Goal: Task Accomplishment & Management: Complete application form

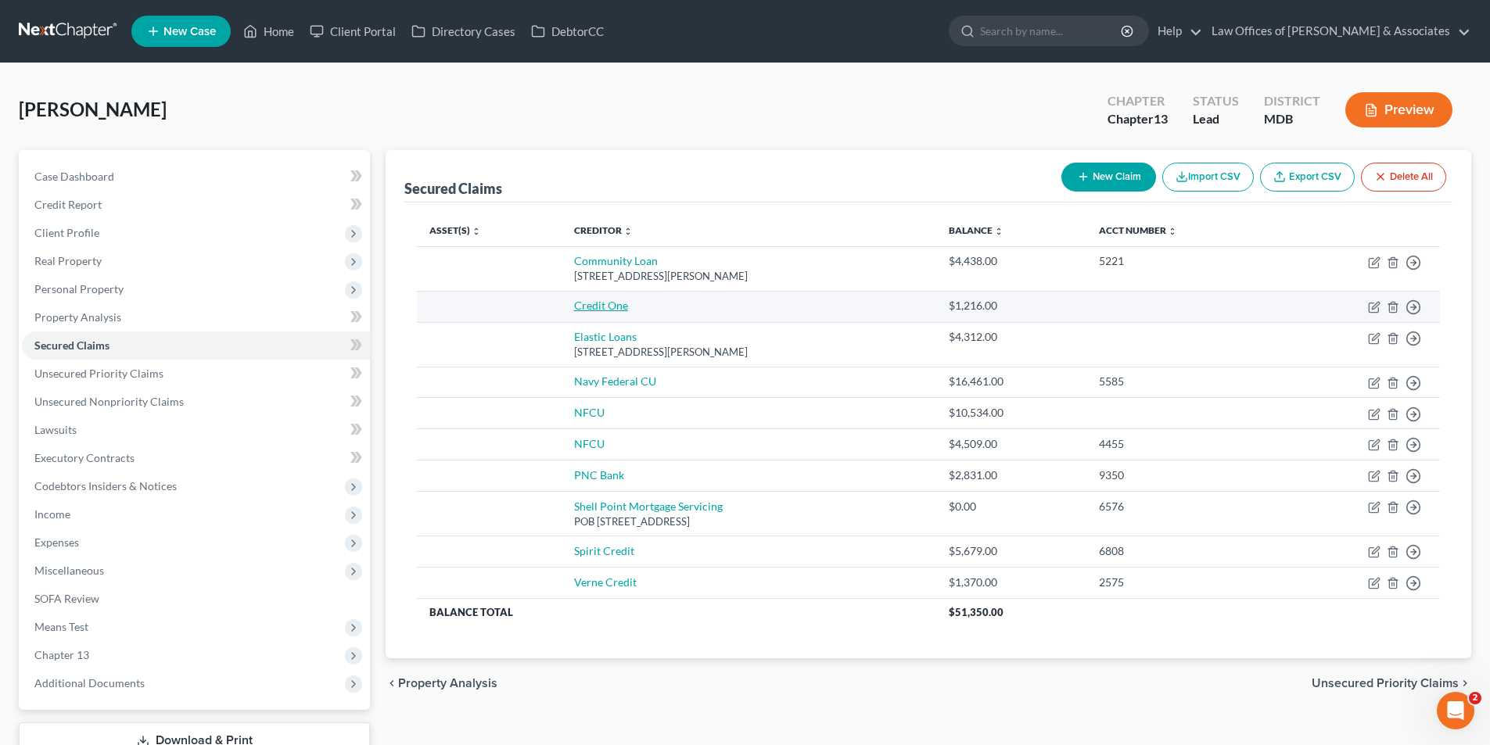
click at [586, 302] on link "Credit One" at bounding box center [601, 305] width 54 height 13
select select "0"
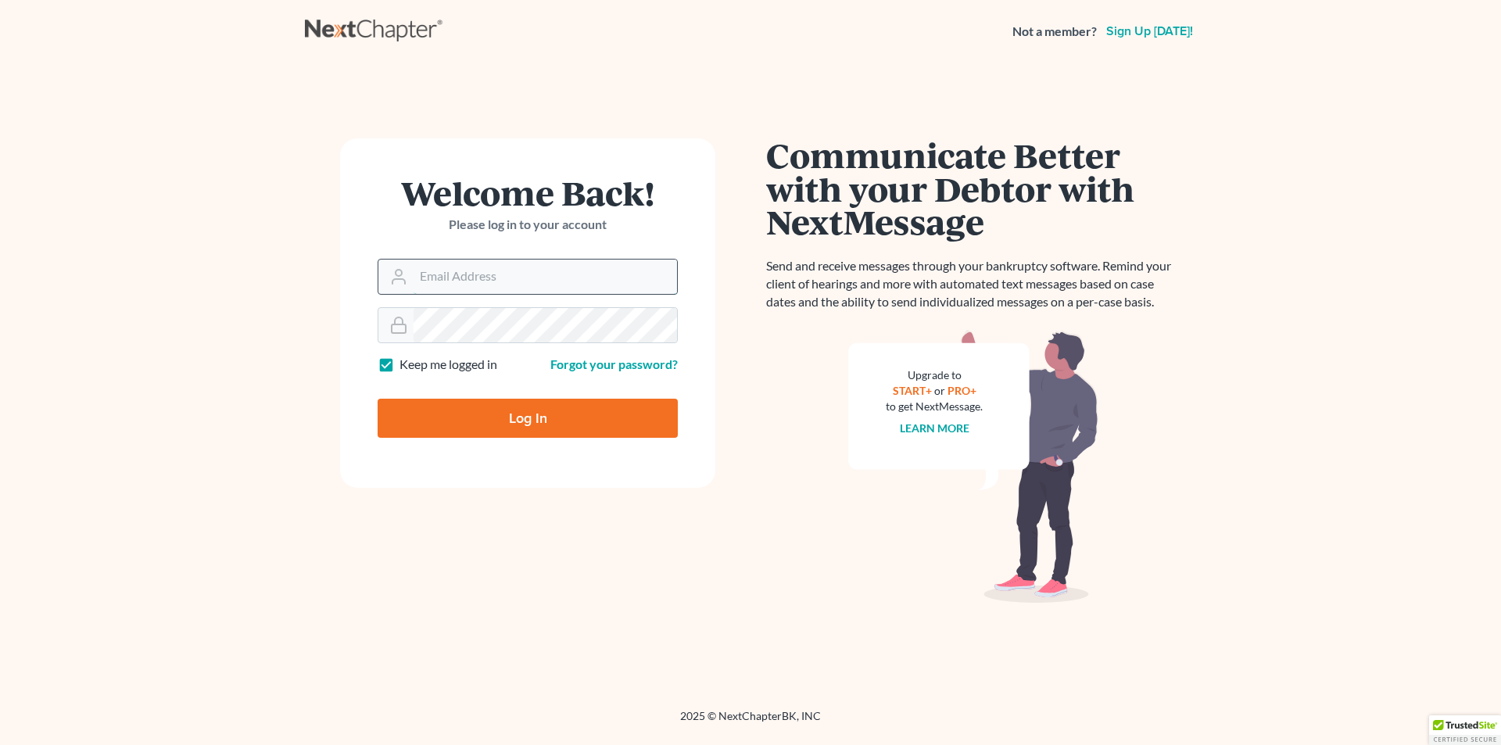
click at [449, 275] on input "Email Address" at bounding box center [546, 277] width 264 height 34
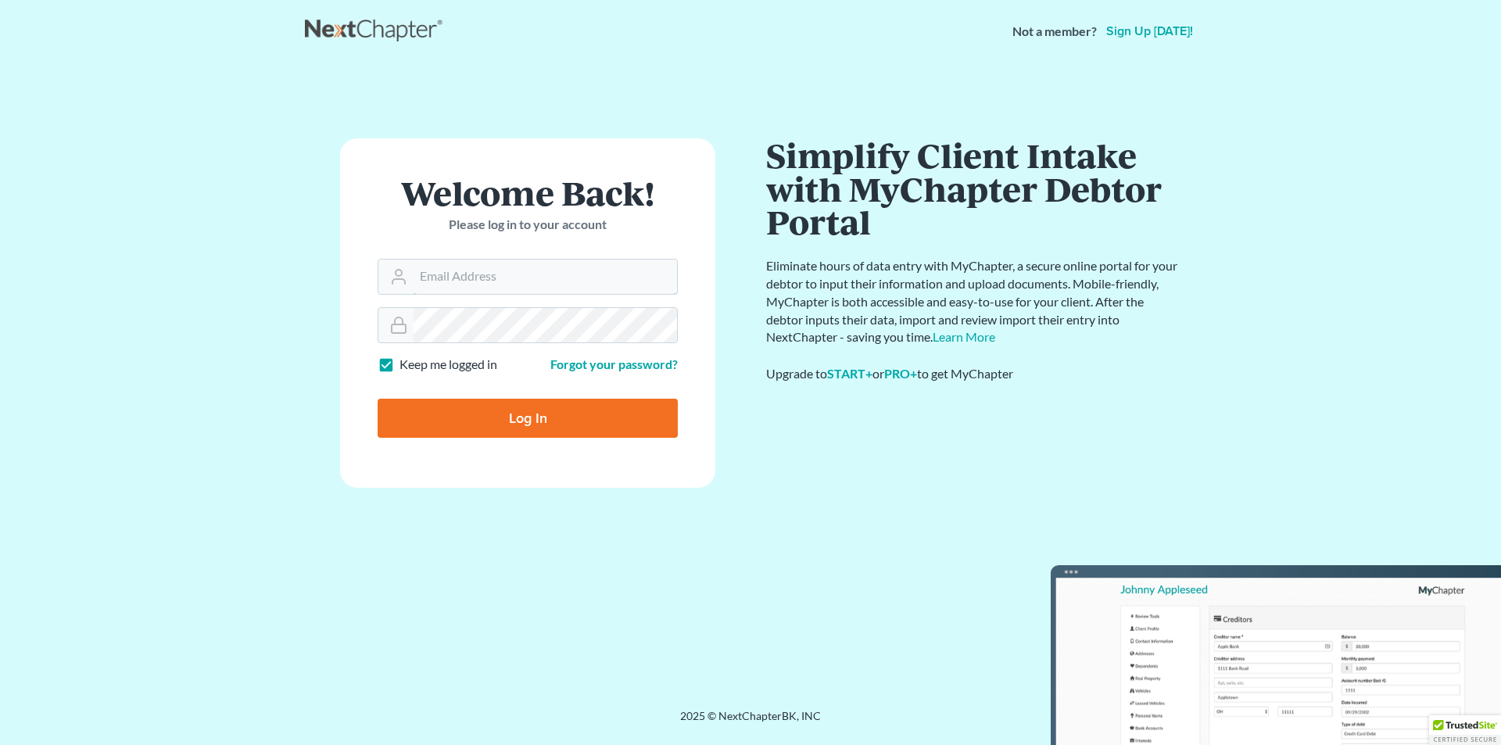
type input "56sooner@gmail.com"
click at [451, 278] on input "Email Address" at bounding box center [546, 277] width 264 height 34
type input "56sooner@gmail.com"
click at [536, 416] on input "Log In" at bounding box center [528, 418] width 300 height 39
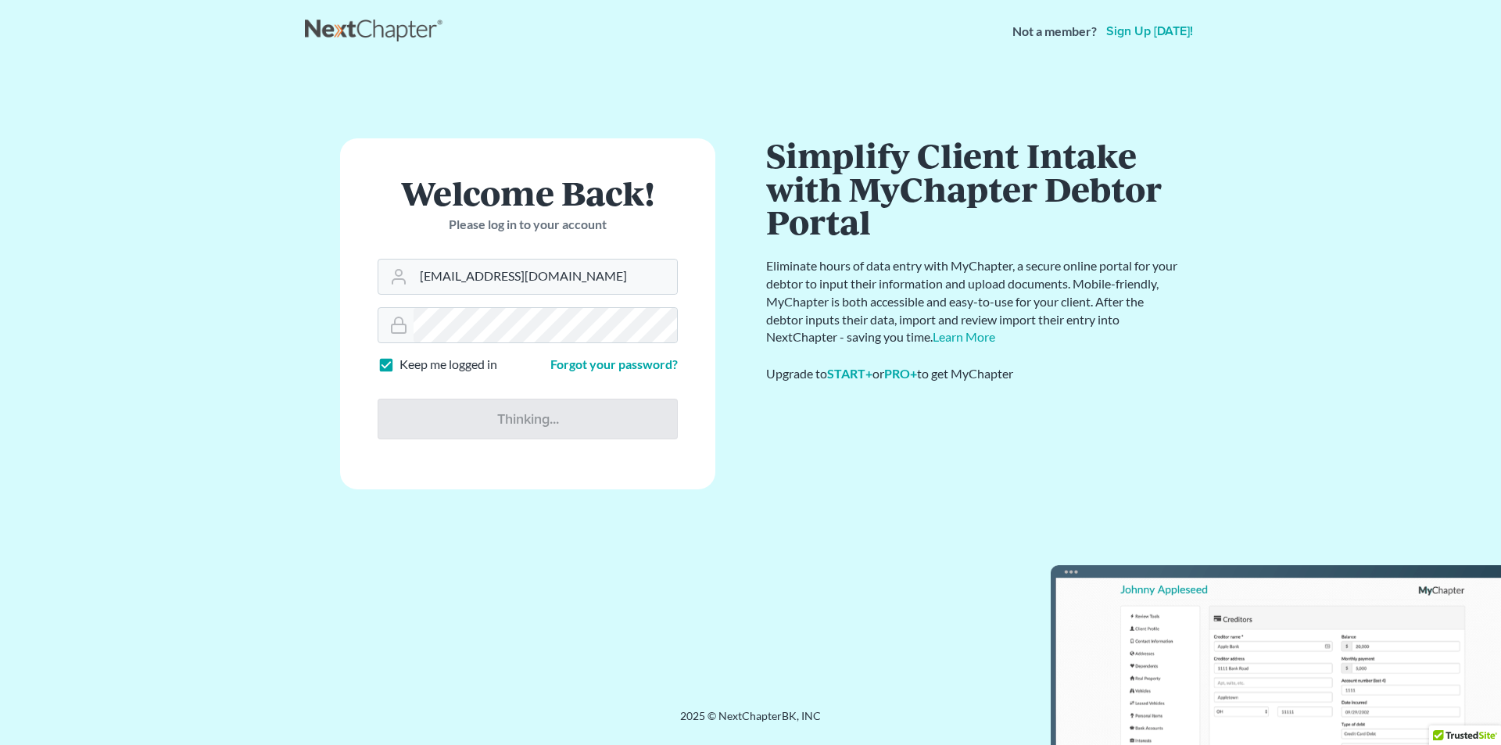
type input "Thinking..."
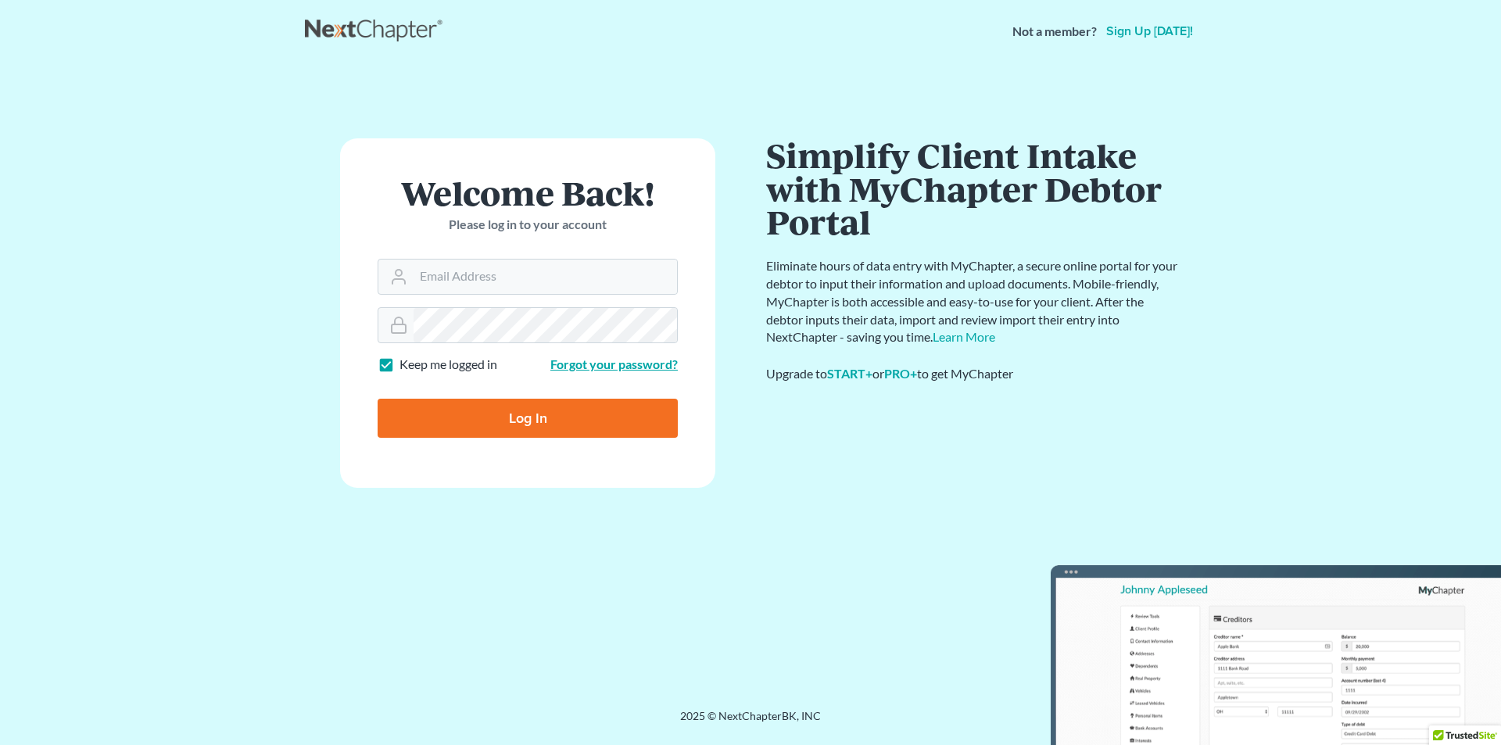
click at [621, 362] on link "Forgot your password?" at bounding box center [613, 364] width 127 height 15
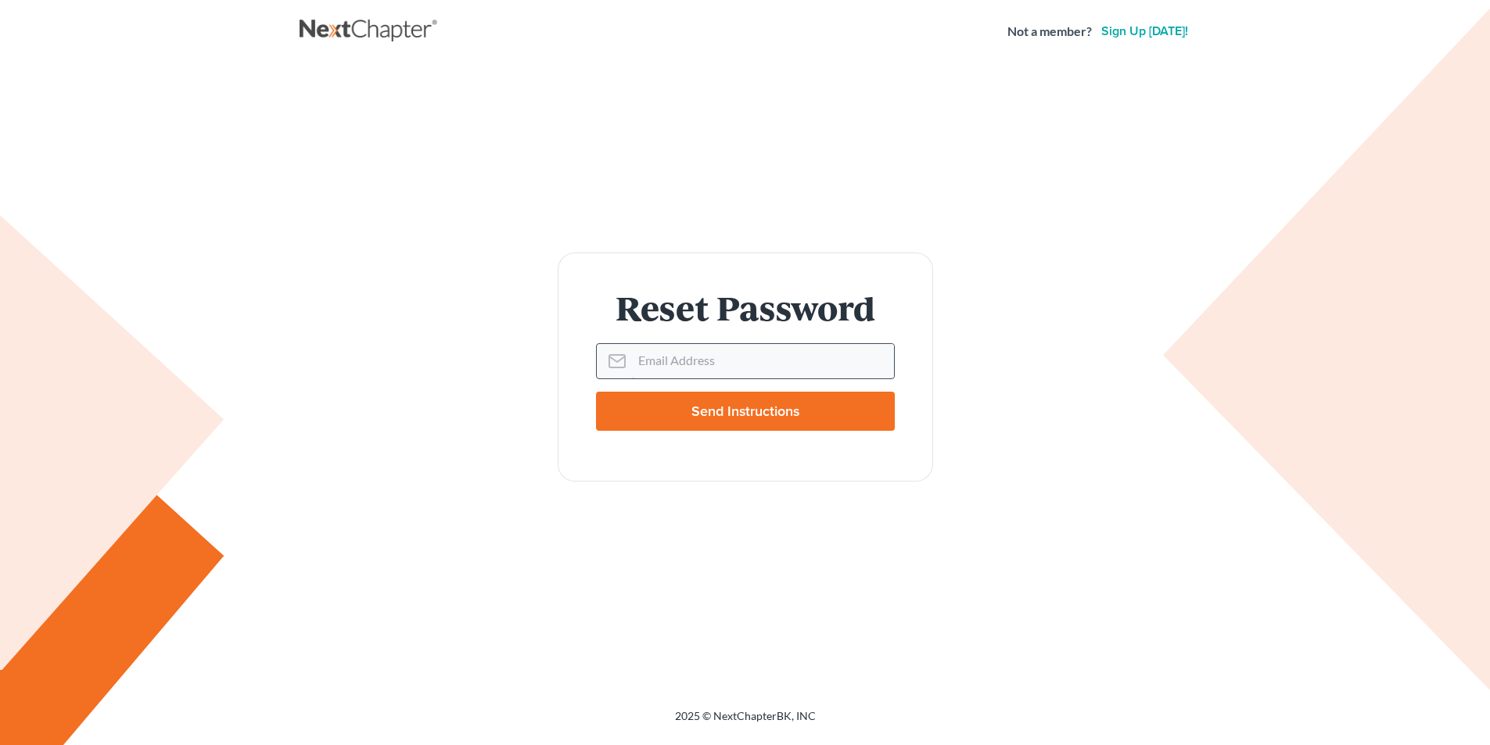
click at [657, 362] on input "Email Address" at bounding box center [763, 361] width 262 height 34
type input "[EMAIL_ADDRESS]"
click at [678, 409] on input "Send Instructions" at bounding box center [745, 411] width 299 height 39
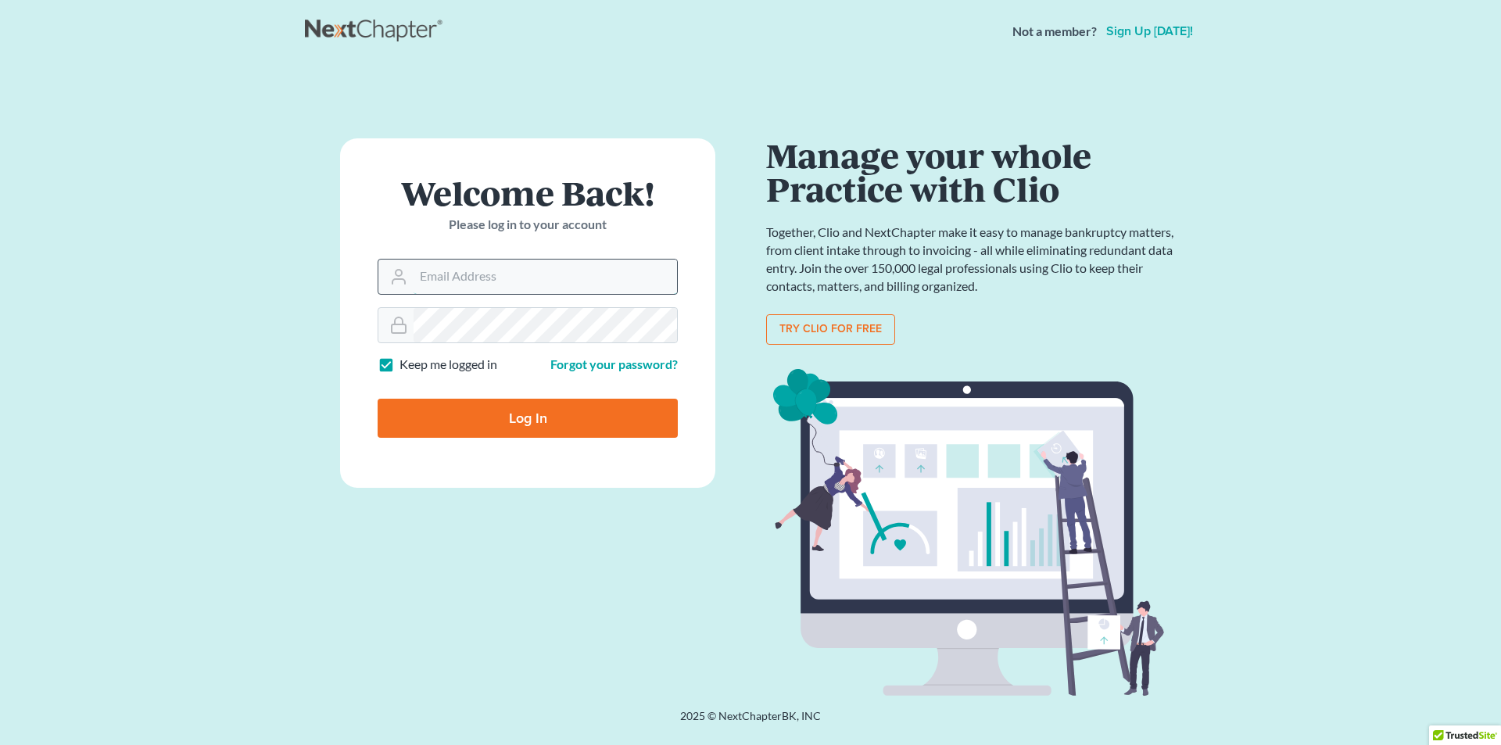
click at [441, 271] on input "Email Address" at bounding box center [546, 277] width 264 height 34
type input "56sooner@gmail.com"
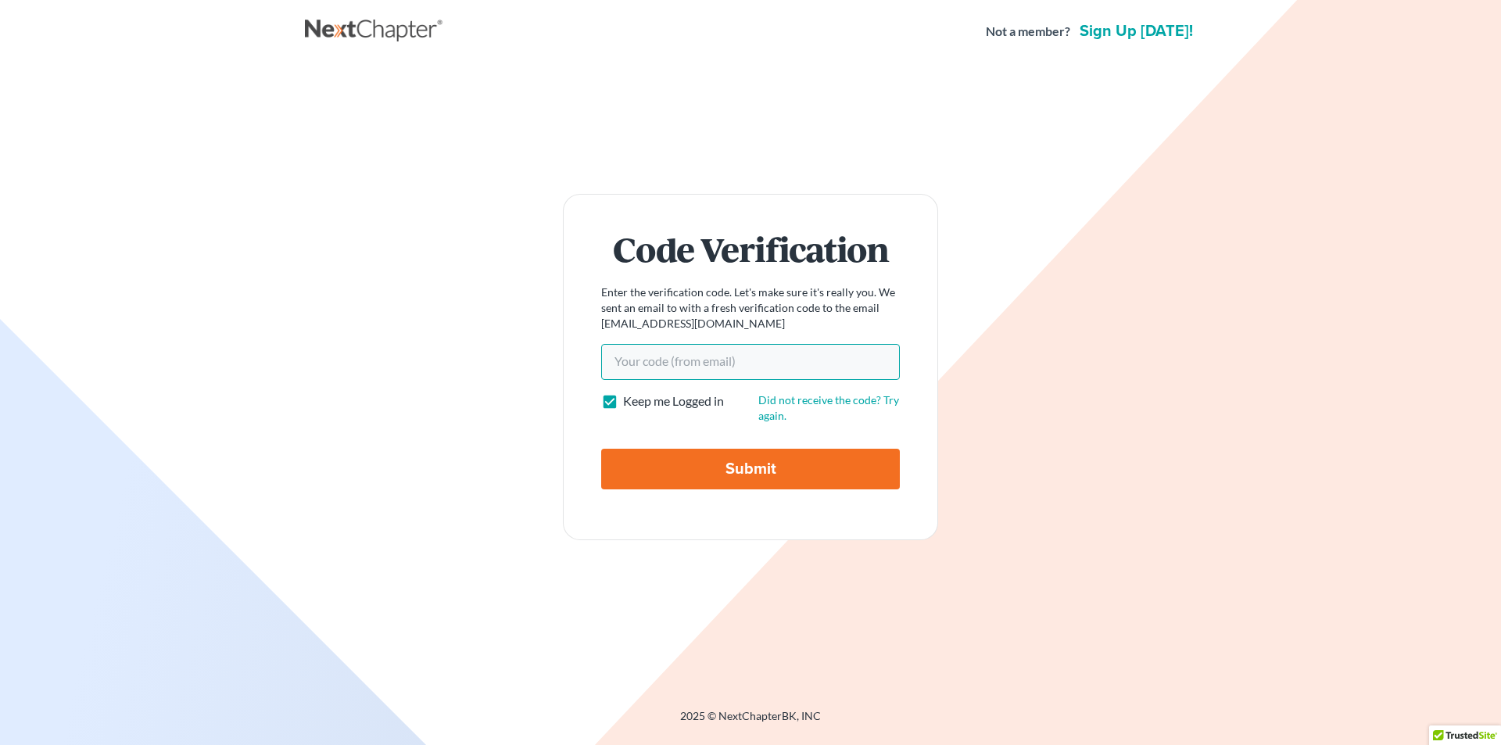
paste input "a22fb2"
type input "a22fb2"
click at [746, 468] on input "Submit" at bounding box center [750, 469] width 299 height 41
type input "Thinking..."
click at [803, 400] on link "Did not receive the code? Try again." at bounding box center [828, 407] width 141 height 29
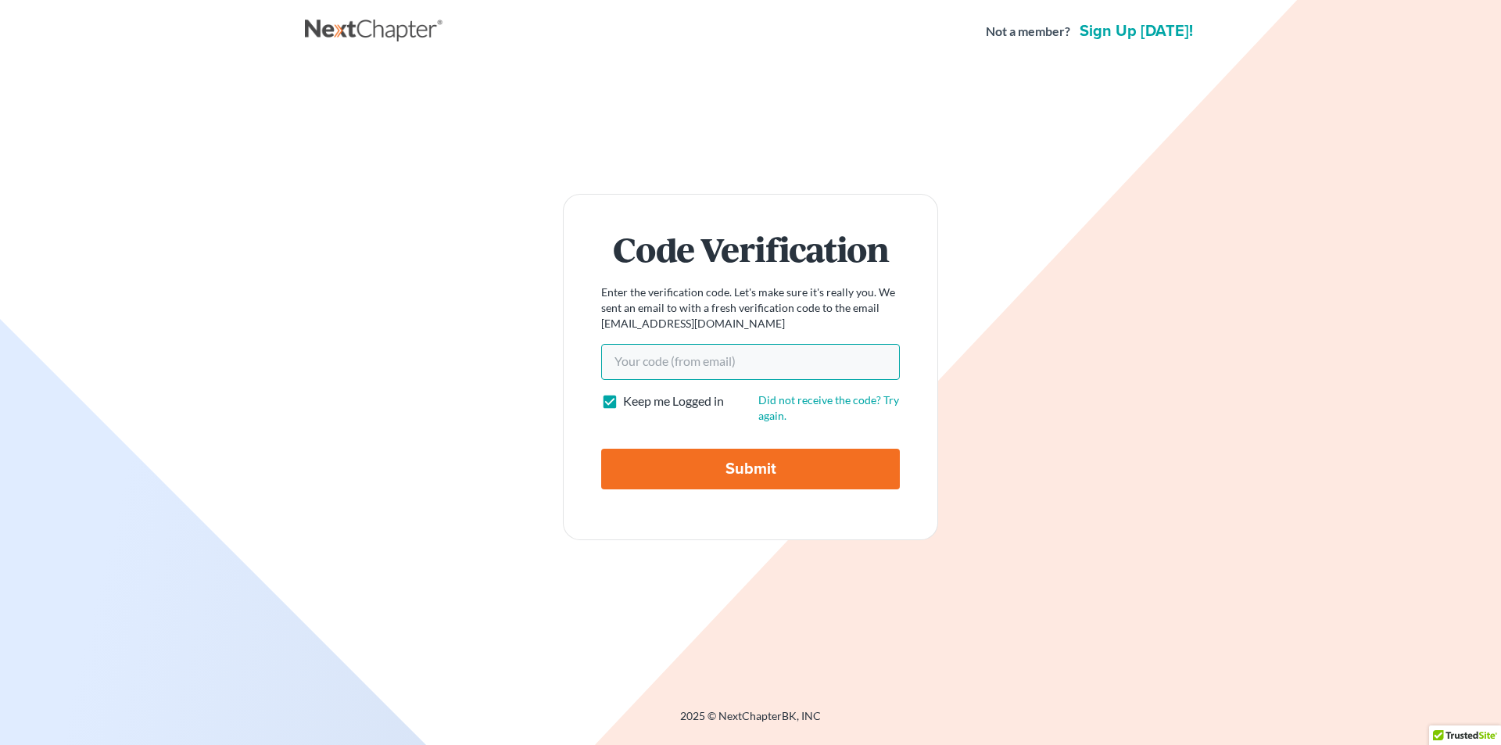
paste input "6f386b"
type input "6f386b"
click at [665, 470] on input "Submit" at bounding box center [750, 469] width 299 height 41
type input "Thinking..."
paste input "6f386b"
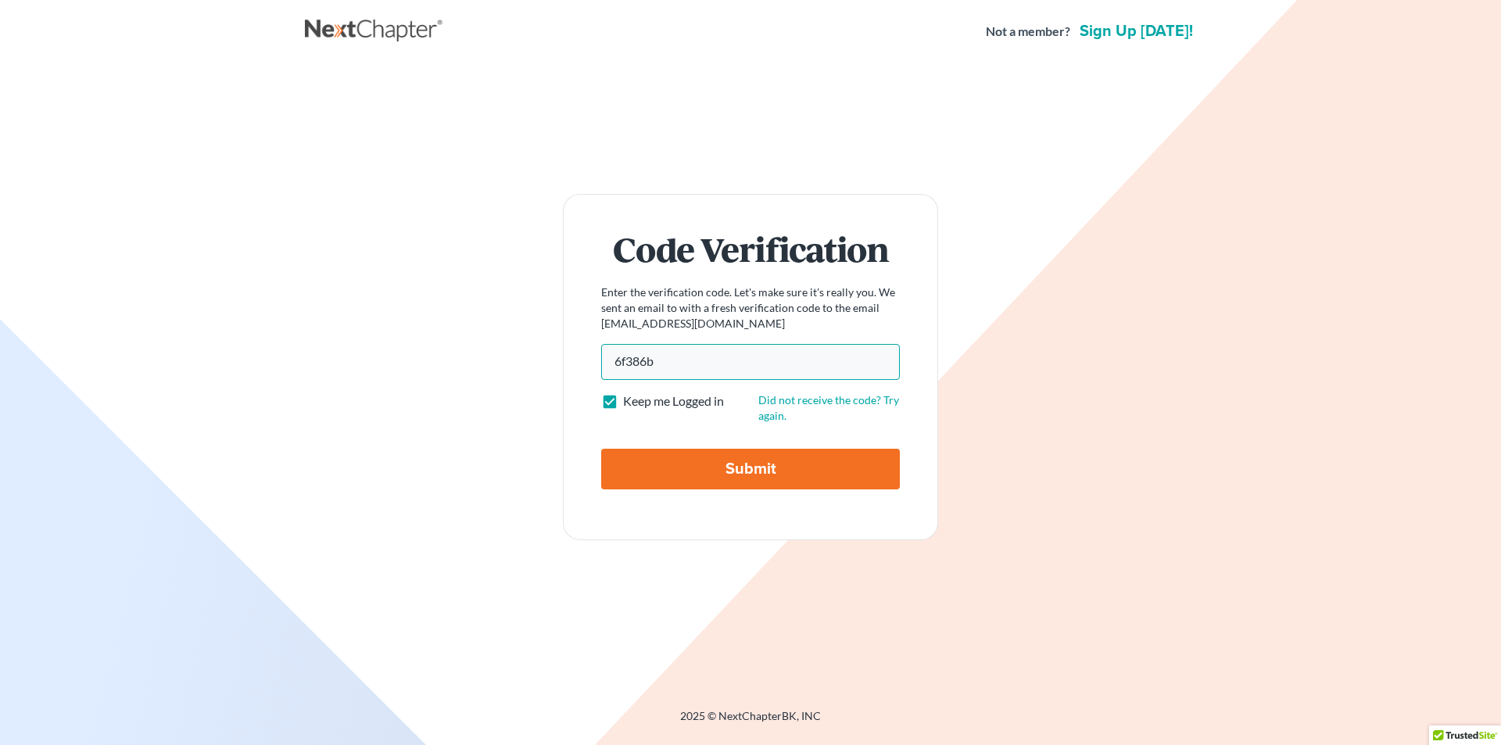
type input "6f386b"
click at [666, 476] on input "Submit" at bounding box center [750, 469] width 299 height 41
type input "Thinking..."
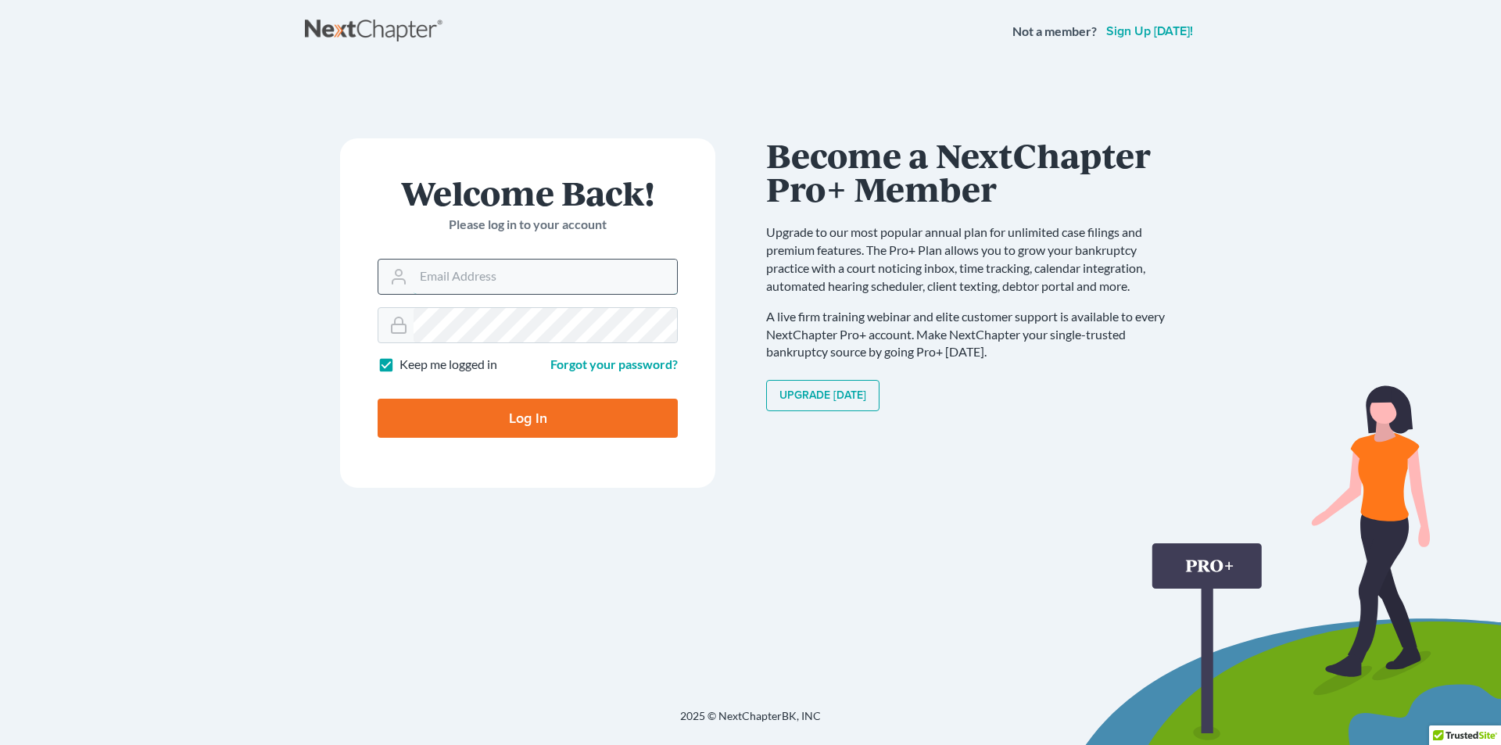
paste input "6f386b"
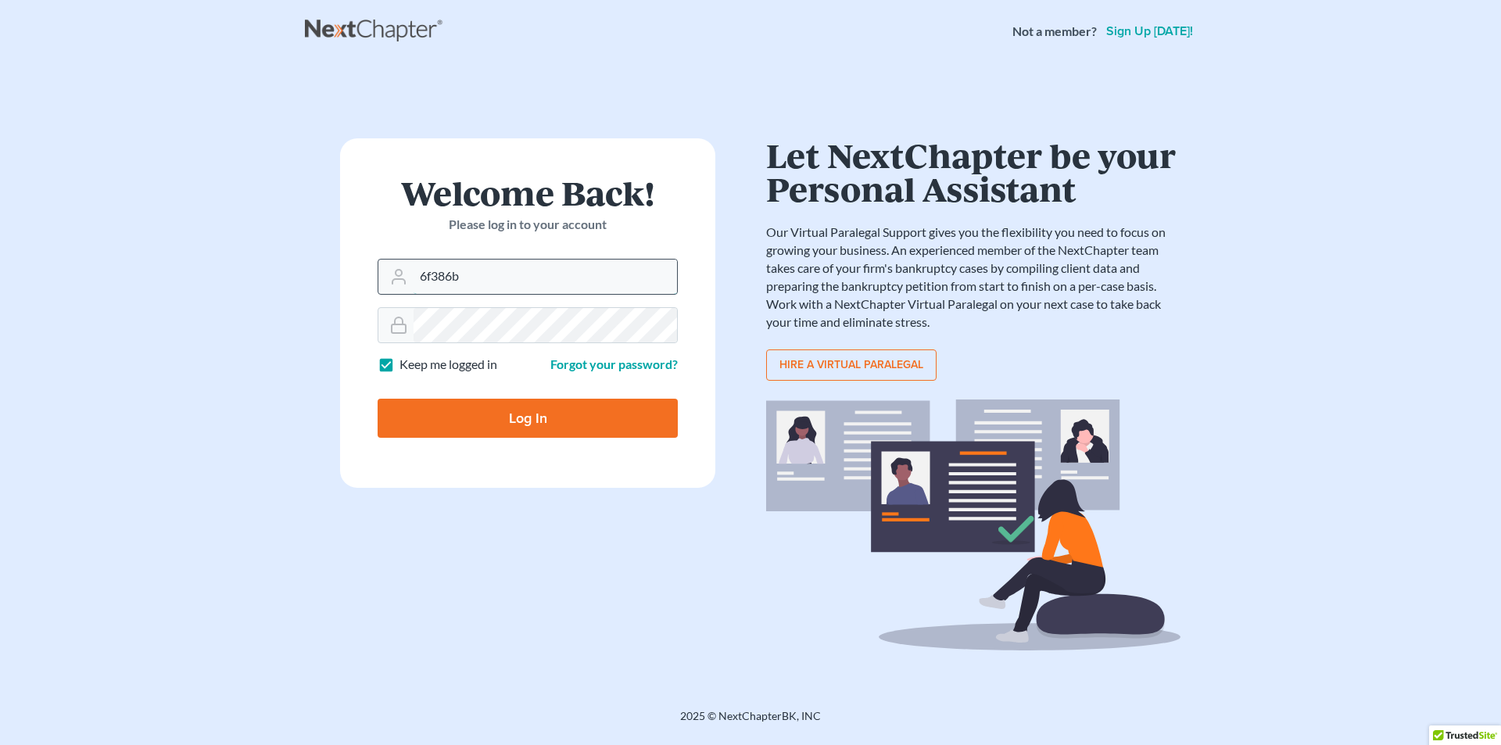
click at [477, 278] on input "6f386b" at bounding box center [546, 277] width 264 height 34
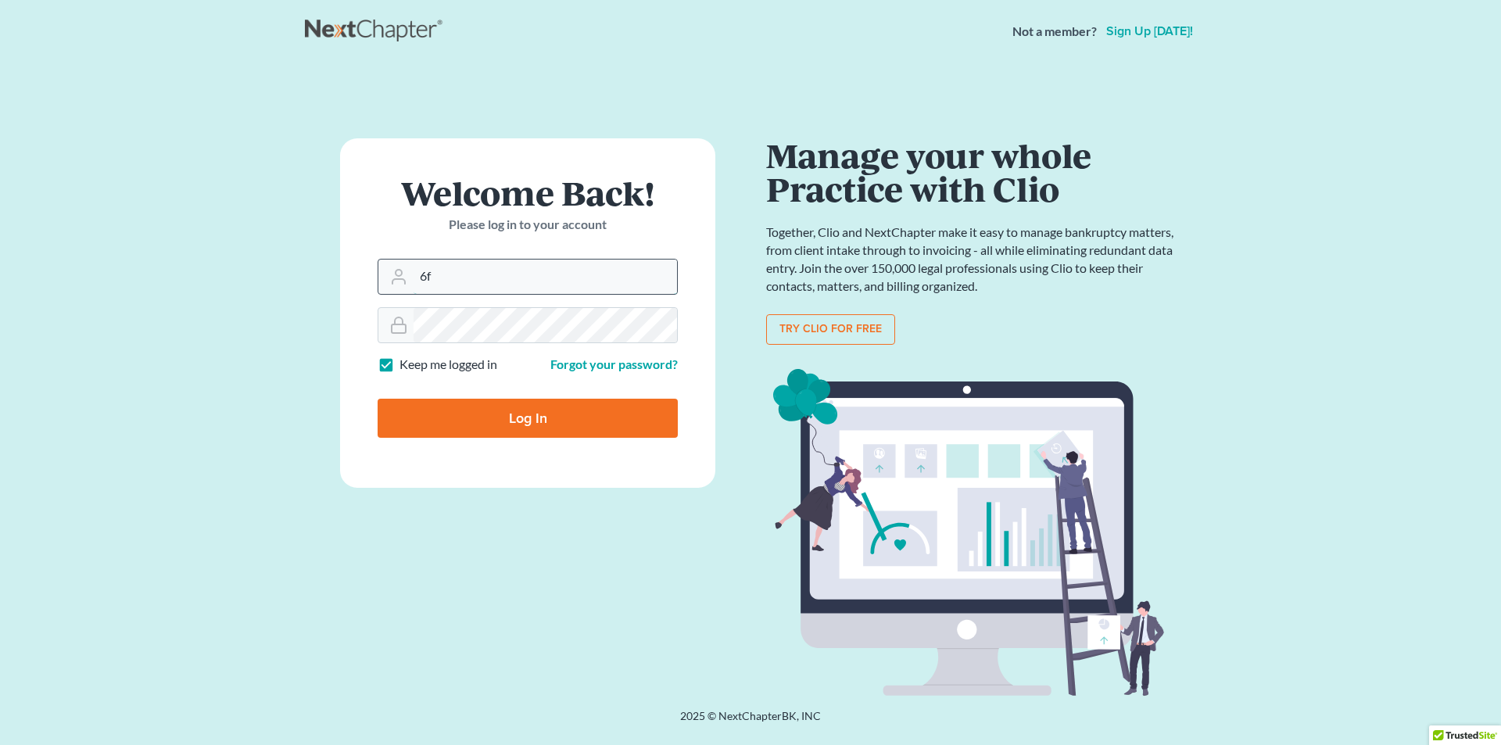
type input "6"
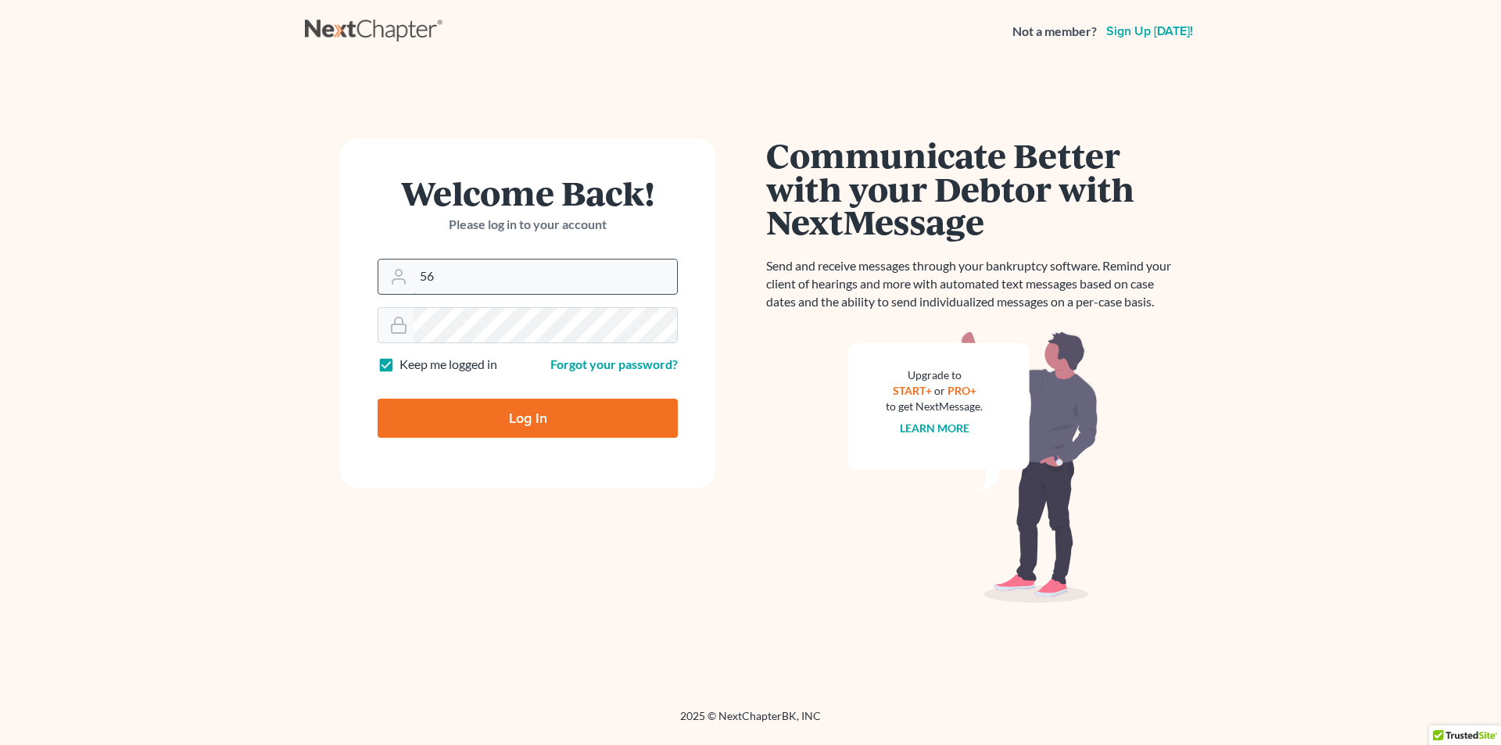
type input "56sooner@gmail.com"
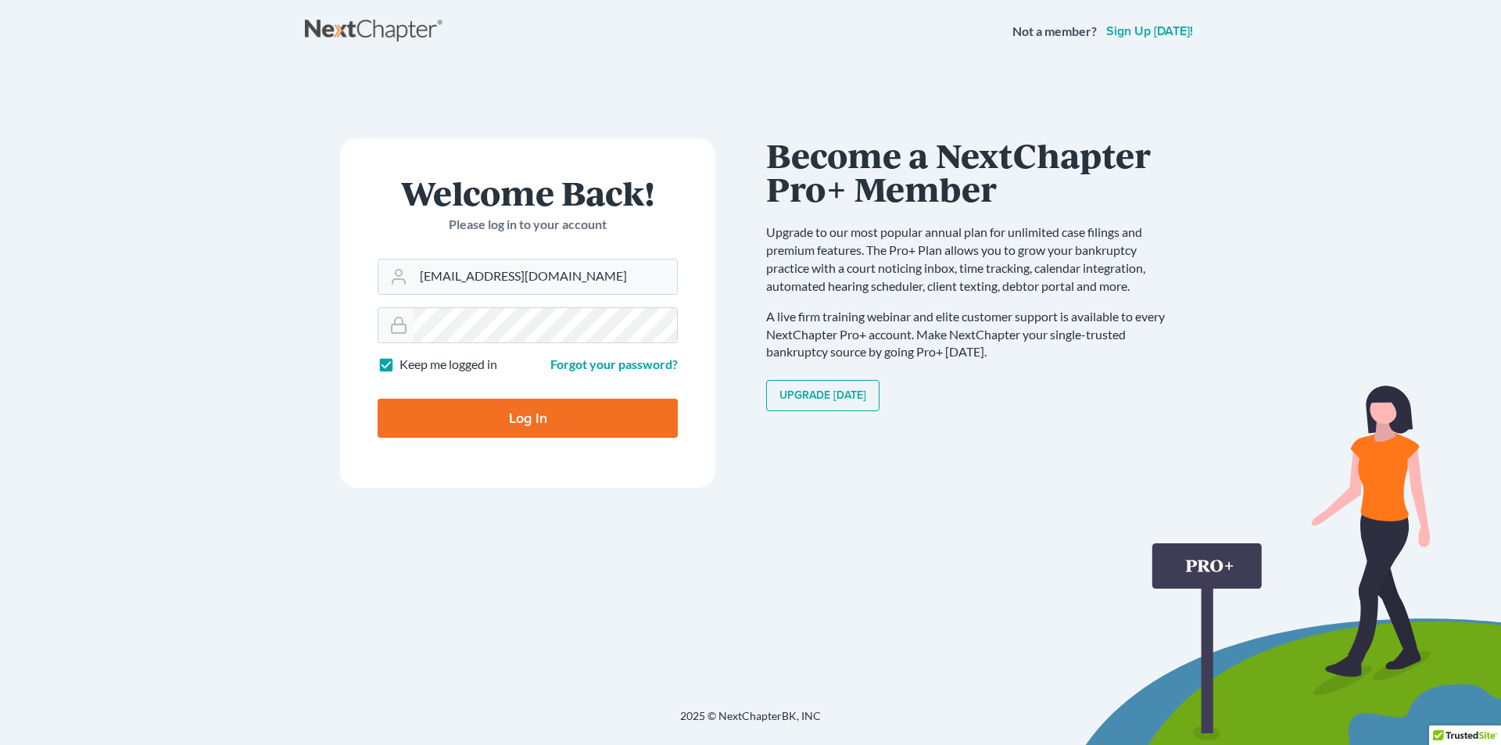
click at [483, 421] on input "Log In" at bounding box center [528, 418] width 300 height 39
type input "Thinking..."
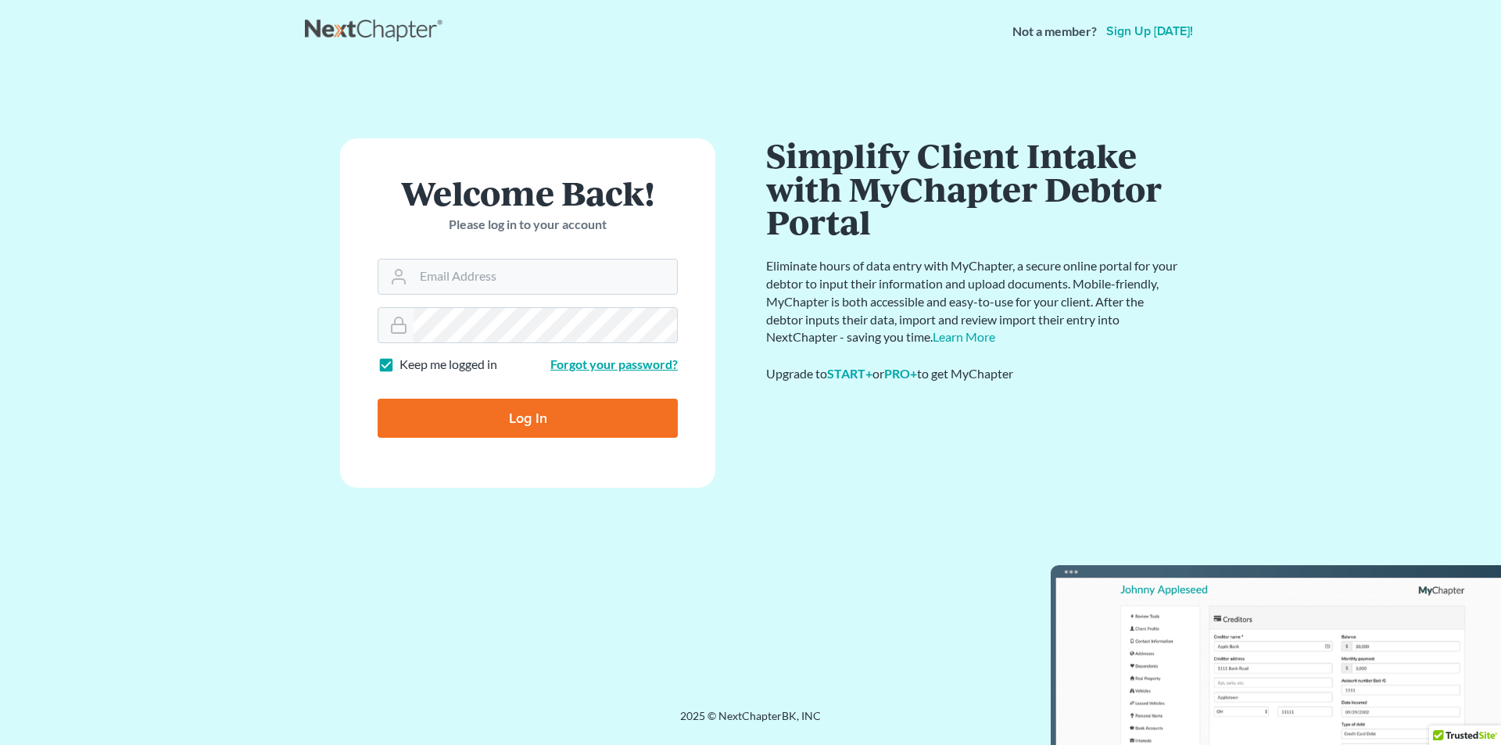
click at [595, 364] on link "Forgot your password?" at bounding box center [613, 364] width 127 height 15
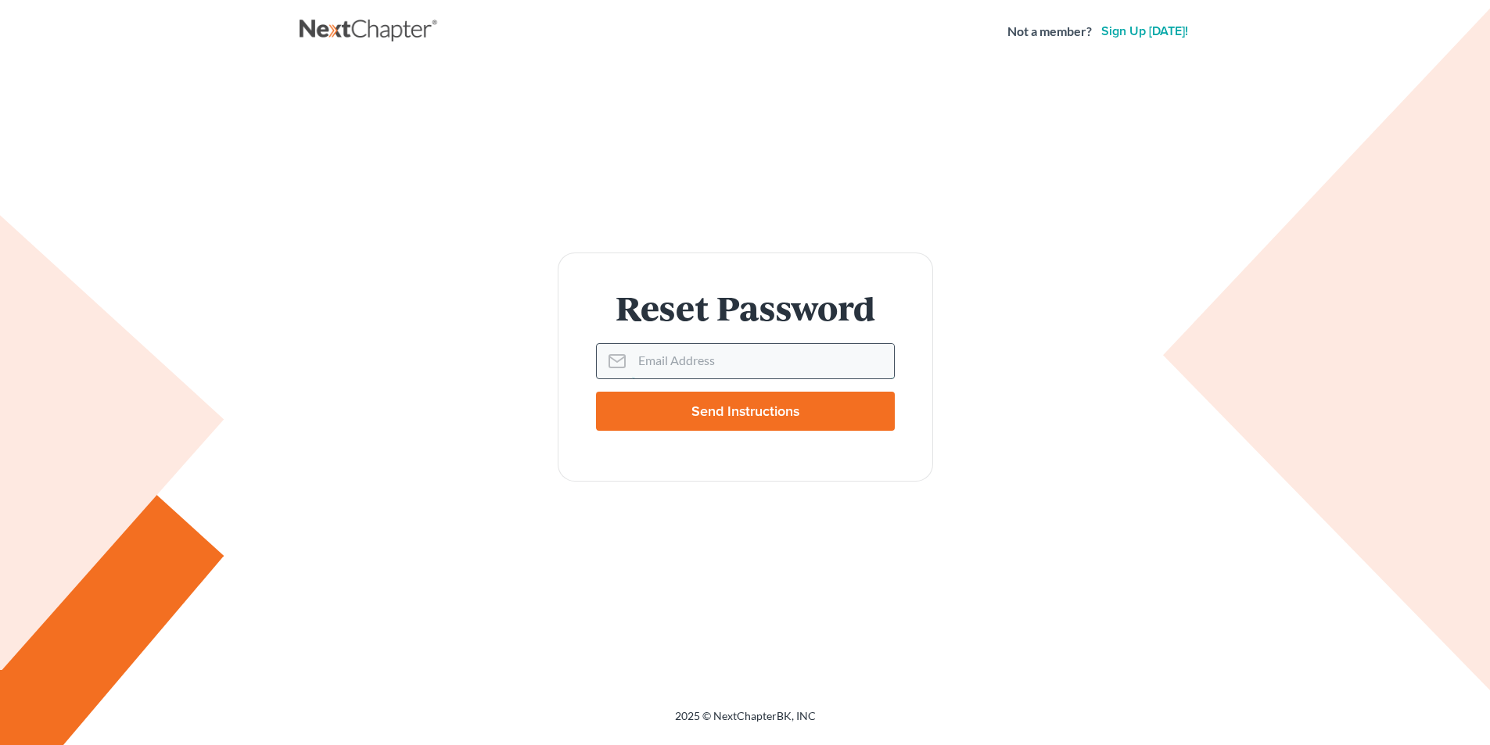
click at [661, 362] on input "Email Address" at bounding box center [763, 361] width 262 height 34
type input "[EMAIL_ADDRESS]"
click at [717, 408] on input "Send Instructions" at bounding box center [745, 411] width 299 height 39
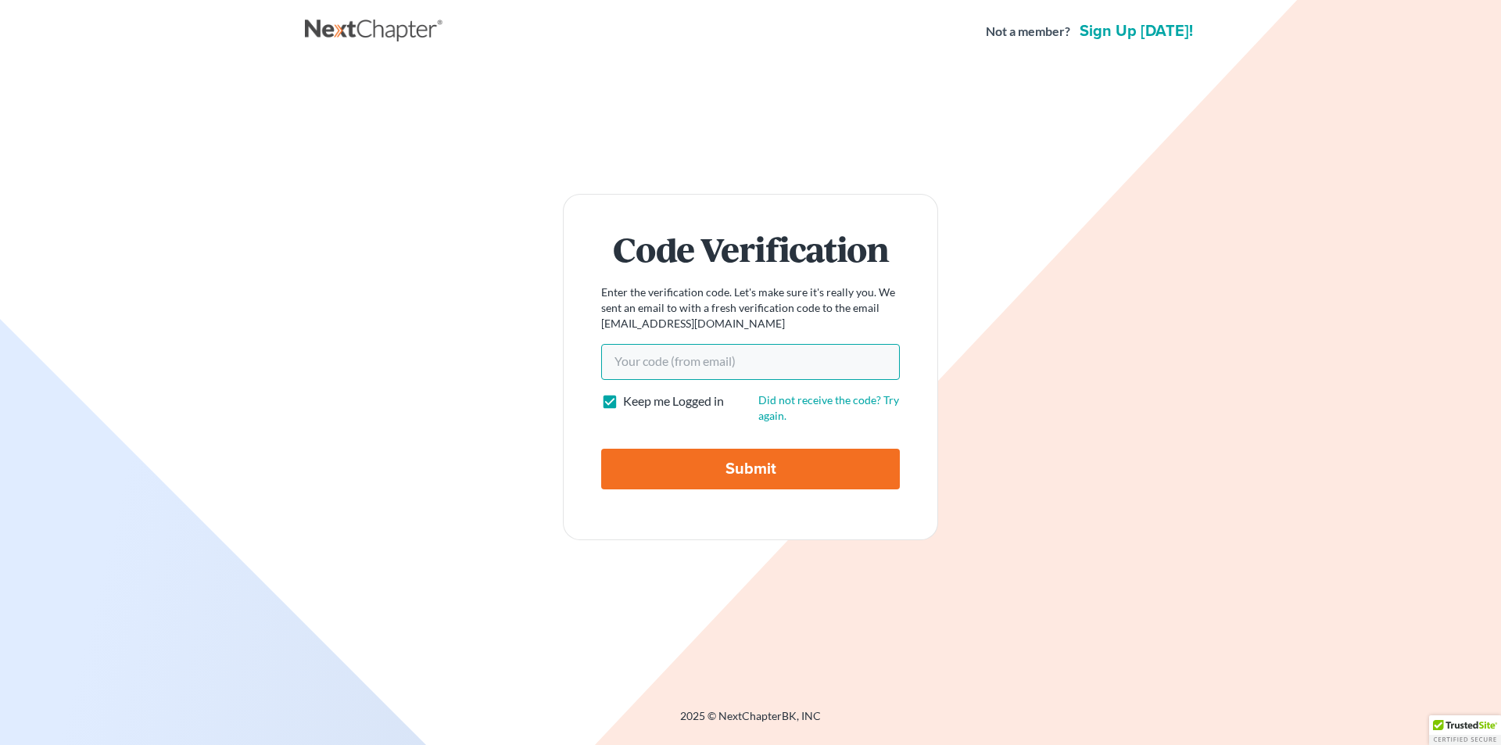
paste input "6f386b"
type input "6f386b"
click at [704, 470] on input "Submit" at bounding box center [750, 469] width 299 height 41
type input "Thinking..."
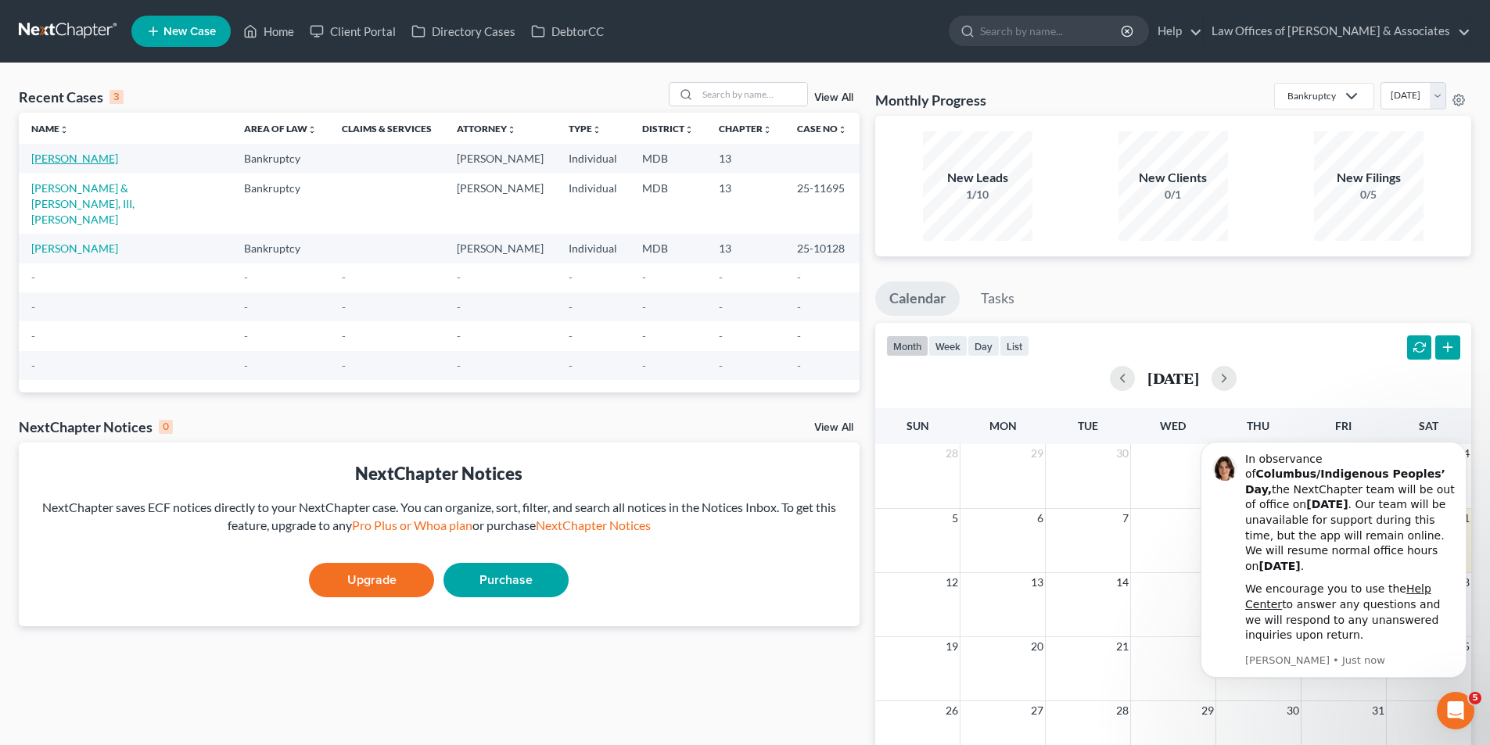
click at [78, 159] on link "Bullock, Allen" at bounding box center [74, 158] width 87 height 13
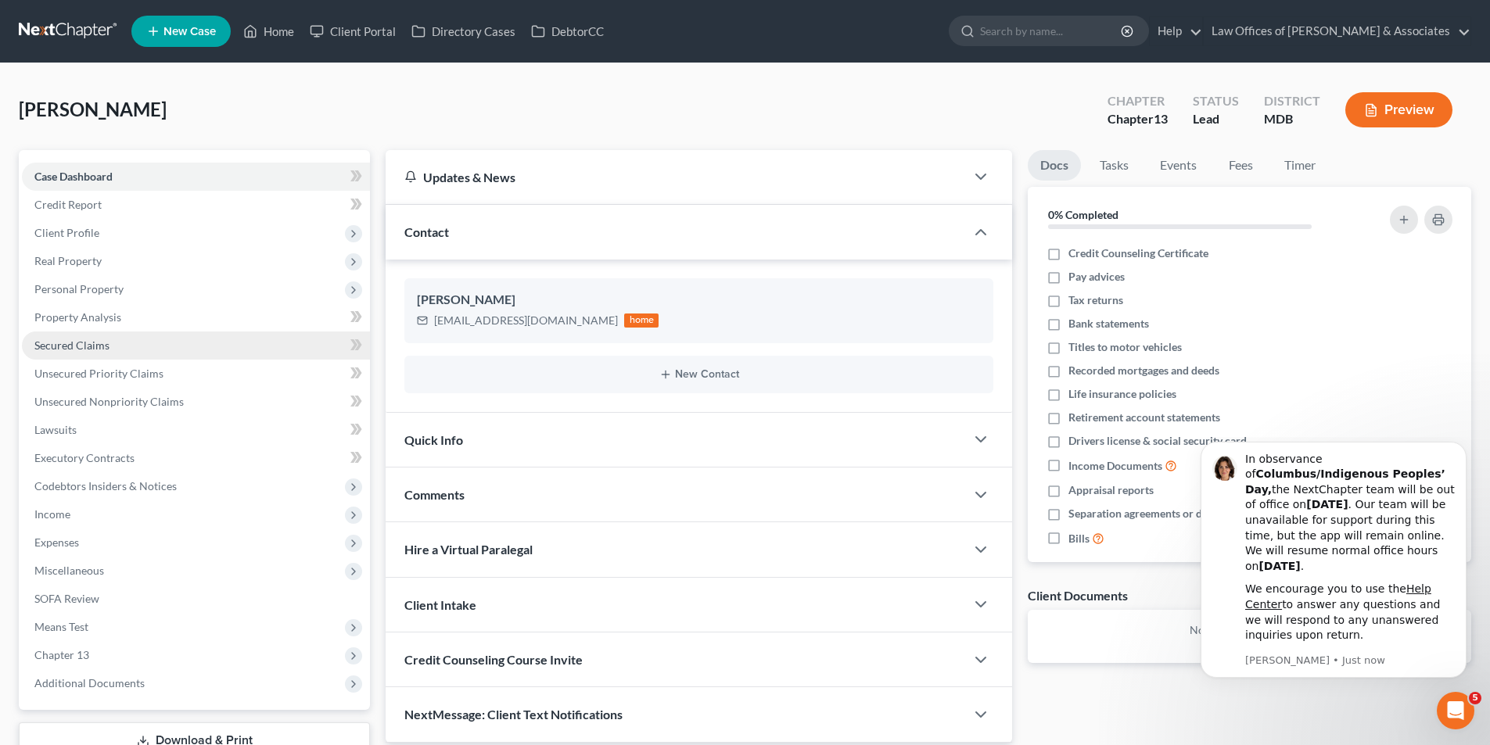
click at [102, 342] on span "Secured Claims" at bounding box center [71, 345] width 75 height 13
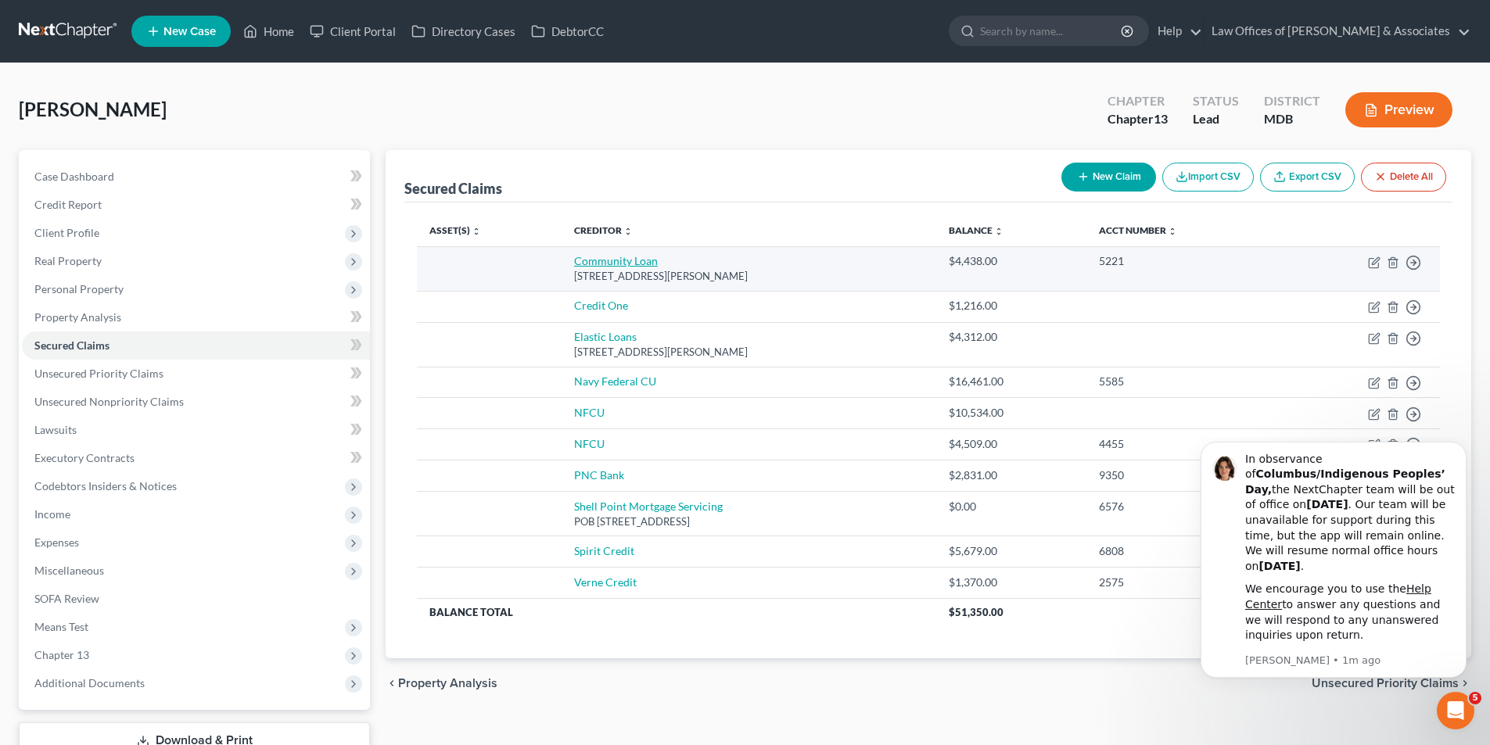
click at [608, 262] on link "Community Loan" at bounding box center [616, 260] width 84 height 13
select select "21"
select select "0"
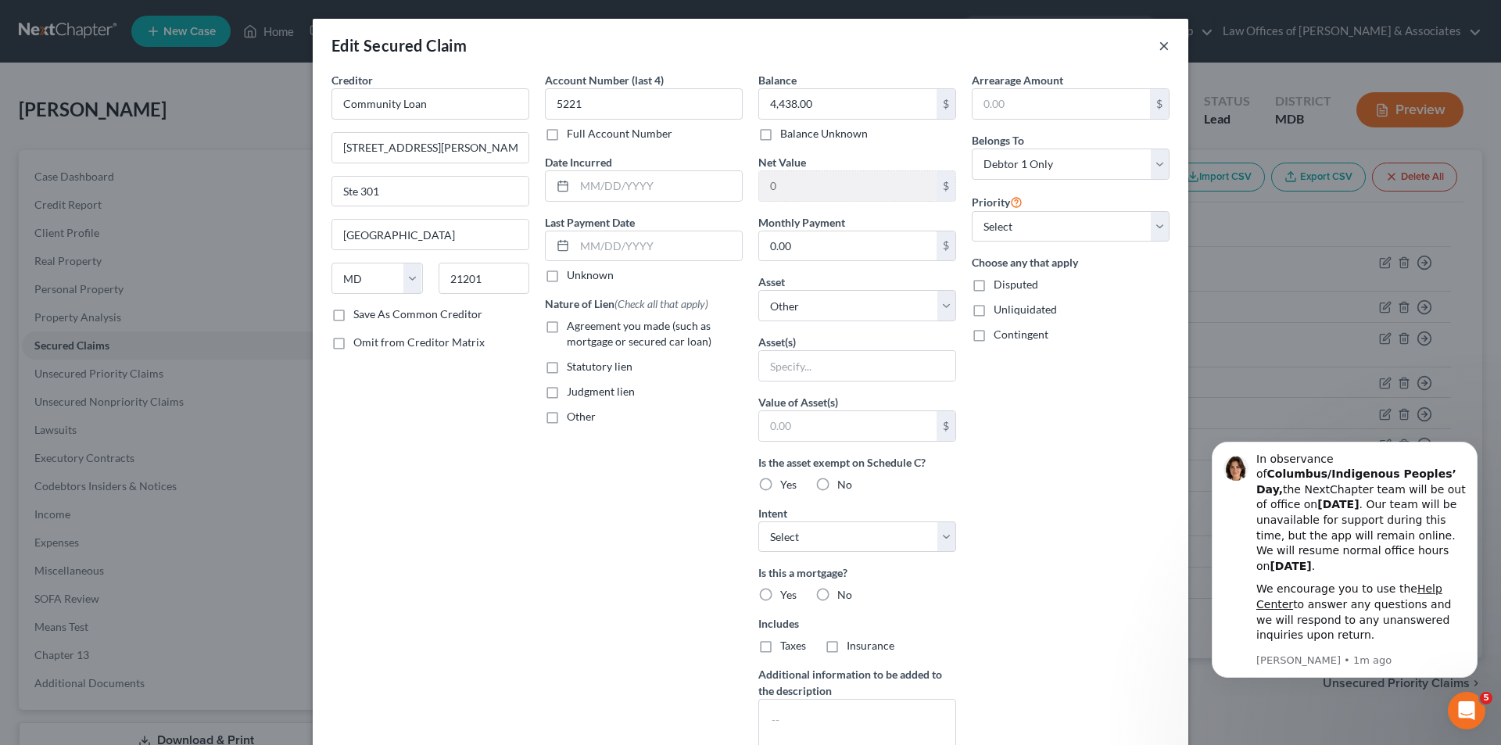
click at [1160, 37] on button "×" at bounding box center [1164, 45] width 11 height 19
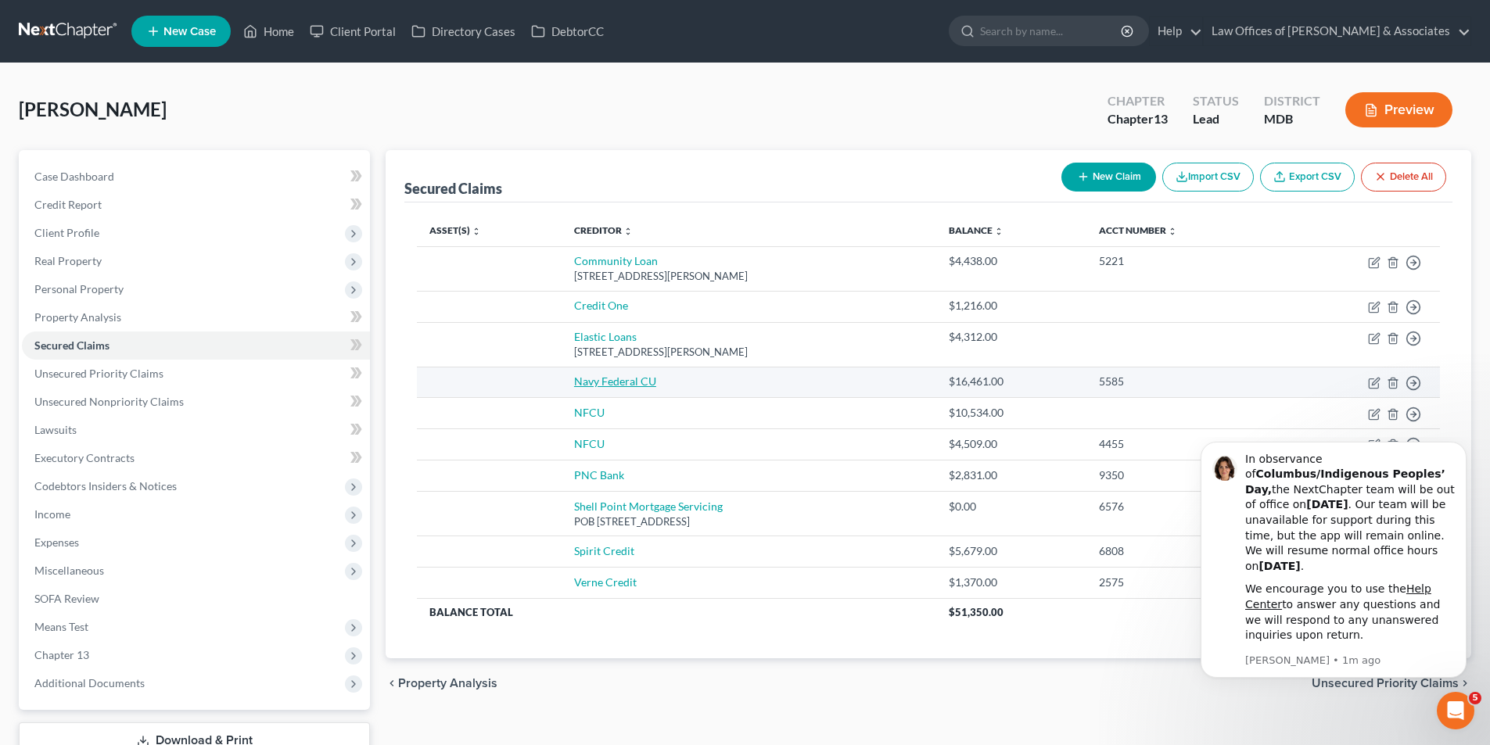
click at [593, 378] on link "Navy Federal CU" at bounding box center [615, 381] width 82 height 13
select select "0"
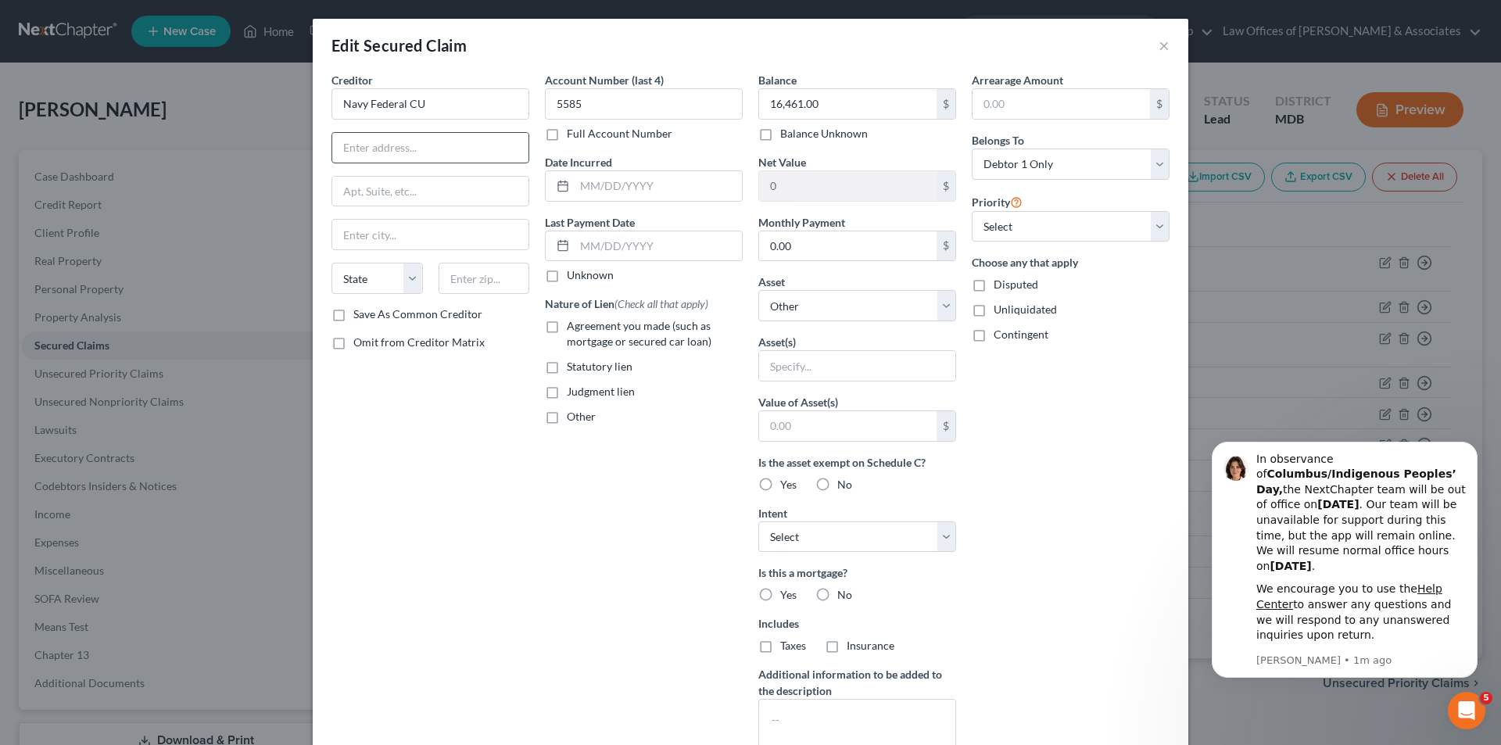
click at [356, 145] on input "text" at bounding box center [430, 148] width 196 height 30
click at [341, 144] on input "text" at bounding box center [430, 148] width 196 height 30
click at [342, 146] on input "text" at bounding box center [430, 148] width 196 height 30
click at [626, 283] on div "Unknown" at bounding box center [644, 275] width 198 height 16
click at [342, 145] on input "text" at bounding box center [430, 148] width 196 height 30
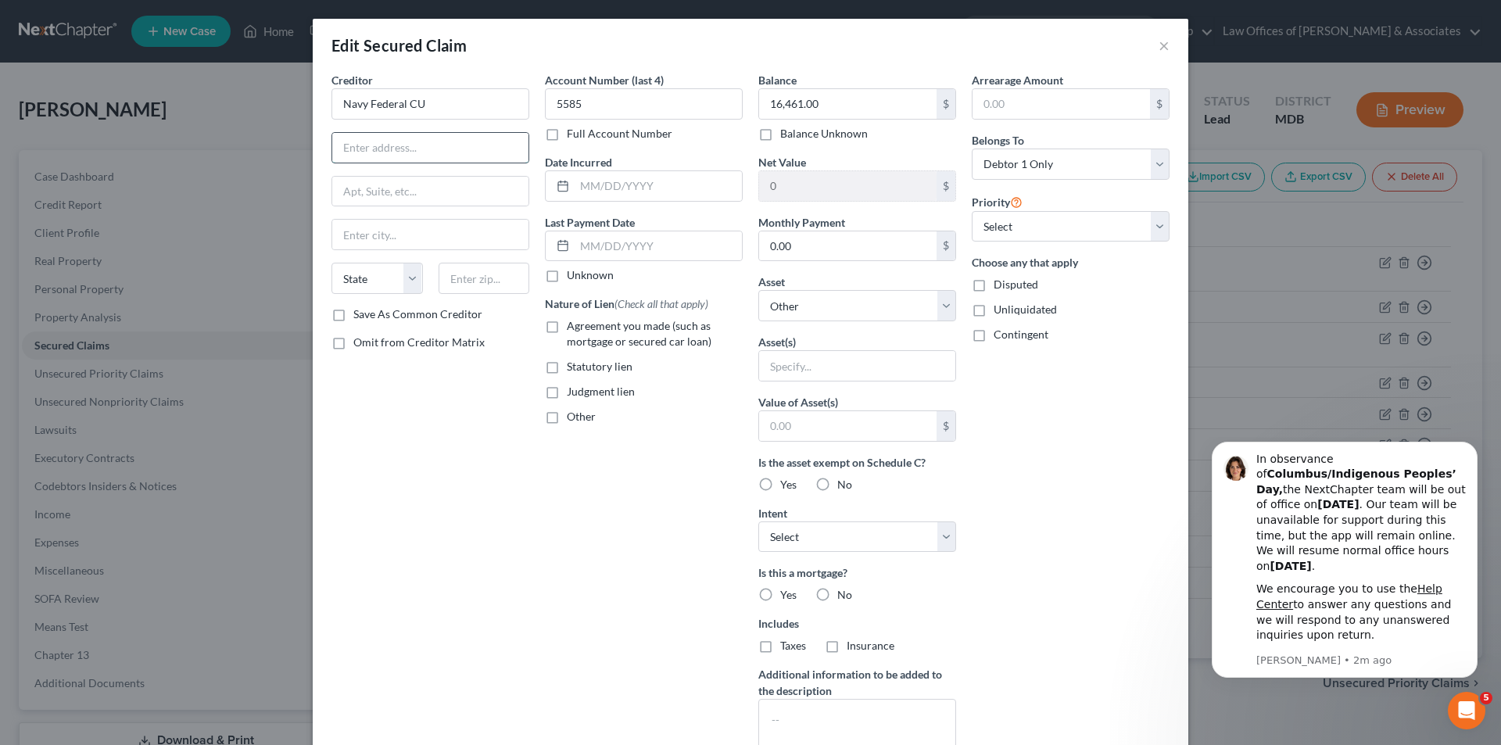
click at [346, 153] on input "text" at bounding box center [430, 148] width 196 height 30
type input "POB-3000"
click at [346, 240] on input "text" at bounding box center [430, 235] width 196 height 30
type input "Merrifield"
click at [407, 279] on select "State AL AK AR AZ CA CO CT DE DC FL GA GU HI ID IL IN IA KS KY LA ME MD MA MI M…" at bounding box center [377, 278] width 91 height 31
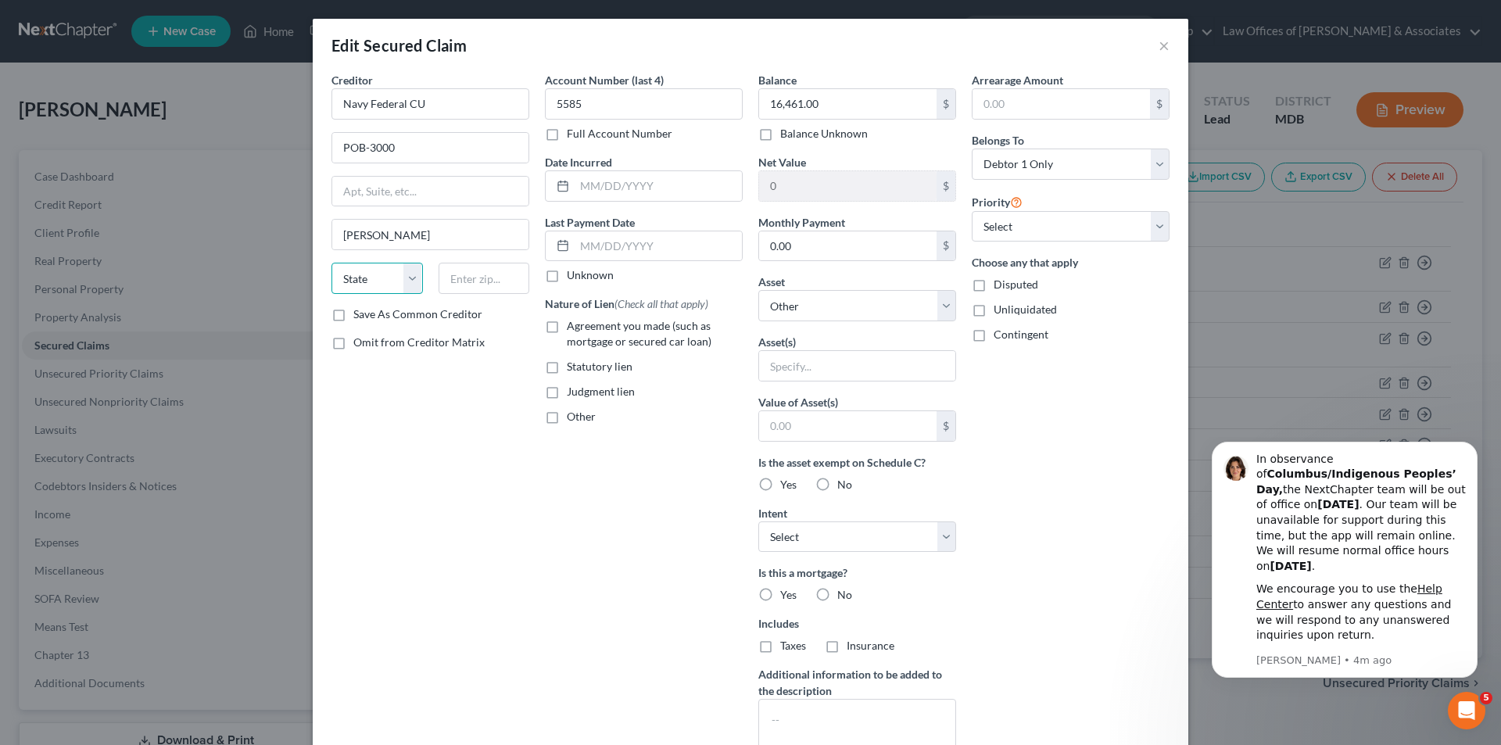
select select "48"
click at [332, 263] on select "State AL AK AR AZ CA CO CT DE DC FL GA GU HI ID IL IN IA KS KY LA ME MD MA MI M…" at bounding box center [377, 278] width 91 height 31
click at [450, 284] on input "text" at bounding box center [484, 278] width 91 height 31
type input "22119-3000"
click at [810, 246] on input "0.00" at bounding box center [847, 246] width 177 height 30
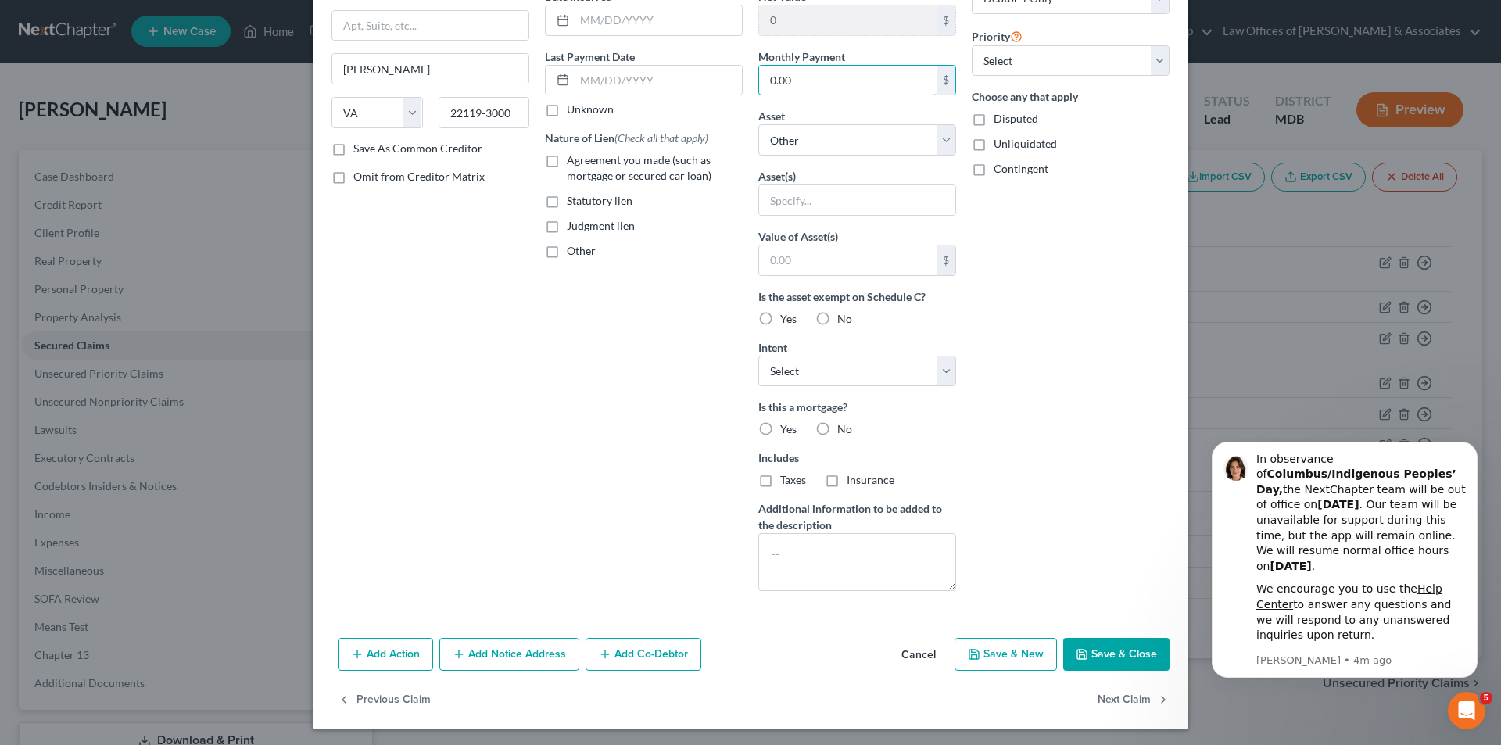
scroll to position [168, 0]
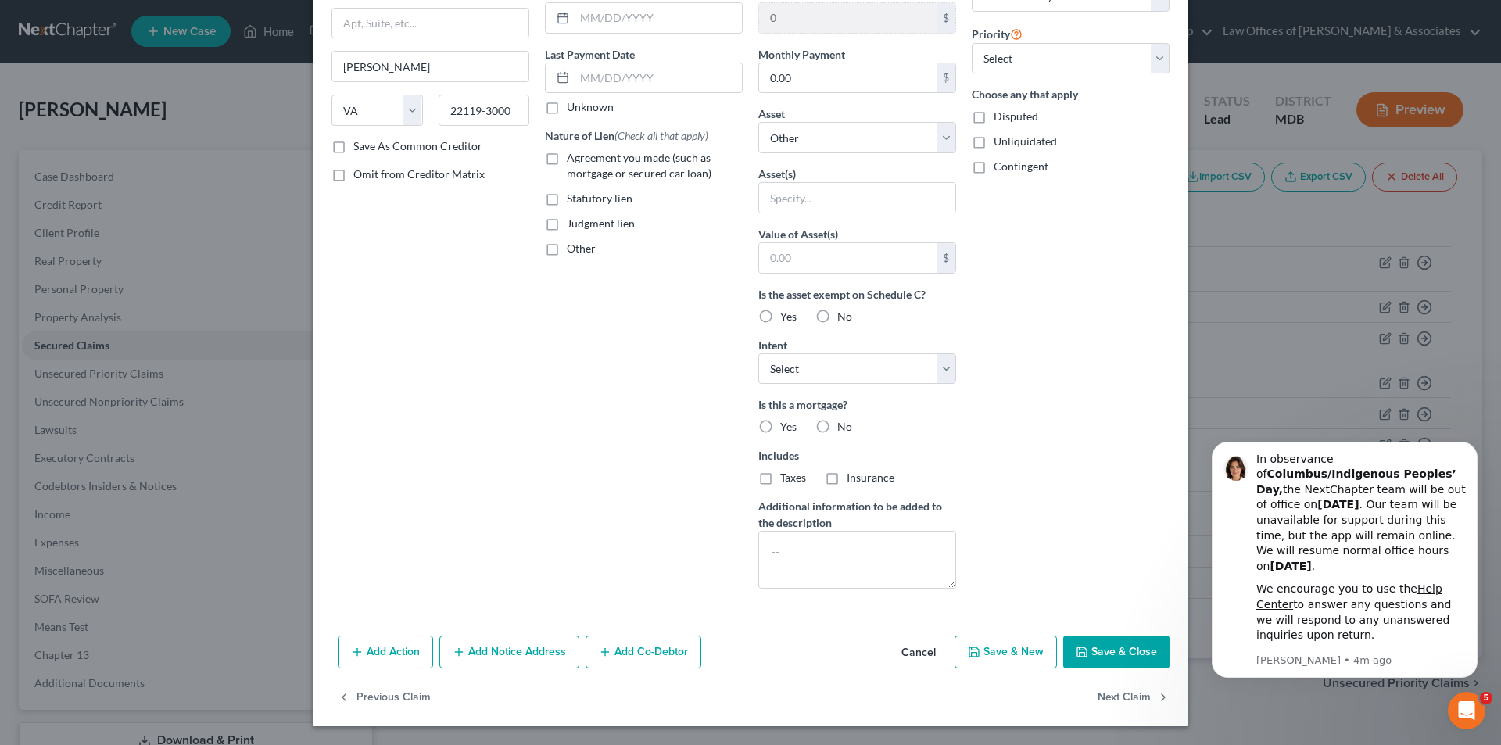
click at [1117, 647] on button "Save & Close" at bounding box center [1116, 652] width 106 height 33
select select
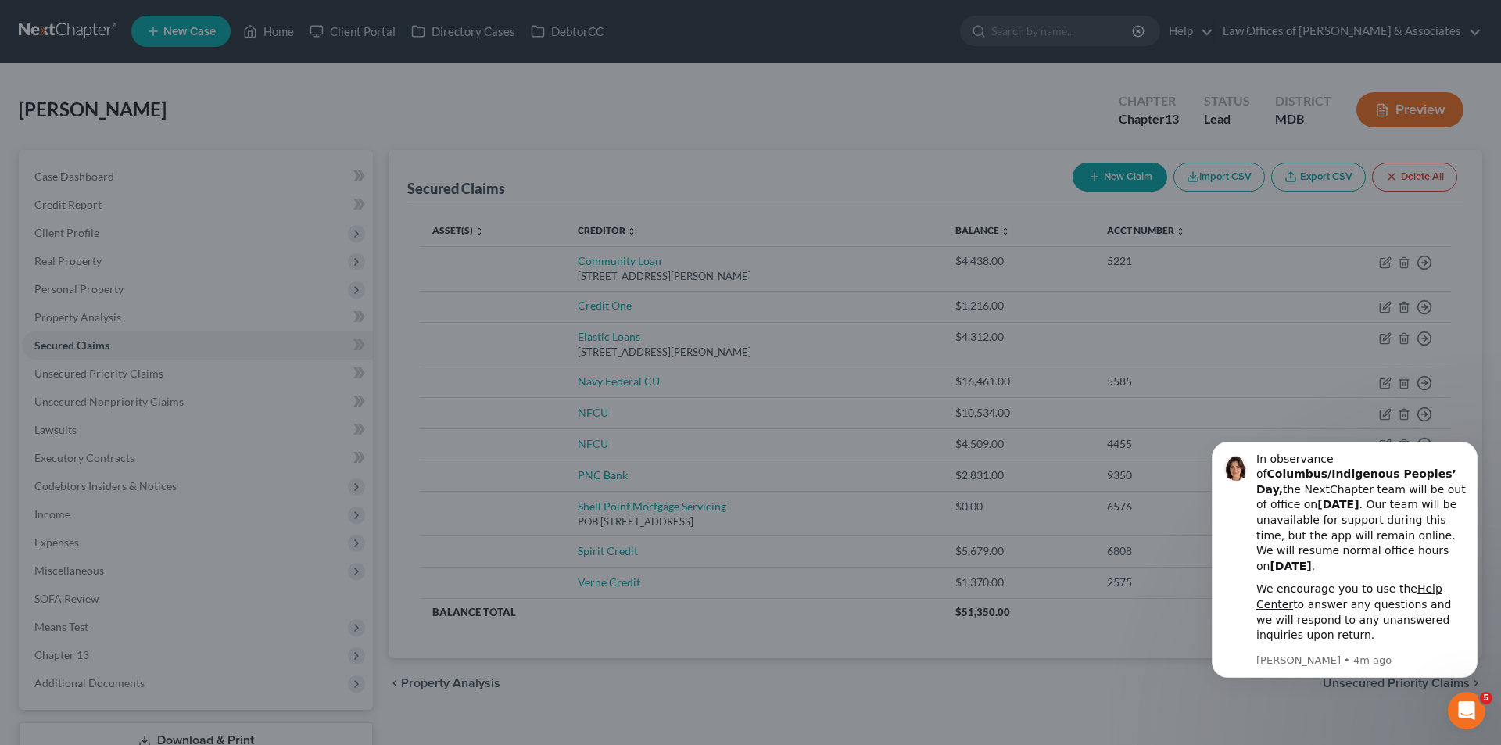
scroll to position [0, 0]
type input "0"
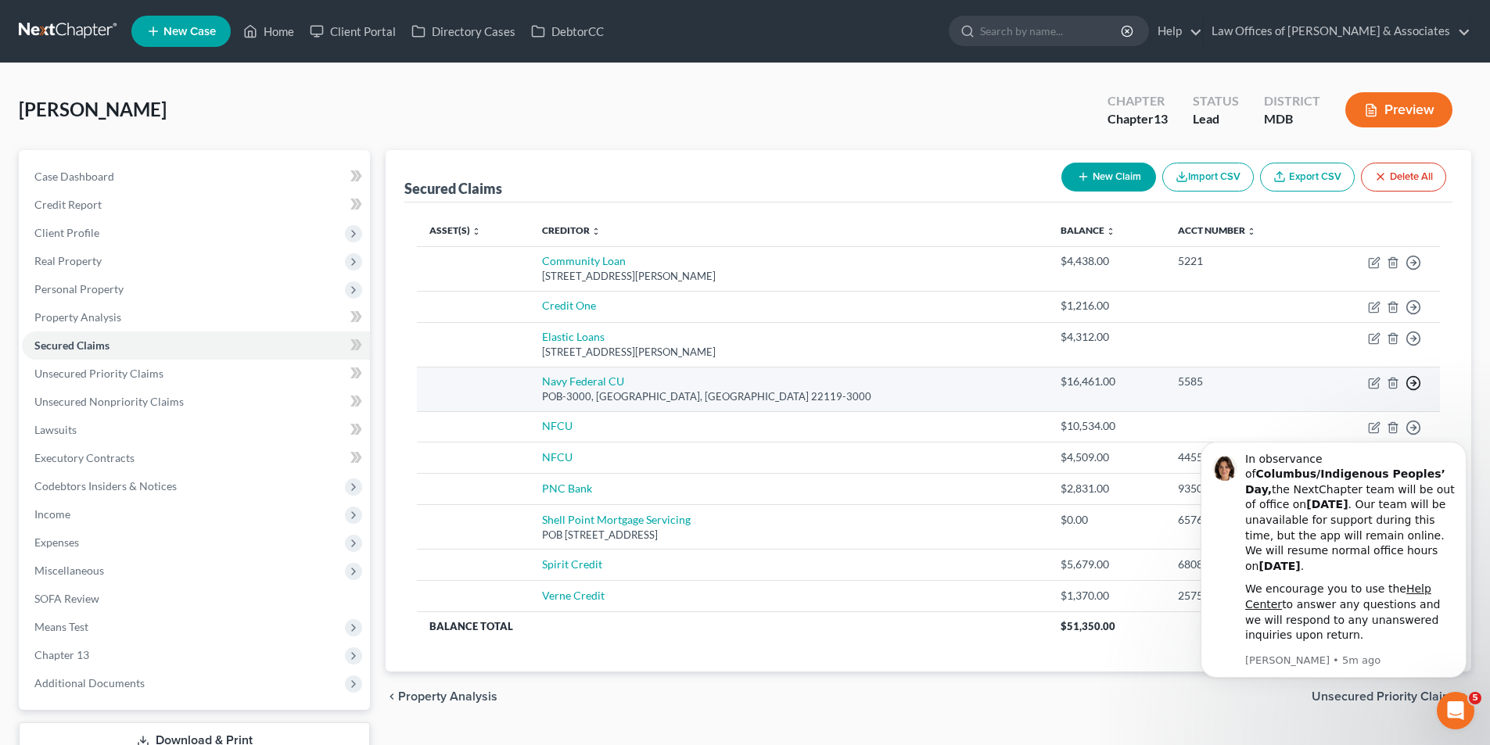
click at [1410, 381] on icon "button" at bounding box center [1413, 383] width 16 height 16
click at [1335, 421] on link "Move to F" at bounding box center [1341, 420] width 131 height 27
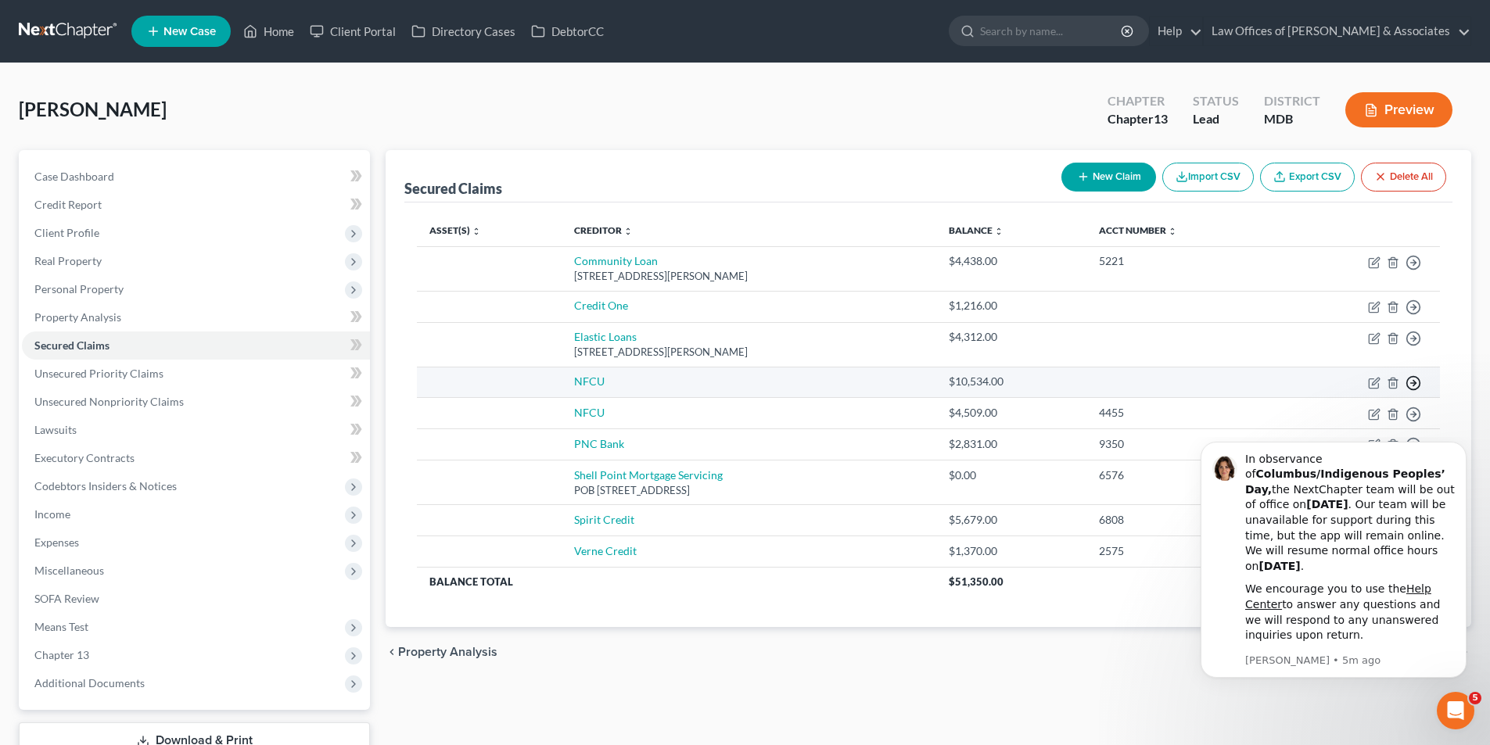
click at [1411, 385] on icon "button" at bounding box center [1413, 383] width 16 height 16
click at [1330, 418] on link "Move to F" at bounding box center [1341, 420] width 131 height 27
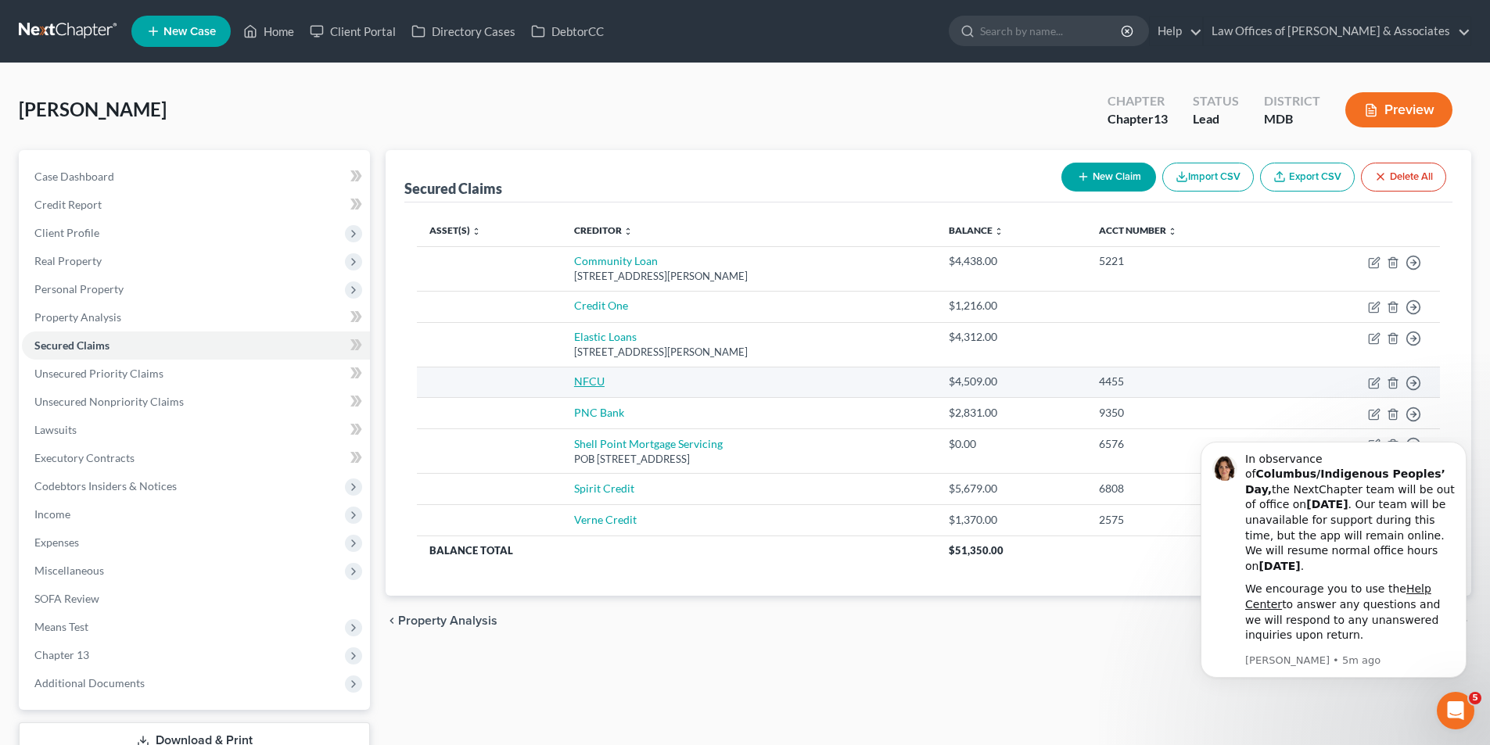
click at [581, 382] on link "NFCU" at bounding box center [589, 381] width 30 height 13
select select "0"
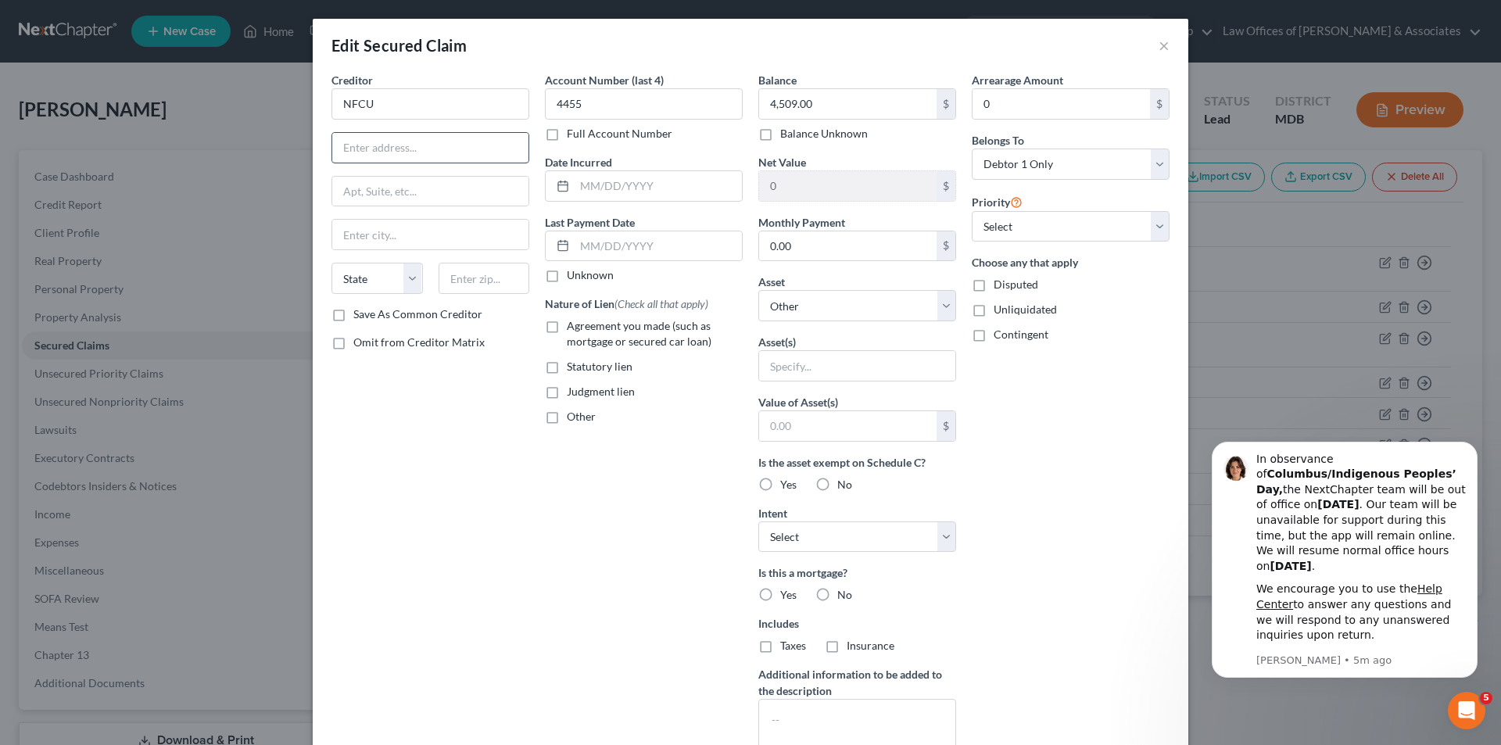
click at [350, 150] on input "text" at bounding box center [430, 148] width 196 height 30
type input "POB 3000"
click at [375, 238] on input "text" at bounding box center [430, 235] width 196 height 30
type input "Merrifield"
click at [410, 277] on select "State AL AK AR AZ CA CO CT DE DC FL GA GU HI ID IL IN IA KS KY LA ME MD MA MI M…" at bounding box center [377, 278] width 91 height 31
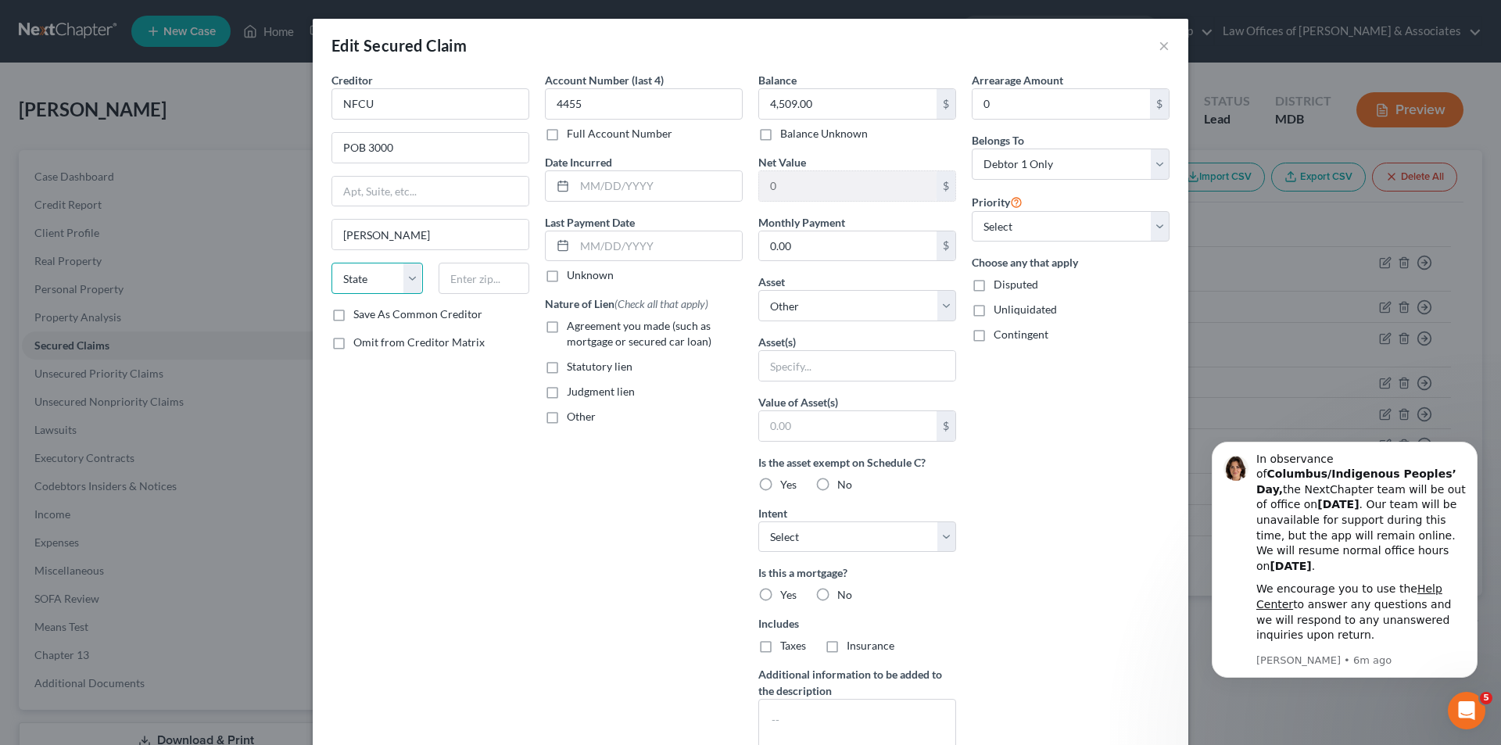
select select "48"
click at [332, 263] on select "State AL AK AR AZ CA CO CT DE DC FL GA GU HI ID IL IN IA KS KY LA ME MD MA MI M…" at bounding box center [377, 278] width 91 height 31
click at [458, 283] on input "text" at bounding box center [484, 278] width 91 height 31
click at [481, 275] on input "text" at bounding box center [484, 278] width 91 height 31
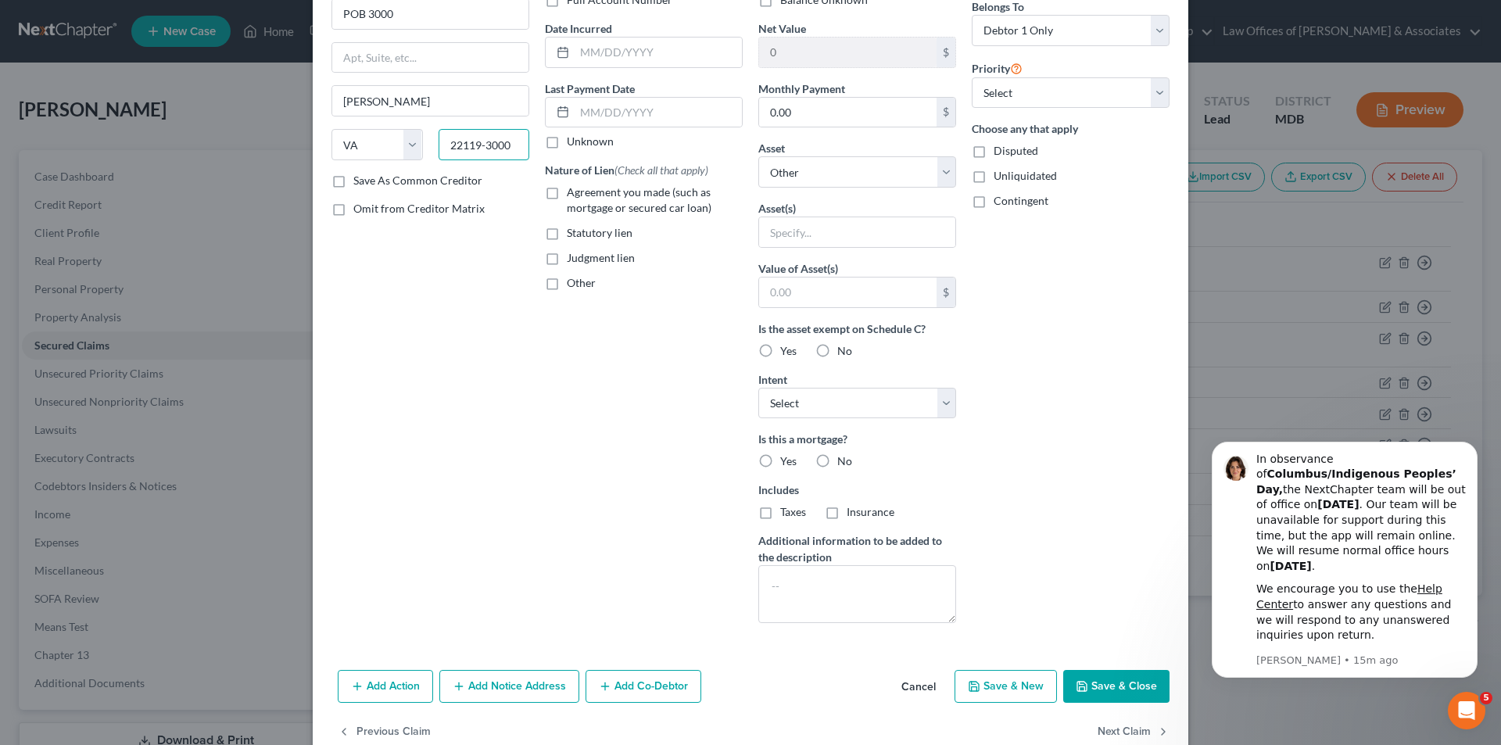
scroll to position [168, 0]
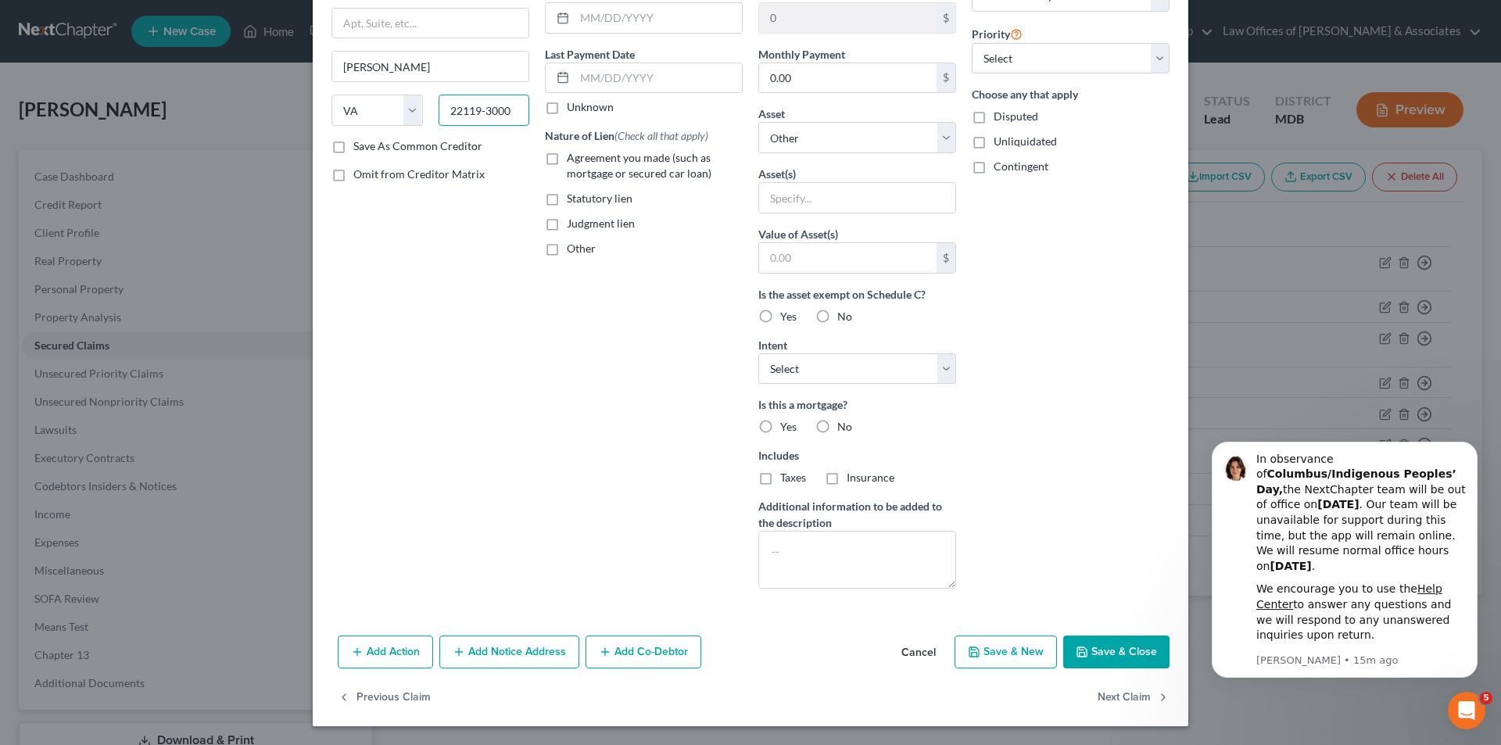
type input "22119-3000"
click at [1116, 644] on button "Save & Close" at bounding box center [1116, 652] width 106 height 33
select select
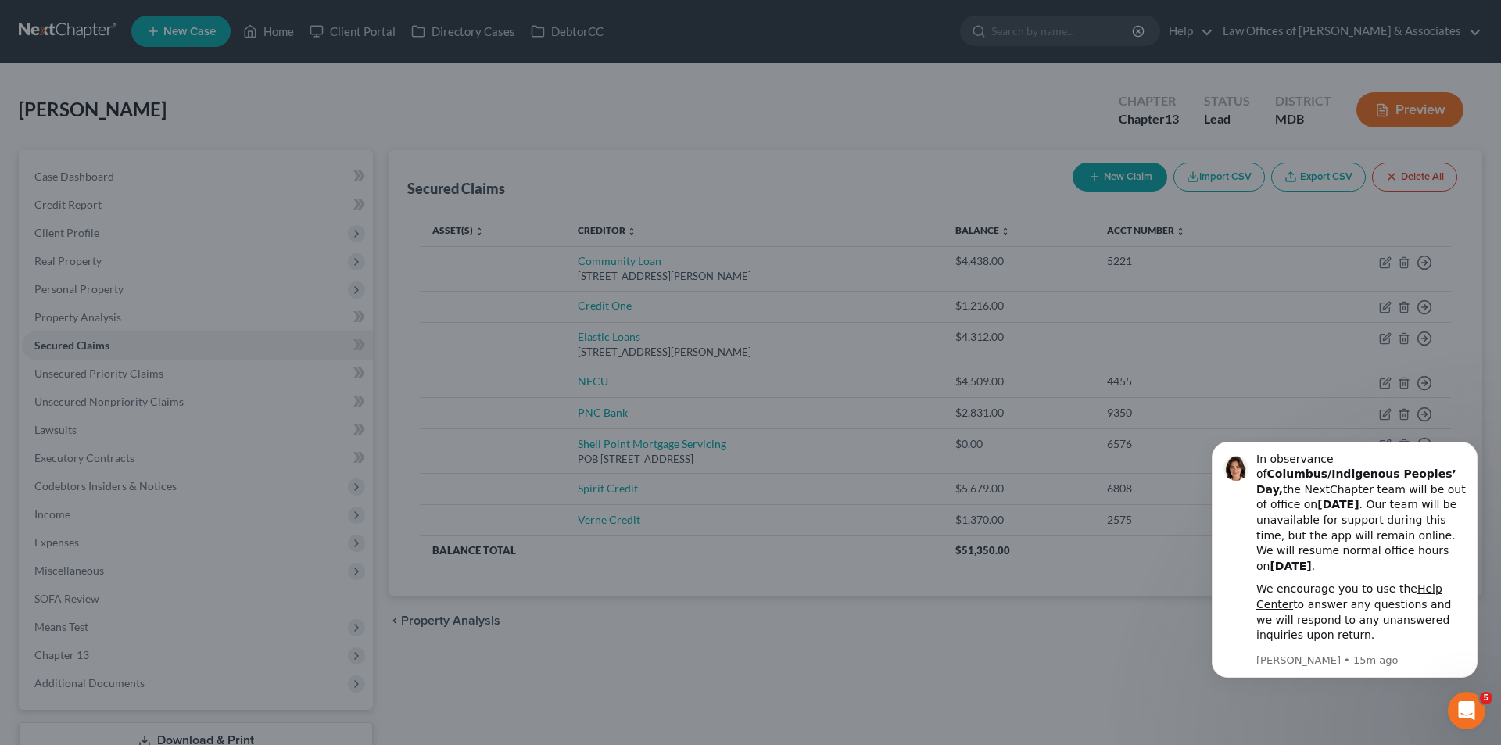
scroll to position [0, 0]
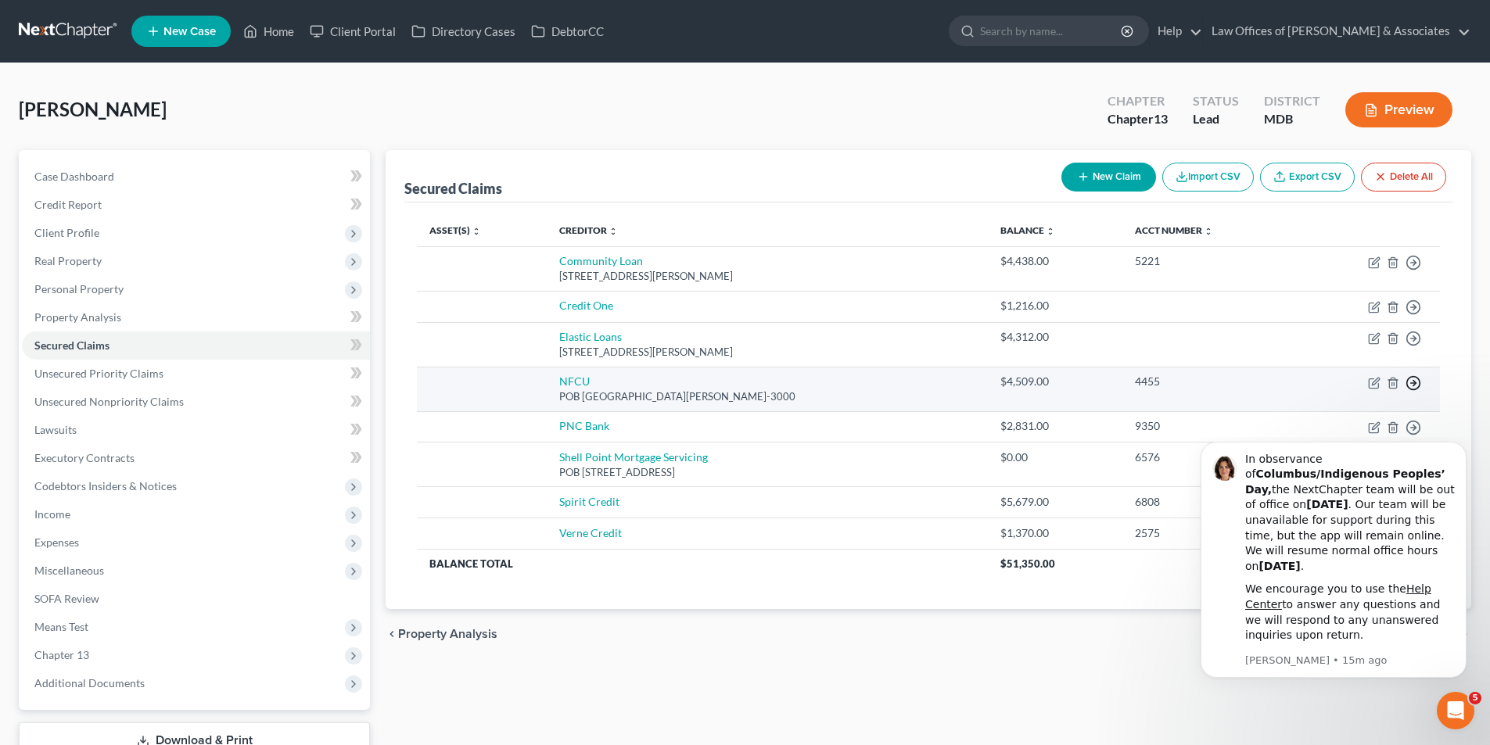
click at [1410, 380] on icon "button" at bounding box center [1413, 383] width 16 height 16
click at [1331, 421] on link "Move to F" at bounding box center [1341, 420] width 131 height 27
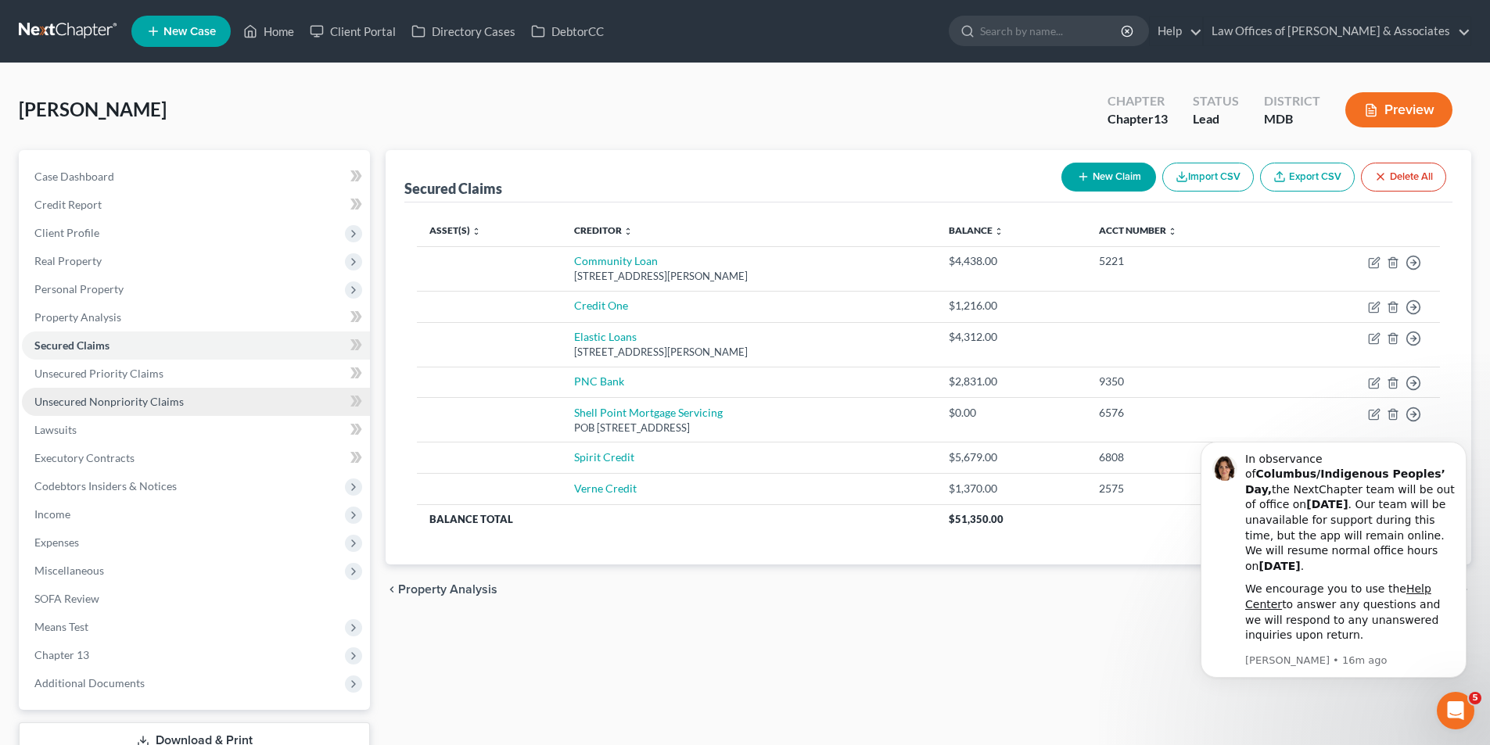
click at [57, 398] on span "Unsecured Nonpriority Claims" at bounding box center [108, 401] width 149 height 13
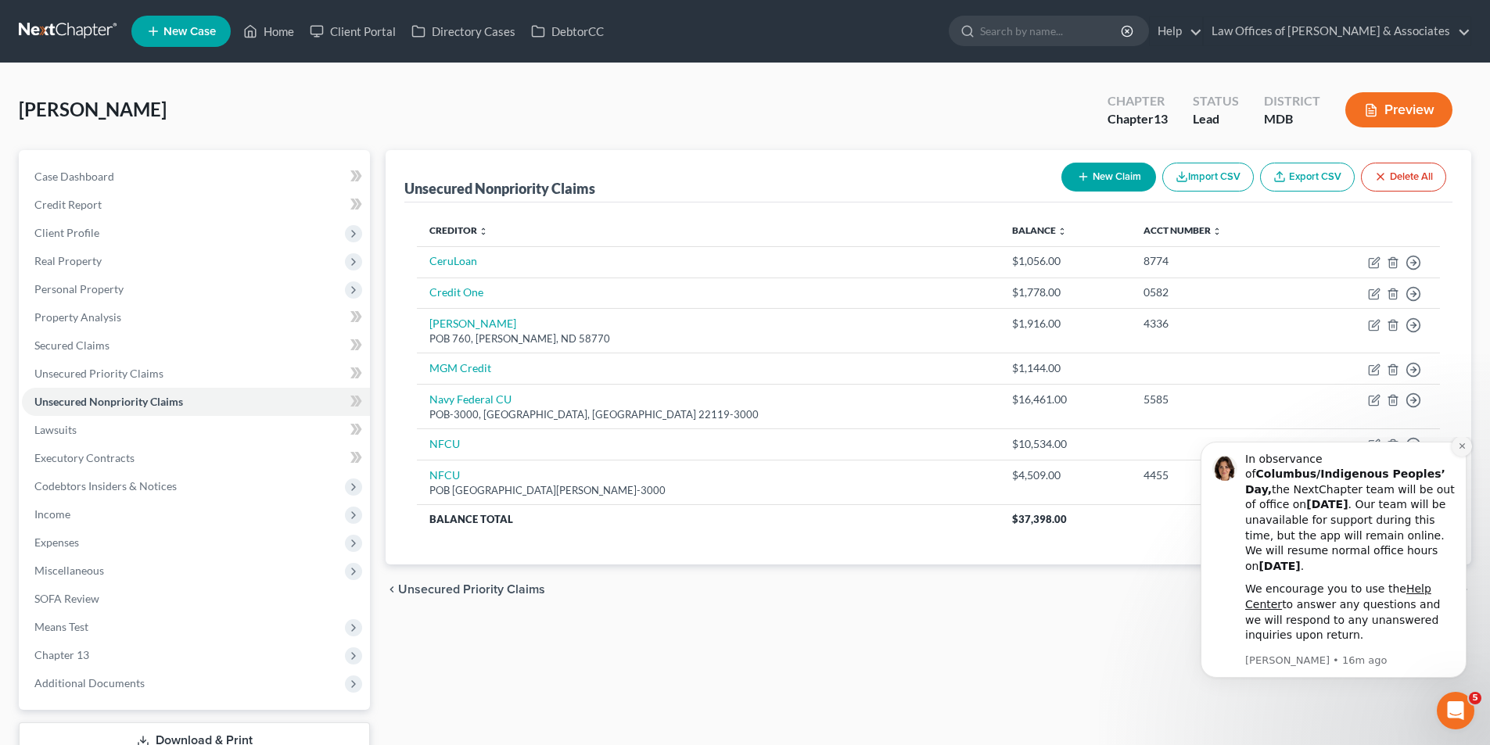
click at [1466, 457] on button "Dismiss notification" at bounding box center [1461, 446] width 20 height 20
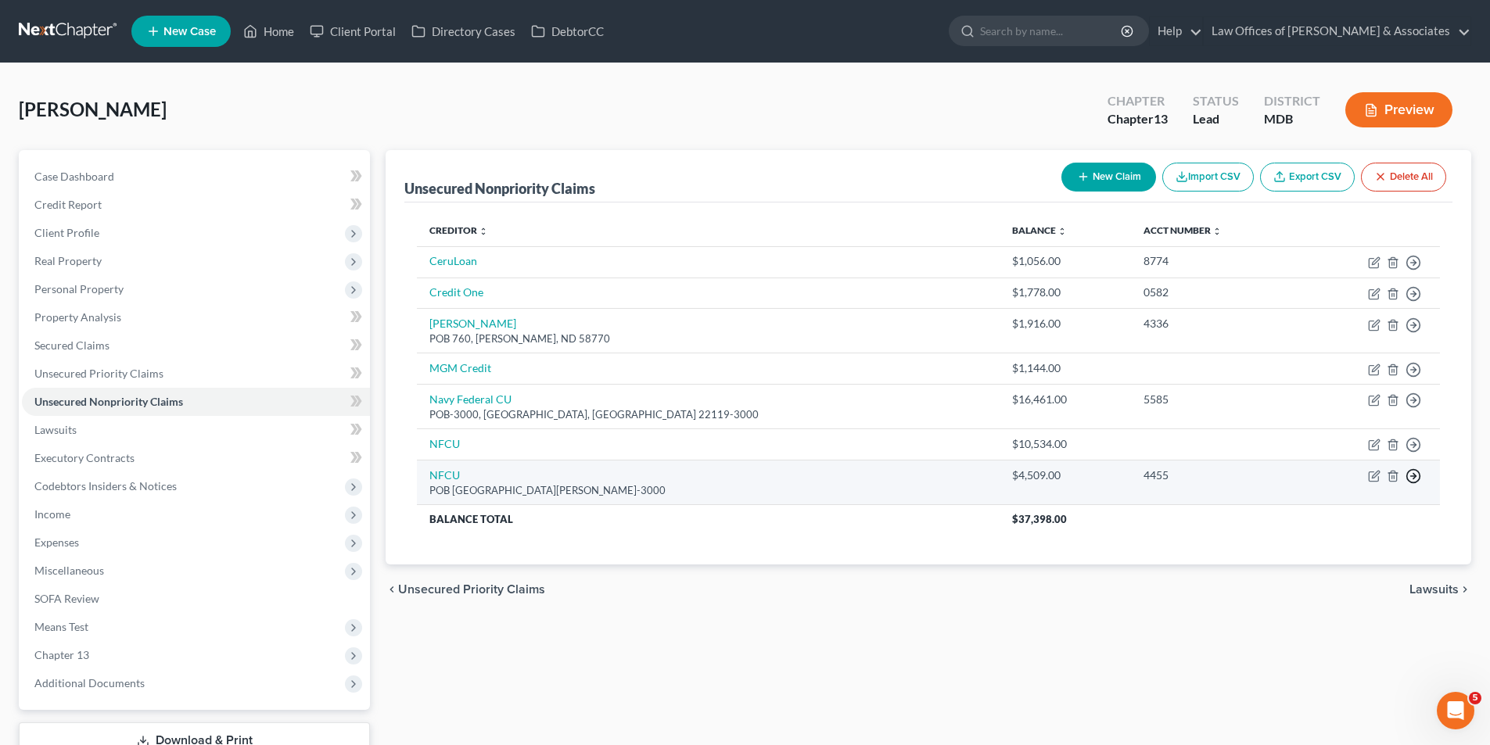
click at [1411, 476] on line "button" at bounding box center [1413, 476] width 5 height 0
click at [1311, 489] on link "Move to D" at bounding box center [1341, 488] width 131 height 27
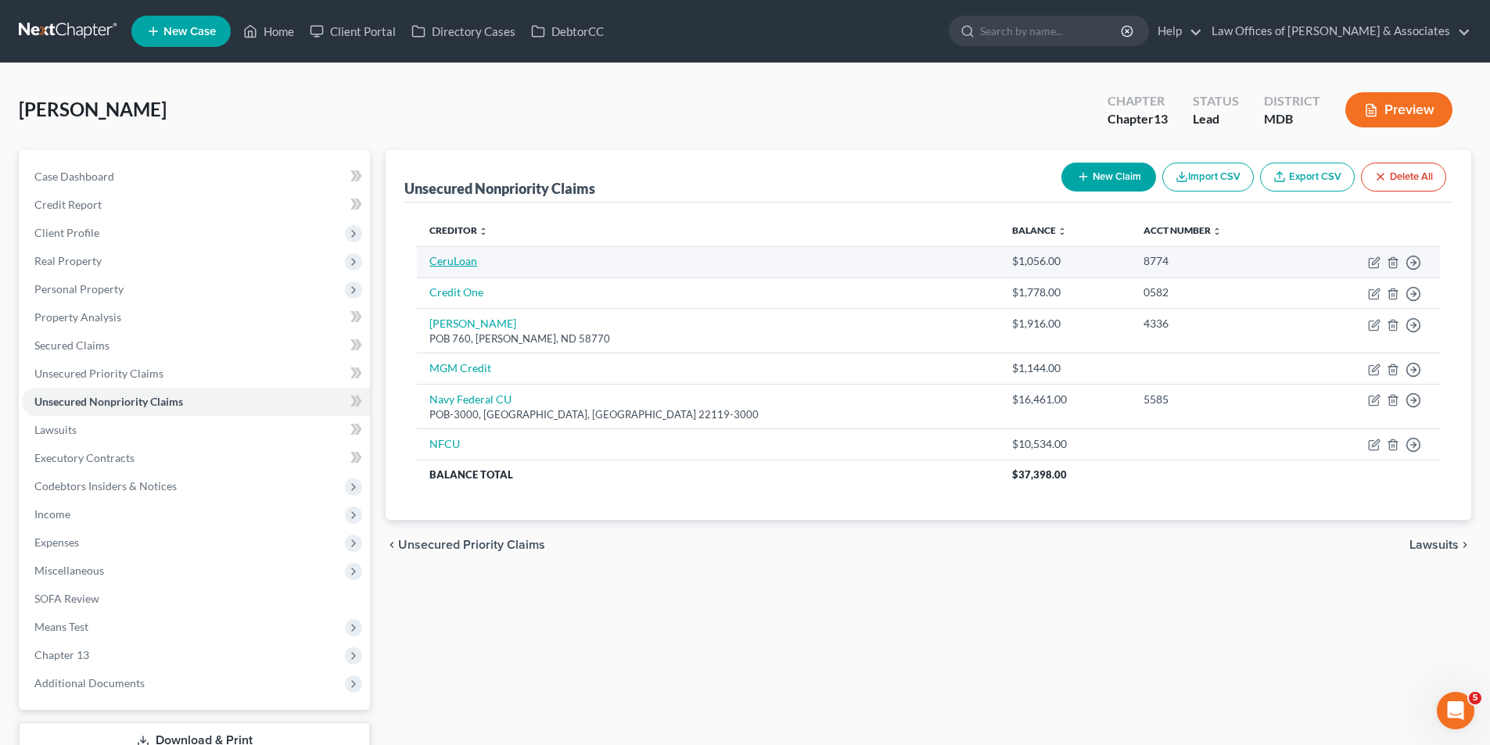
click at [450, 260] on link "CeruLoan" at bounding box center [453, 260] width 48 height 13
select select "0"
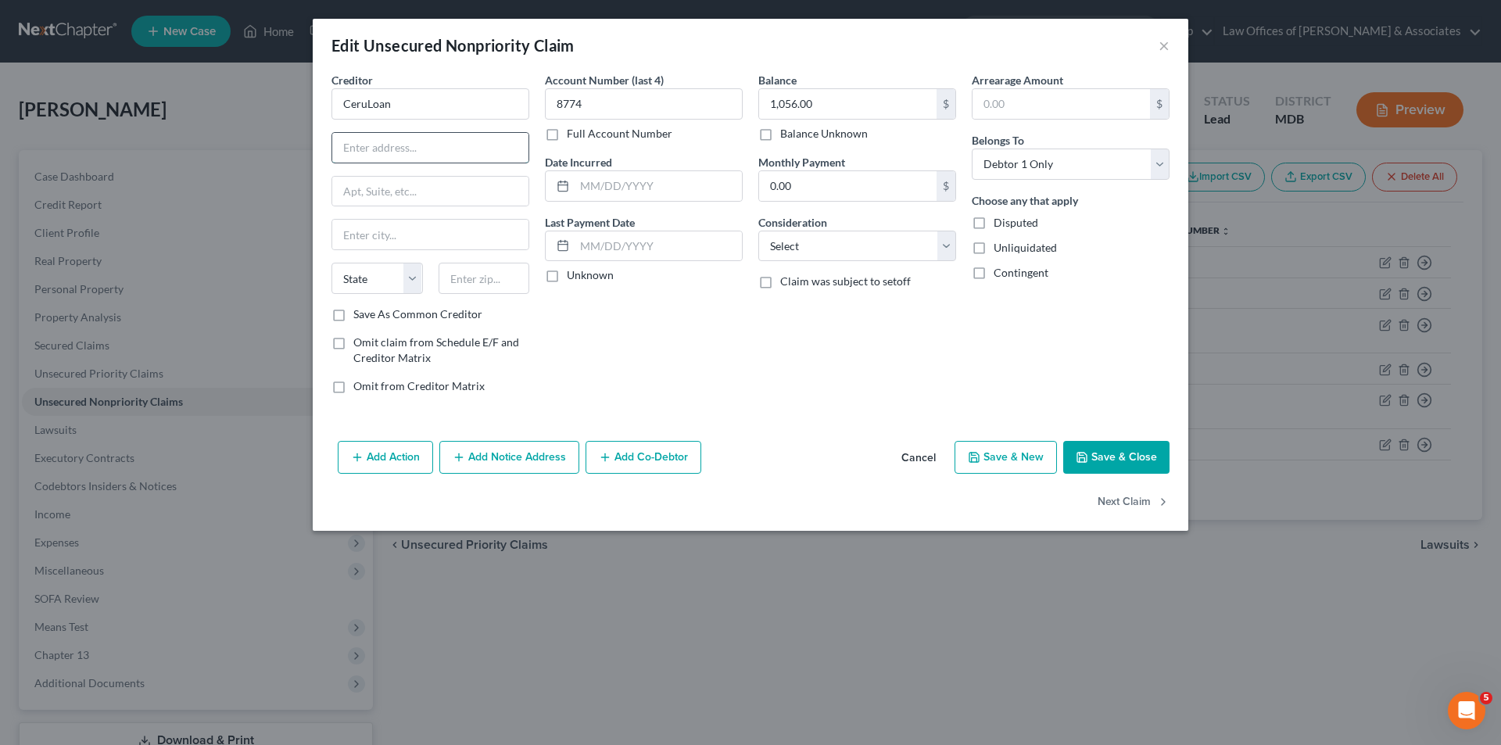
click at [389, 149] on input "text" at bounding box center [430, 148] width 196 height 30
click at [378, 104] on input "CeruLoan" at bounding box center [431, 103] width 198 height 31
click at [396, 106] on input "CeruLean" at bounding box center [431, 103] width 198 height 31
type input "CeruLean Bank"
drag, startPoint x: 364, startPoint y: 151, endPoint x: 369, endPoint y: 158, distance: 8.9
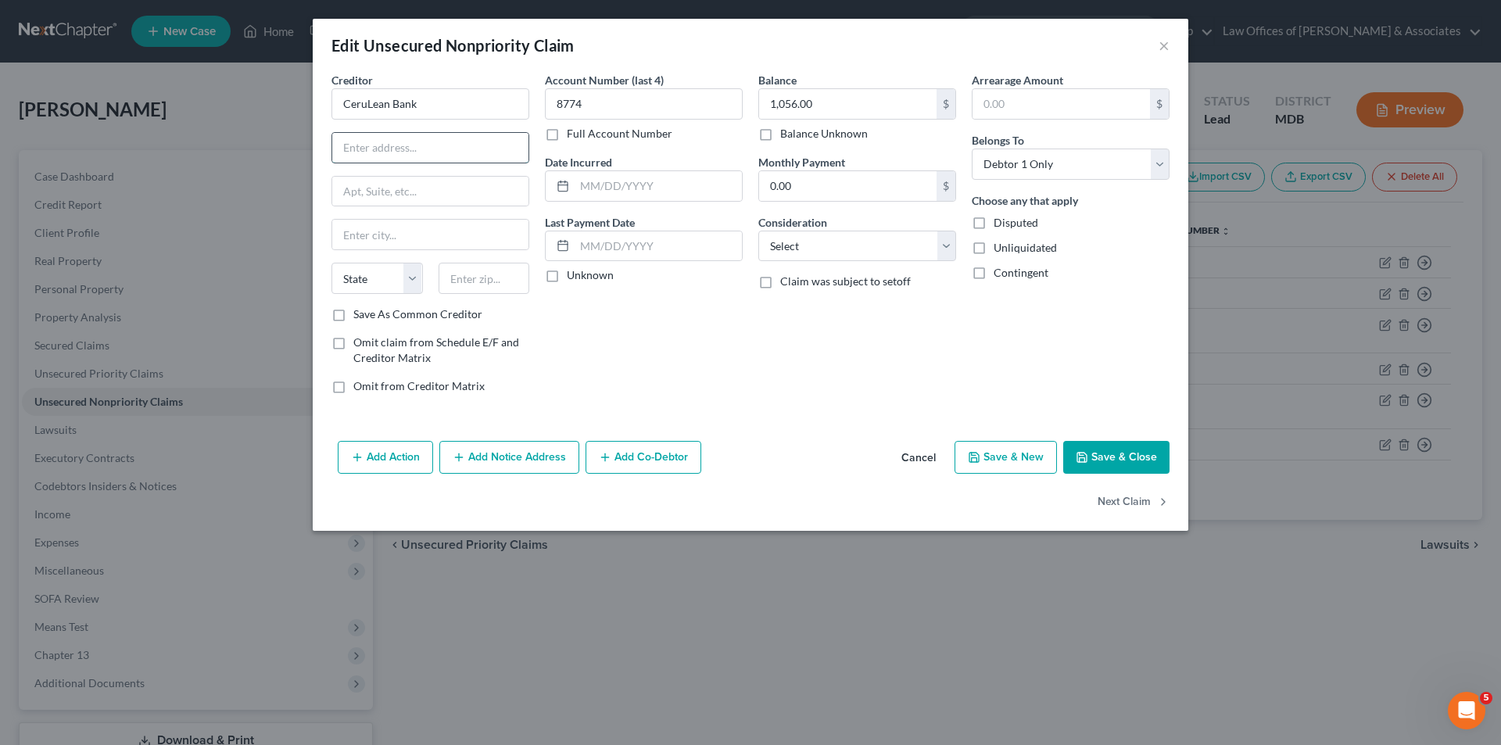
click at [364, 151] on input "text" at bounding box center [430, 148] width 196 height 30
type input "POB_6812"
click at [359, 238] on input "text" at bounding box center [430, 235] width 196 height 30
type input "Carol Stream"
click at [414, 281] on select "State AL AK AR AZ CA CO CT DE DC FL GA GU HI ID IL IN IA KS KY LA ME MD MA MI M…" at bounding box center [377, 278] width 91 height 31
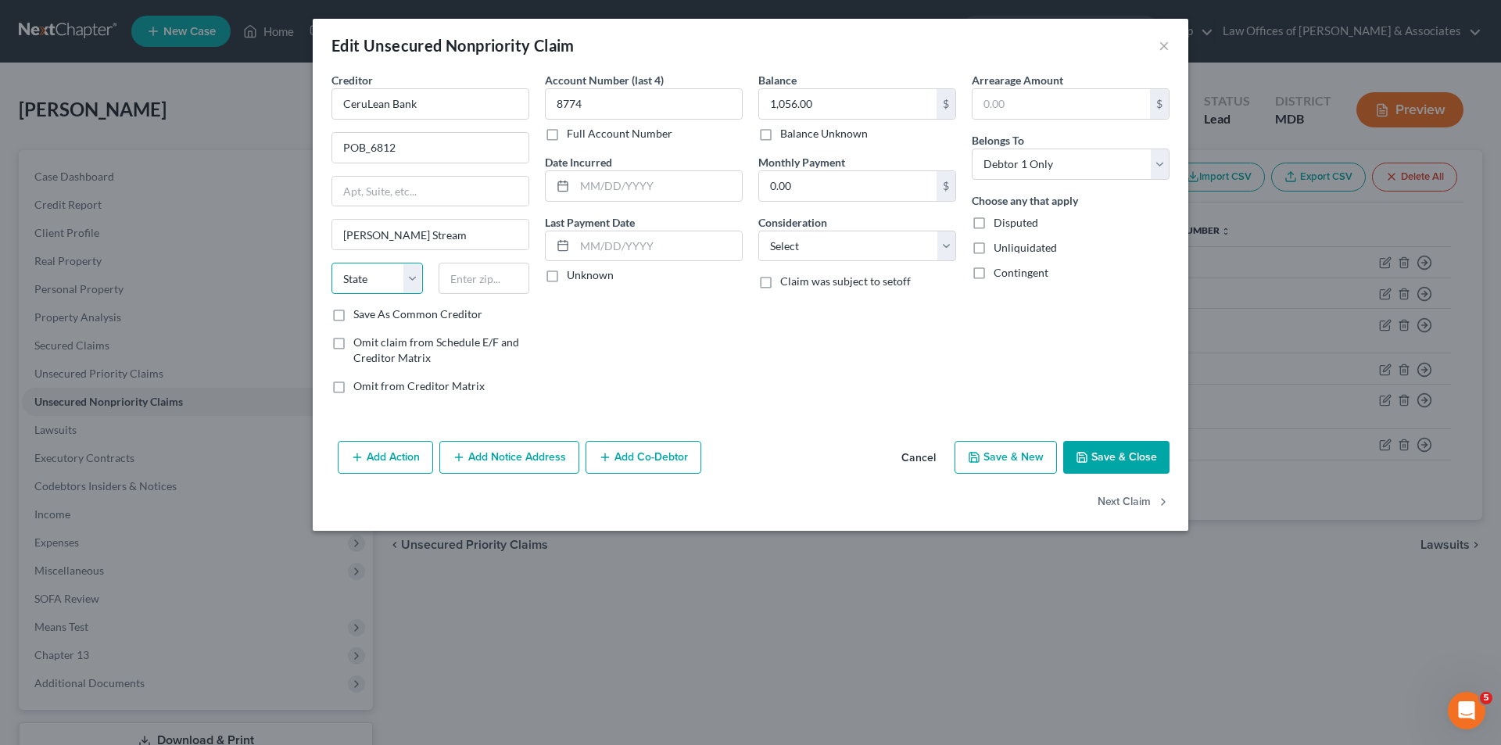
select select "14"
click at [332, 263] on select "State AL AK AR AZ CA CO CT DE DC FL GA GU HI ID IL IN IA KS KY LA ME MD MA MI M…" at bounding box center [377, 278] width 91 height 31
click at [461, 275] on input "text" at bounding box center [484, 278] width 91 height 31
type input "60197"
click at [370, 150] on input "POB_6812" at bounding box center [430, 148] width 196 height 30
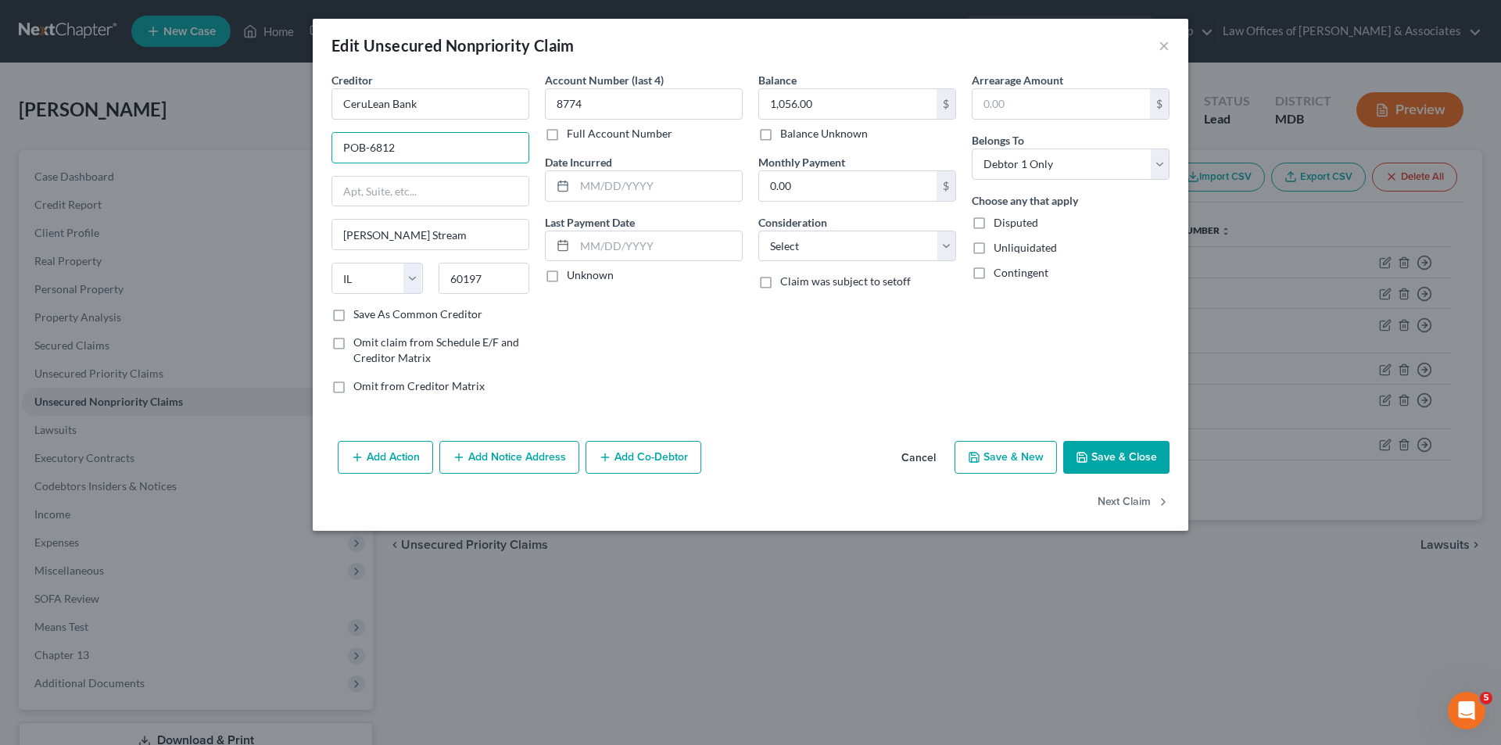
type input "POB-6812"
click at [1101, 459] on button "Save & Close" at bounding box center [1116, 457] width 106 height 33
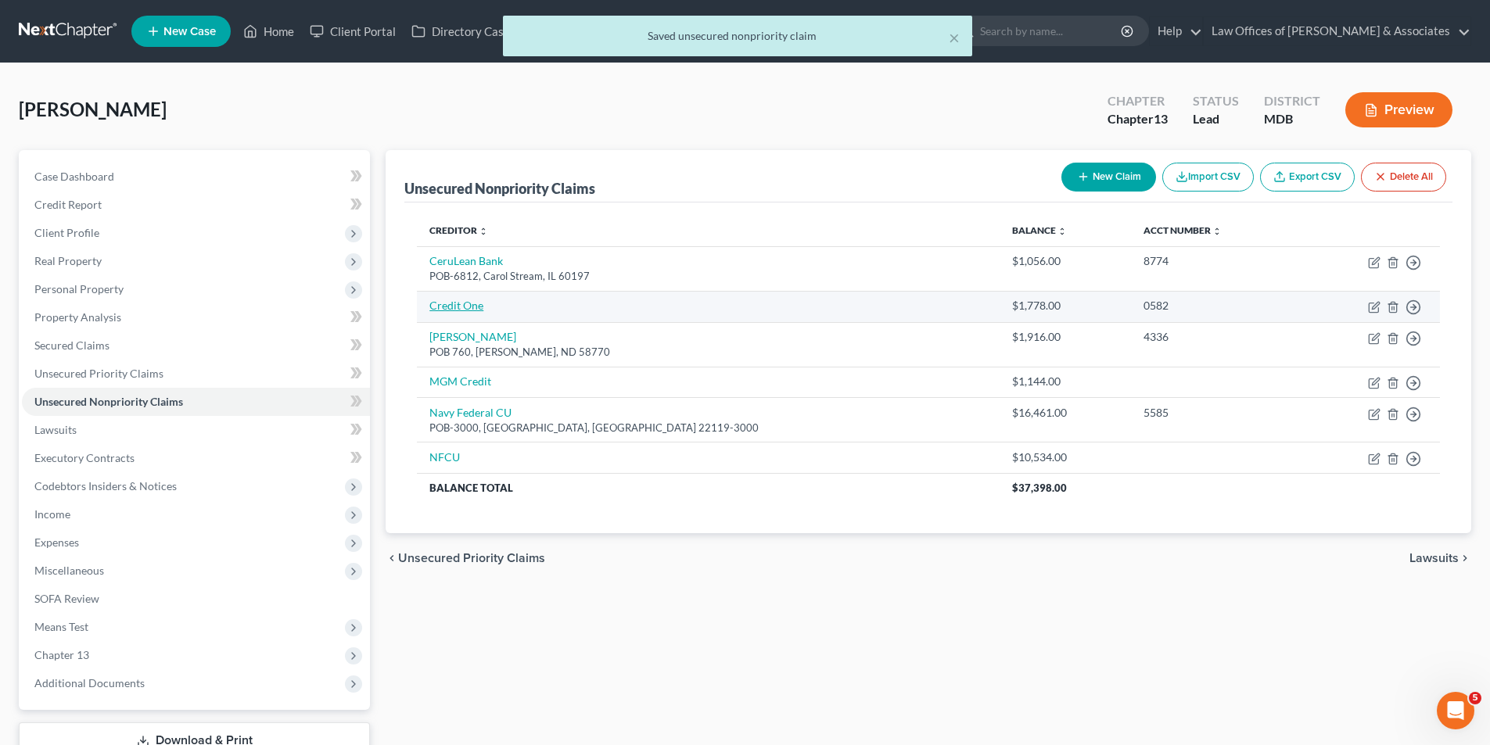
click at [459, 302] on link "Credit One" at bounding box center [456, 305] width 54 height 13
select select "0"
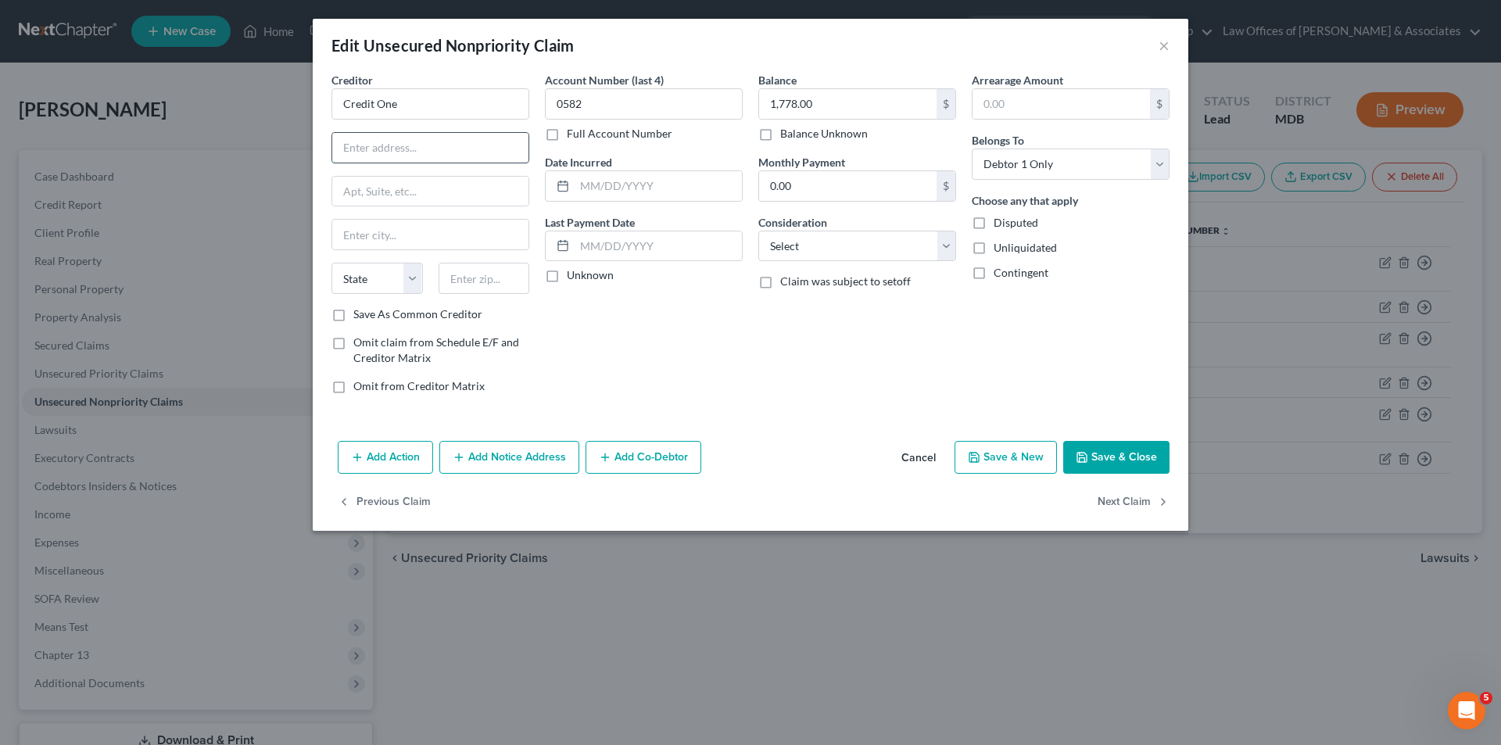
click at [349, 153] on input "text" at bounding box center [430, 148] width 196 height 30
type input "POB_98873"
click at [356, 239] on input "text" at bounding box center [430, 235] width 196 height 30
type input "Los Vegas"
click at [411, 277] on select "State AL AK AR AZ CA CO CT DE DC FL GA GU HI ID IL IN IA KS KY LA ME MD MA MI M…" at bounding box center [377, 278] width 91 height 31
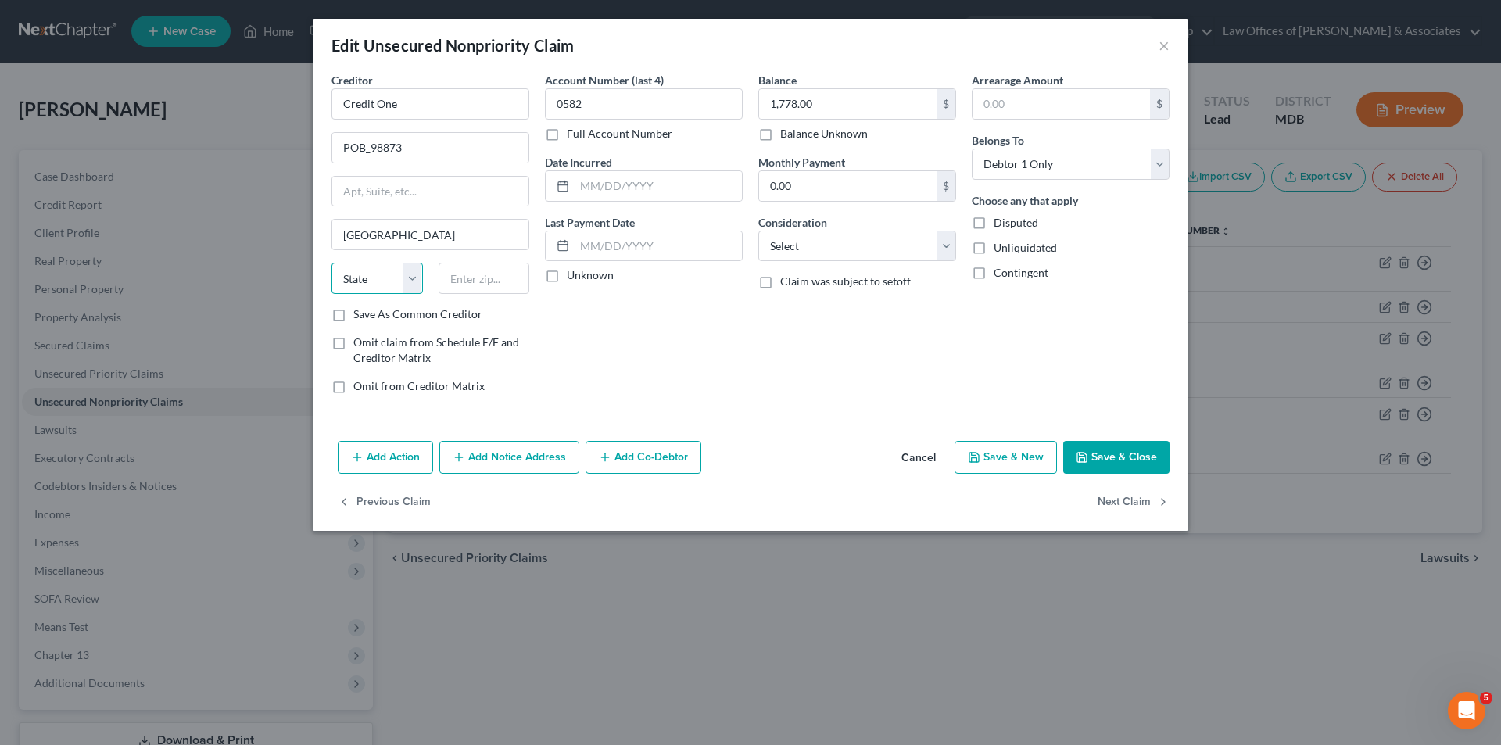
select select "31"
click at [332, 263] on select "State AL AK AR AZ CA CO CT DE DC FL GA GU HI ID IL IN IA KS KY LA ME MD MA MI M…" at bounding box center [377, 278] width 91 height 31
click at [469, 284] on input "text" at bounding box center [484, 278] width 91 height 31
type input "89193-8873"
click at [796, 103] on input "1,778.00" at bounding box center [847, 104] width 177 height 30
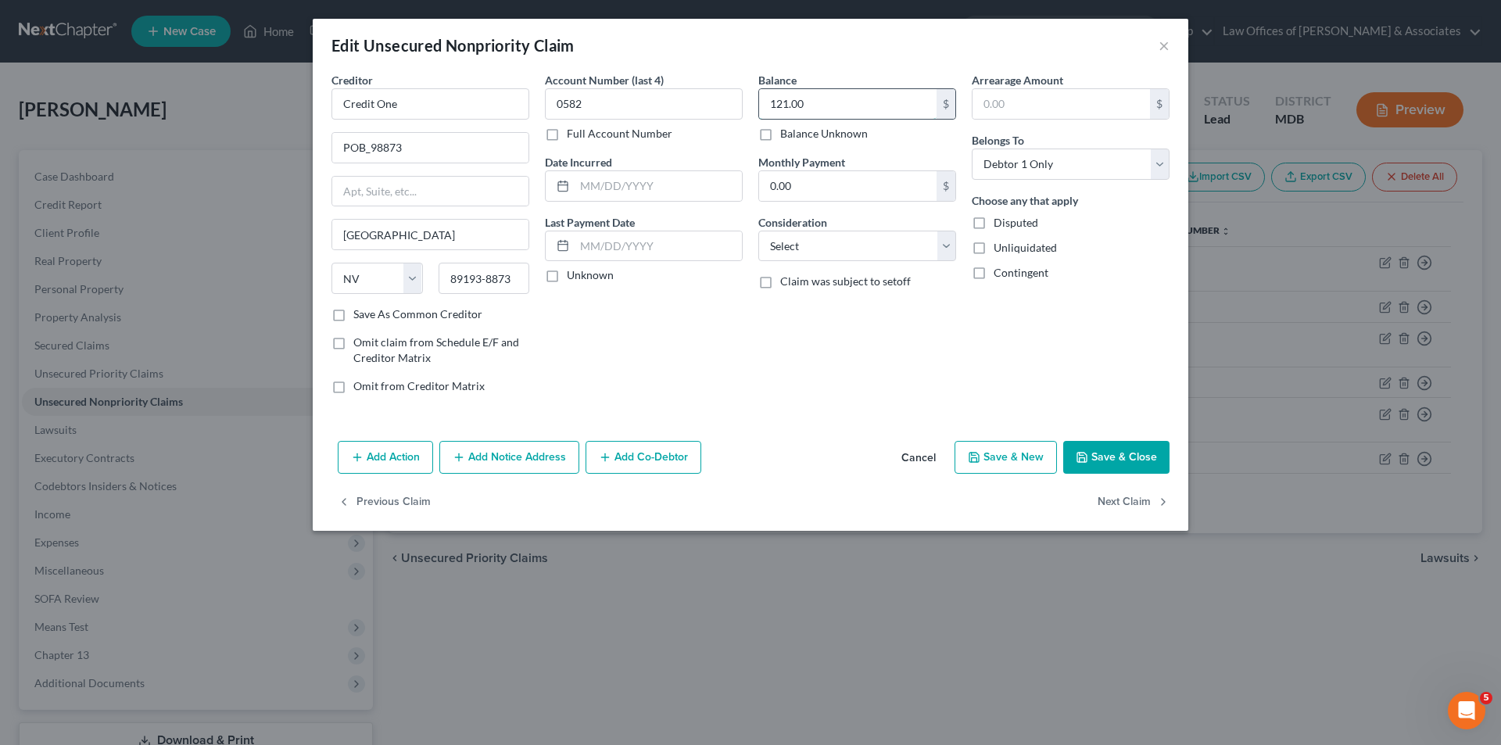
click at [788, 103] on input "121.00" at bounding box center [847, 104] width 177 height 30
type input "1,216.00"
click at [1124, 451] on button "Save & Close" at bounding box center [1116, 457] width 106 height 33
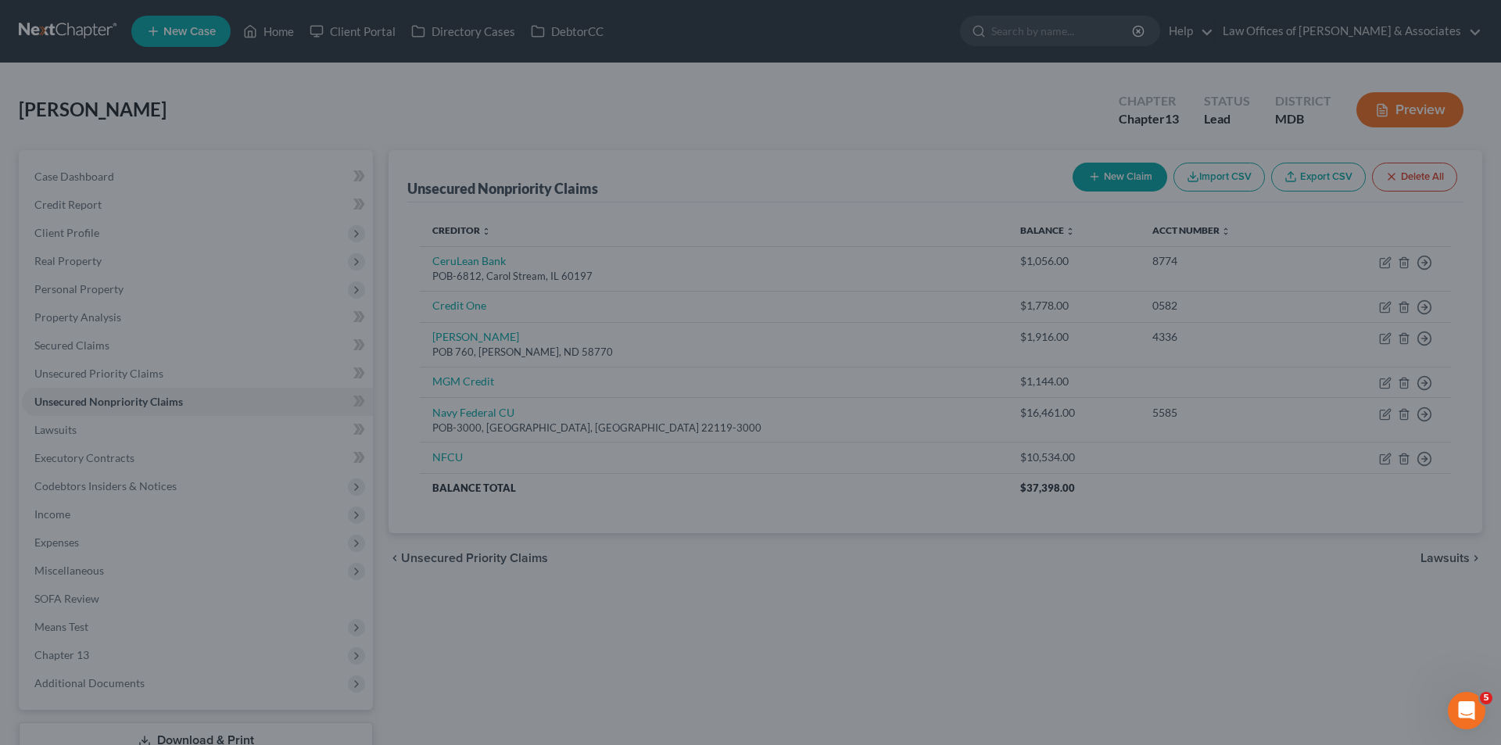
type input "0"
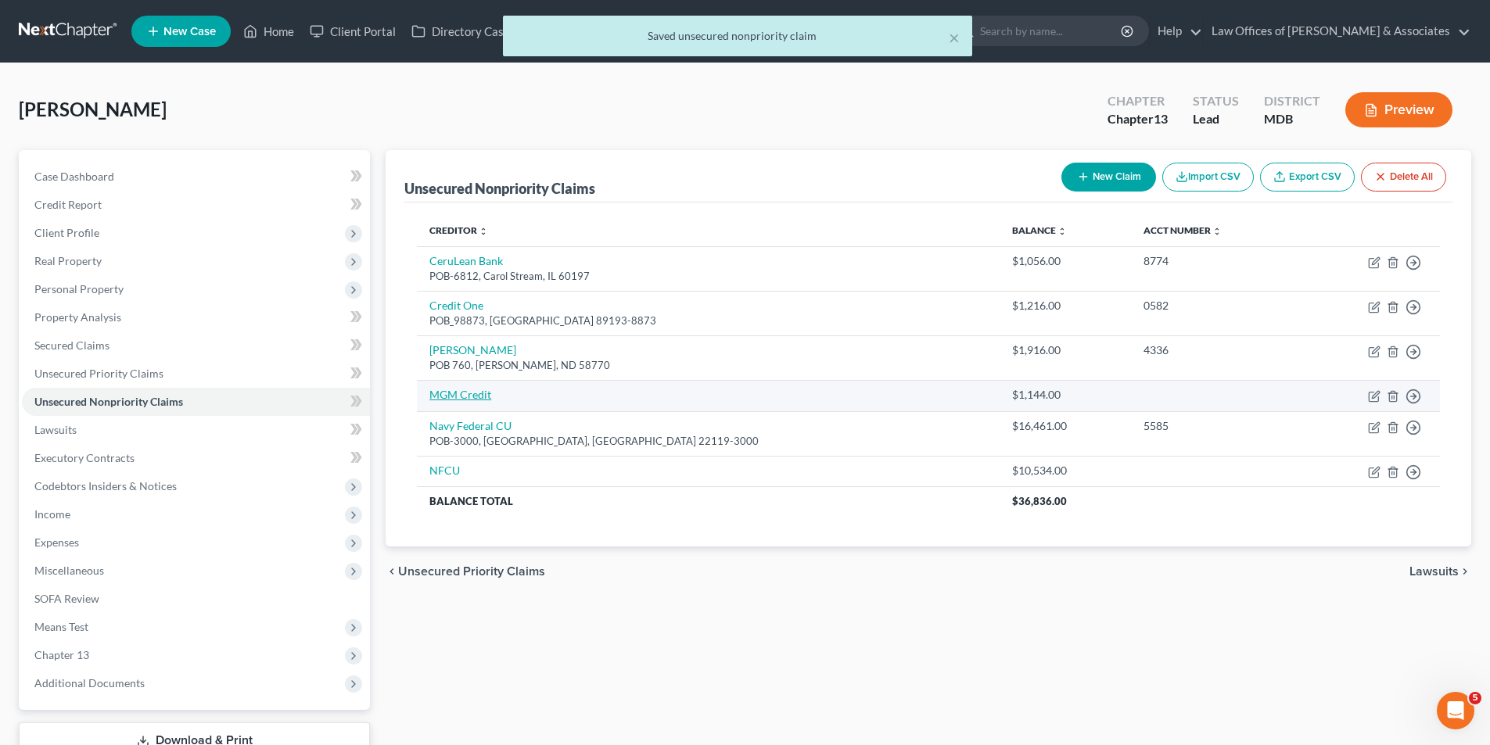
click at [445, 391] on link "MGM Credit" at bounding box center [460, 394] width 62 height 13
select select "0"
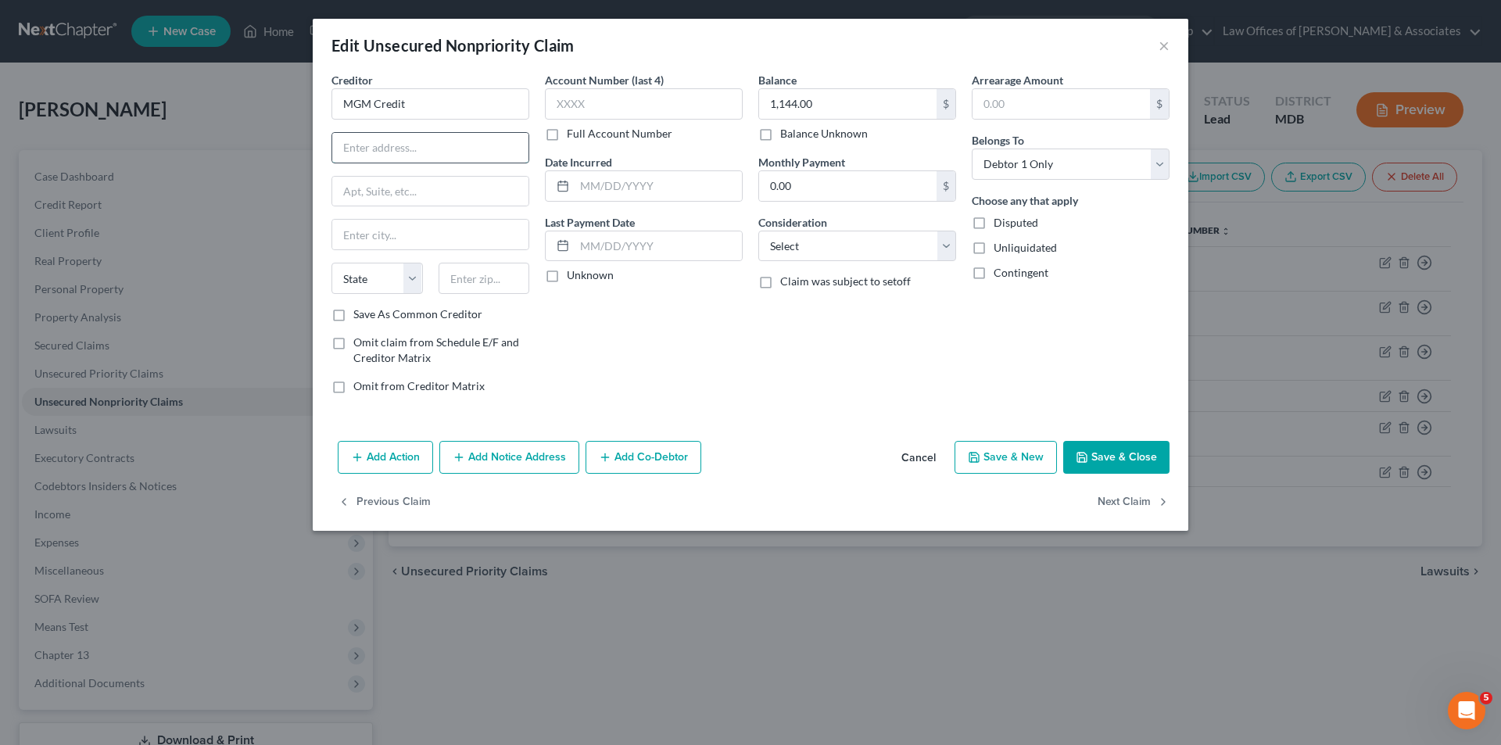
click at [362, 151] on input "text" at bounding box center [430, 148] width 196 height 30
click at [576, 103] on input "text" at bounding box center [644, 103] width 198 height 31
type input "3774"
click at [411, 103] on input "MGM Credit" at bounding box center [431, 103] width 198 height 31
type input "MGM Credit d/b/a FNBO"
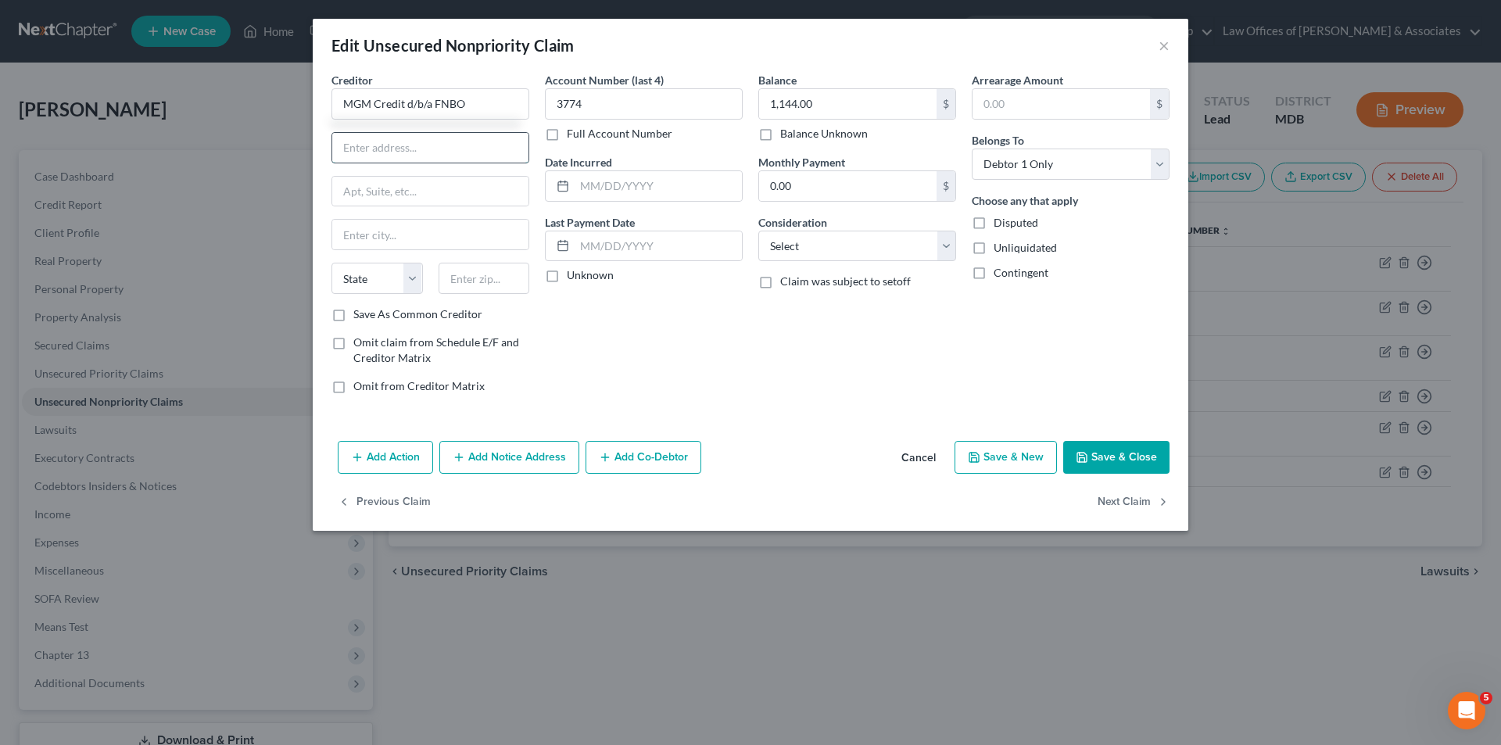
click at [365, 152] on input "text" at bounding box center [430, 148] width 196 height 30
click at [368, 151] on input "text" at bounding box center [430, 148] width 196 height 30
type input "POB-2557"
click at [346, 245] on input "text" at bounding box center [430, 235] width 196 height 30
click at [357, 242] on input "text" at bounding box center [430, 235] width 196 height 30
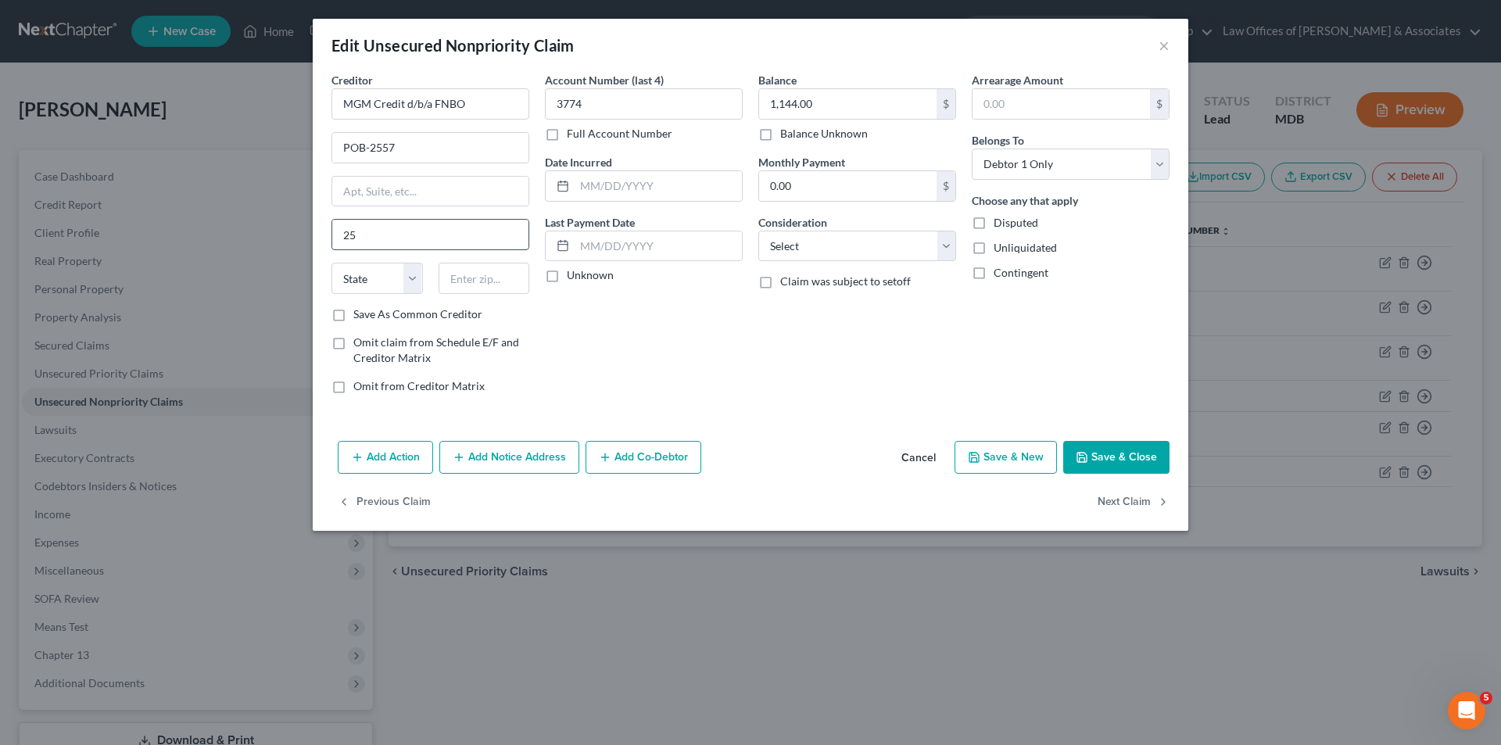
type input "2"
click at [414, 278] on select "State AL AK AR AZ CA CO CT DE DC FL GA GU HI ID IL IN IA KS KY LA ME MD MA MI M…" at bounding box center [377, 278] width 91 height 31
select select "30"
click at [332, 263] on select "State AL AK AR AZ CA CO CT DE DC FL GA GU HI ID IL IN IA KS KY LA ME MD MA MI M…" at bounding box center [377, 278] width 91 height 31
click at [391, 236] on input "text" at bounding box center [430, 235] width 196 height 30
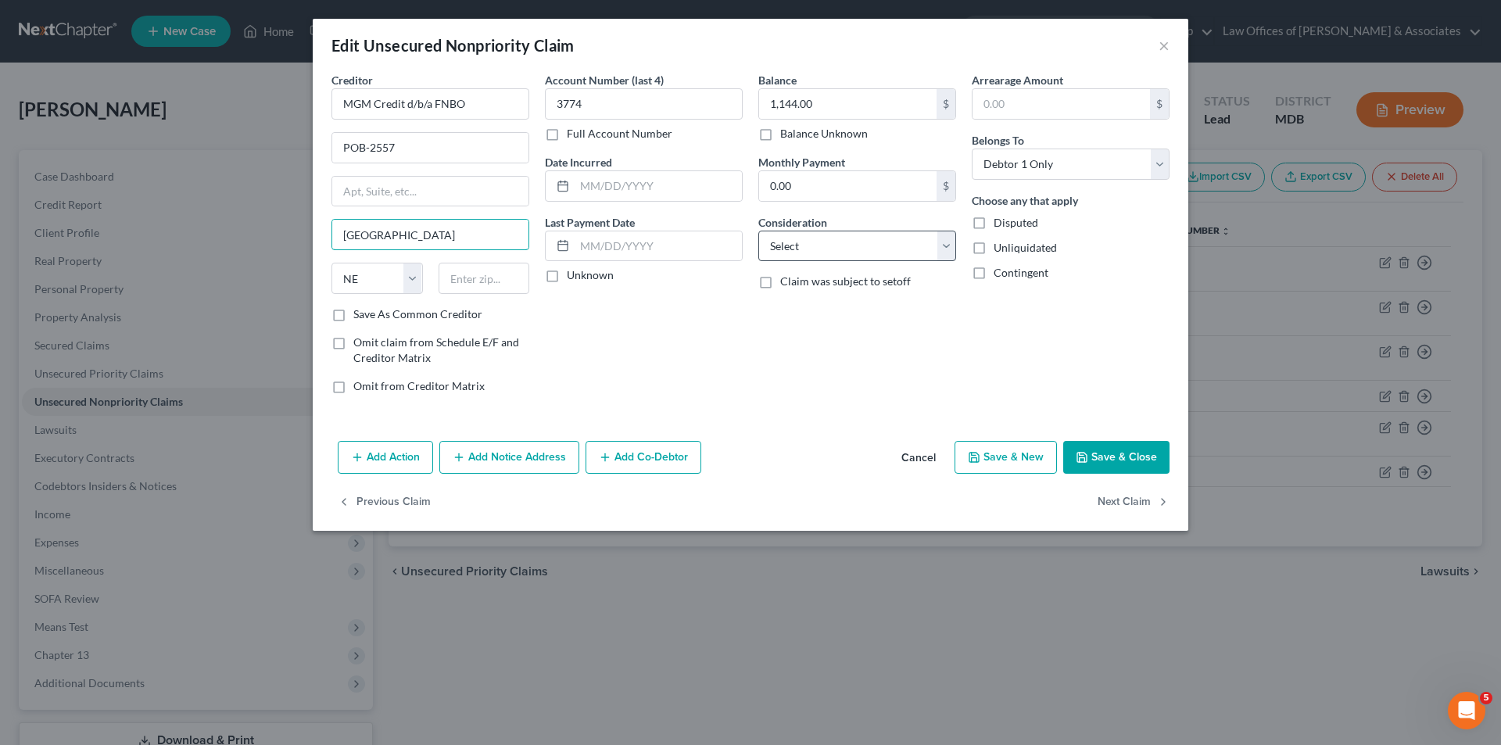
type input "Omaha"
click at [945, 243] on select "Select Cable / Satellite Services Collection Agency Credit Card Debt Debt Couns…" at bounding box center [857, 246] width 198 height 31
select select "2"
click at [758, 231] on select "Select Cable / Satellite Services Collection Agency Credit Card Debt Debt Couns…" at bounding box center [857, 246] width 198 height 31
click at [1091, 452] on button "Save & Close" at bounding box center [1116, 457] width 106 height 33
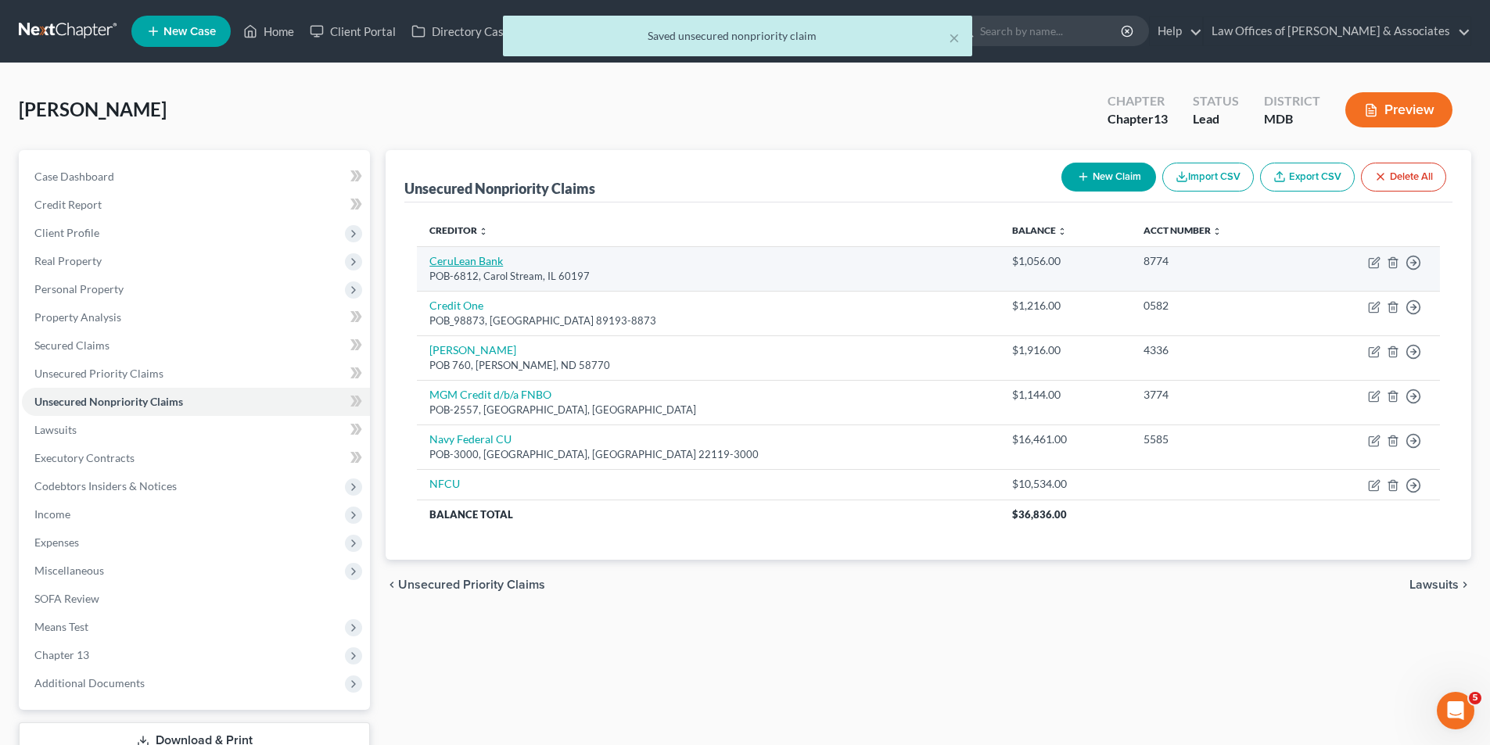
click at [470, 258] on link "CeruLean Bank" at bounding box center [466, 260] width 74 height 13
select select "14"
select select "0"
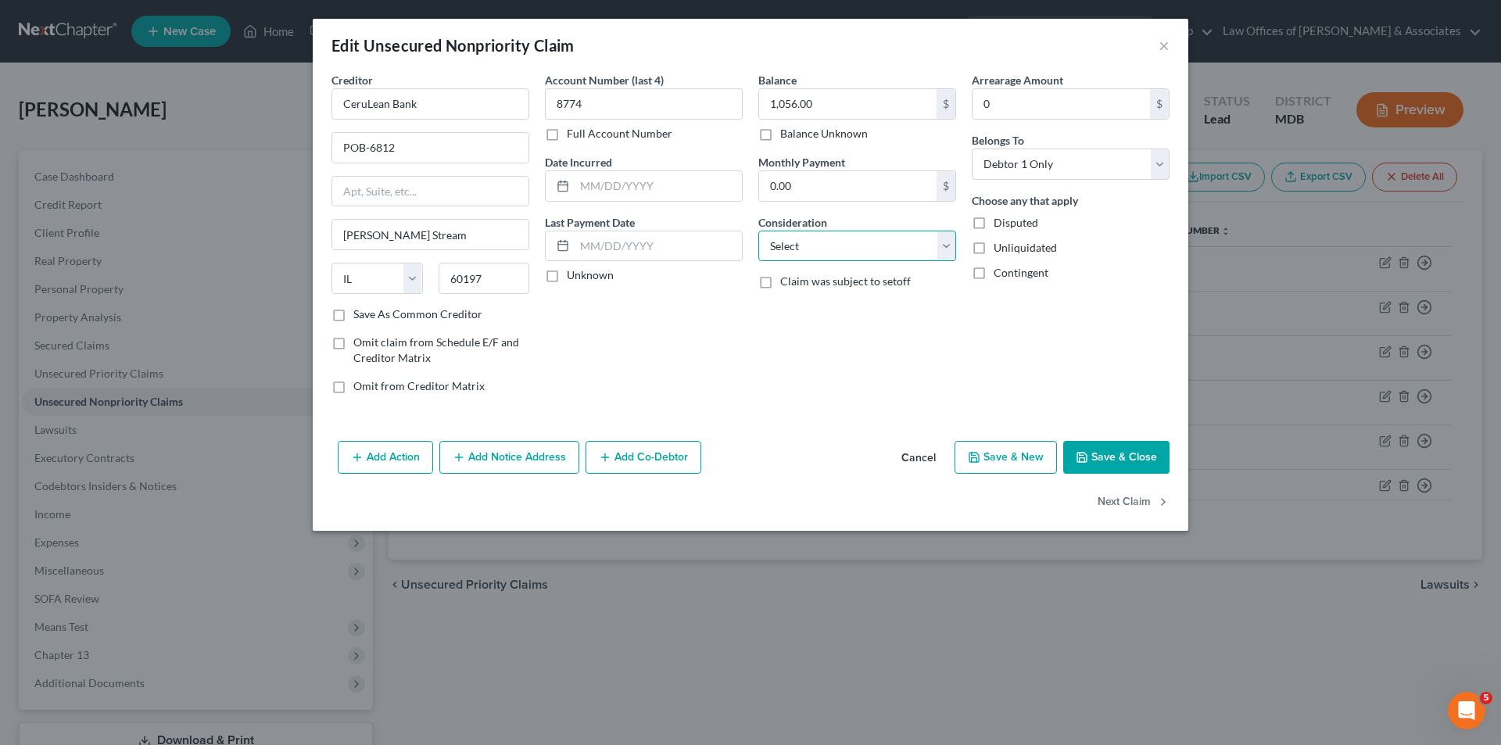
click at [946, 246] on select "Select Cable / Satellite Services Collection Agency Credit Card Debt Debt Couns…" at bounding box center [857, 246] width 198 height 31
select select "2"
click at [758, 231] on select "Select Cable / Satellite Services Collection Agency Credit Card Debt Debt Couns…" at bounding box center [857, 246] width 198 height 31
click at [1110, 462] on button "Save & Close" at bounding box center [1116, 457] width 106 height 33
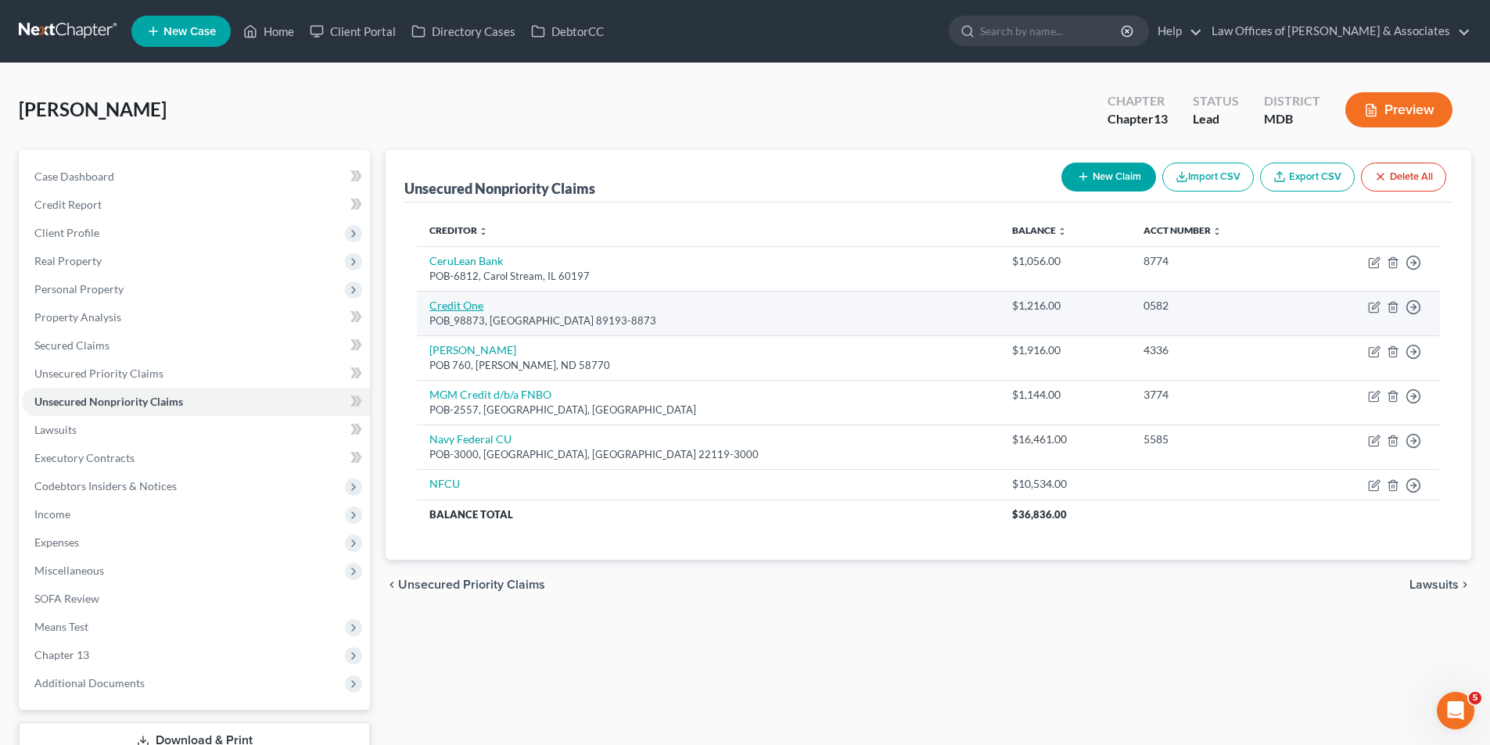
click at [452, 306] on link "Credit One" at bounding box center [456, 305] width 54 height 13
select select "31"
select select "0"
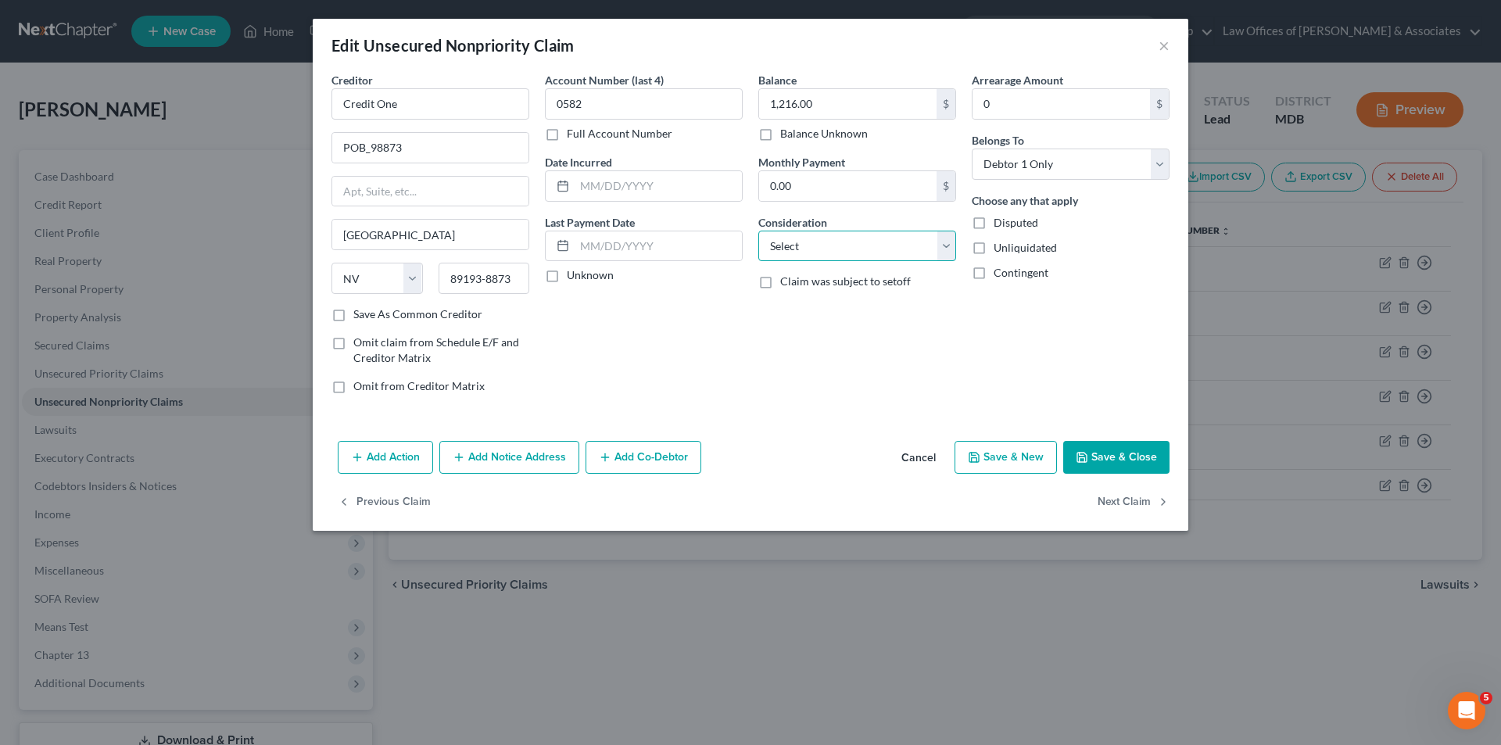
click at [947, 246] on select "Select Cable / Satellite Services Collection Agency Credit Card Debt Debt Couns…" at bounding box center [857, 246] width 198 height 31
select select "2"
click at [758, 231] on select "Select Cable / Satellite Services Collection Agency Credit Card Debt Debt Couns…" at bounding box center [857, 246] width 198 height 31
click at [1120, 450] on button "Save & Close" at bounding box center [1116, 457] width 106 height 33
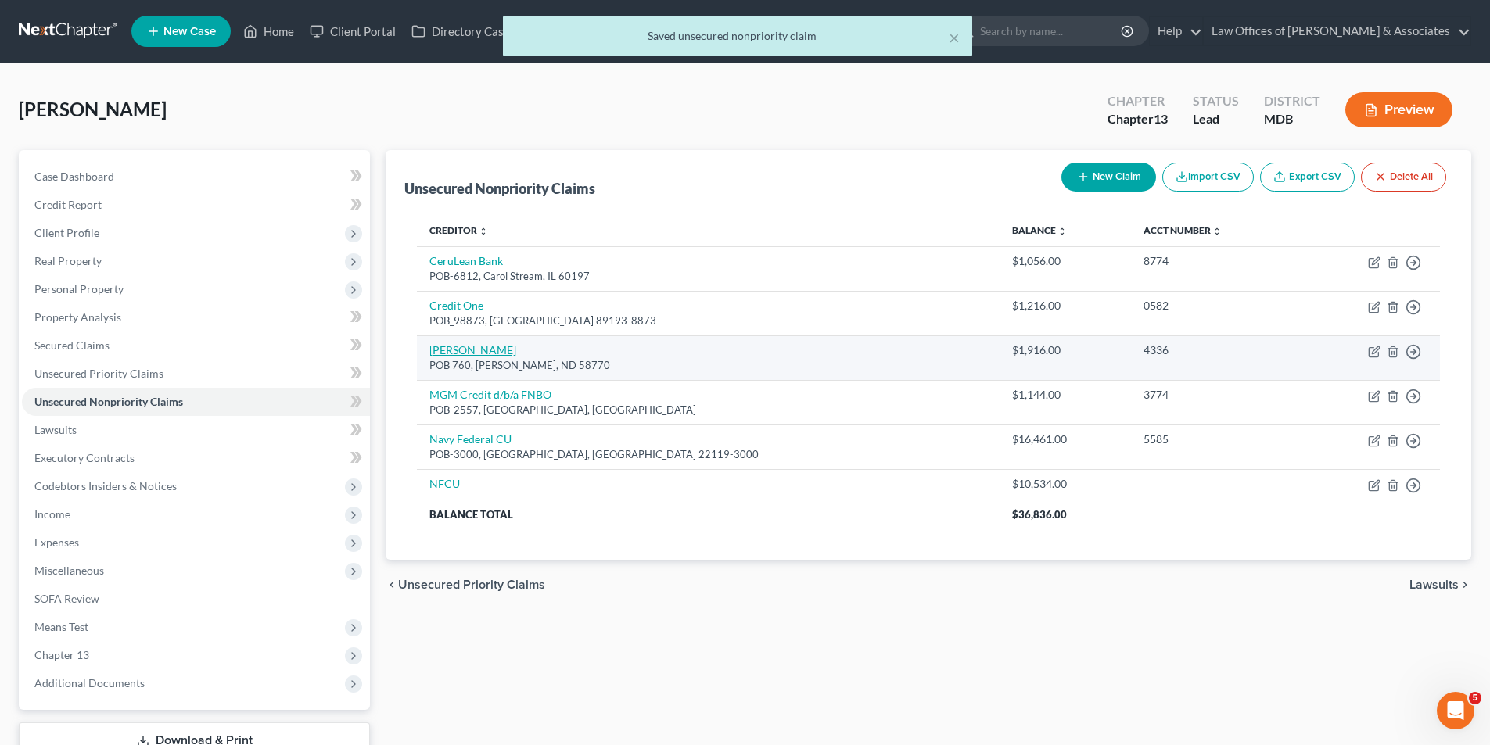
click at [461, 349] on link "Max Lending" at bounding box center [472, 349] width 87 height 13
select select "29"
select select "0"
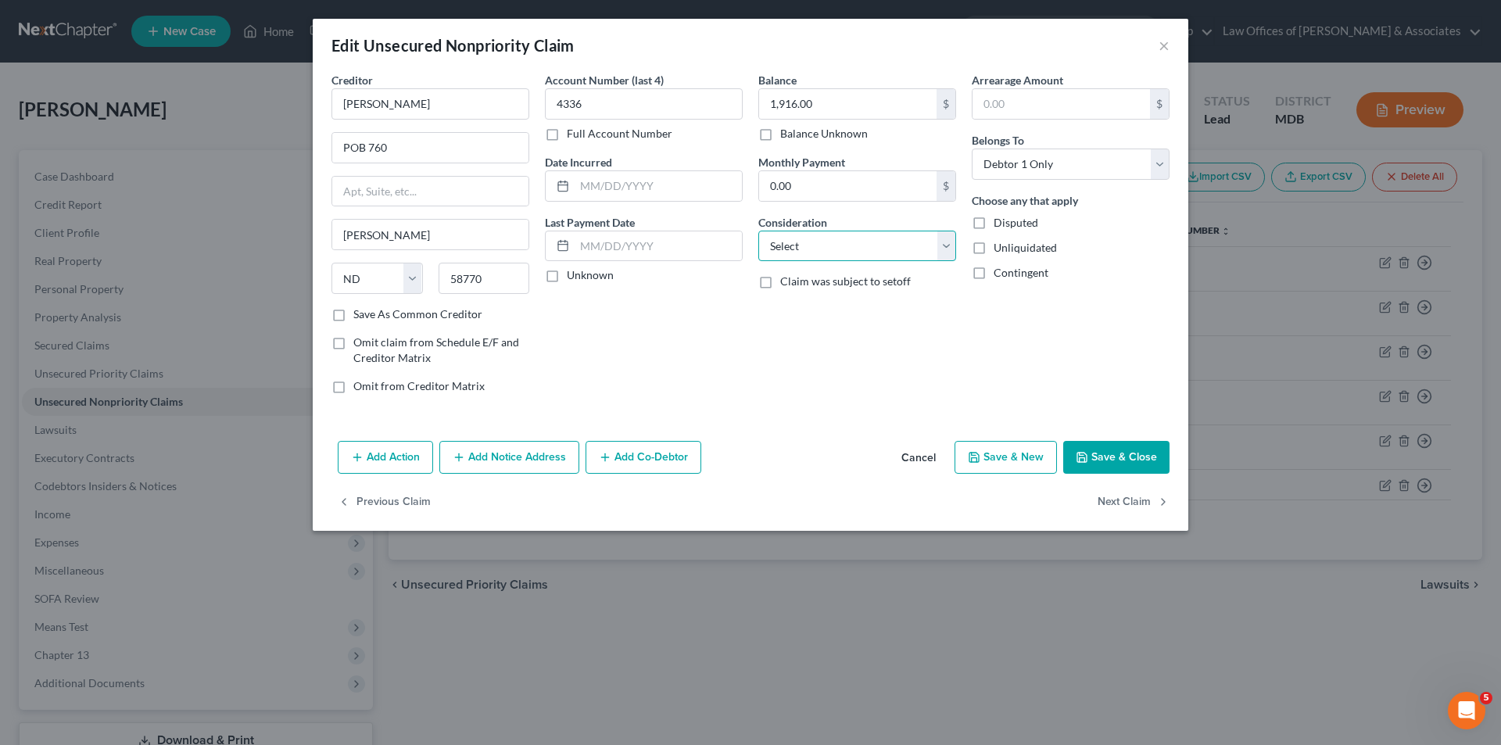
click at [945, 245] on select "Select Cable / Satellite Services Collection Agency Credit Card Debt Debt Couns…" at bounding box center [857, 246] width 198 height 31
click at [947, 243] on select "Select Cable / Satellite Services Collection Agency Credit Card Debt Debt Couns…" at bounding box center [857, 246] width 198 height 31
select select "10"
click at [758, 231] on select "Select Cable / Satellite Services Collection Agency Credit Card Debt Debt Couns…" at bounding box center [857, 246] width 198 height 31
click at [1110, 447] on button "Save & Close" at bounding box center [1116, 457] width 106 height 33
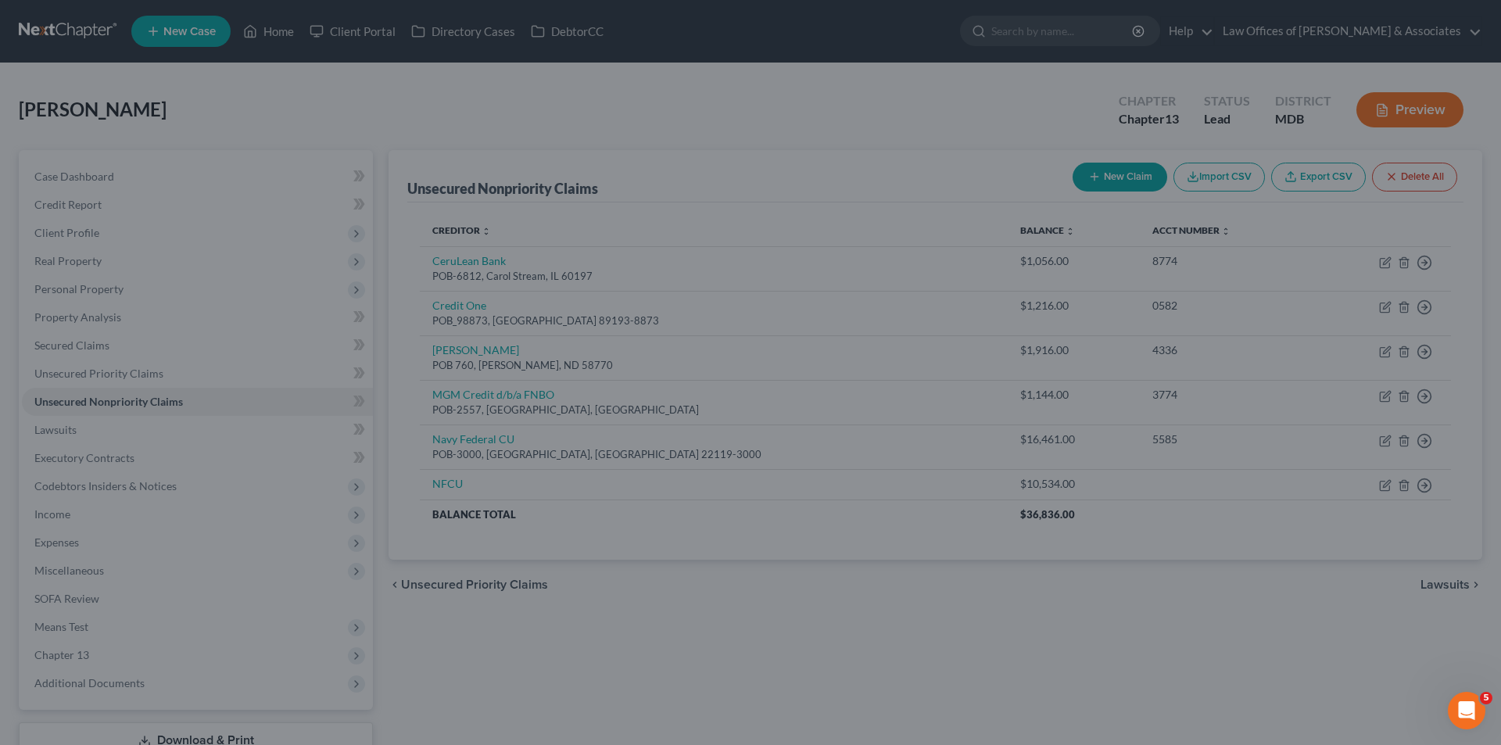
type input "0"
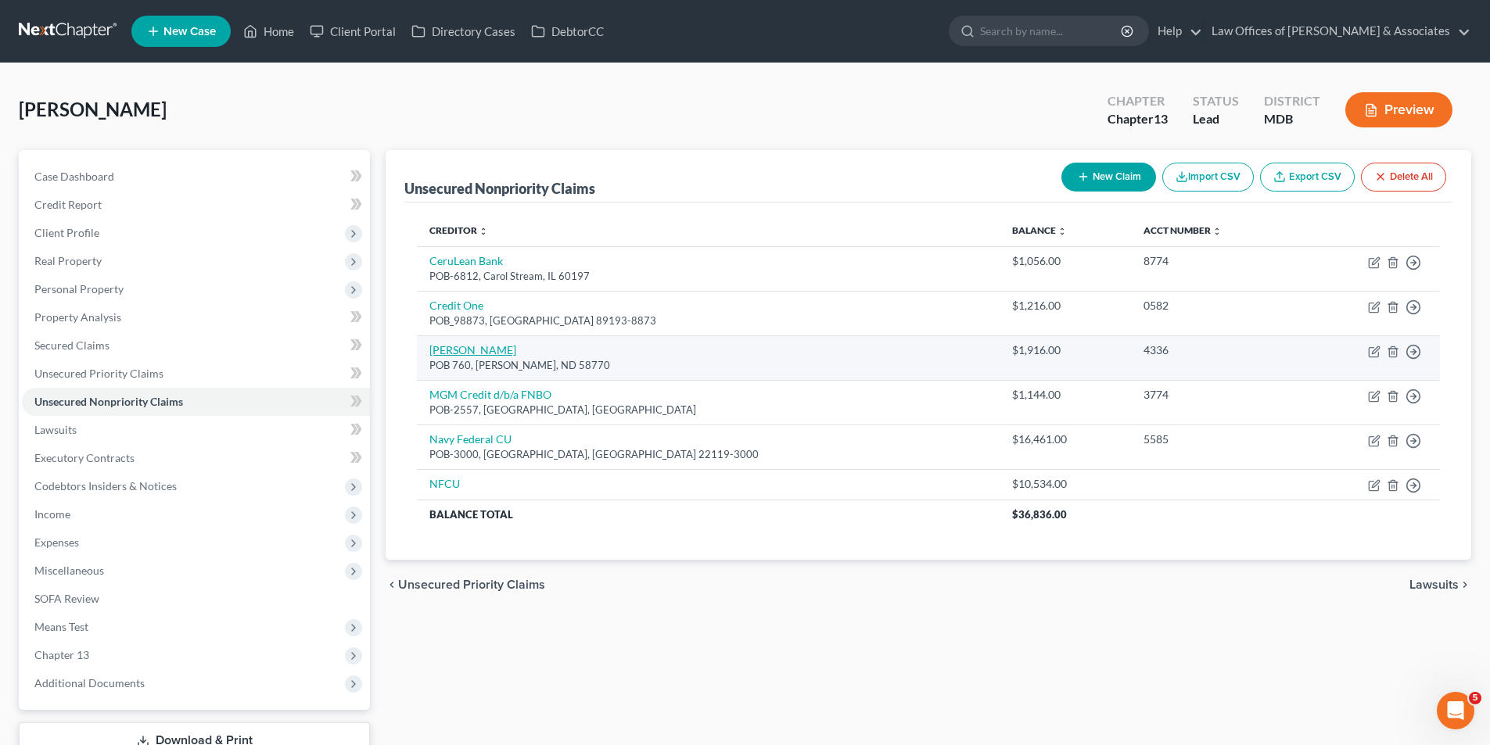
click at [463, 350] on link "Max Lending" at bounding box center [472, 349] width 87 height 13
select select "29"
select select "10"
select select "0"
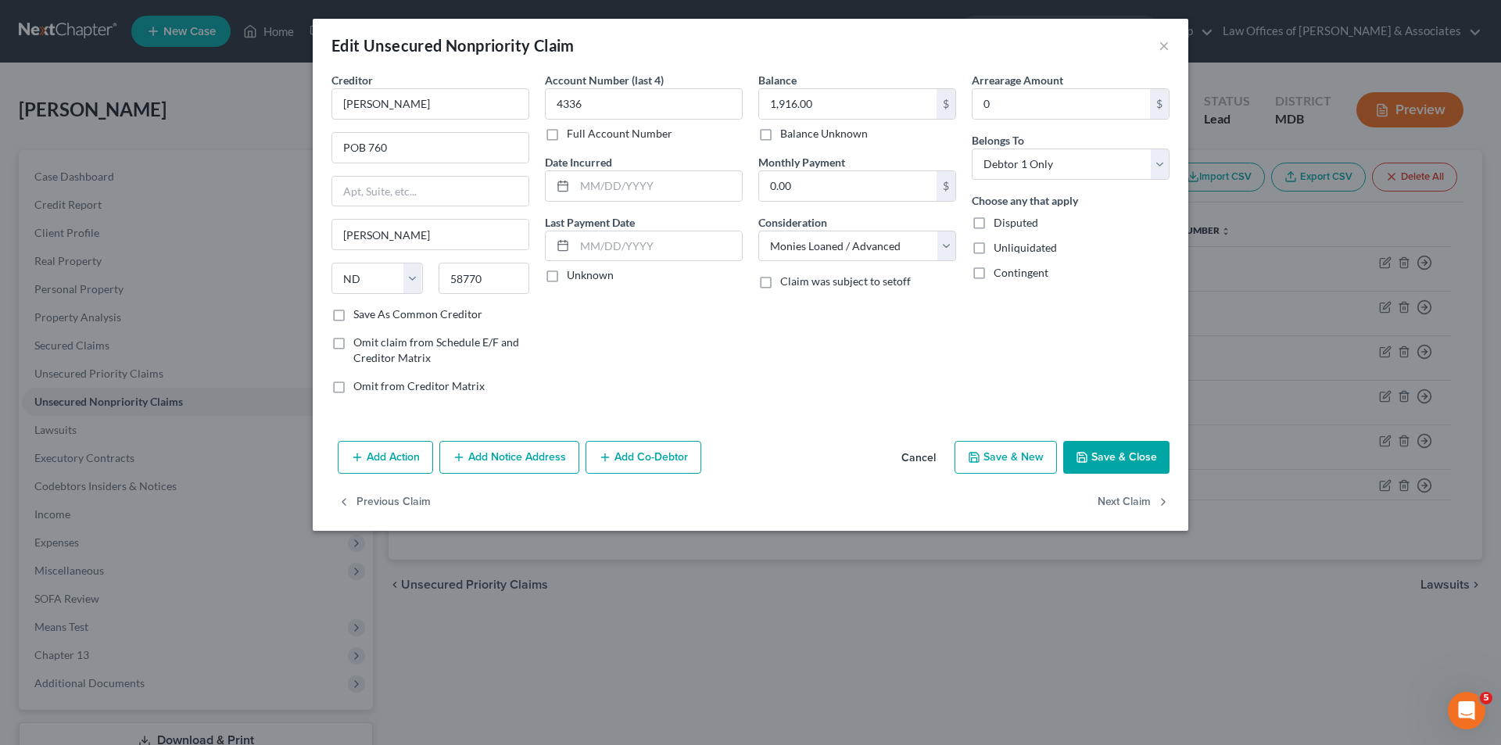
click at [1116, 447] on button "Save & Close" at bounding box center [1116, 457] width 106 height 33
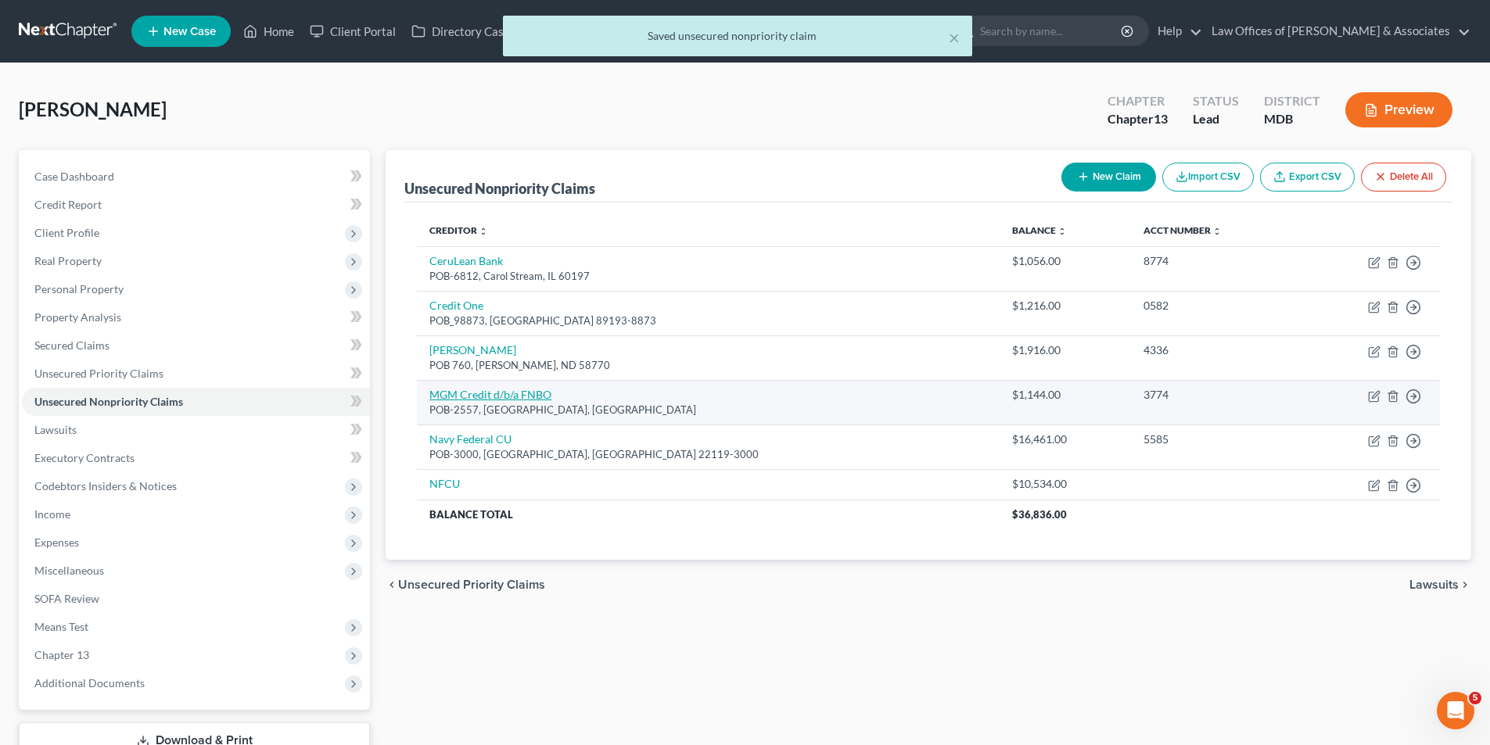
click at [486, 389] on link "MGM Credit d/b/a FNBO" at bounding box center [490, 394] width 122 height 13
select select "30"
select select "2"
select select "0"
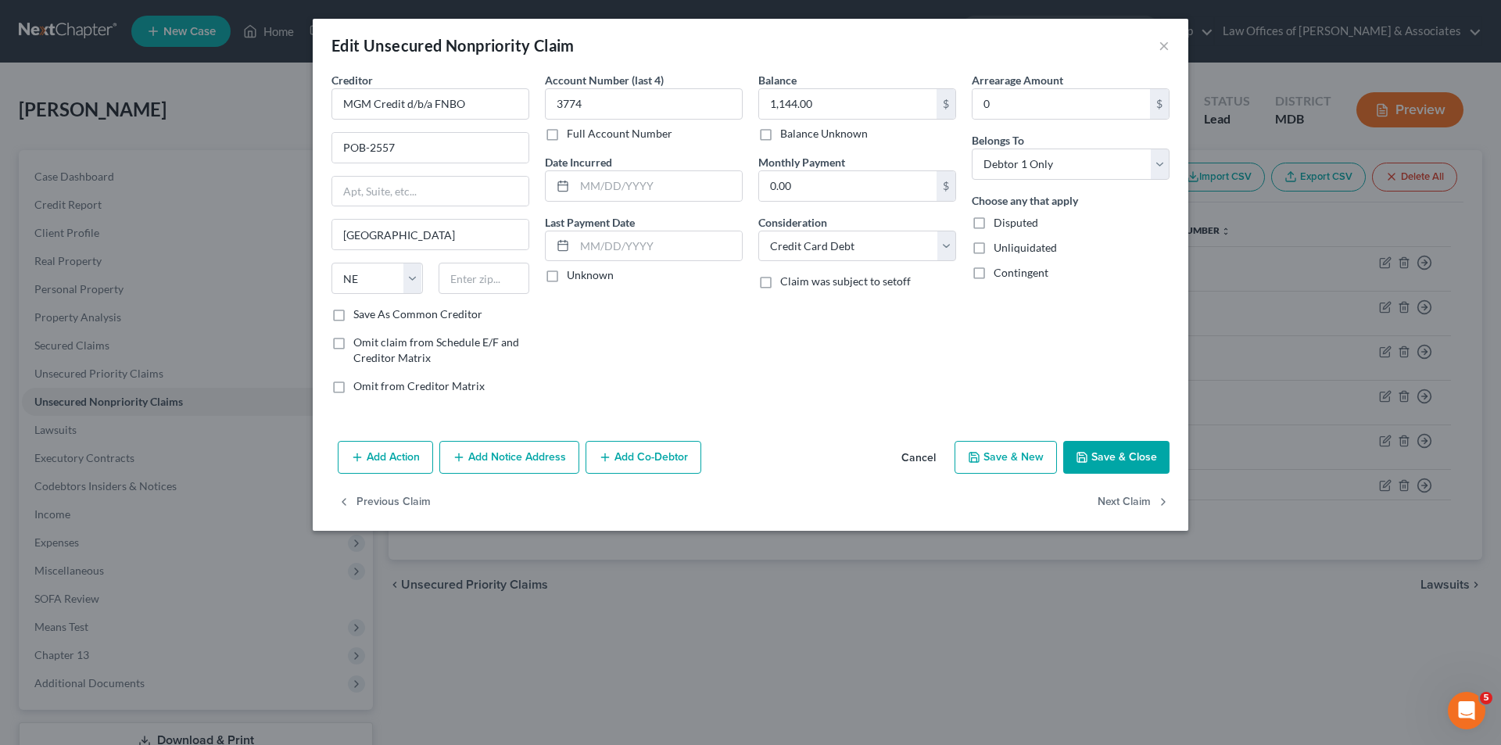
click at [1146, 452] on button "Save & Close" at bounding box center [1116, 457] width 106 height 33
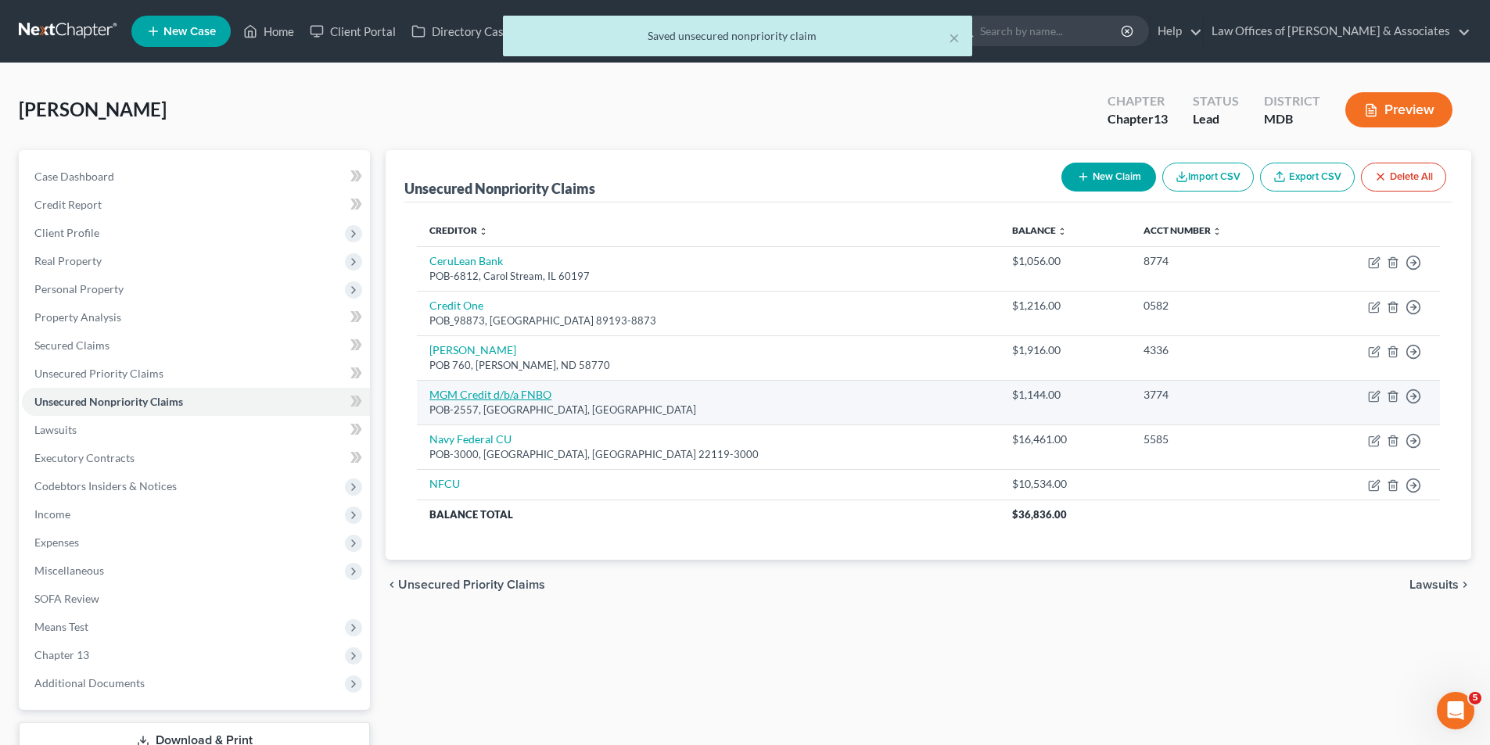
click at [488, 394] on link "MGM Credit d/b/a FNBO" at bounding box center [490, 394] width 122 height 13
select select "30"
select select "2"
select select "0"
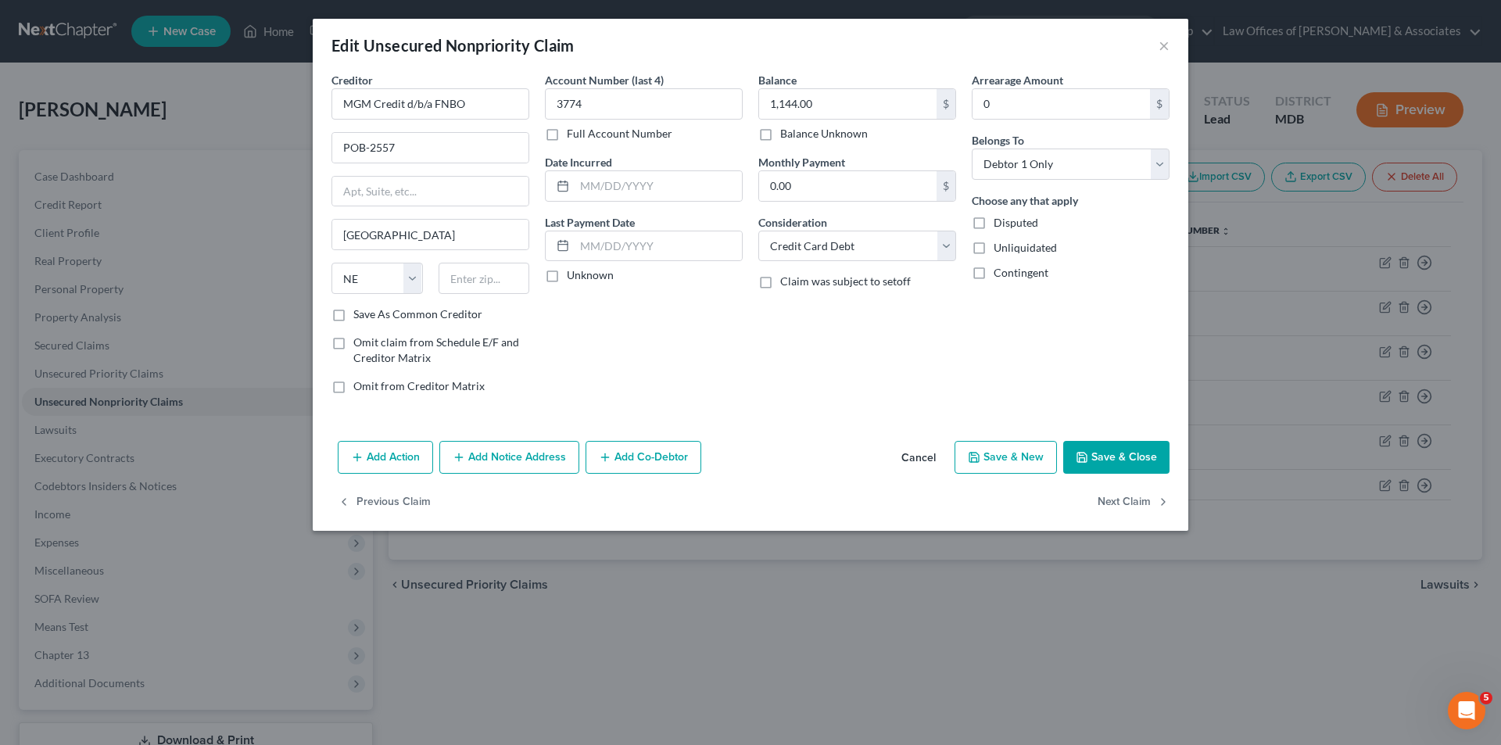
click at [1121, 457] on button "Save & Close" at bounding box center [1116, 457] width 106 height 33
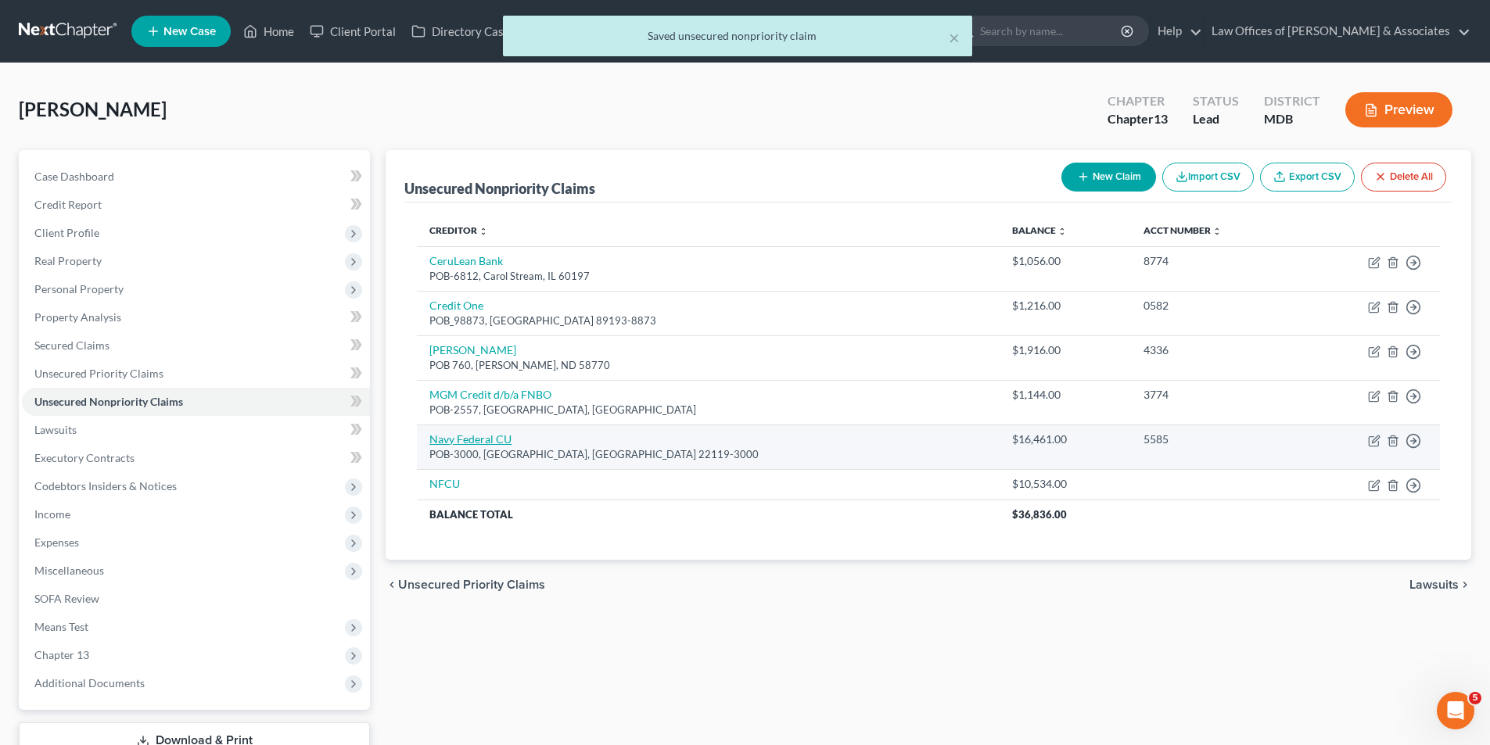
click at [477, 436] on link "Navy Federal CU" at bounding box center [470, 438] width 82 height 13
select select "48"
select select "0"
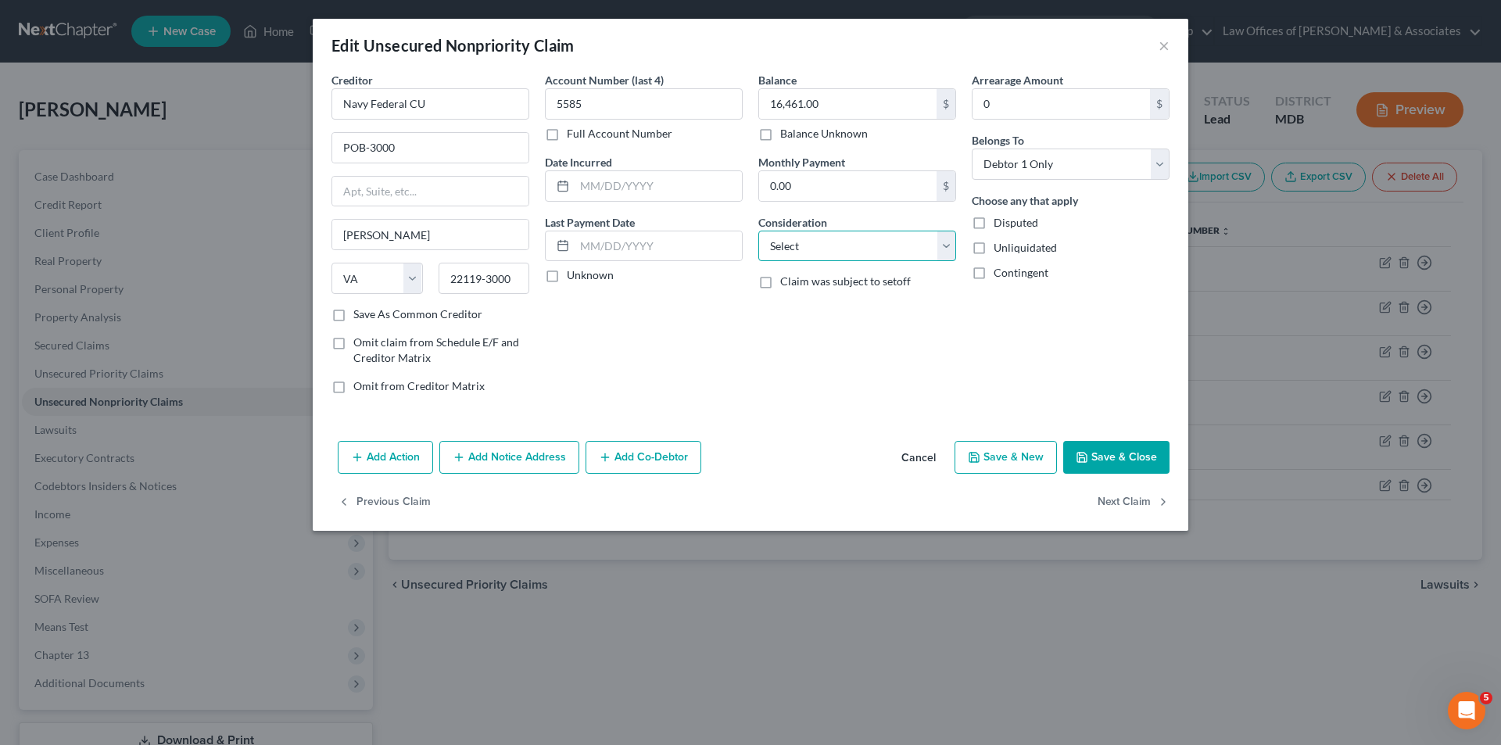
click at [948, 242] on select "Select Cable / Satellite Services Collection Agency Credit Card Debt Debt Couns…" at bounding box center [857, 246] width 198 height 31
select select "2"
click at [758, 231] on select "Select Cable / Satellite Services Collection Agency Credit Card Debt Debt Couns…" at bounding box center [857, 246] width 198 height 31
click at [1088, 454] on icon "button" at bounding box center [1082, 457] width 13 height 13
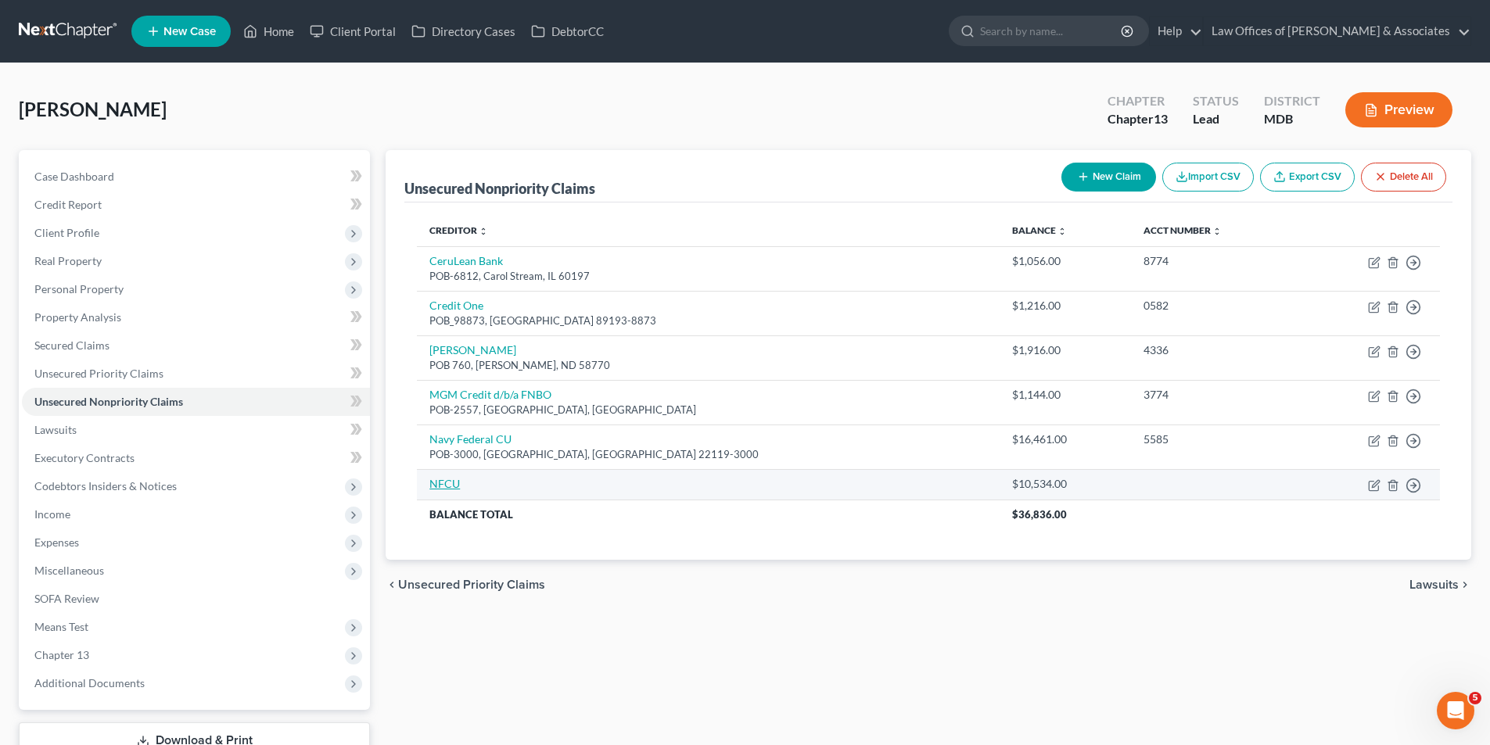
click at [450, 478] on link "NFCU" at bounding box center [444, 483] width 30 height 13
select select "0"
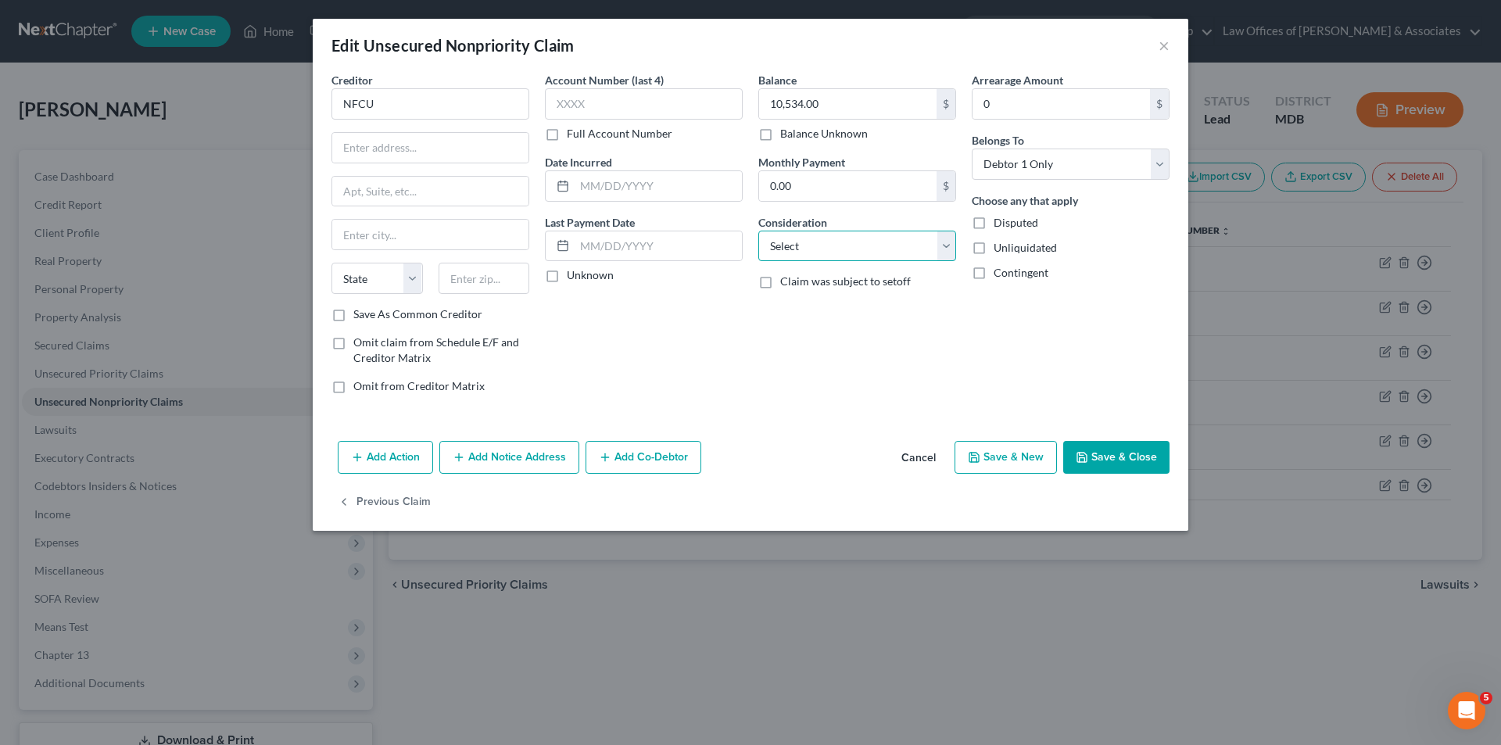
click at [950, 244] on select "Select Cable / Satellite Services Collection Agency Credit Card Debt Debt Couns…" at bounding box center [857, 246] width 198 height 31
select select "10"
click at [758, 231] on select "Select Cable / Satellite Services Collection Agency Credit Card Debt Debt Couns…" at bounding box center [857, 246] width 198 height 31
click at [1131, 464] on button "Save & Close" at bounding box center [1116, 457] width 106 height 33
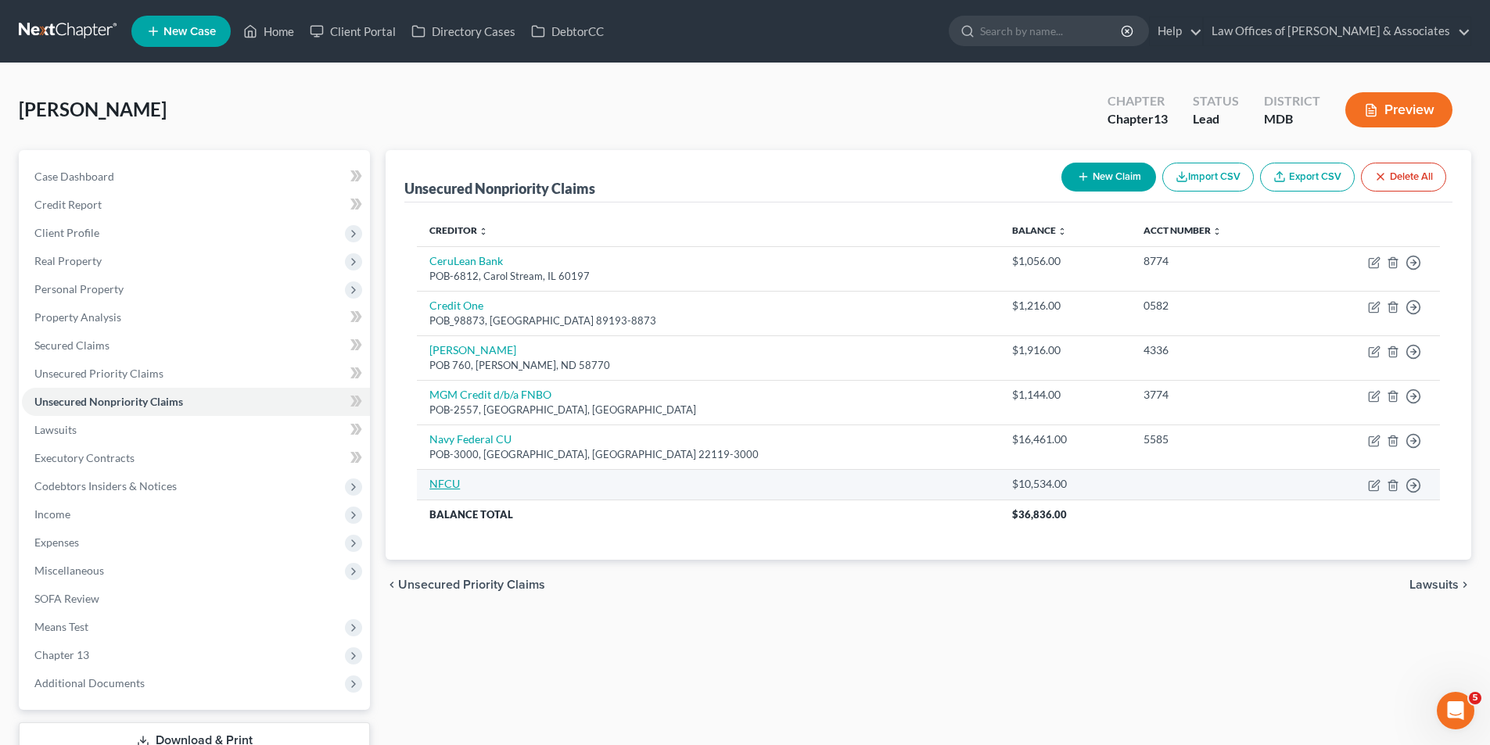
click at [447, 482] on link "NFCU" at bounding box center [444, 483] width 30 height 13
select select "10"
select select "0"
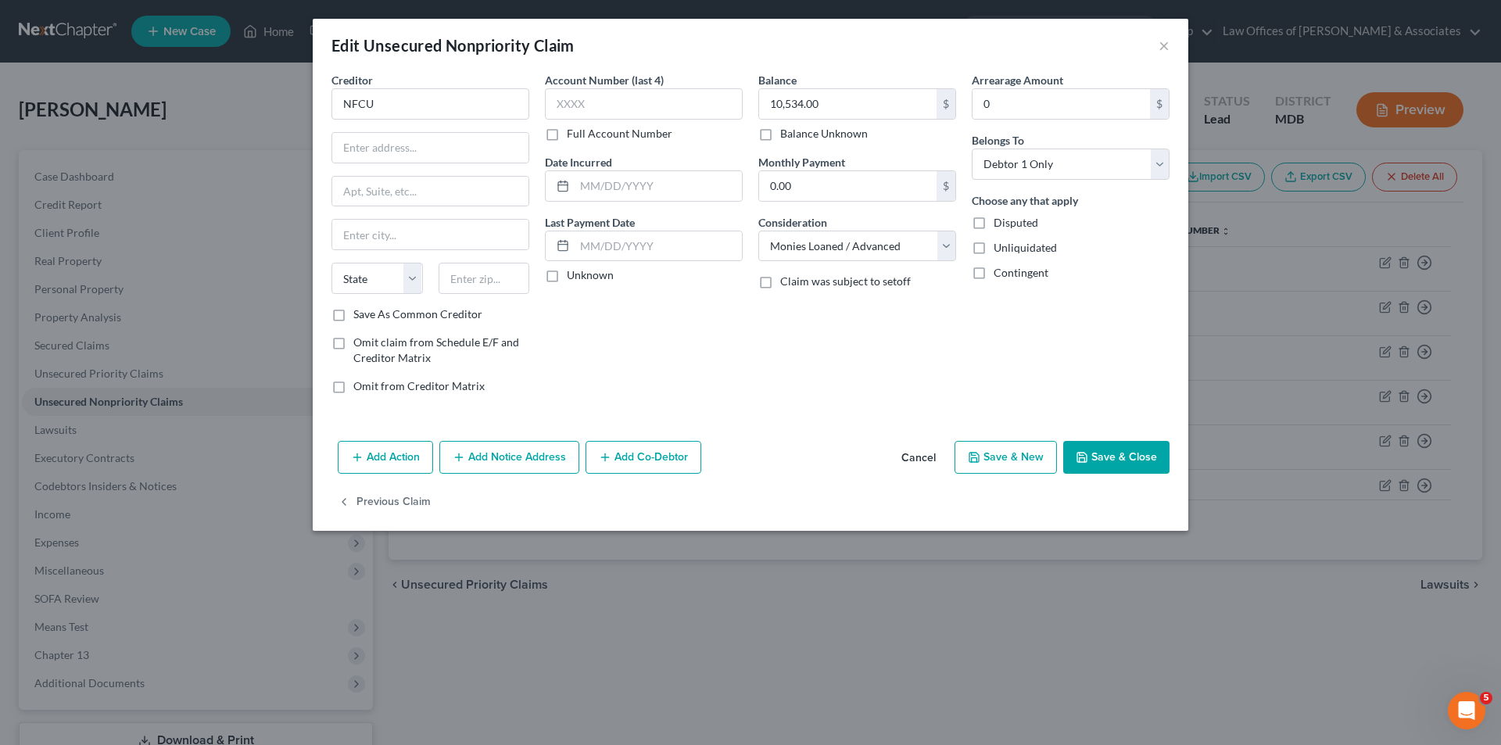
click at [1134, 461] on button "Save & Close" at bounding box center [1116, 457] width 106 height 33
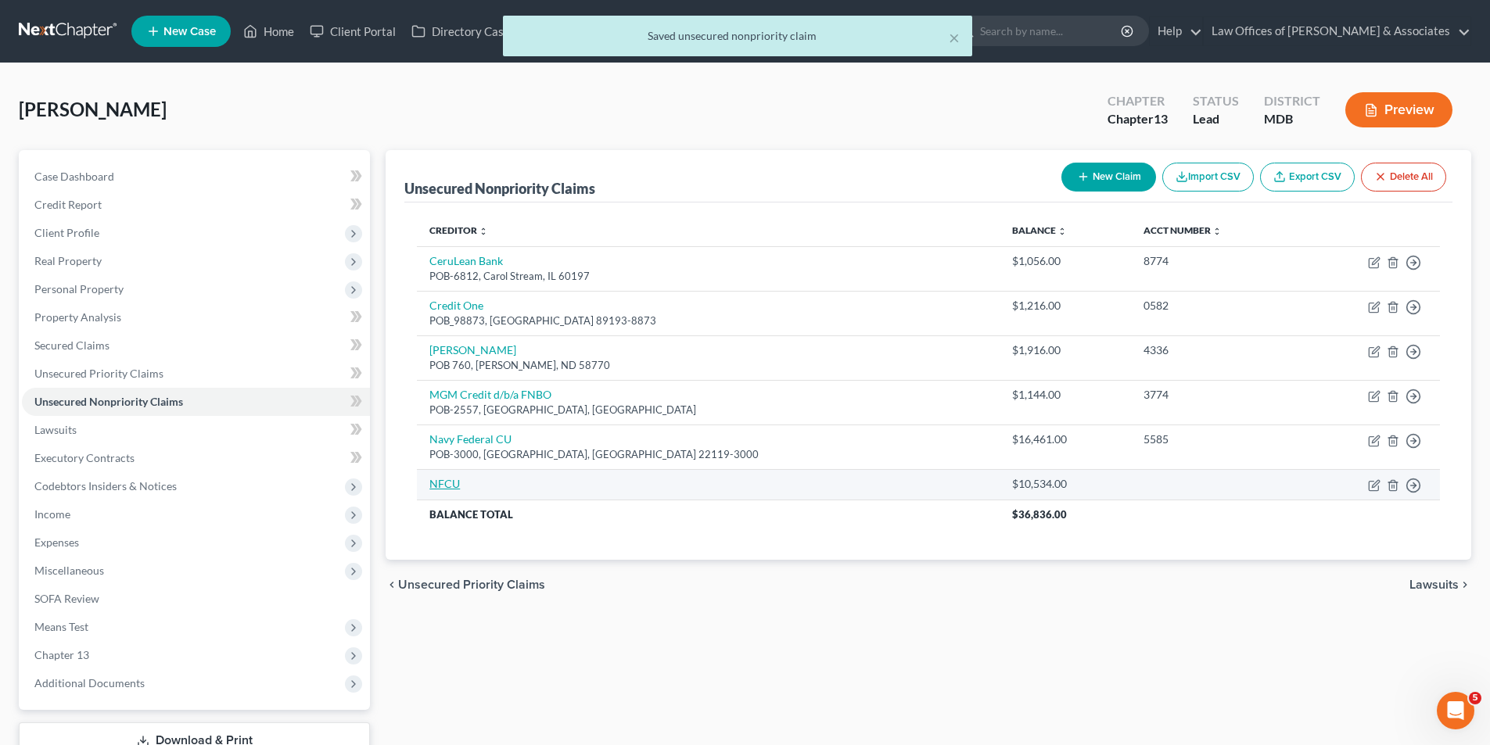
click at [448, 485] on link "NFCU" at bounding box center [444, 483] width 30 height 13
select select "10"
select select "0"
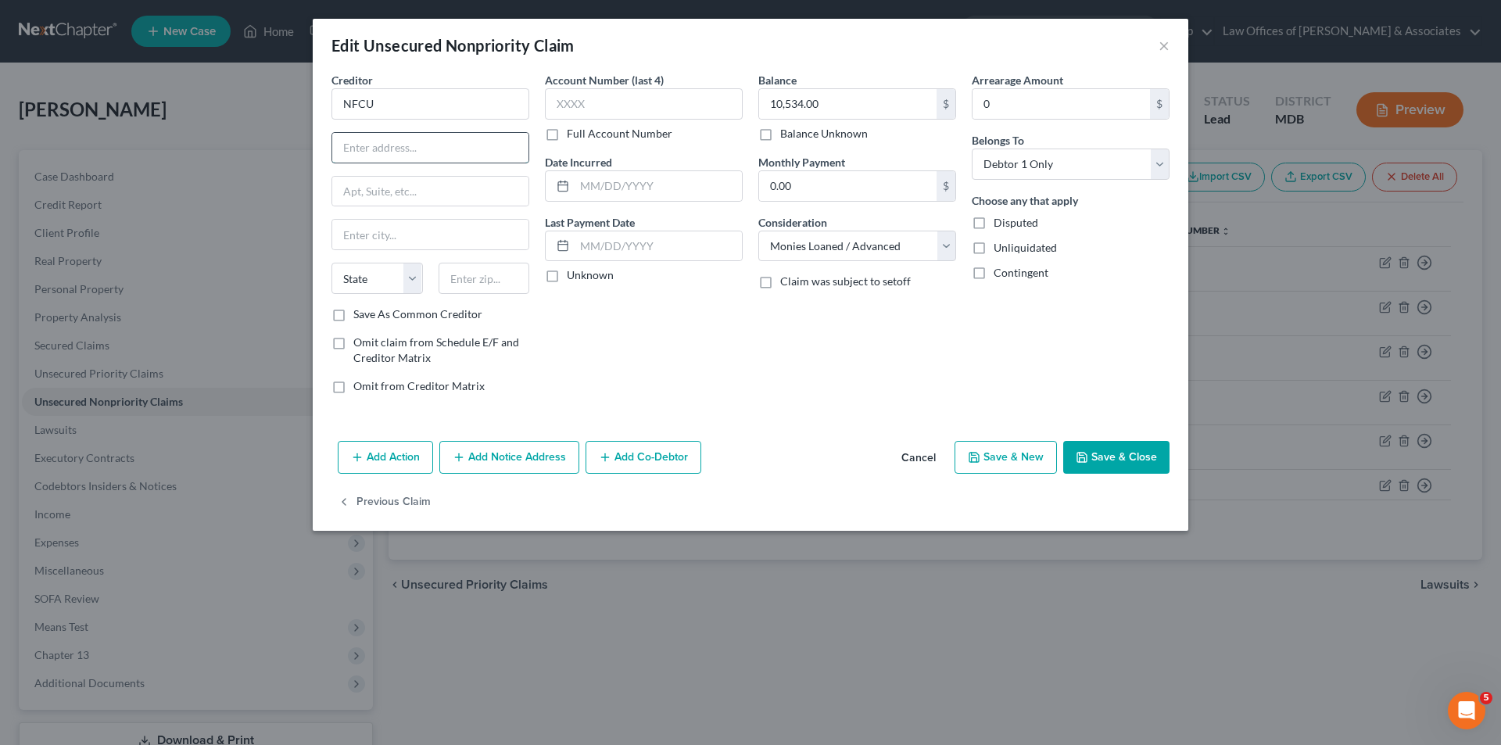
click at [350, 147] on input "text" at bounding box center [430, 148] width 196 height 30
click at [786, 426] on div "Creditor * NFCU State AL AK AR AZ CA CO CT DE DC FL GA GU HI ID IL IN IA KS KY …" at bounding box center [751, 253] width 876 height 363
click at [1103, 451] on button "Save & Close" at bounding box center [1116, 457] width 106 height 33
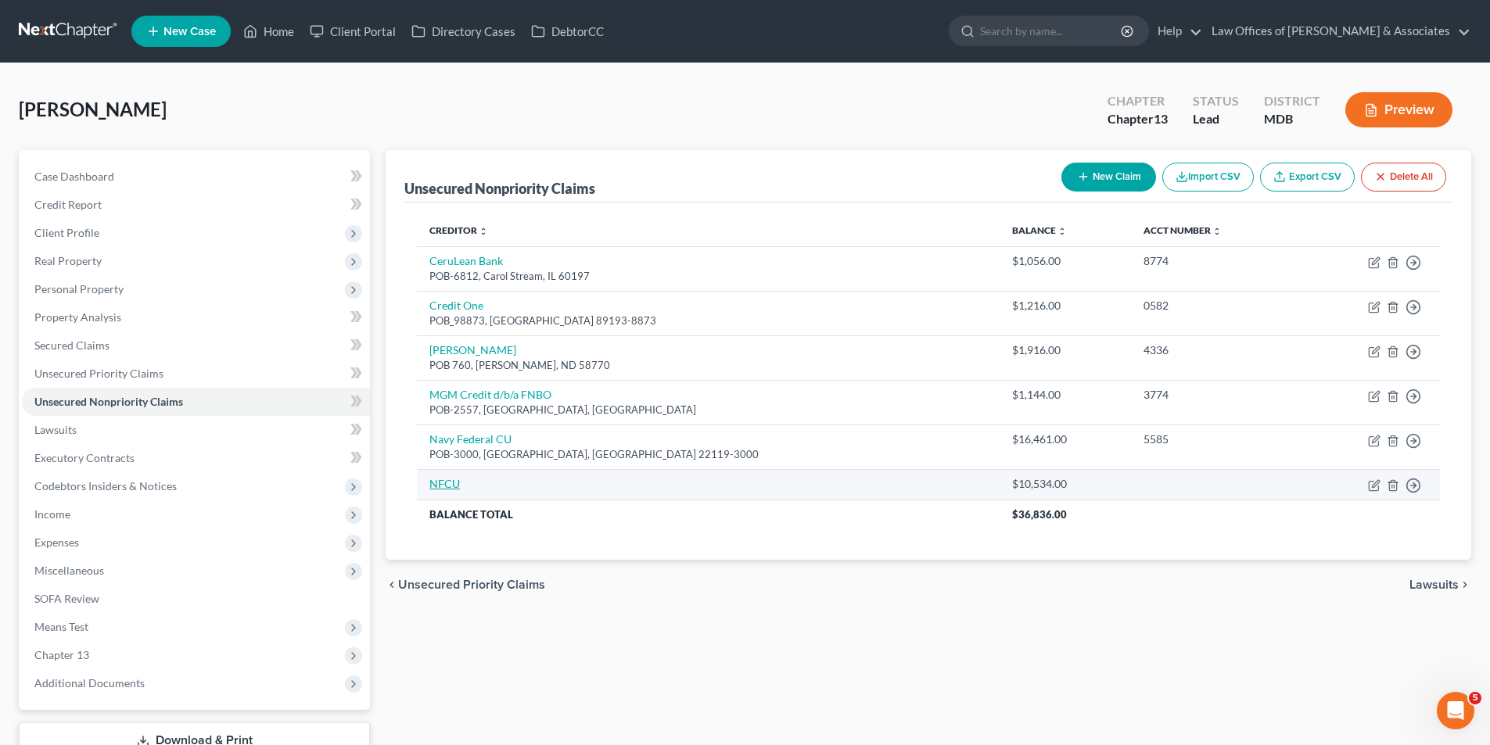
click at [452, 481] on link "NFCU" at bounding box center [444, 483] width 30 height 13
select select "10"
select select "0"
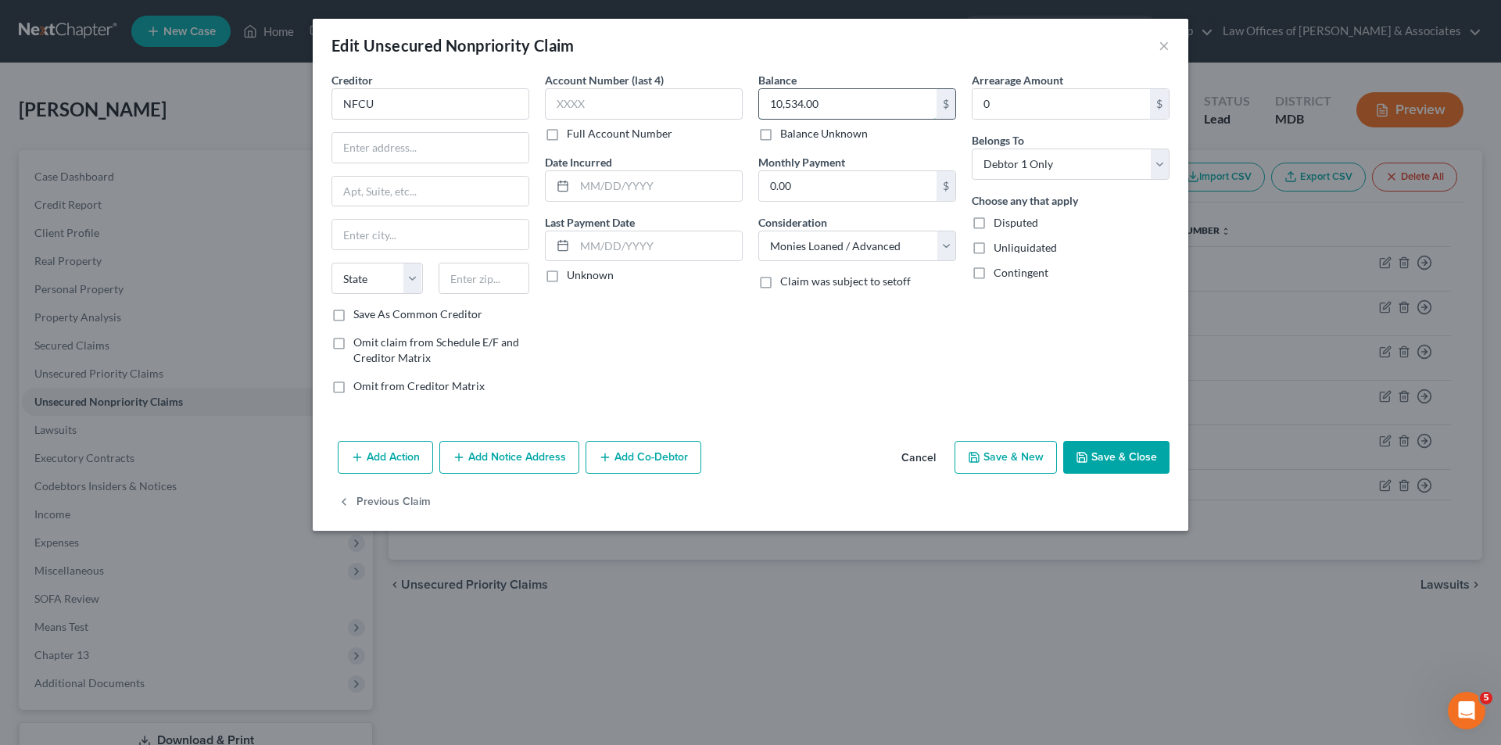
click at [820, 102] on input "10,534.00" at bounding box center [847, 104] width 177 height 30
type input "4,509"
click at [373, 147] on input "text" at bounding box center [430, 148] width 196 height 30
type input "POB 3000"
click at [369, 231] on input "text" at bounding box center [430, 235] width 196 height 30
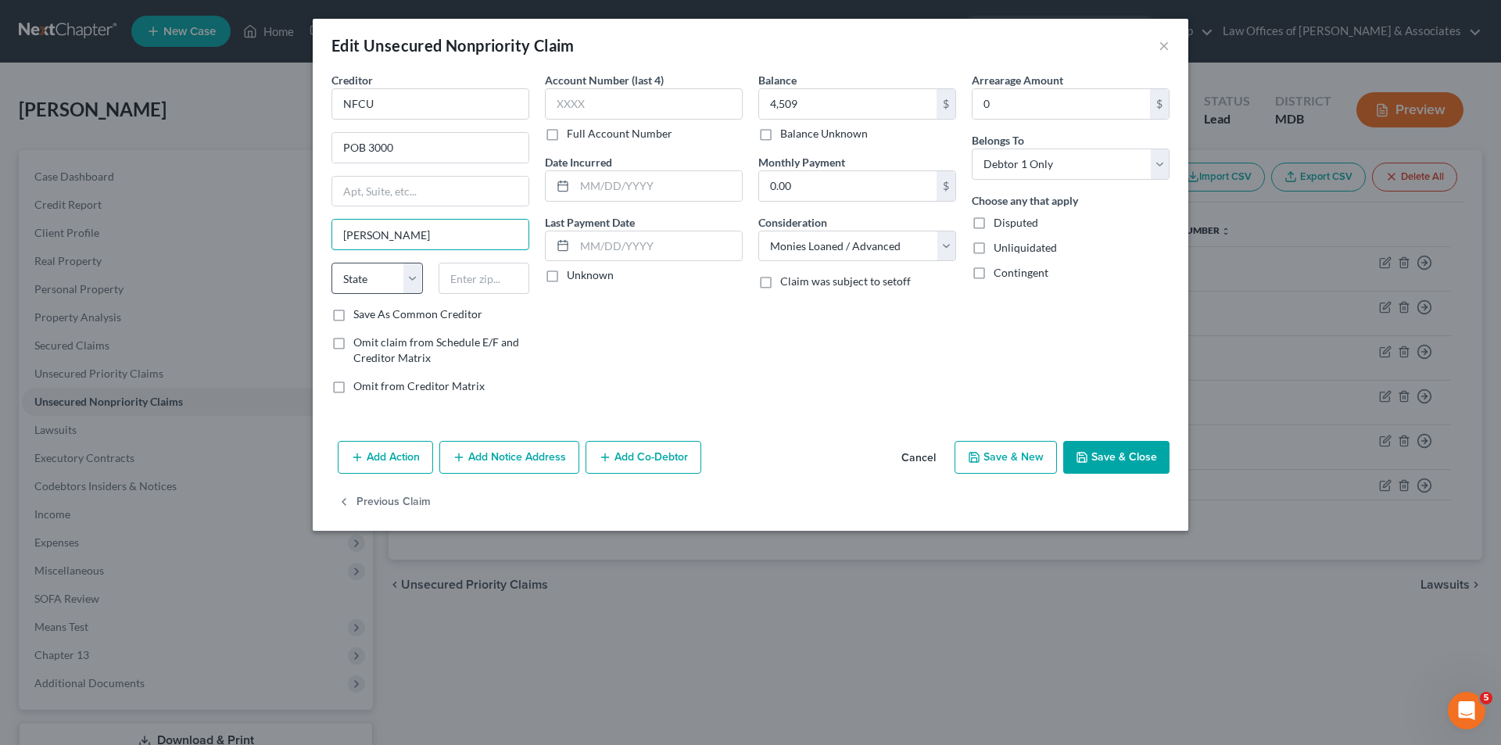
type input "Merrifield"
click at [412, 285] on select "State AL AK AR AZ CA CO CT DE DC FL GA GU HI ID IL IN IA KS KY LA ME MD MA MI M…" at bounding box center [377, 278] width 91 height 31
select select "48"
click at [332, 263] on select "State AL AK AR AZ CA CO CT DE DC FL GA GU HI ID IL IN IA KS KY LA ME MD MA MI M…" at bounding box center [377, 278] width 91 height 31
click at [467, 281] on input "text" at bounding box center [484, 278] width 91 height 31
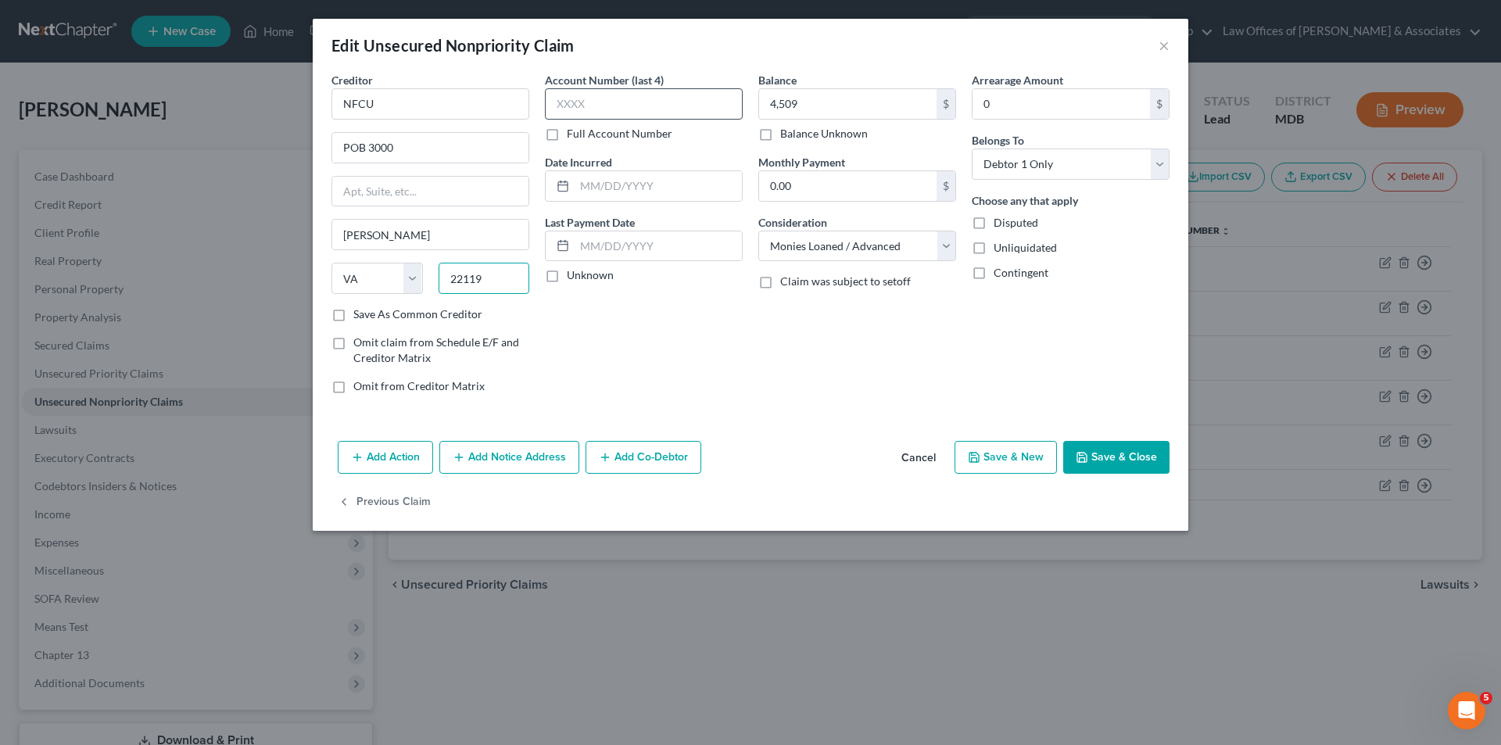
type input "22119"
click at [586, 100] on input "text" at bounding box center [644, 103] width 198 height 31
type input "4455"
click at [837, 103] on input "4,509" at bounding box center [847, 104] width 177 height 30
click at [802, 104] on input "4,509" at bounding box center [847, 104] width 177 height 30
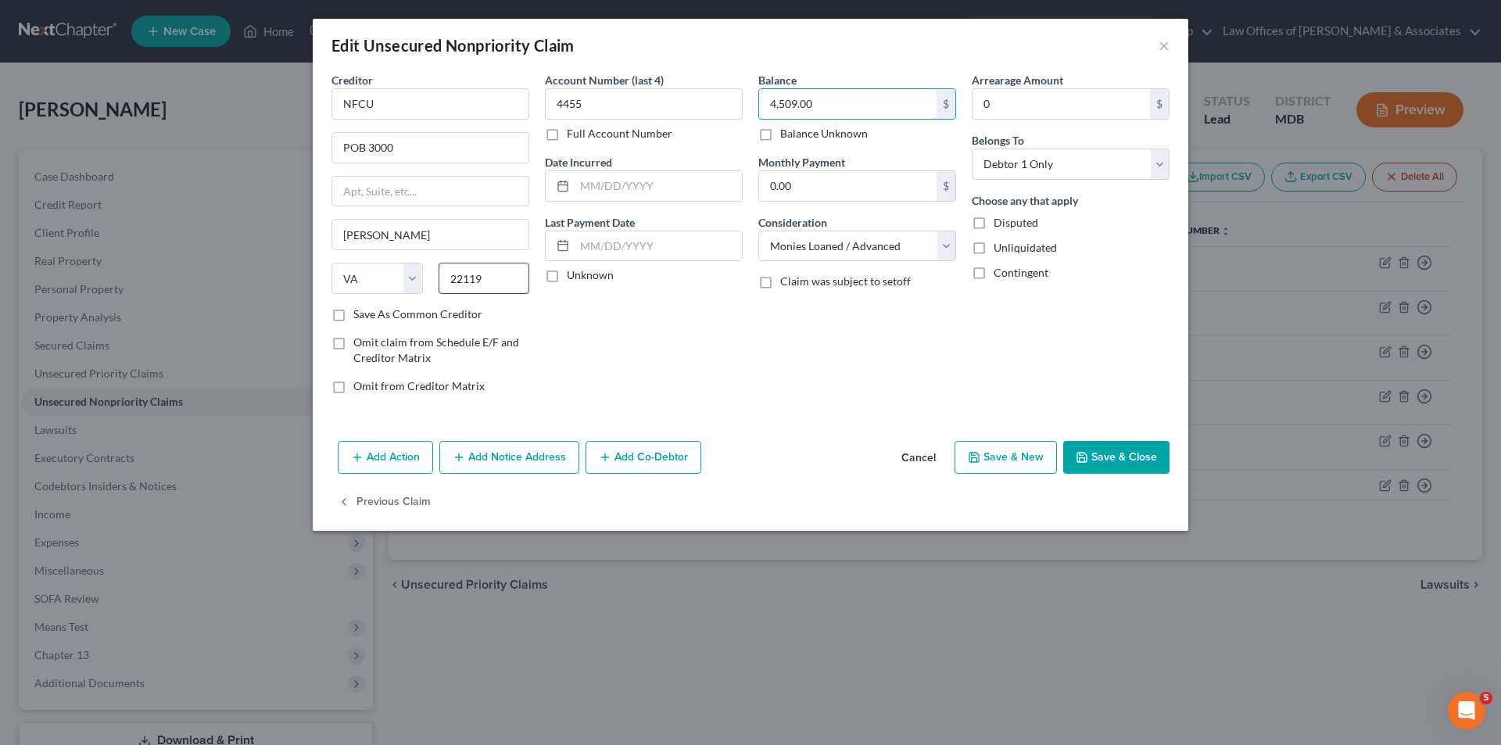
type input "4,509.00"
click at [486, 277] on input "22119" at bounding box center [484, 278] width 91 height 31
type input "22119-3000"
click at [1110, 457] on button "Save & Close" at bounding box center [1116, 457] width 106 height 33
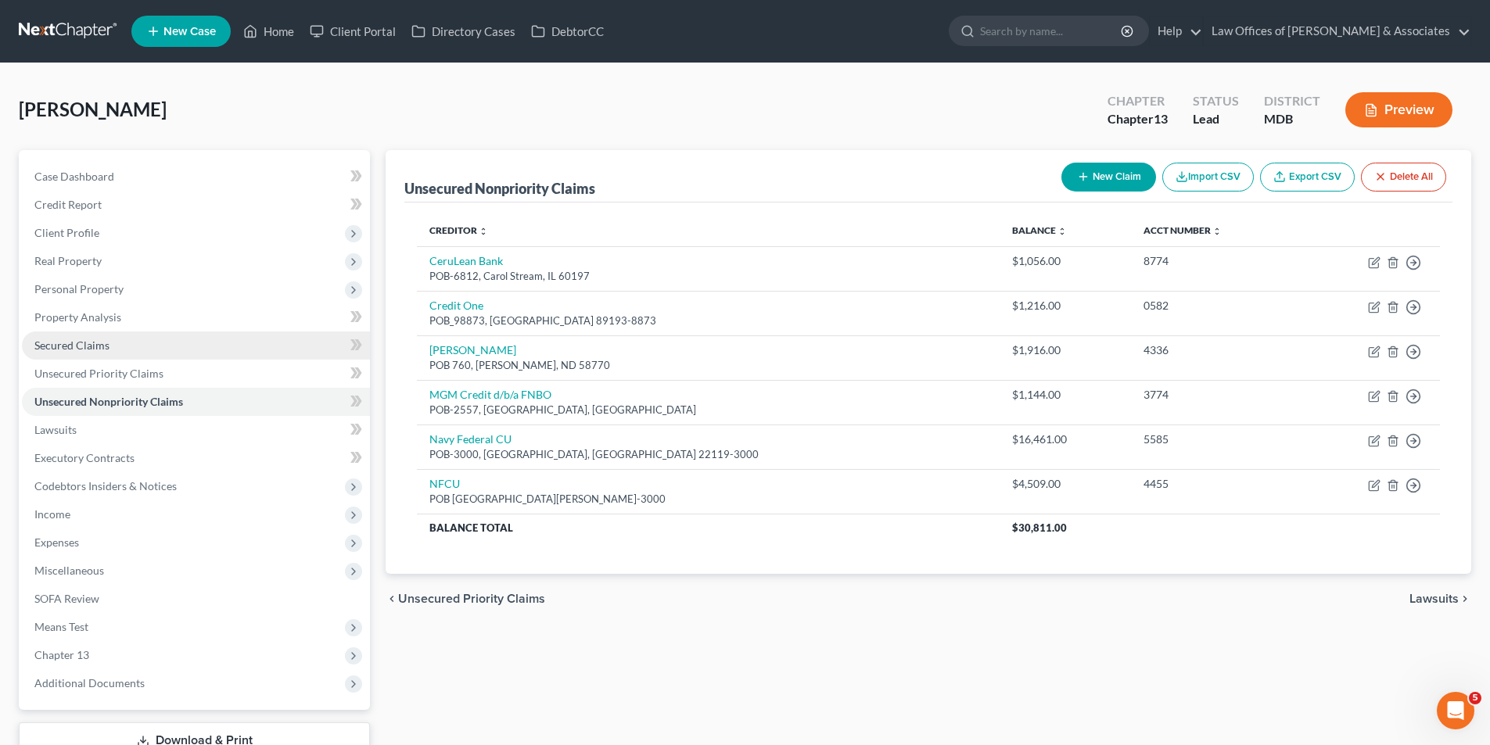
click at [76, 346] on span "Secured Claims" at bounding box center [71, 345] width 75 height 13
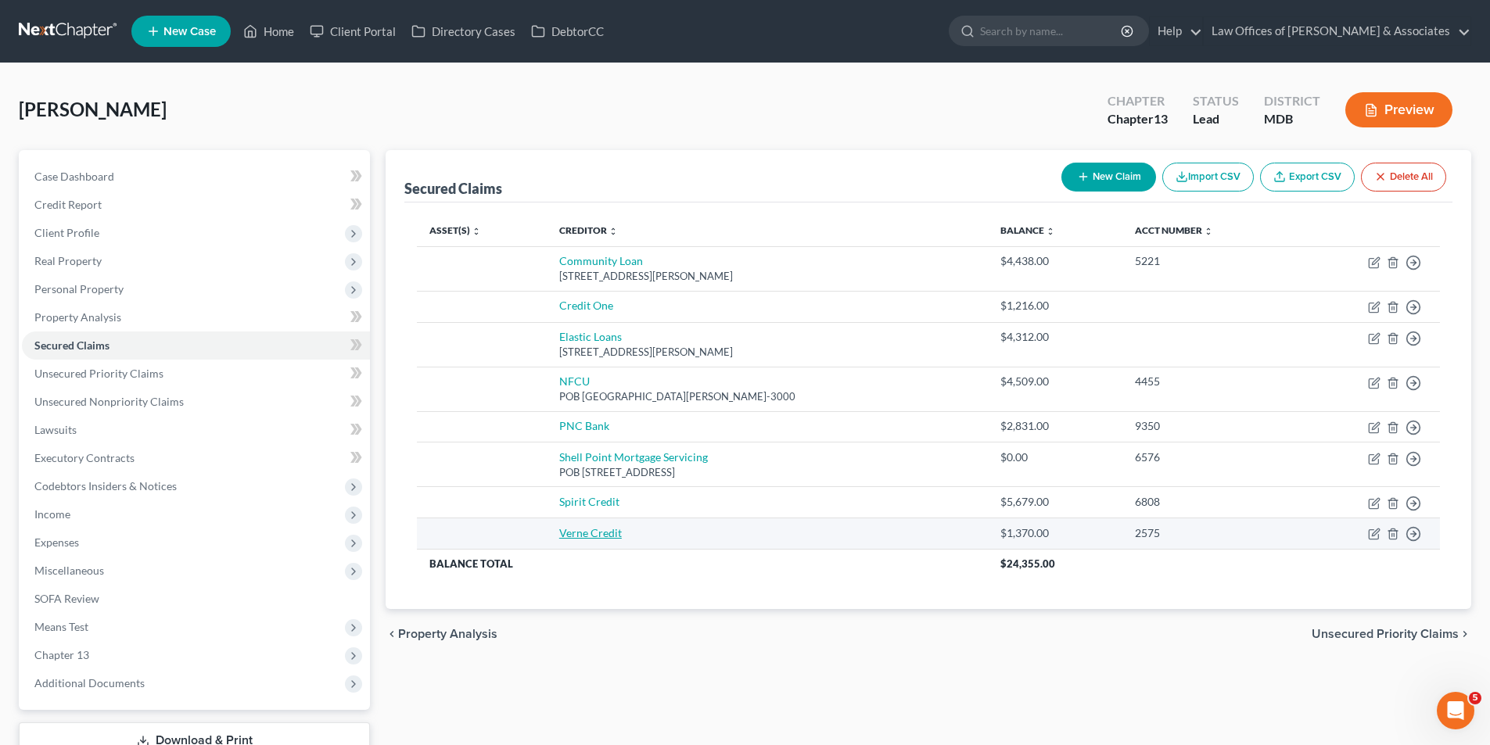
click at [580, 529] on link "Verne Credit" at bounding box center [590, 532] width 63 height 13
select select "0"
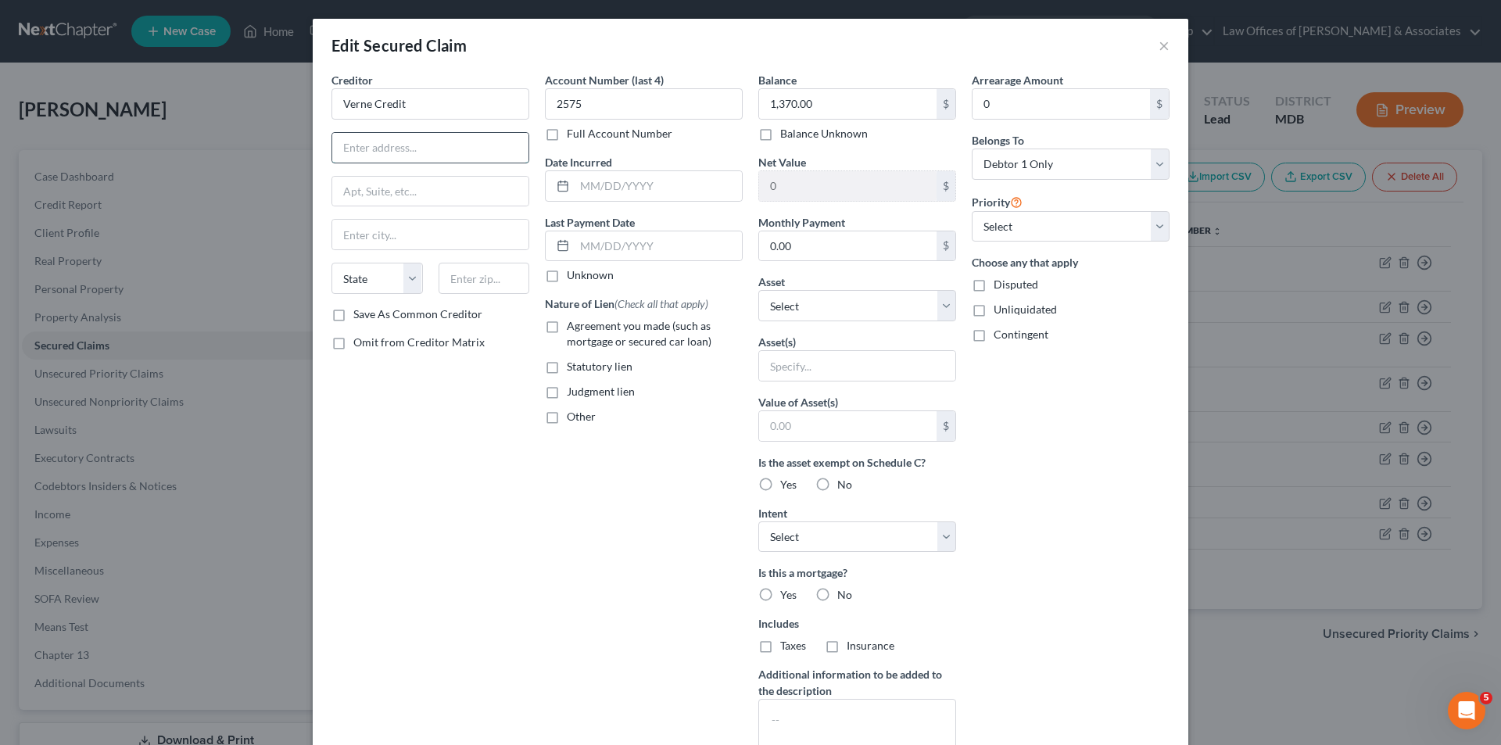
click at [358, 148] on input "text" at bounding box center [430, 148] width 196 height 30
type input "POB 6812"
click at [357, 240] on input "text" at bounding box center [430, 235] width 196 height 30
type input "Carol Stream"
click at [407, 281] on select "State AL AK AR AZ CA CO CT DE DC FL GA GU HI ID IL IN IA KS KY LA ME MD MA MI M…" at bounding box center [377, 278] width 91 height 31
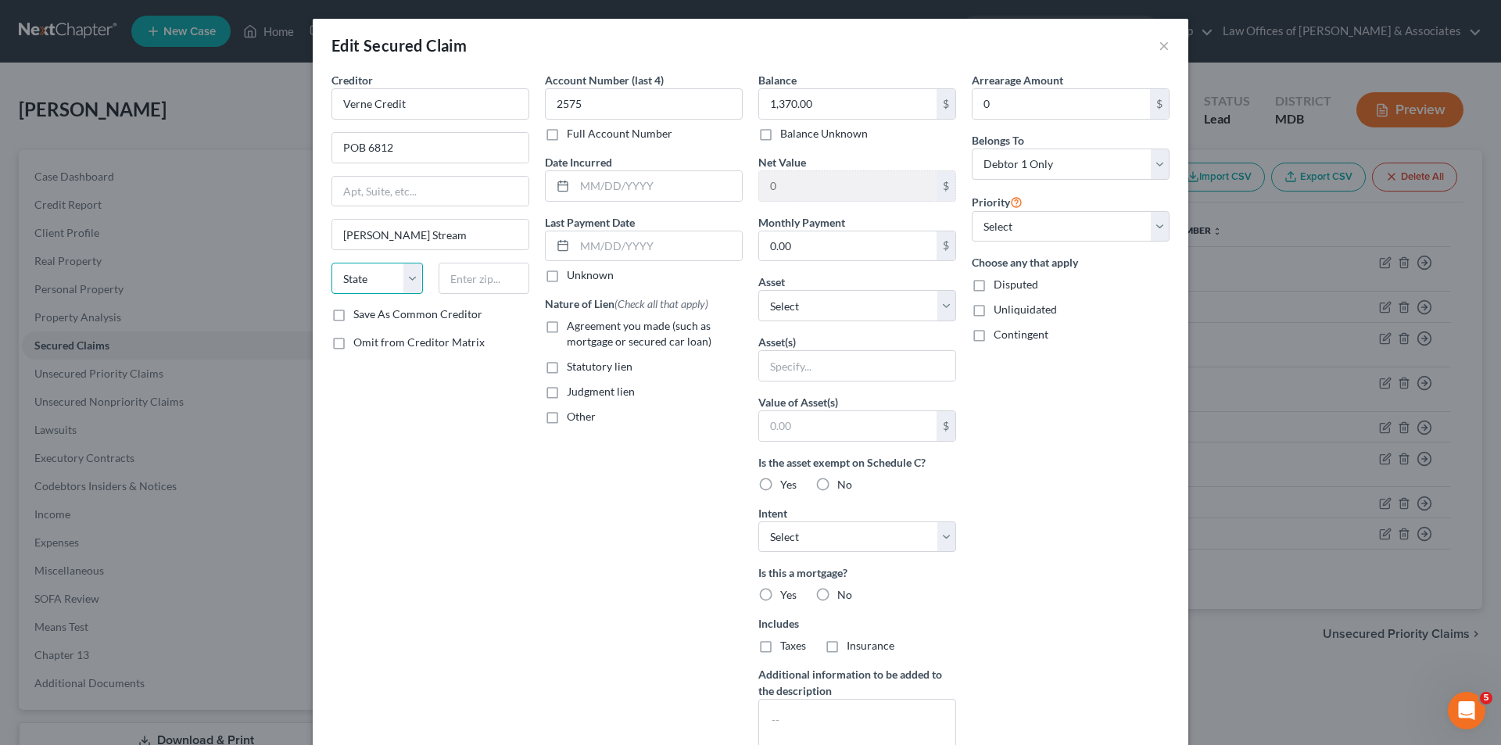
select select "14"
click at [332, 263] on select "State AL AK AR AZ CA CO CT DE DC FL GA GU HI ID IL IN IA KS KY LA ME MD MA MI M…" at bounding box center [377, 278] width 91 height 31
click at [461, 278] on input "text" at bounding box center [484, 278] width 91 height 31
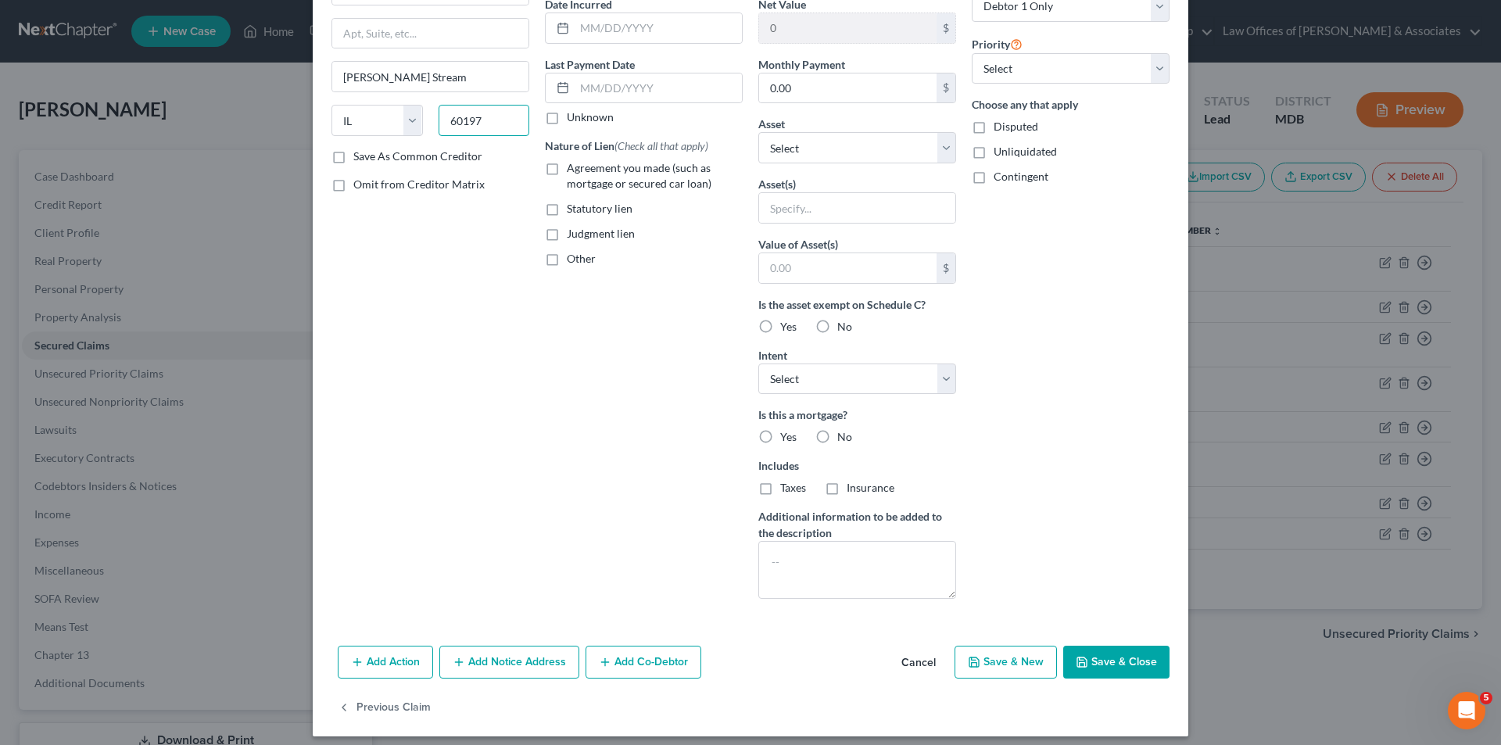
scroll to position [168, 0]
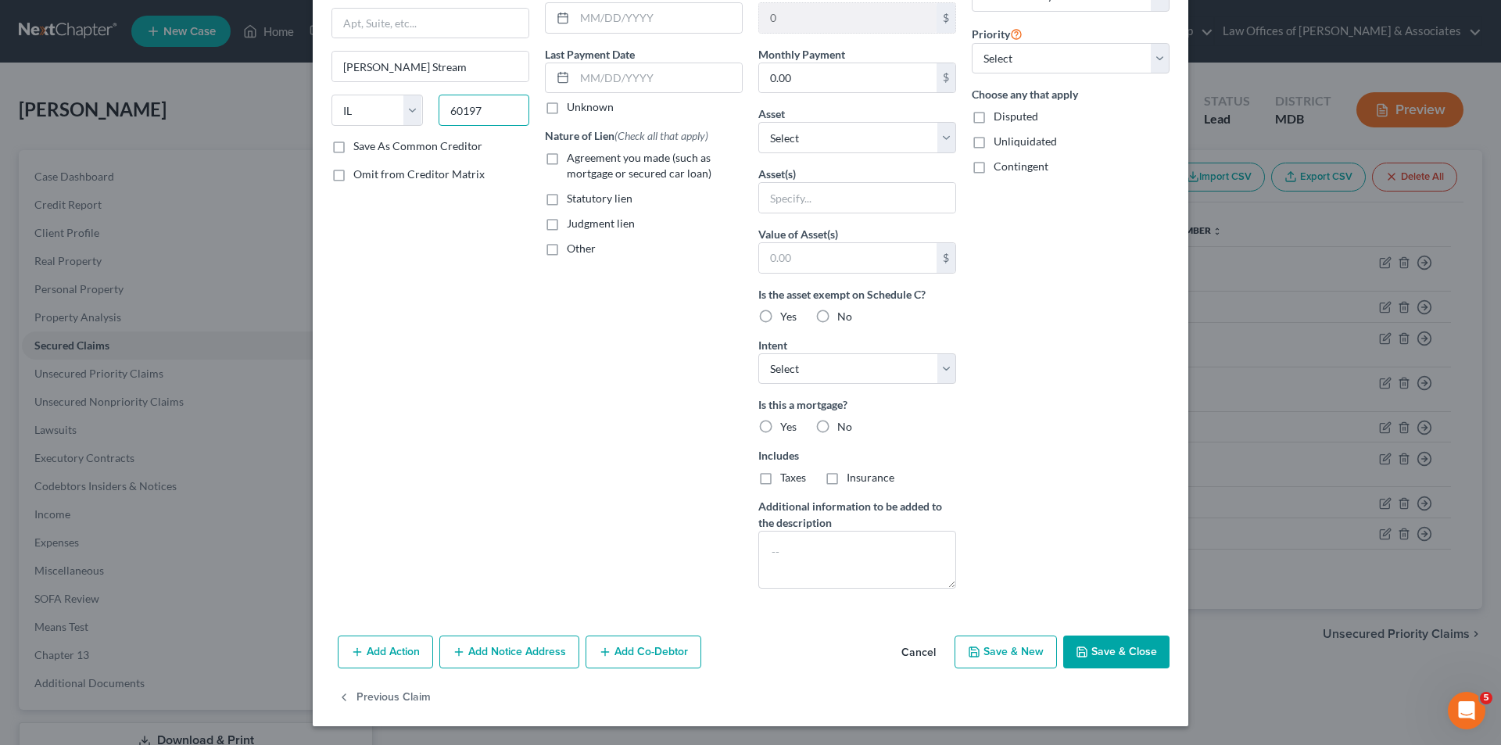
type input "60197"
click at [1107, 647] on button "Save & Close" at bounding box center [1116, 652] width 106 height 33
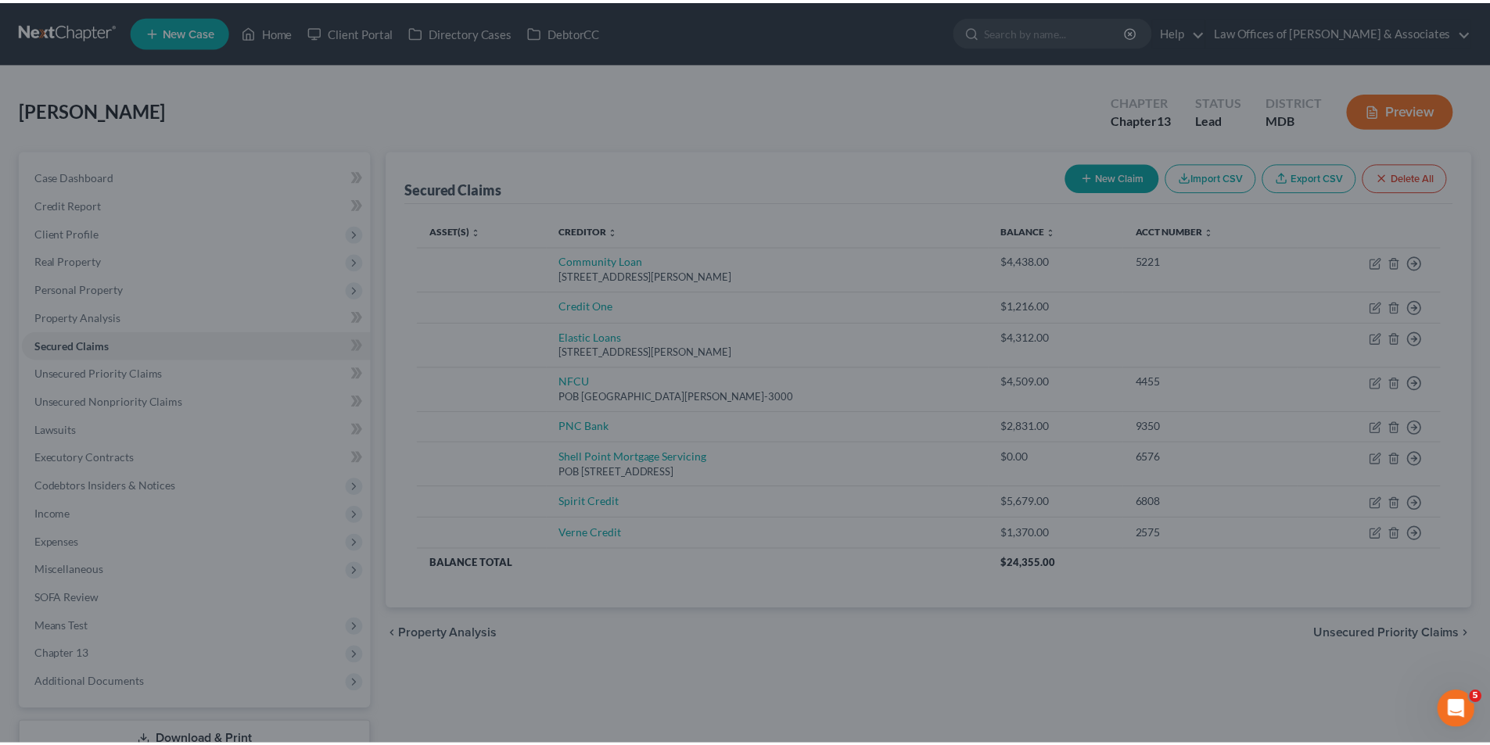
scroll to position [0, 0]
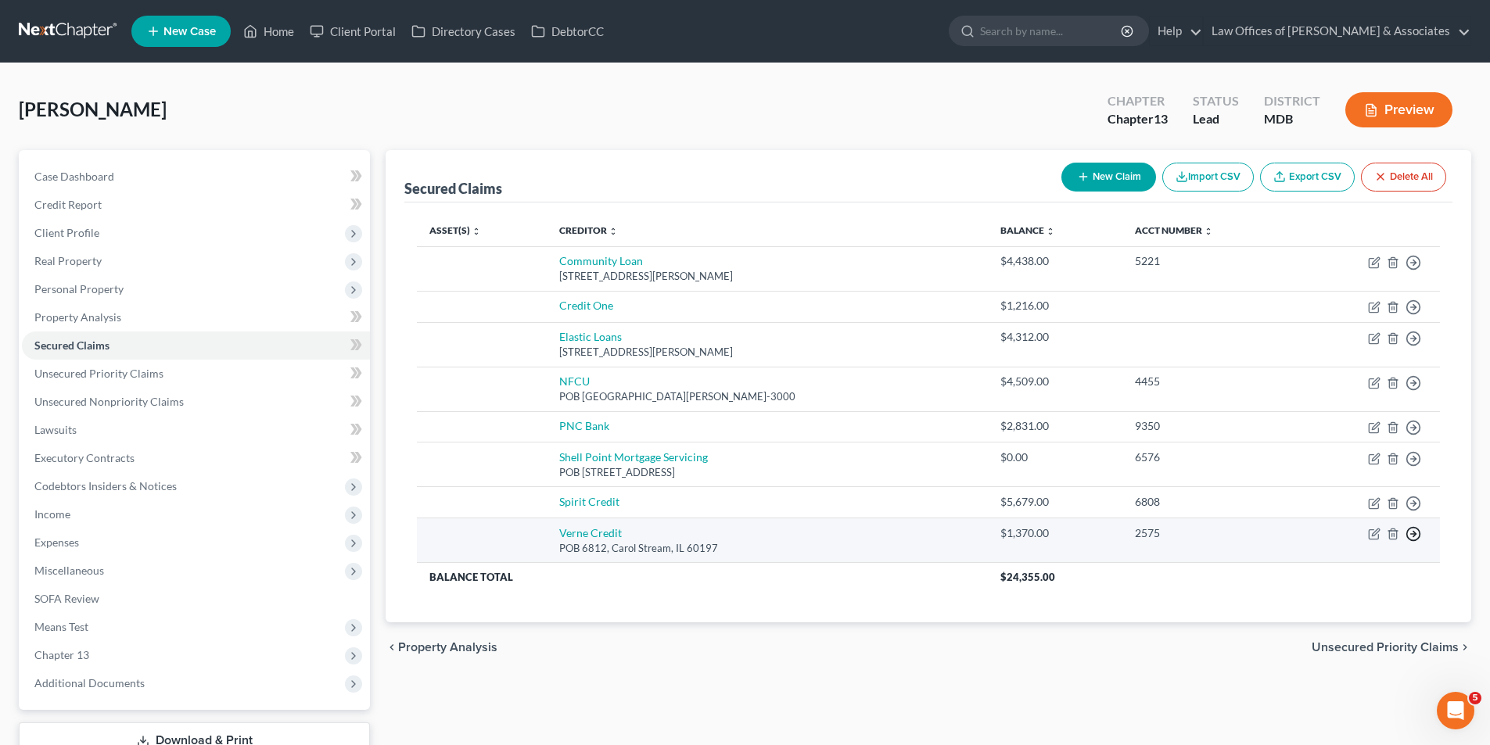
click at [1411, 534] on line "button" at bounding box center [1413, 534] width 5 height 0
click at [1318, 572] on link "Move to F" at bounding box center [1341, 572] width 131 height 27
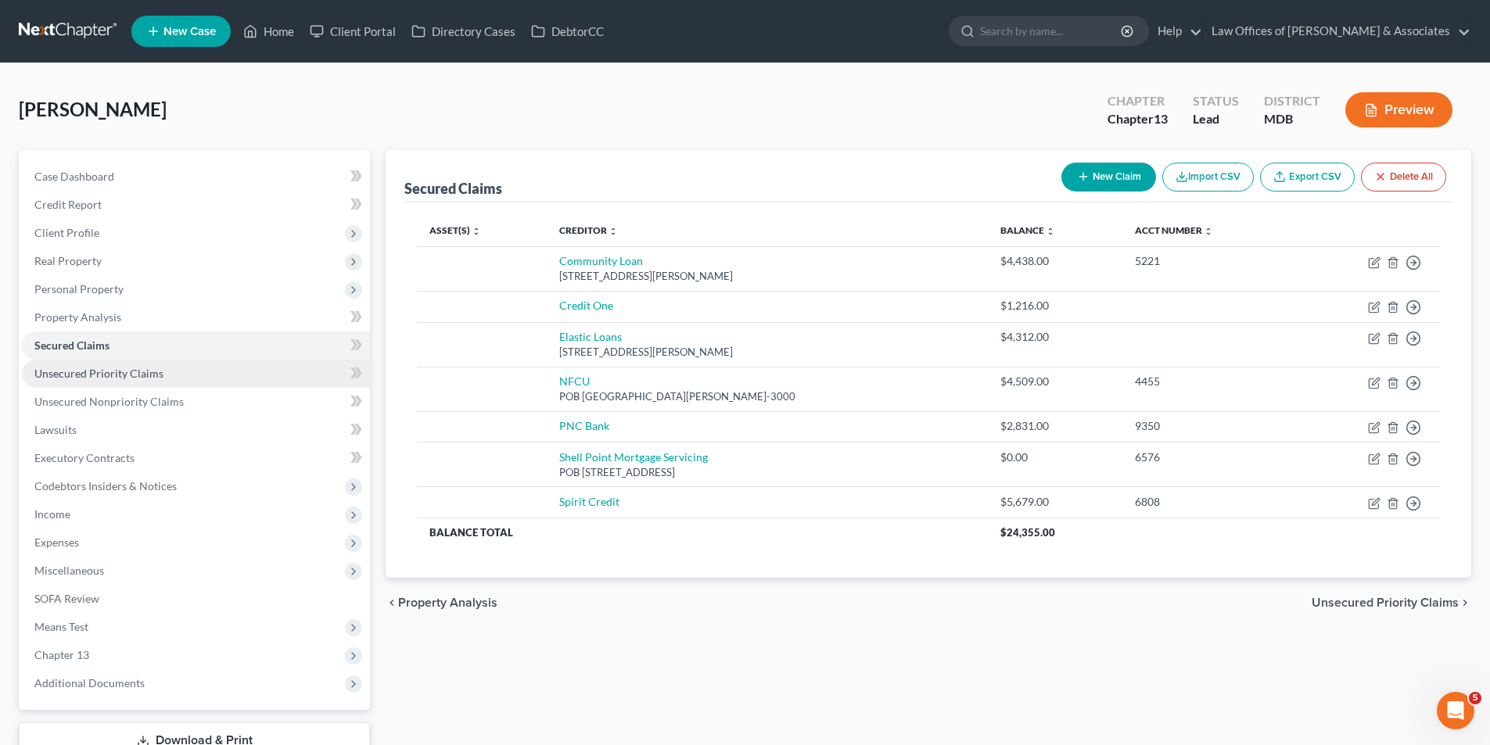
click at [68, 367] on span "Unsecured Priority Claims" at bounding box center [98, 373] width 129 height 13
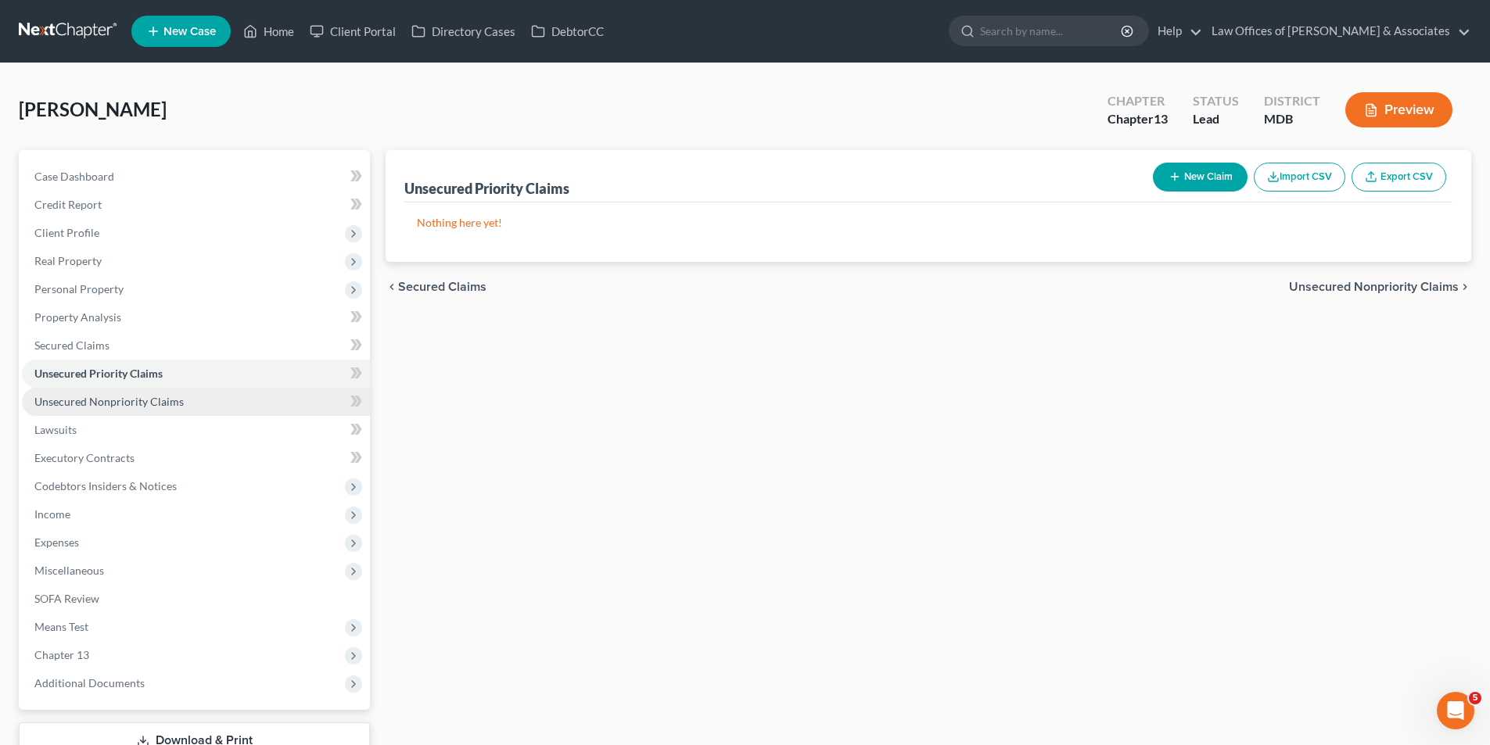
click at [63, 403] on span "Unsecured Nonpriority Claims" at bounding box center [108, 401] width 149 height 13
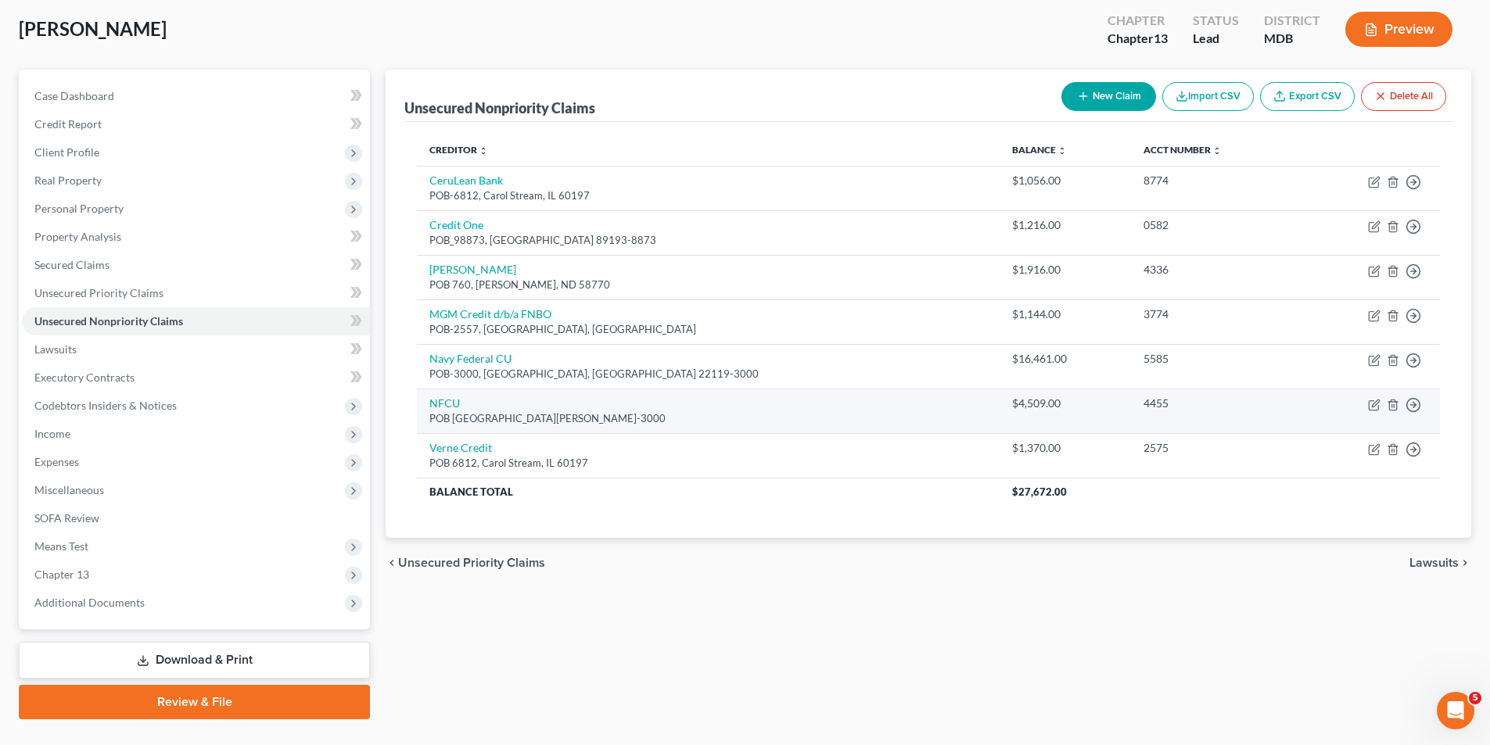
scroll to position [114, 0]
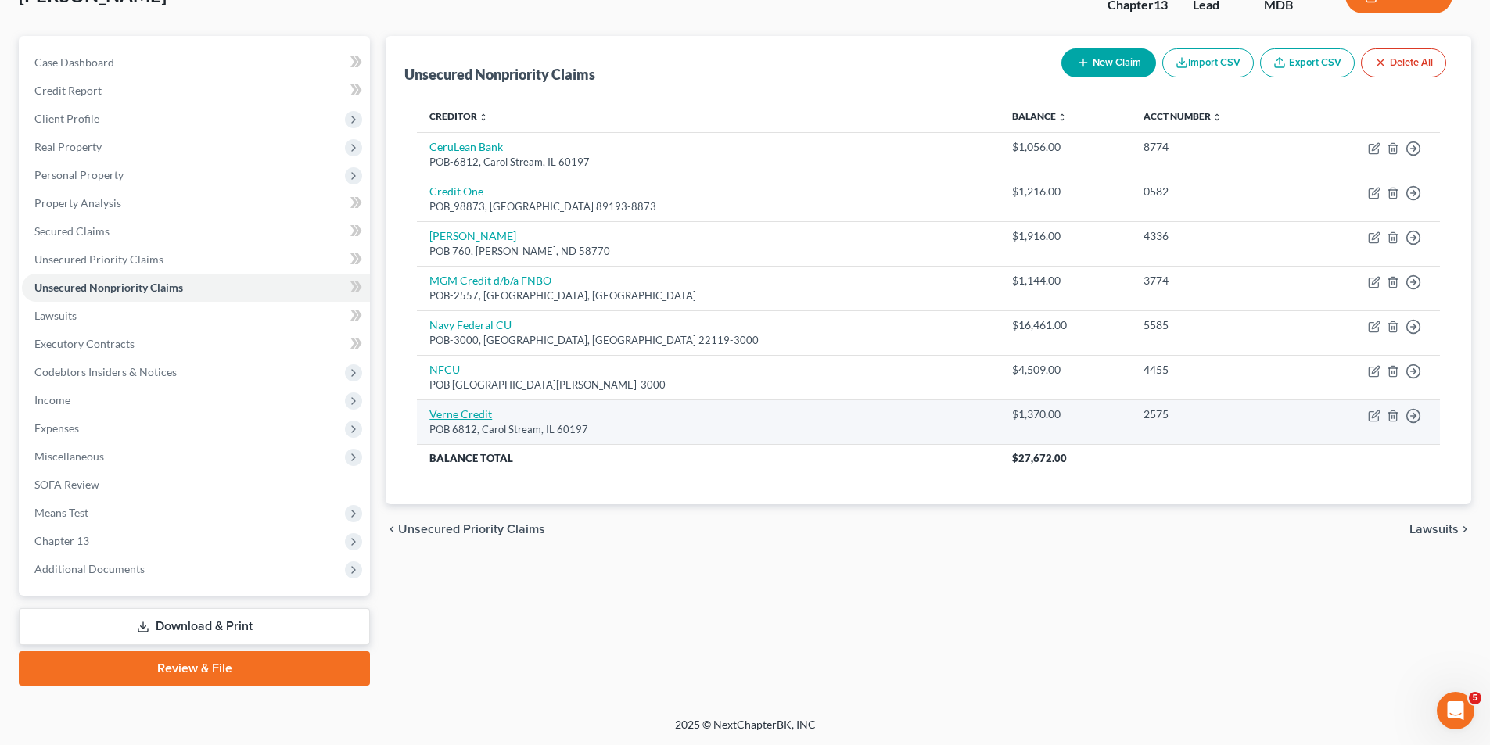
click at [470, 412] on link "Verne Credit" at bounding box center [460, 413] width 63 height 13
select select "14"
select select "0"
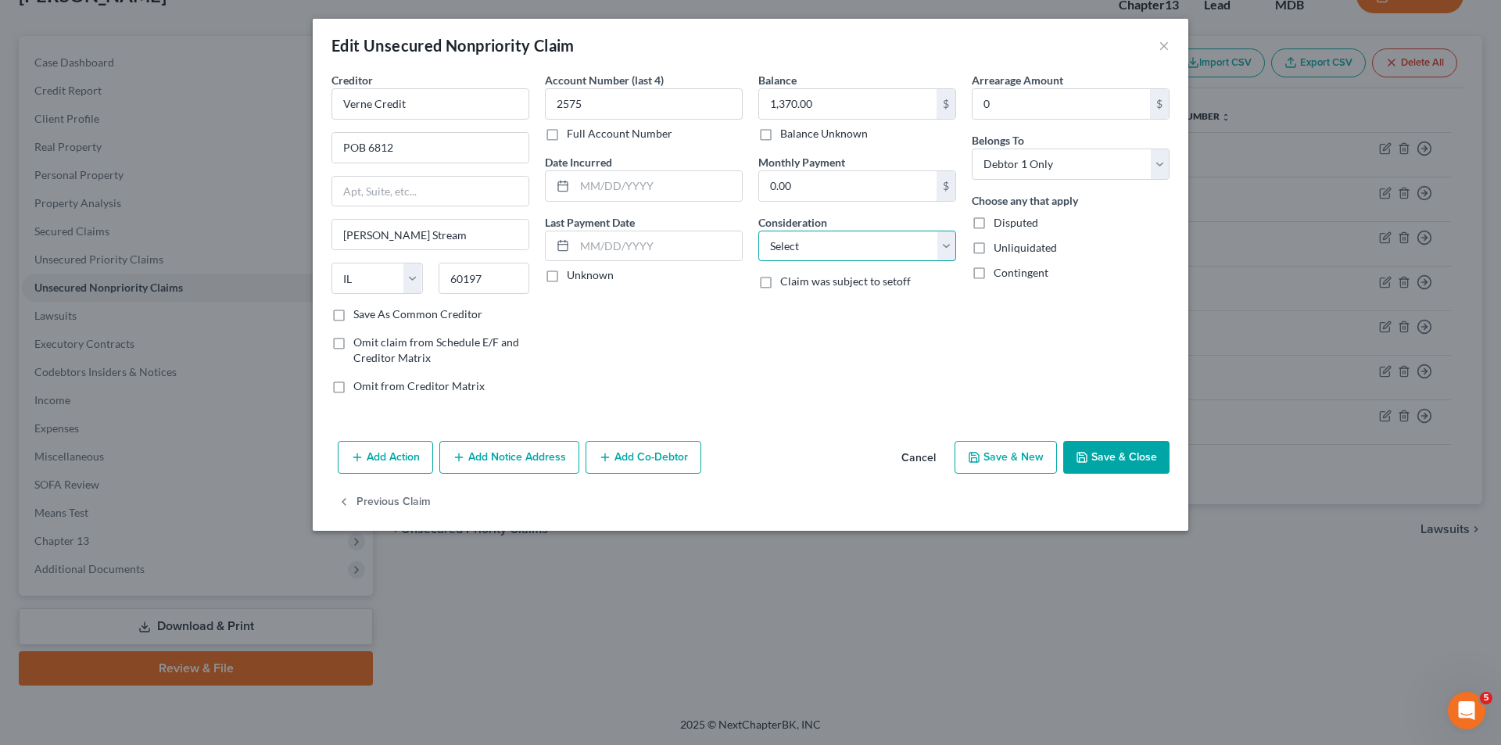
click at [946, 247] on select "Select Cable / Satellite Services Collection Agency Credit Card Debt Debt Couns…" at bounding box center [857, 246] width 198 height 31
select select "2"
click at [758, 231] on select "Select Cable / Satellite Services Collection Agency Credit Card Debt Debt Couns…" at bounding box center [857, 246] width 198 height 31
click at [1122, 456] on button "Save & Close" at bounding box center [1116, 457] width 106 height 33
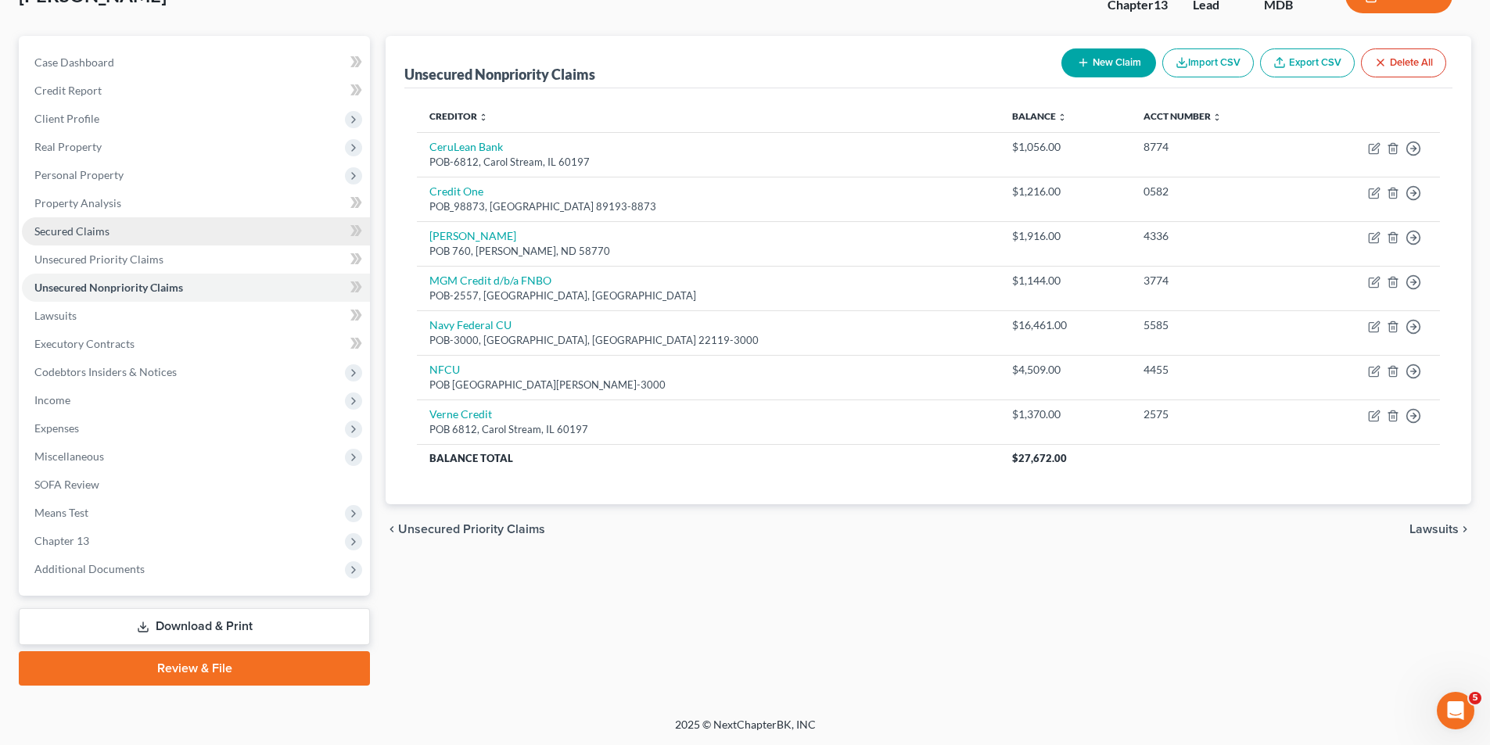
click at [53, 232] on span "Secured Claims" at bounding box center [71, 230] width 75 height 13
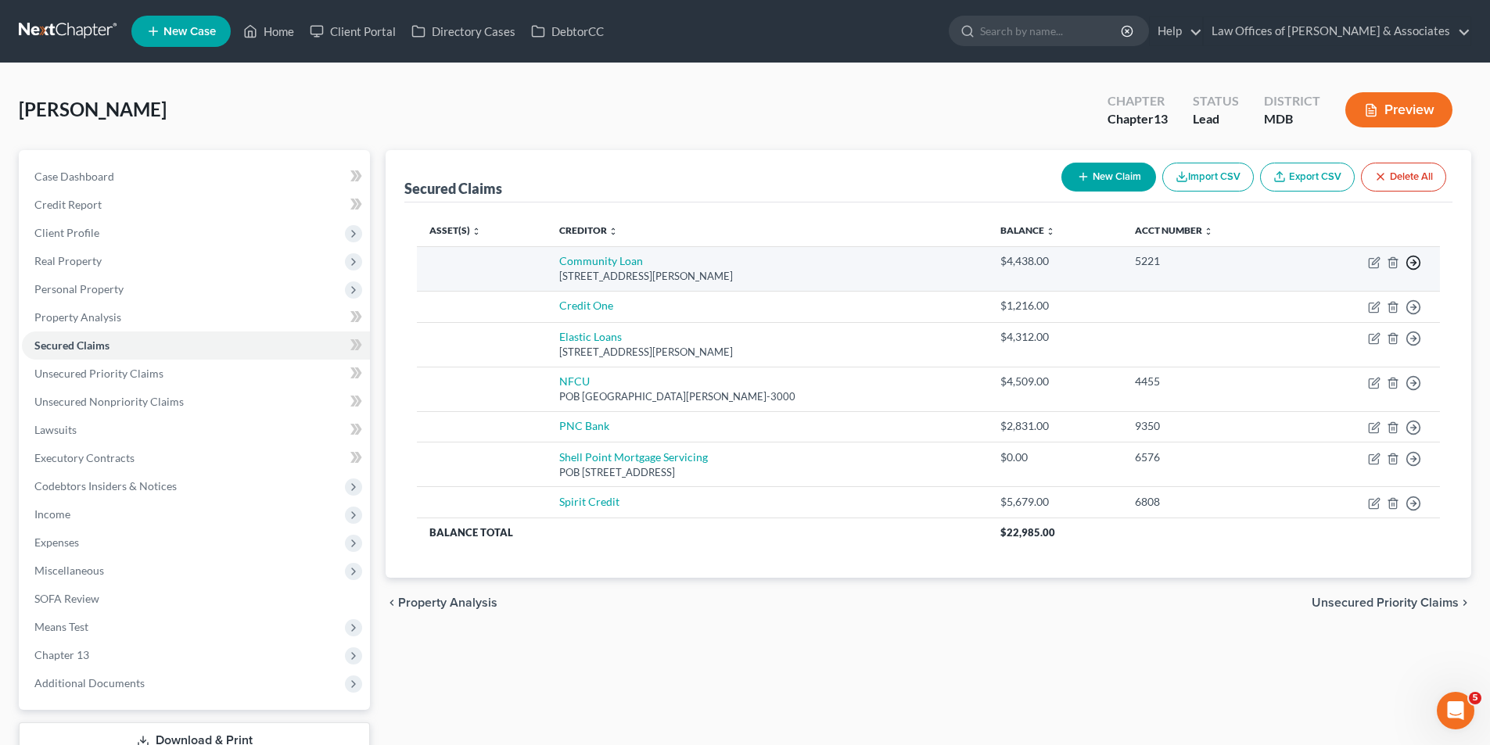
click at [1407, 260] on circle "button" at bounding box center [1413, 262] width 13 height 13
click at [1324, 298] on link "Move to F" at bounding box center [1341, 300] width 131 height 27
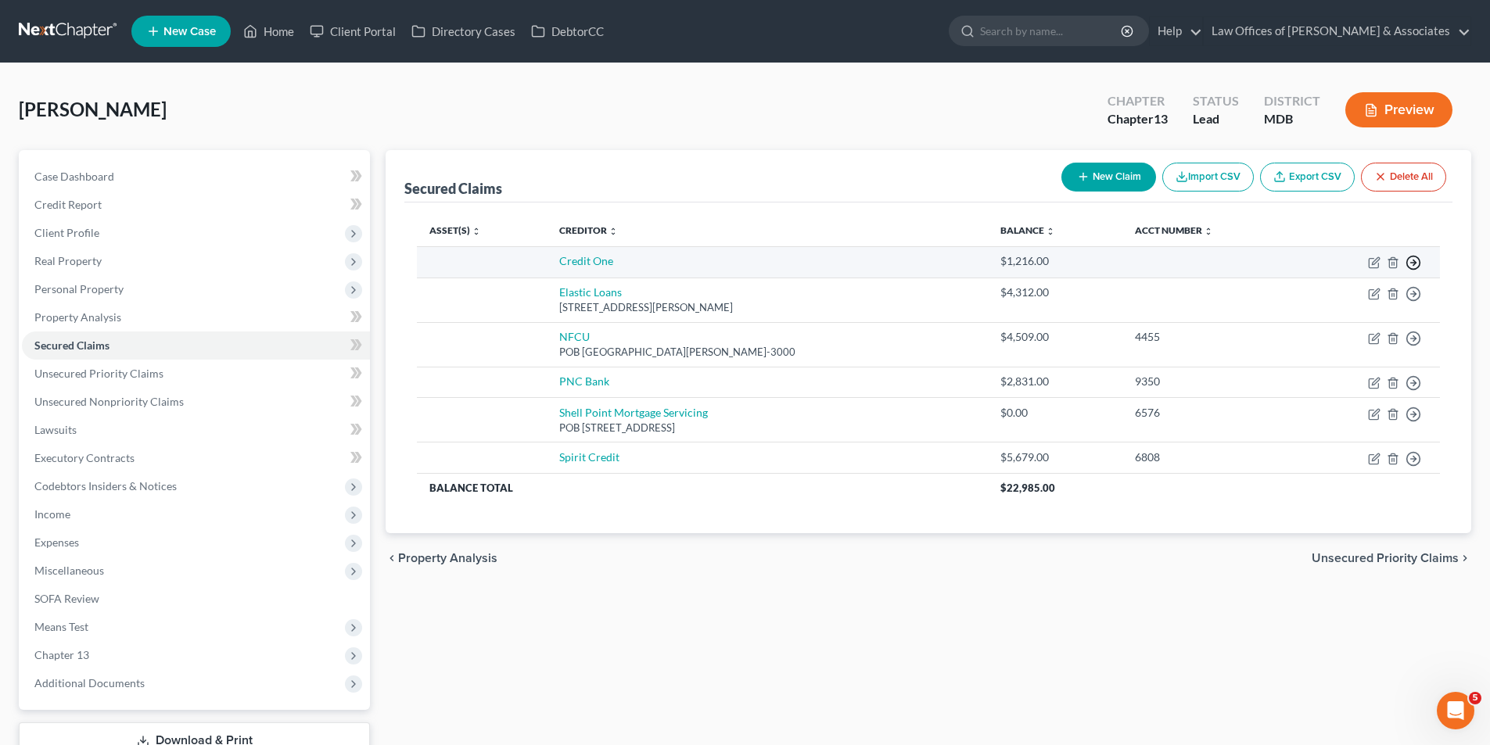
click at [1410, 257] on circle "button" at bounding box center [1413, 262] width 13 height 13
click at [1320, 303] on link "Move to F" at bounding box center [1341, 300] width 131 height 27
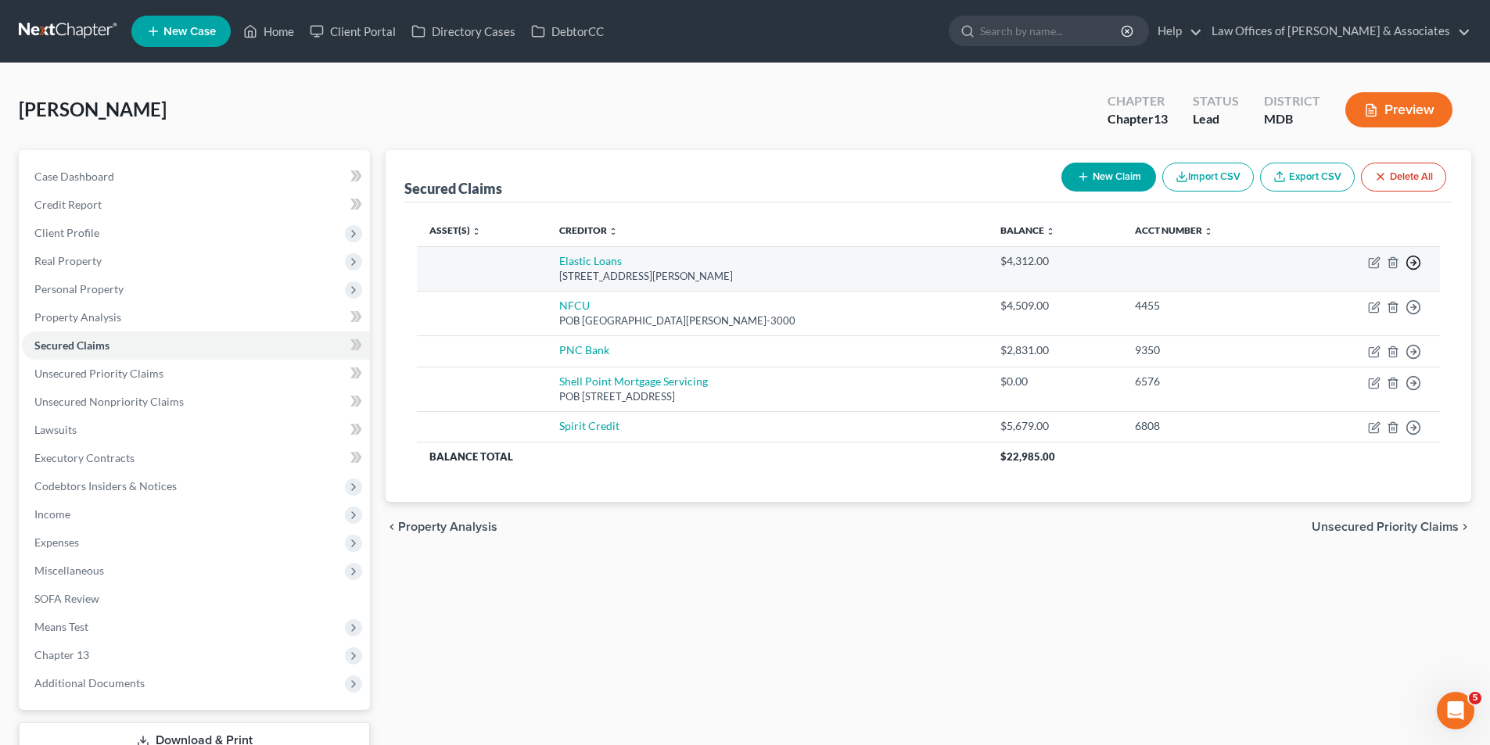
click at [1409, 260] on icon "button" at bounding box center [1413, 263] width 16 height 16
click at [1314, 297] on link "Move to F" at bounding box center [1341, 300] width 131 height 27
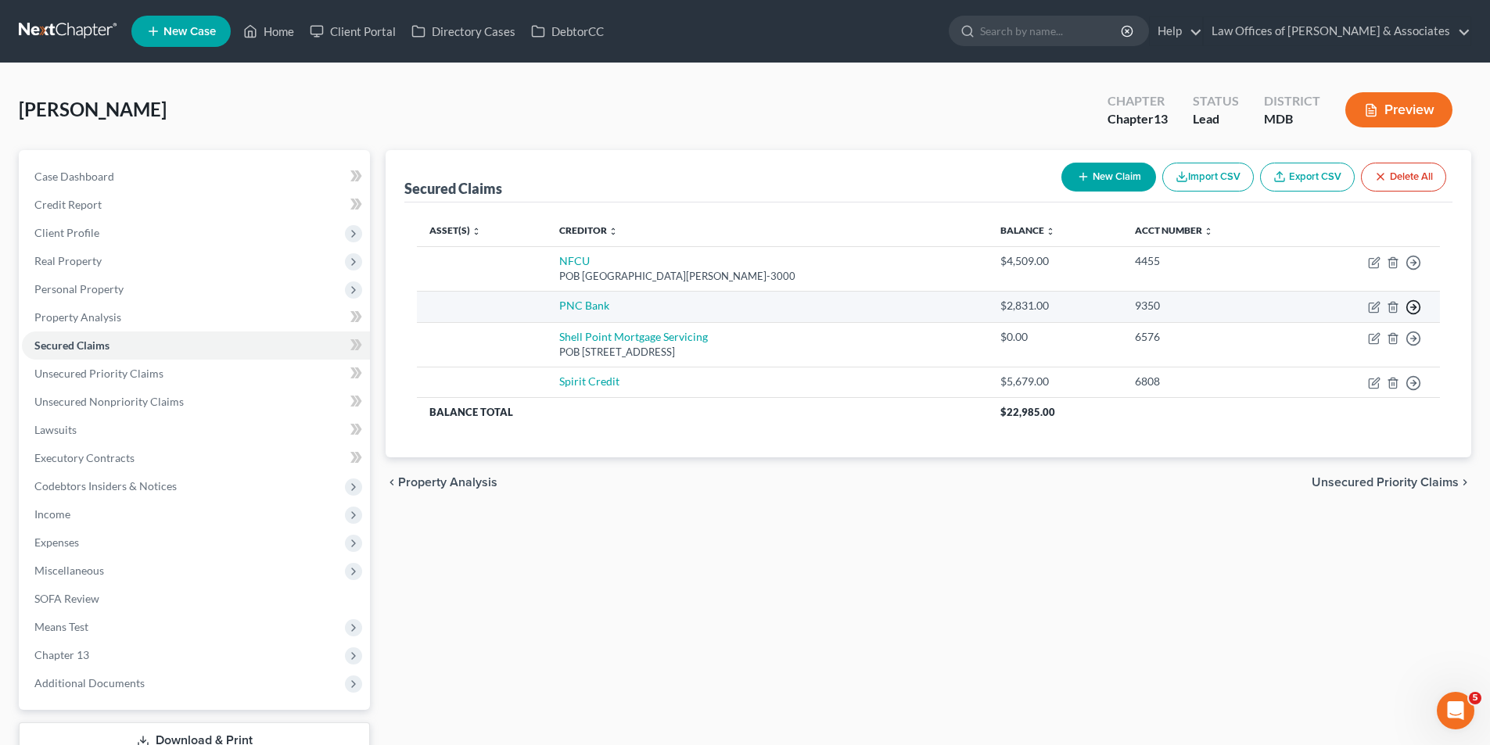
click at [1414, 307] on icon "button" at bounding box center [1413, 307] width 16 height 16
click at [1328, 345] on link "Move to F" at bounding box center [1341, 345] width 131 height 27
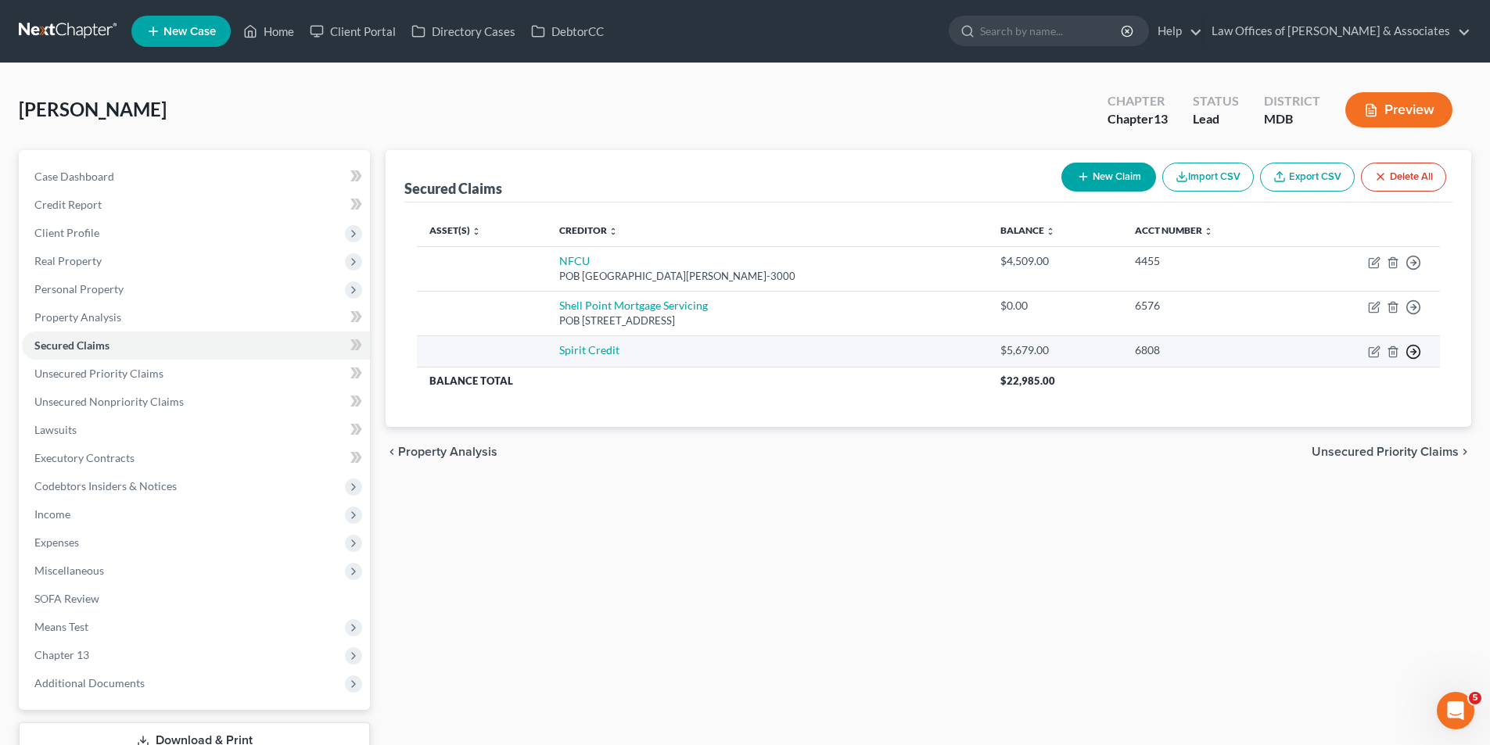
click at [1413, 348] on icon "button" at bounding box center [1413, 352] width 16 height 16
click at [1318, 386] on link "Move to F" at bounding box center [1341, 389] width 131 height 27
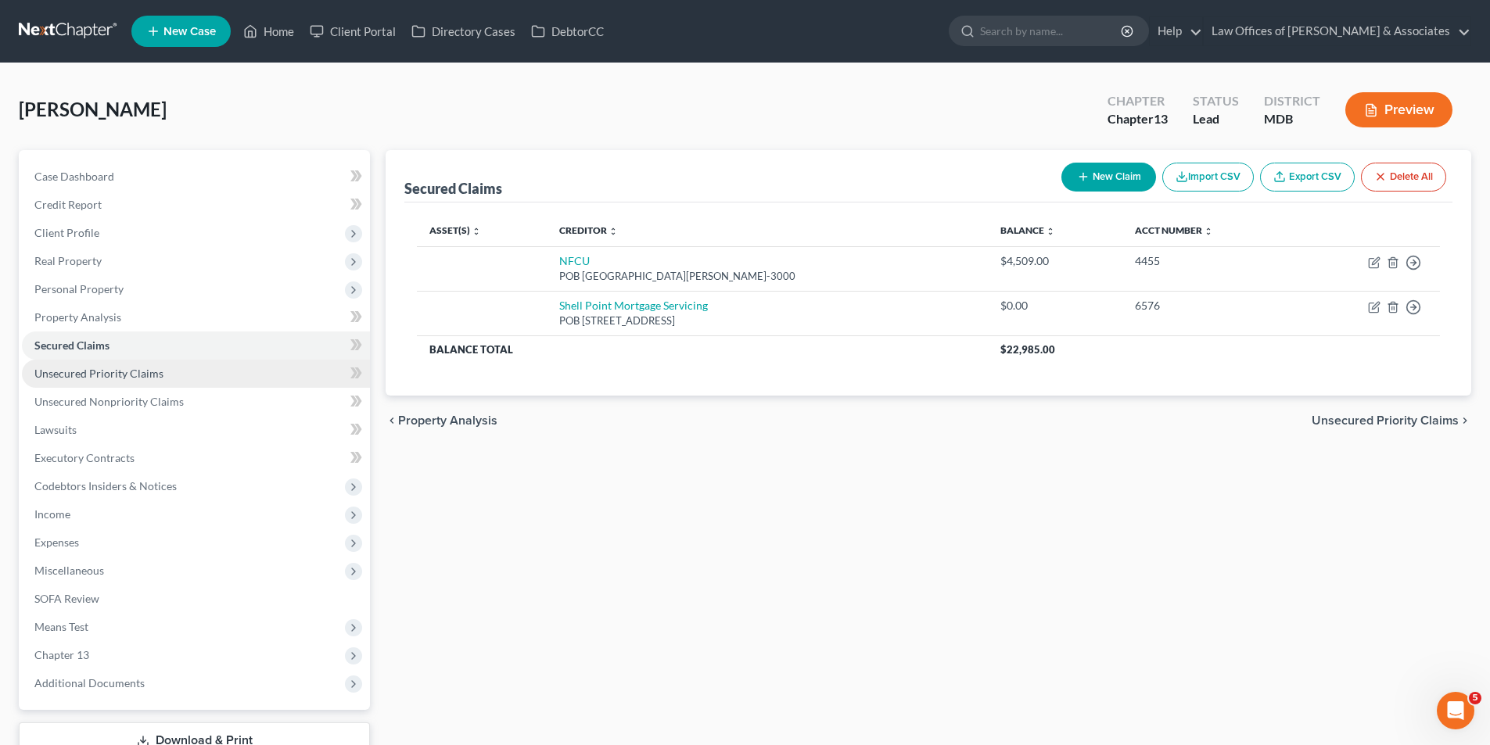
click at [58, 373] on span "Unsecured Priority Claims" at bounding box center [98, 373] width 129 height 13
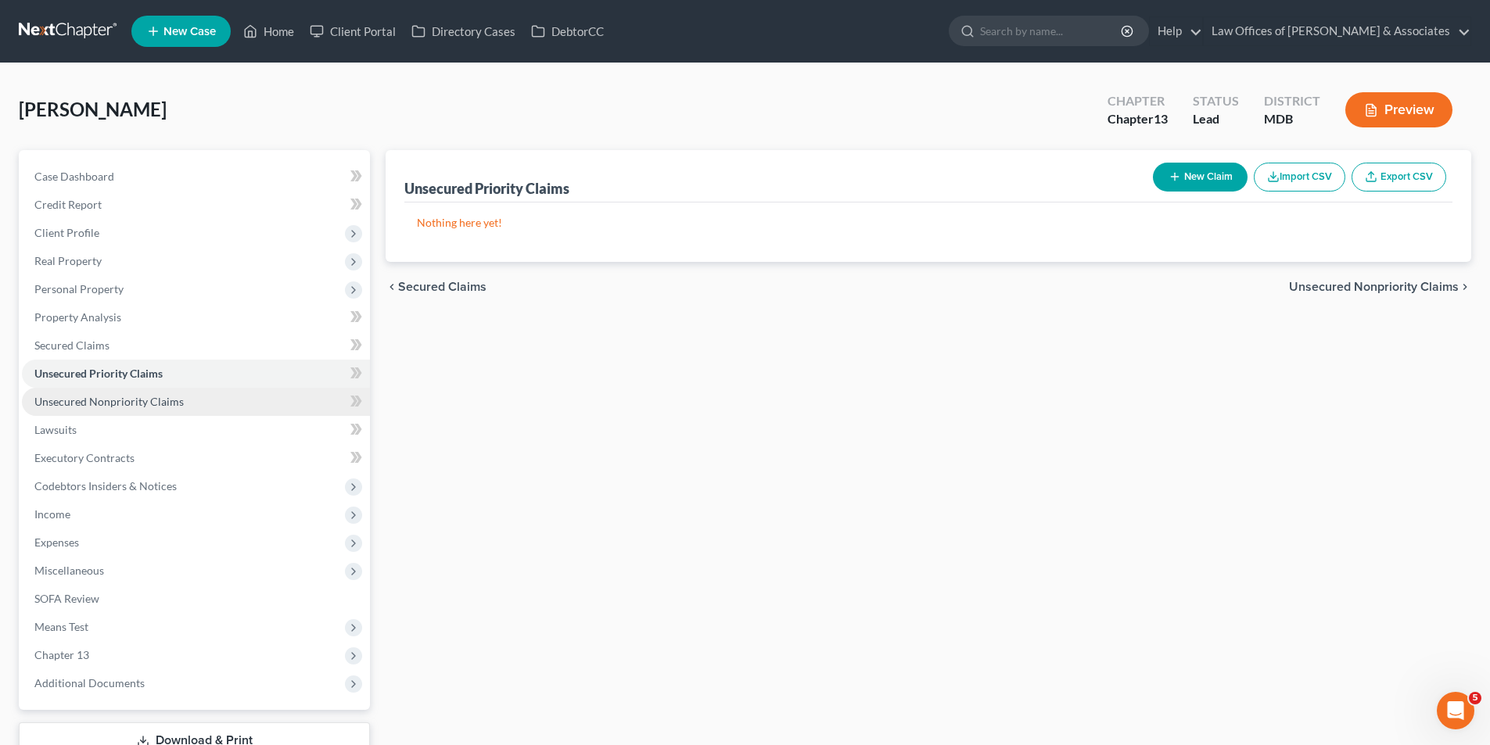
click at [70, 403] on span "Unsecured Nonpriority Claims" at bounding box center [108, 401] width 149 height 13
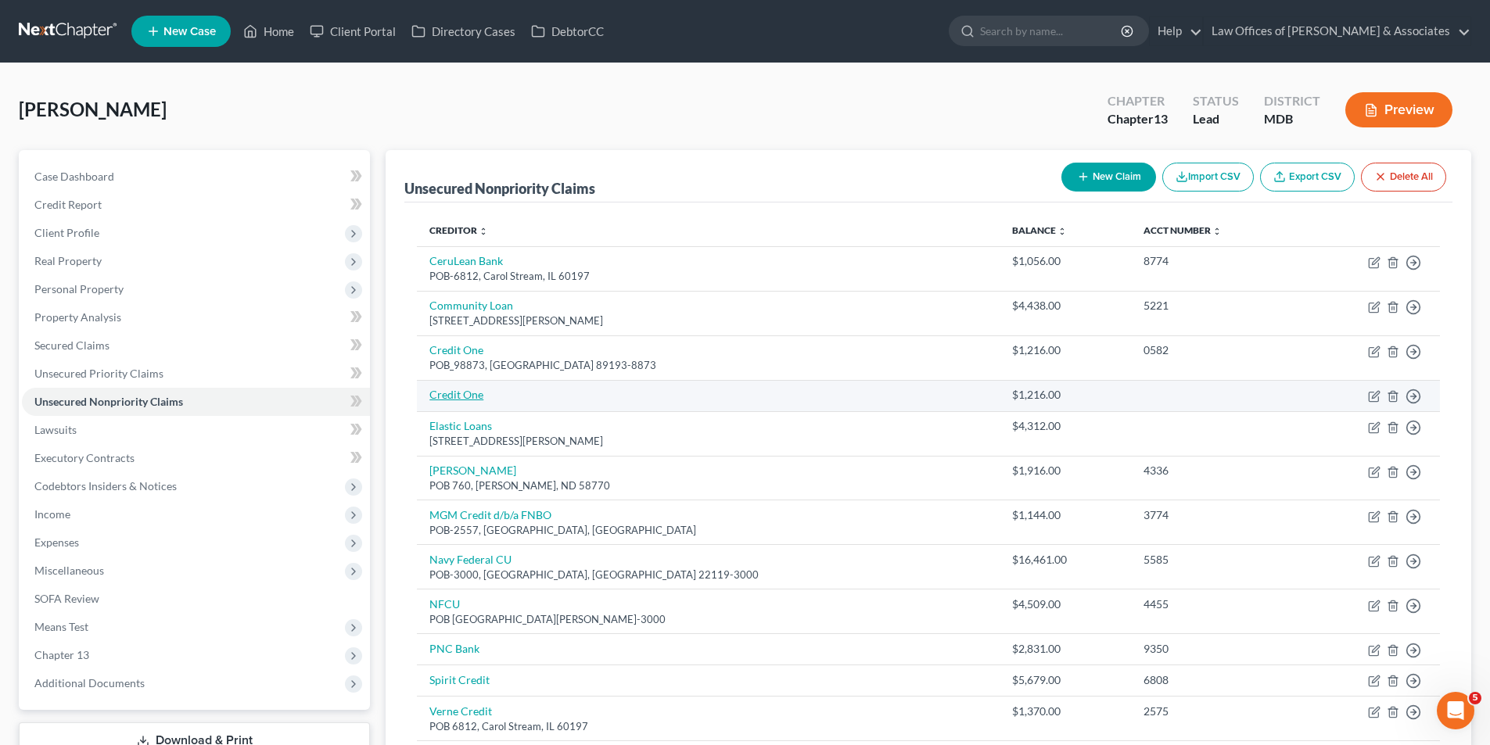
click at [450, 397] on link "Credit One" at bounding box center [456, 394] width 54 height 13
select select "0"
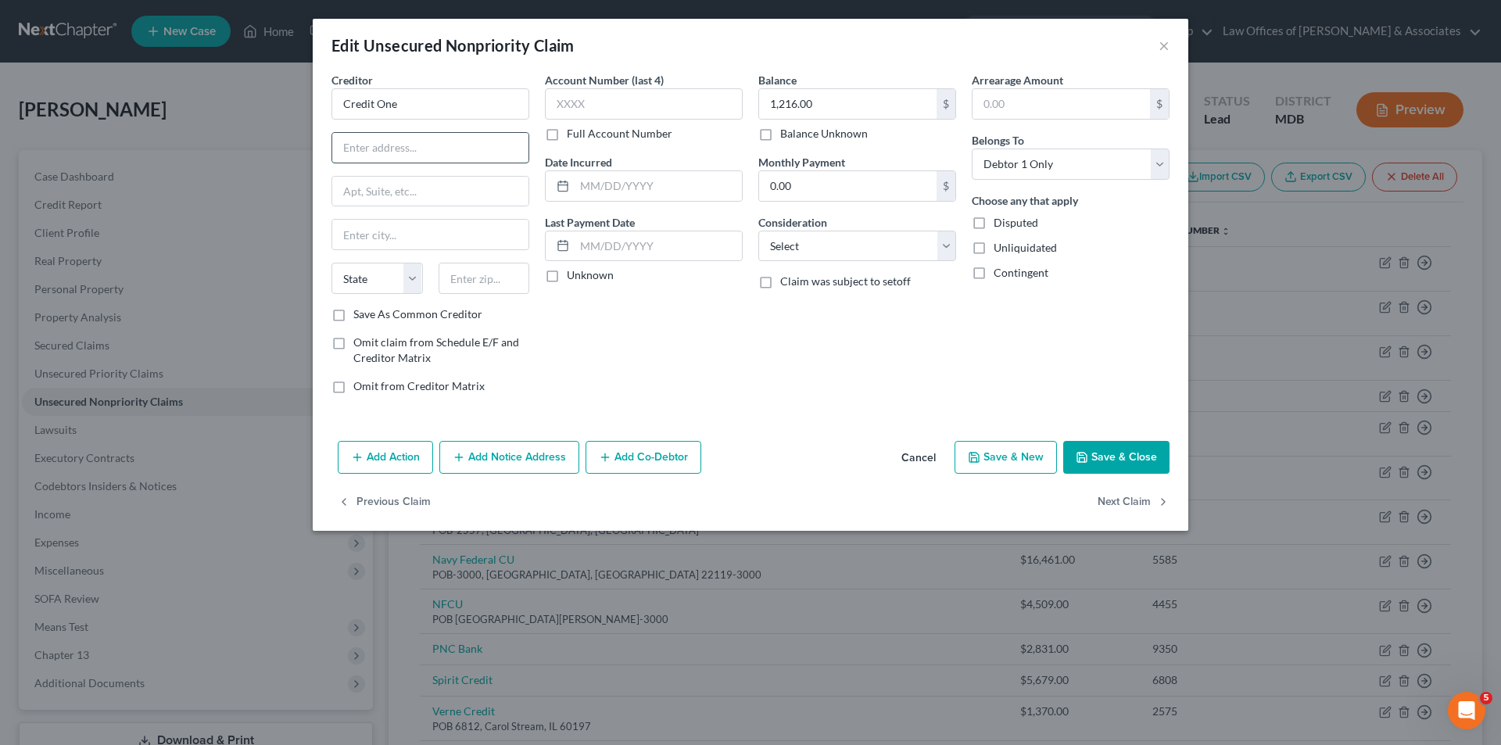
click at [360, 151] on input "text" at bounding box center [430, 148] width 196 height 30
type input "POB-98873"
click at [366, 235] on input "text" at bounding box center [430, 235] width 196 height 30
type input "Los Vegas"
click at [411, 280] on select "State AL AK AR AZ CA CO CT DE DC FL GA GU HI ID IL IN IA KS KY LA ME MD MA MI M…" at bounding box center [377, 278] width 91 height 31
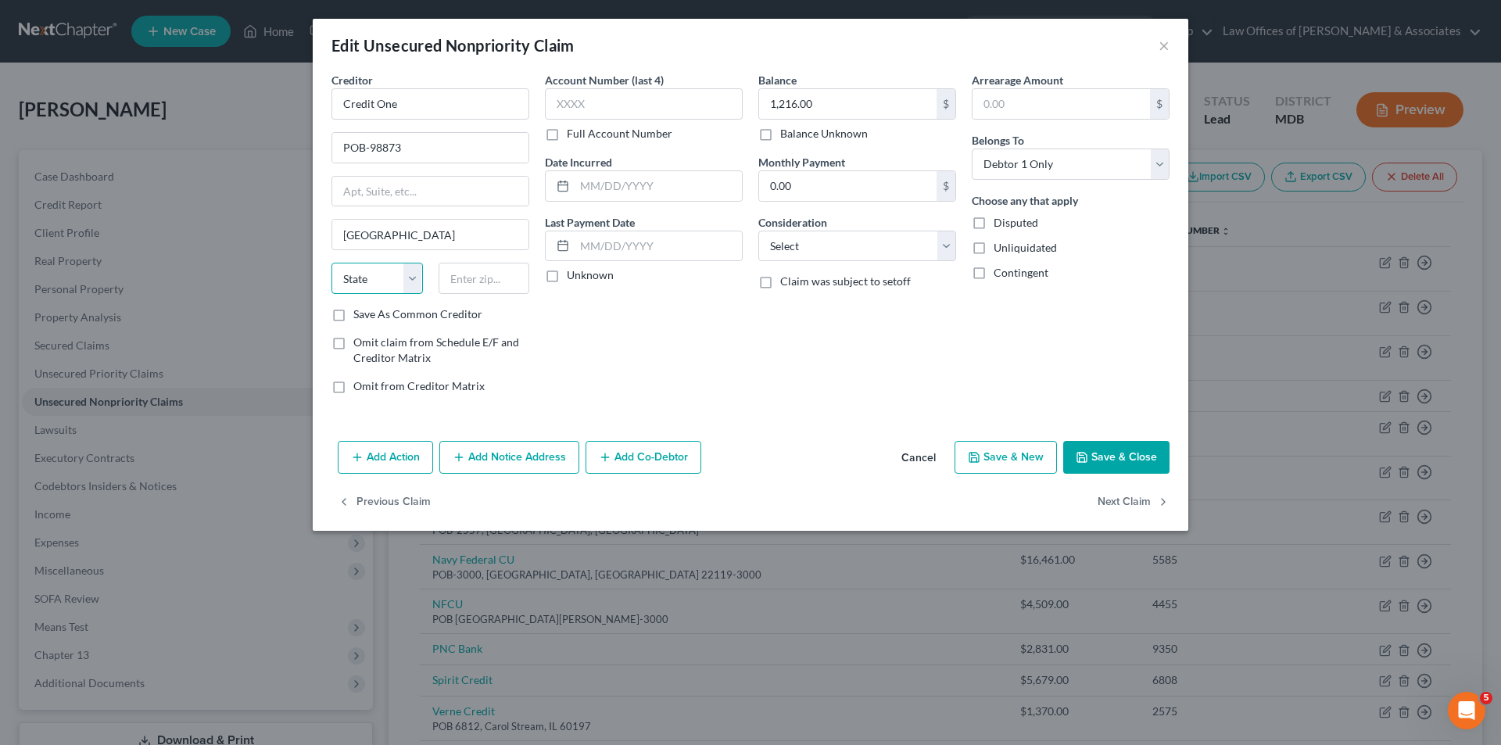
select select "31"
click at [332, 263] on select "State AL AK AR AZ CA CO CT DE DC FL GA GU HI ID IL IN IA KS KY LA ME MD MA MI M…" at bounding box center [377, 278] width 91 height 31
drag, startPoint x: 465, startPoint y: 280, endPoint x: 462, endPoint y: 288, distance: 8.4
click at [465, 281] on input "text" at bounding box center [484, 278] width 91 height 31
type input "89193-8873"
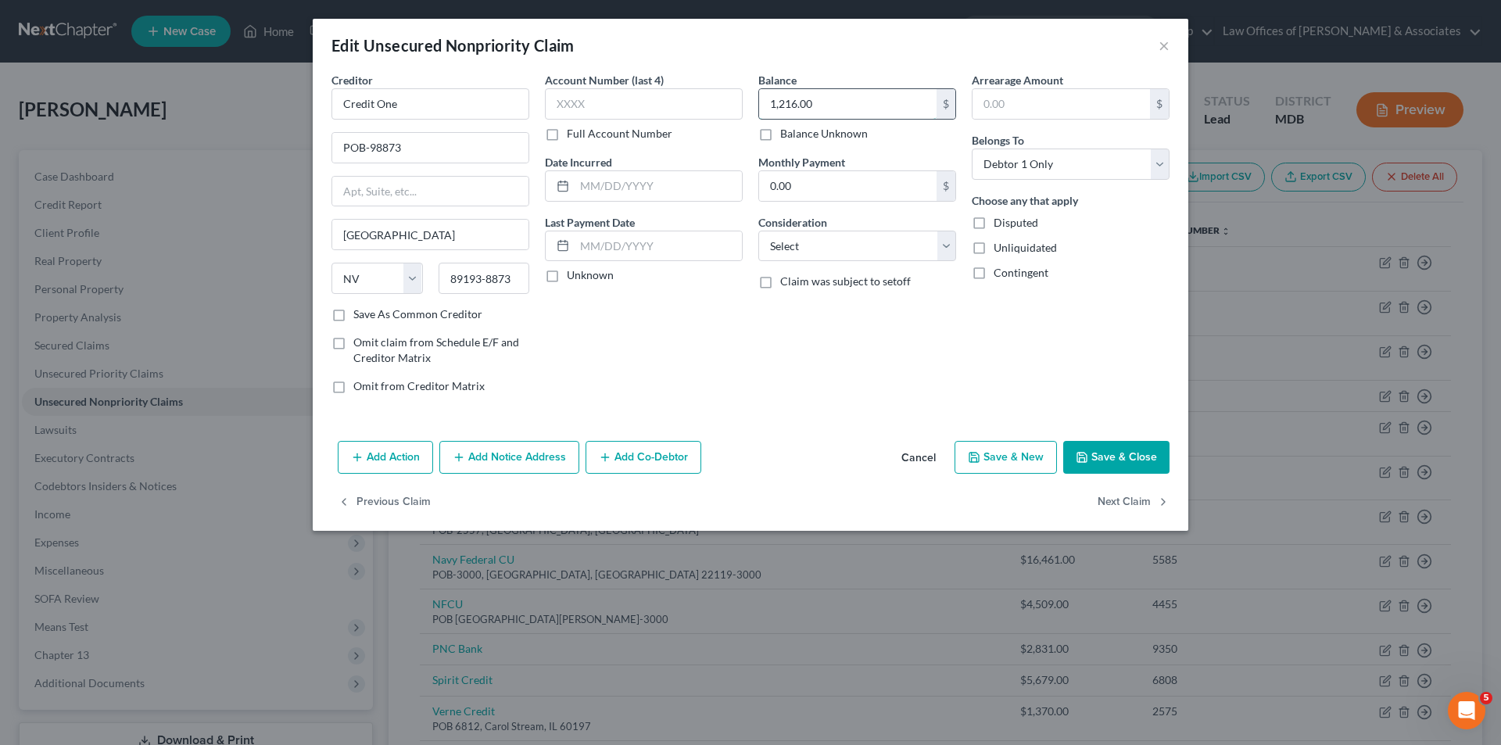
click at [818, 103] on input "1,216.00" at bounding box center [847, 104] width 177 height 30
type input "1,179.00"
click at [945, 243] on select "Select Cable / Satellite Services Collection Agency Credit Card Debt Debt Couns…" at bounding box center [857, 246] width 198 height 31
select select "2"
click at [758, 231] on select "Select Cable / Satellite Services Collection Agency Credit Card Debt Debt Couns…" at bounding box center [857, 246] width 198 height 31
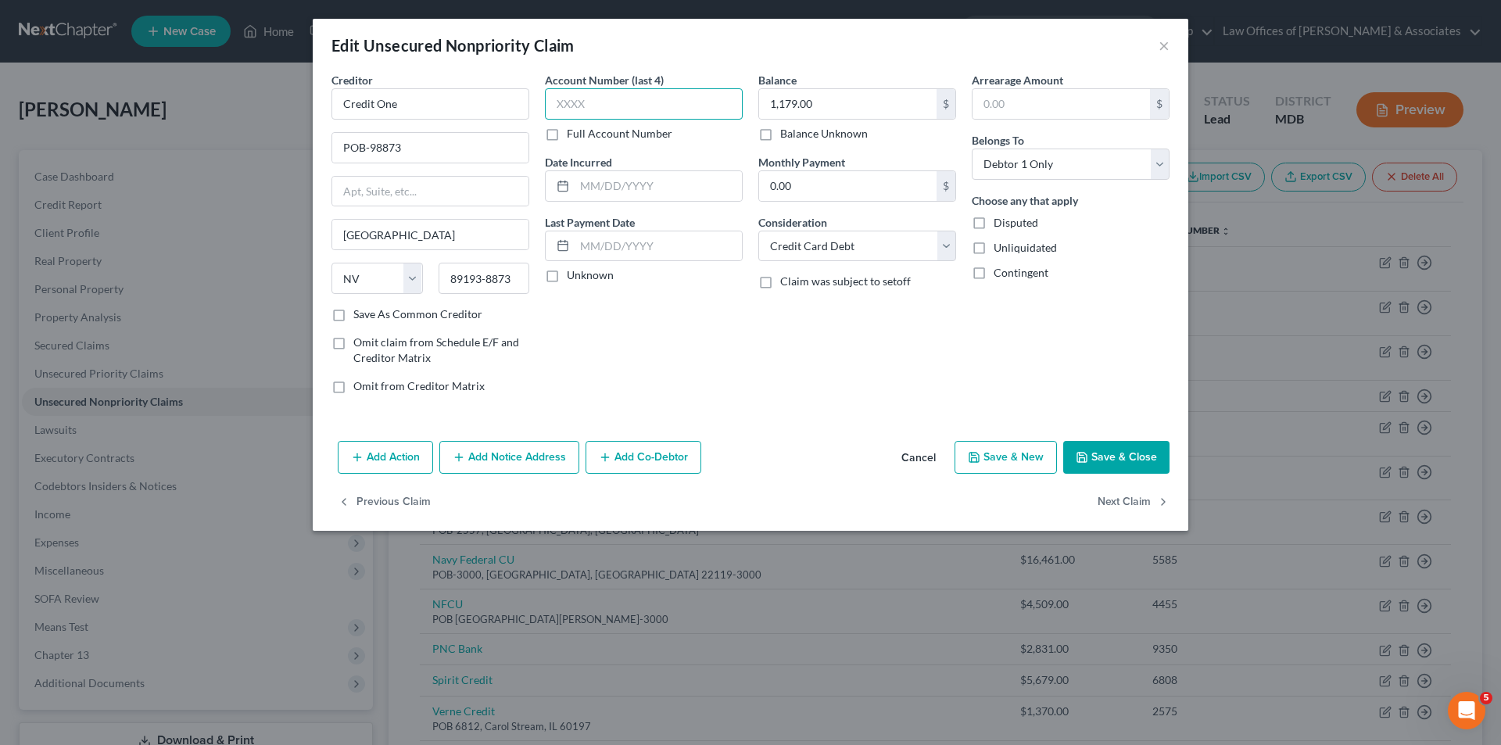
click at [582, 100] on input "text" at bounding box center [644, 103] width 198 height 31
type input "0382"
click at [1125, 457] on button "Save & Close" at bounding box center [1116, 457] width 106 height 33
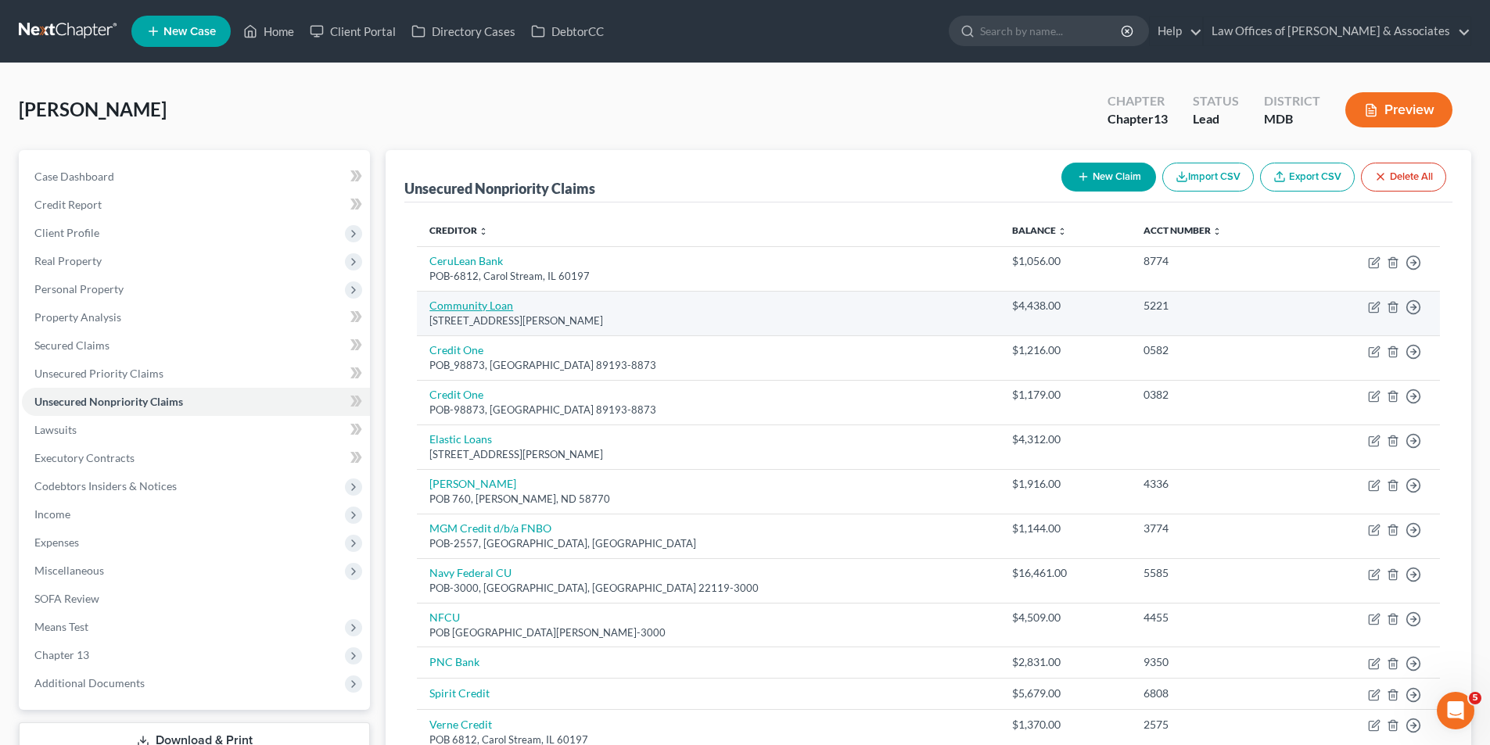
click at [482, 306] on link "Community Loan" at bounding box center [471, 305] width 84 height 13
select select "21"
select select "0"
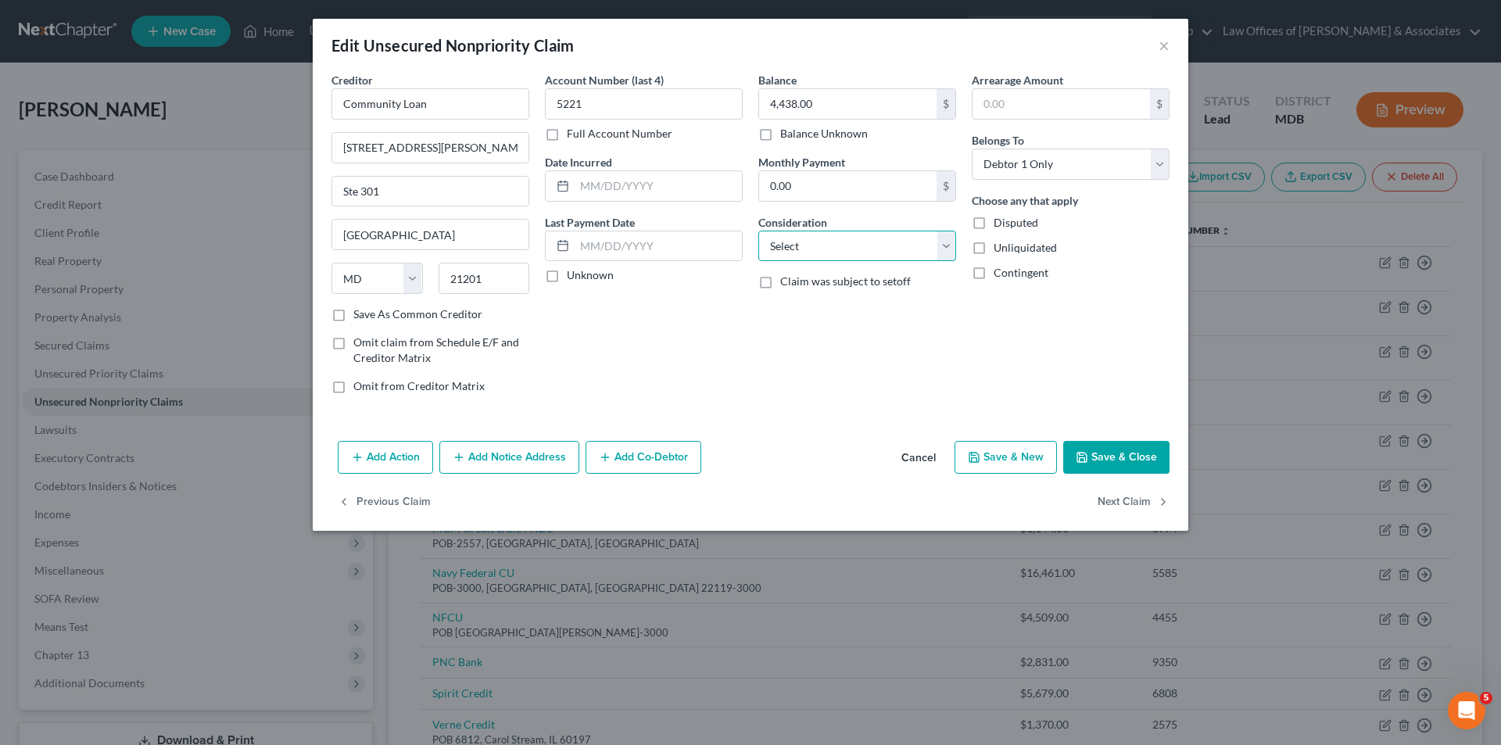
click at [951, 245] on select "Select Cable / Satellite Services Collection Agency Credit Card Debt Debt Couns…" at bounding box center [857, 246] width 198 height 31
select select "10"
click at [758, 231] on select "Select Cable / Satellite Services Collection Agency Credit Card Debt Debt Couns…" at bounding box center [857, 246] width 198 height 31
click at [1114, 455] on button "Save & Close" at bounding box center [1116, 457] width 106 height 33
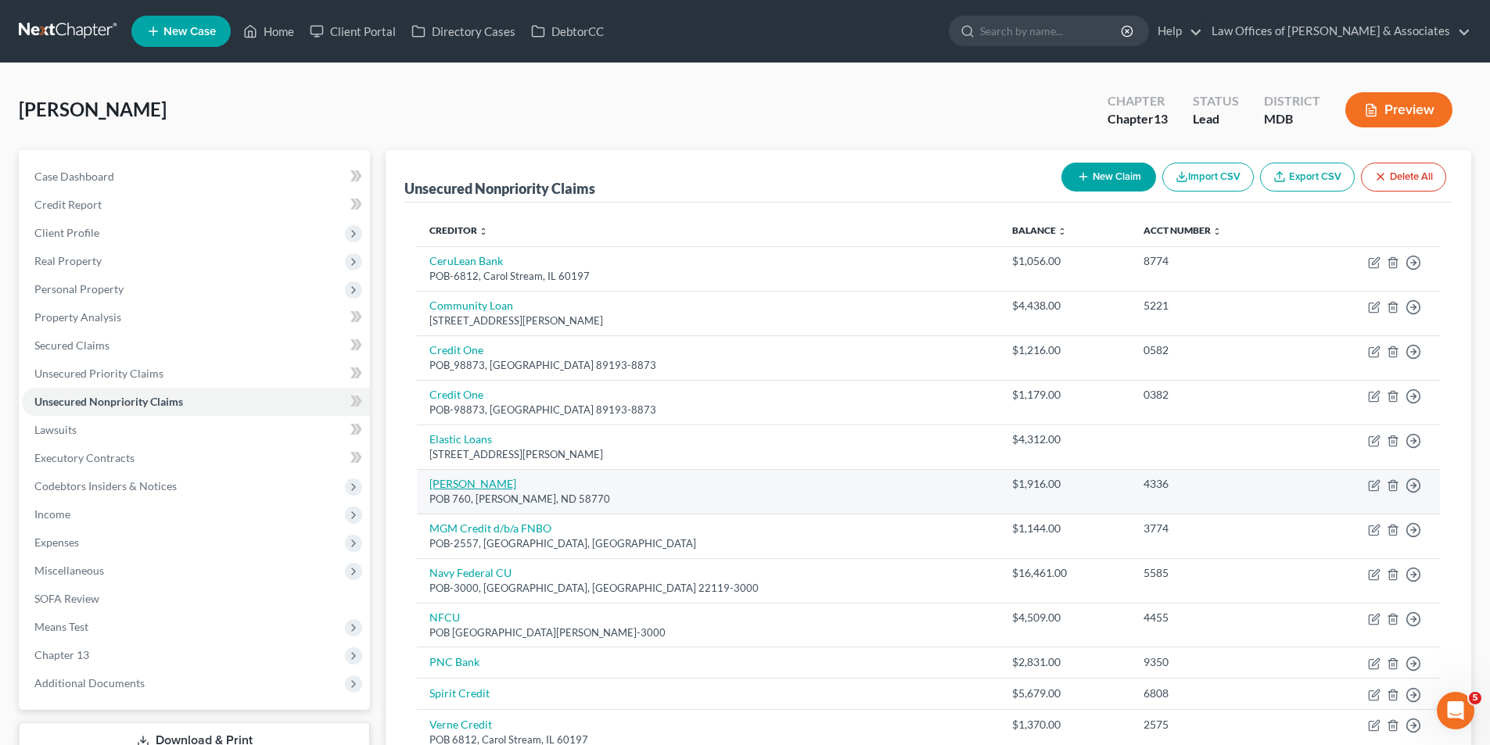
click at [458, 480] on link "Max Lending" at bounding box center [472, 483] width 87 height 13
select select "29"
select select "10"
select select "0"
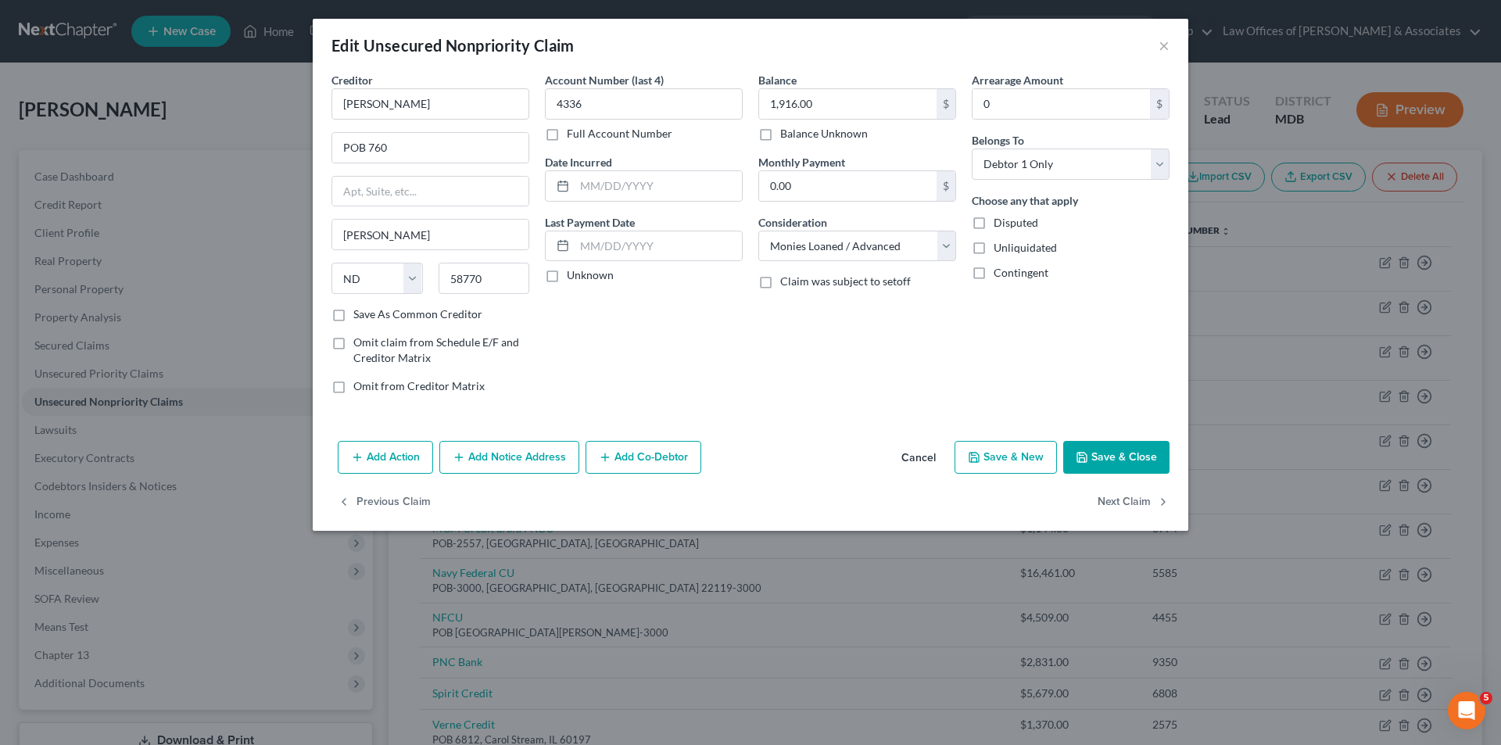
click at [1131, 450] on button "Save & Close" at bounding box center [1116, 457] width 106 height 33
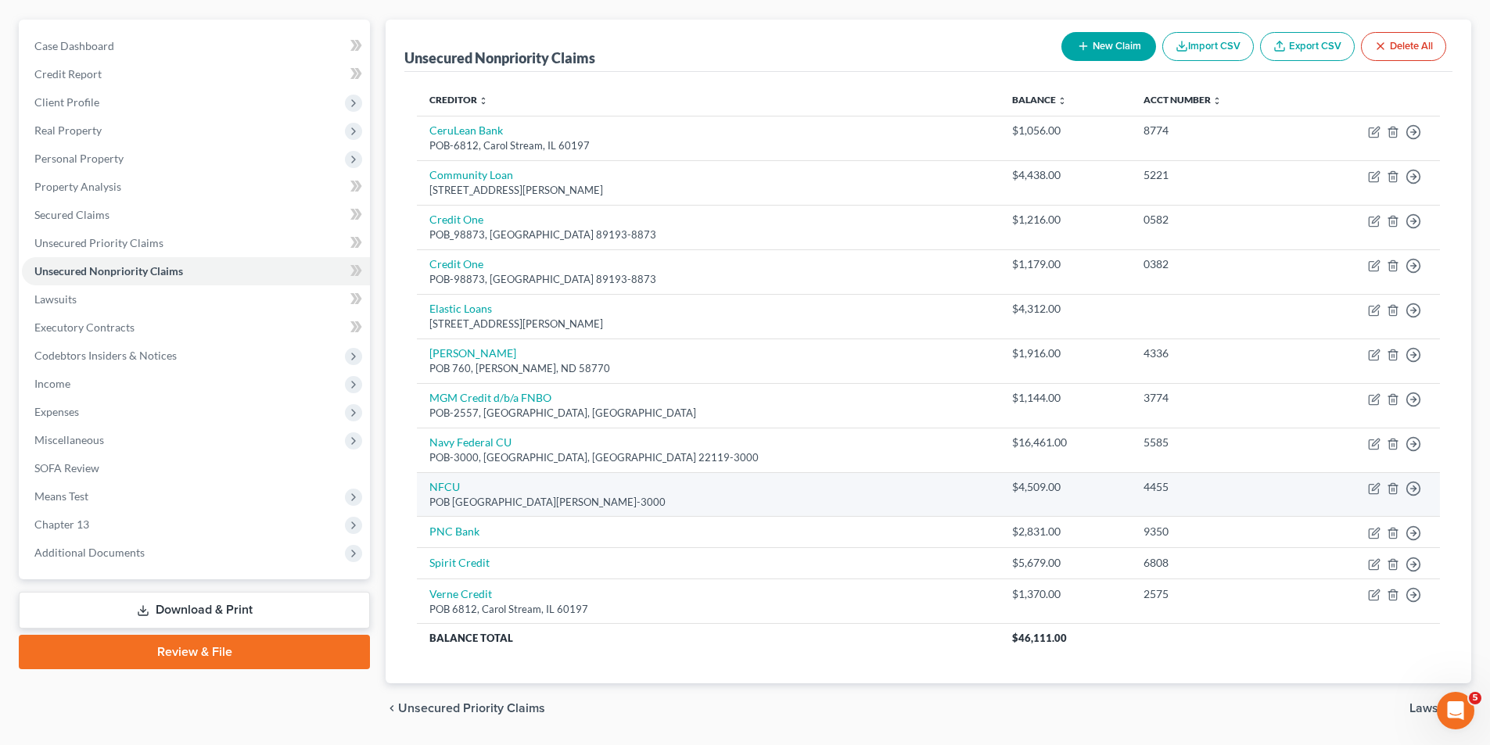
scroll to position [156, 0]
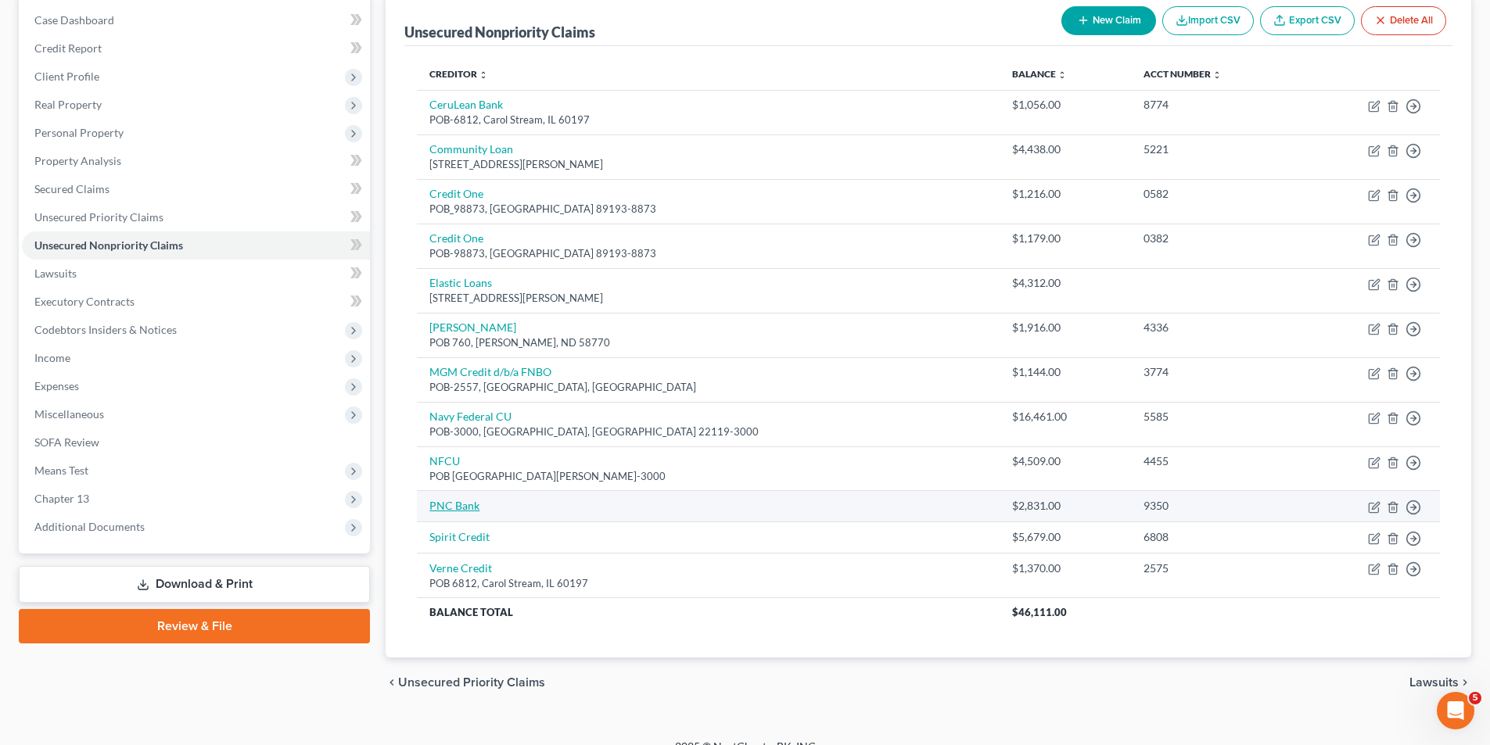
click at [446, 502] on link "PNC Bank" at bounding box center [454, 505] width 50 height 13
select select "0"
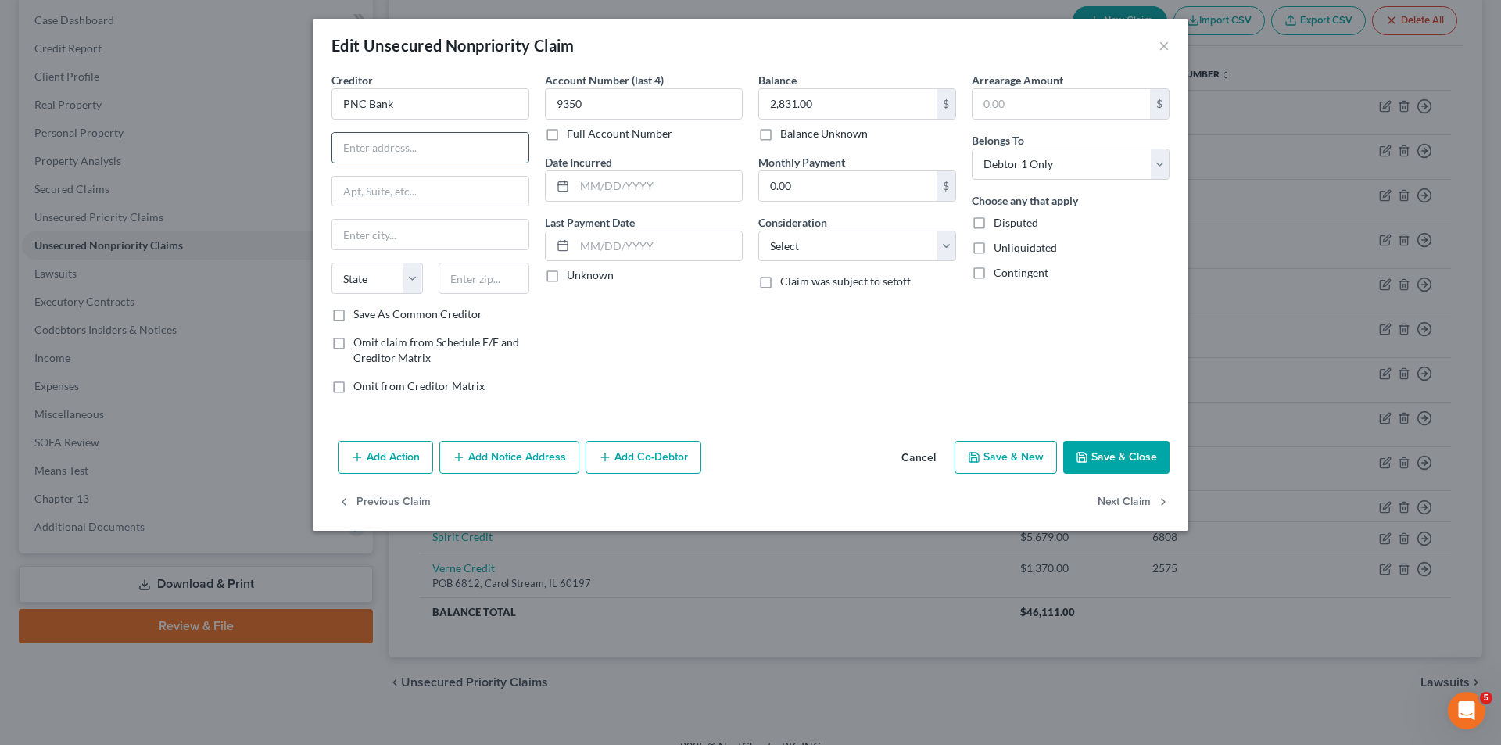
click at [370, 153] on input "text" at bounding box center [430, 148] width 196 height 30
type input "POB 5570"
click at [371, 236] on input "text" at bounding box center [430, 235] width 196 height 30
type input "Cleveland"
click at [417, 278] on select "State AL AK AR AZ CA CO CT DE DC FL GA GU HI ID IL IN IA KS KY LA ME MD MA MI M…" at bounding box center [377, 278] width 91 height 31
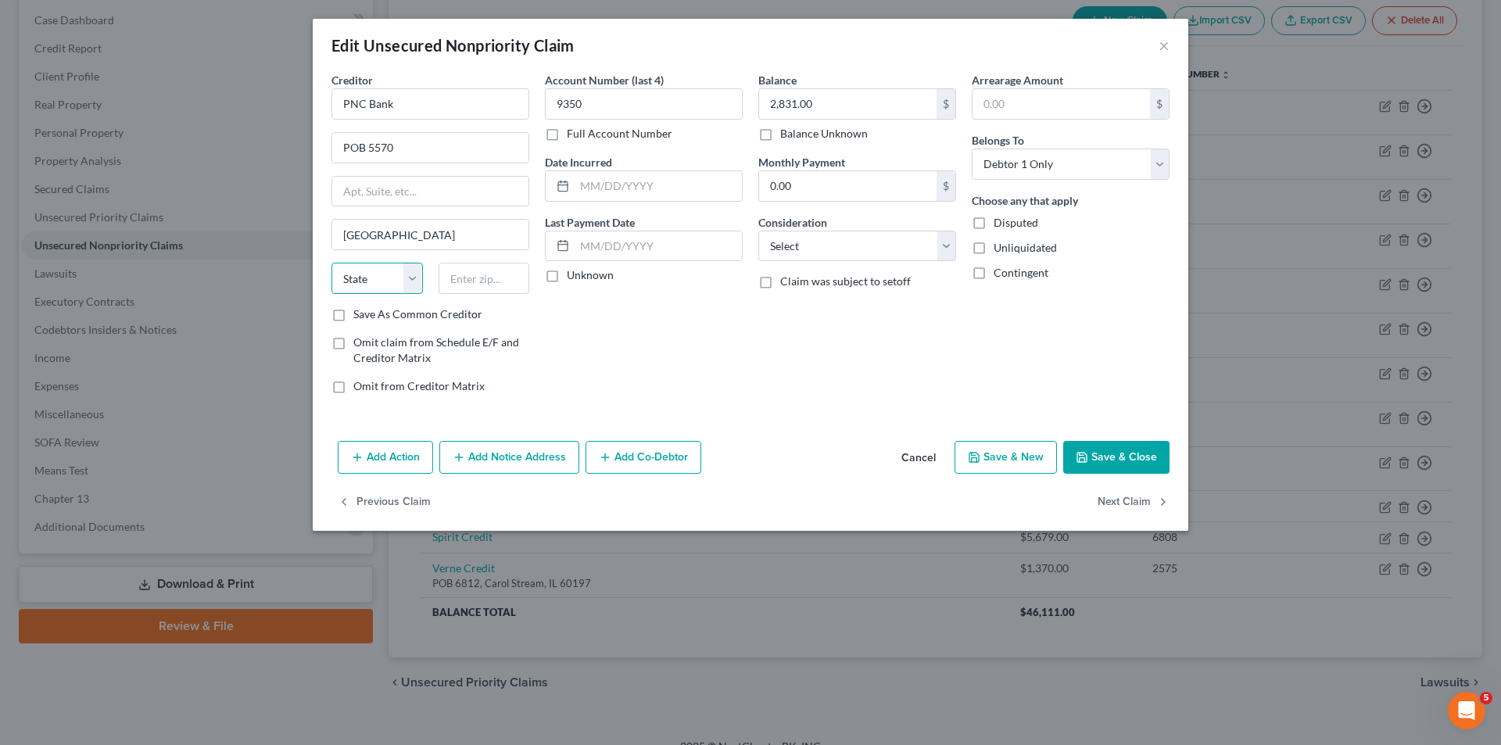
select select "36"
click at [332, 263] on select "State AL AK AR AZ CA CO CT DE DC FL GA GU HI ID IL IN IA KS KY LA ME MD MA MI M…" at bounding box center [377, 278] width 91 height 31
click at [480, 281] on input "text" at bounding box center [484, 278] width 91 height 31
type input "44101-0570"
click at [948, 245] on select "Select Cable / Satellite Services Collection Agency Credit Card Debt Debt Couns…" at bounding box center [857, 246] width 198 height 31
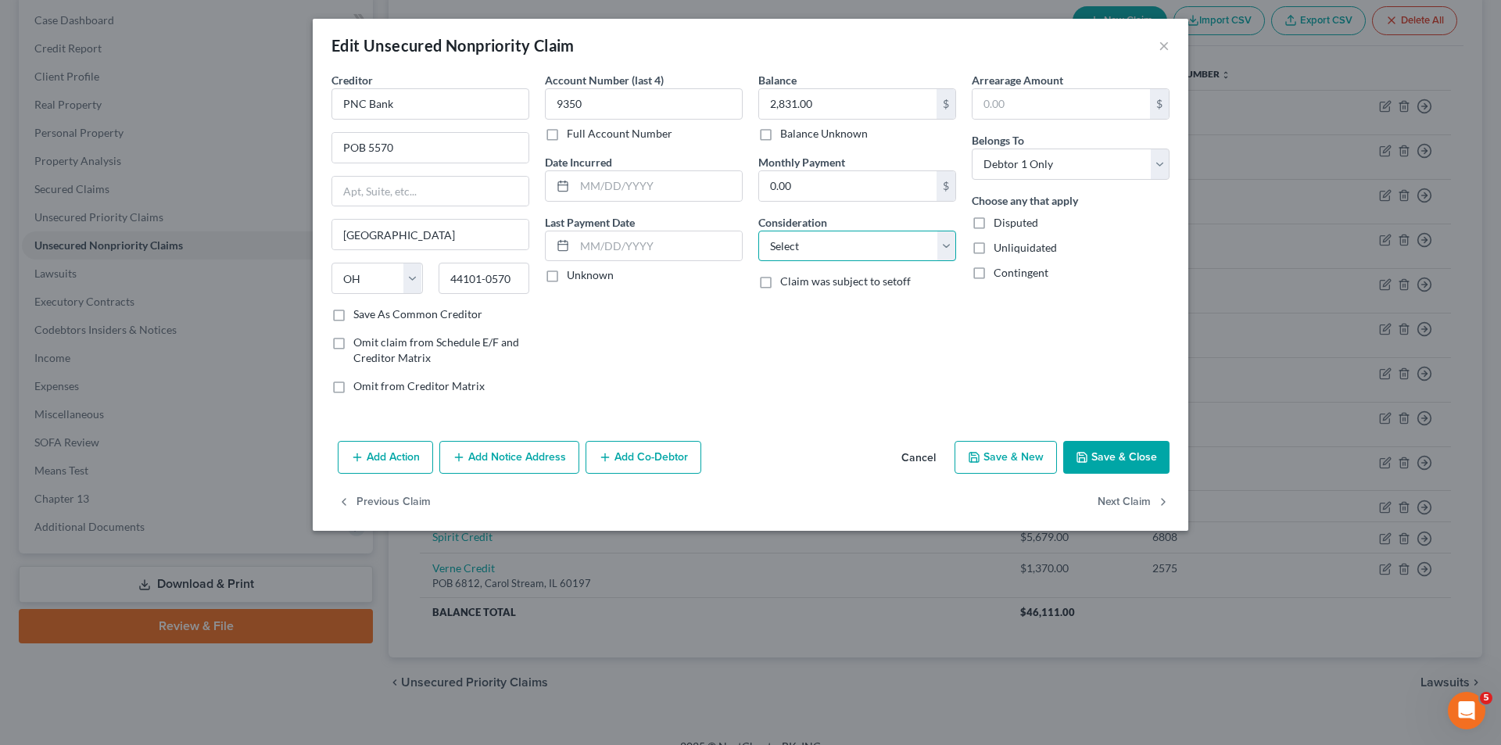
select select "2"
click at [758, 231] on select "Select Cable / Satellite Services Collection Agency Credit Card Debt Debt Couns…" at bounding box center [857, 246] width 198 height 31
click at [1116, 454] on button "Save & Close" at bounding box center [1116, 457] width 106 height 33
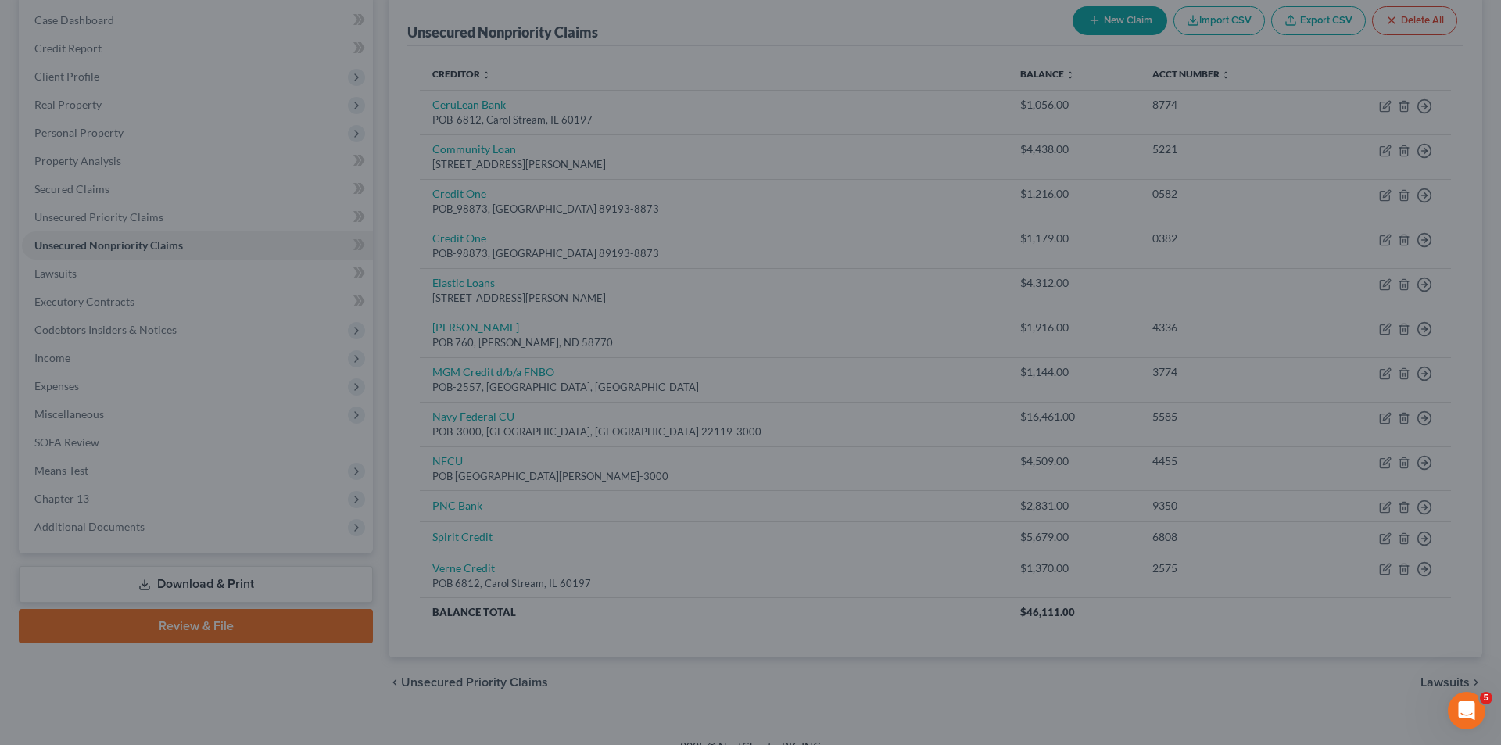
type input "0"
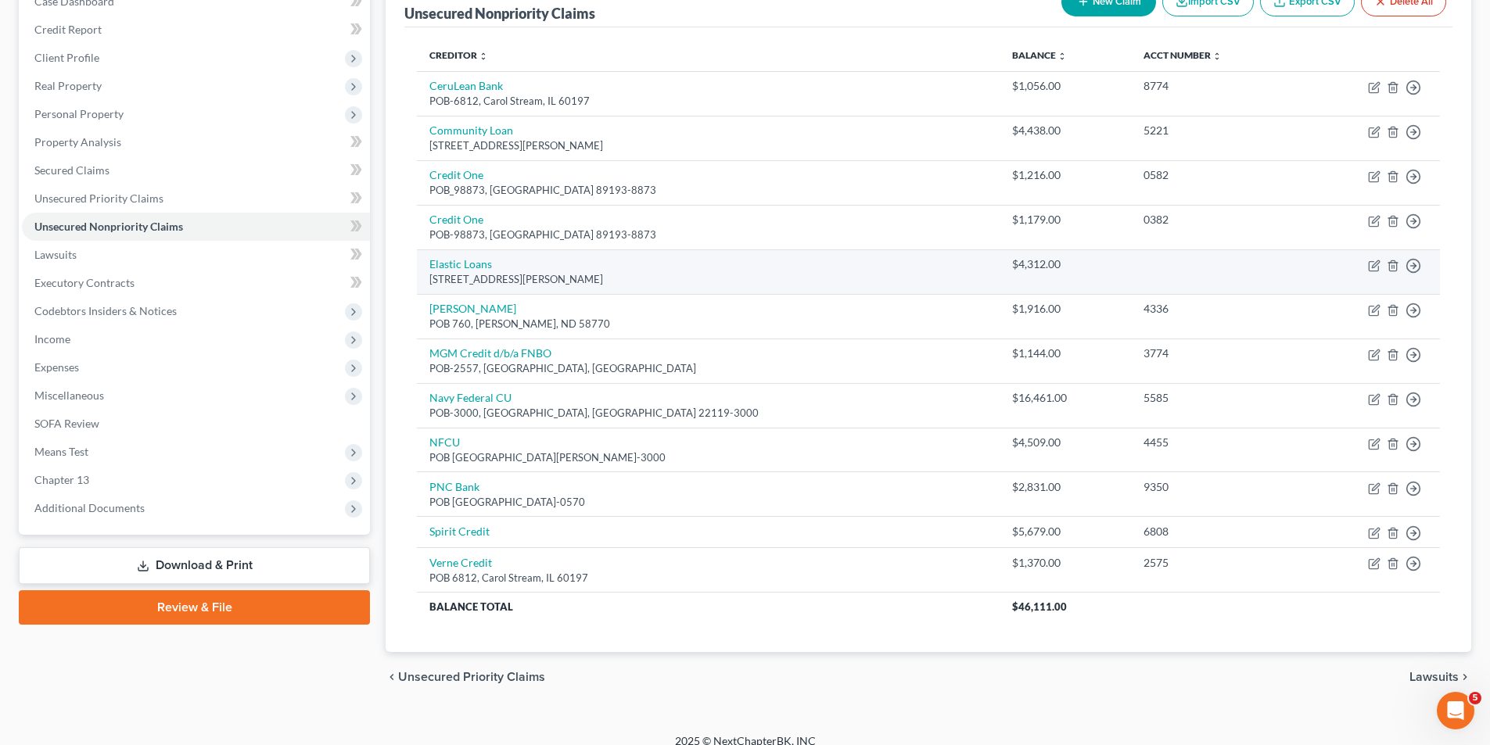
scroll to position [192, 0]
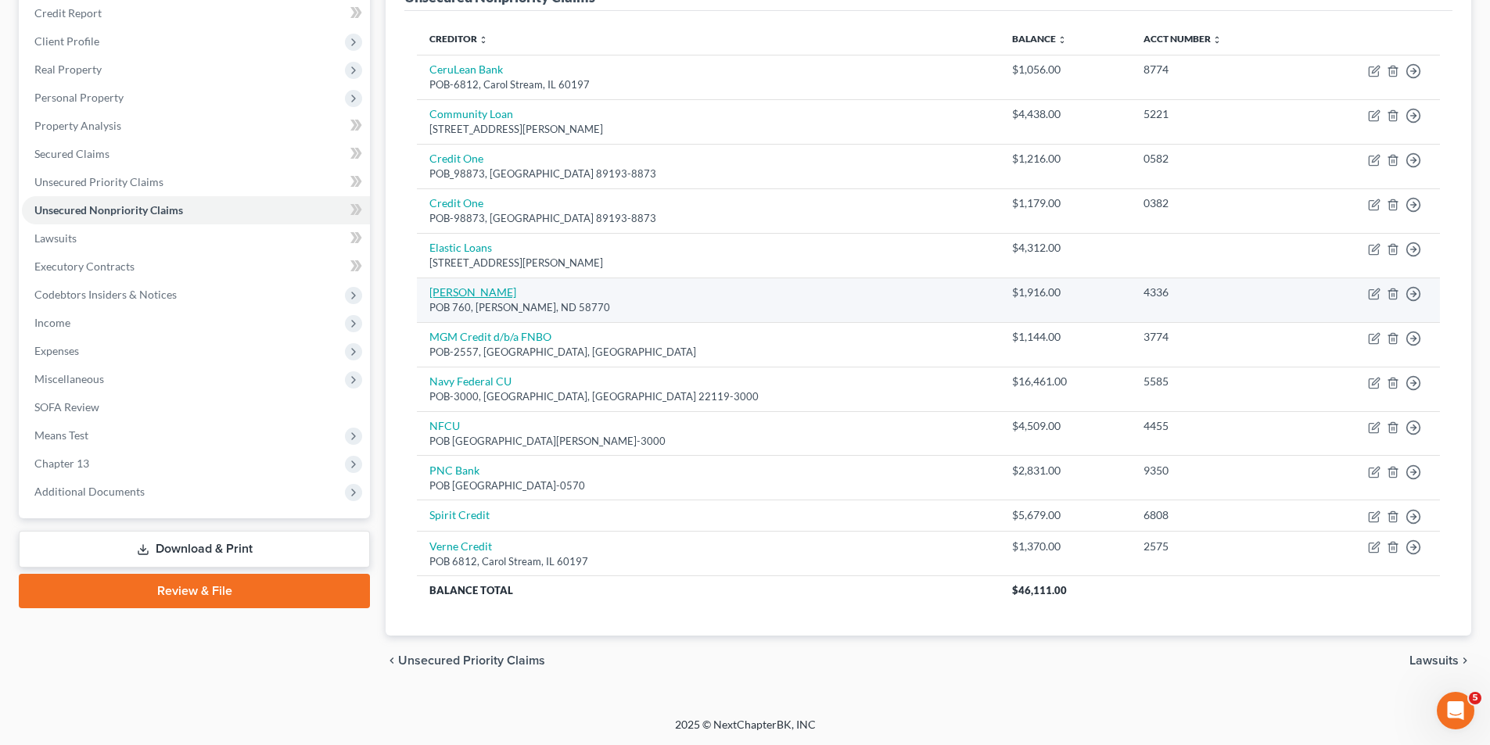
click at [457, 290] on link "Max Lending" at bounding box center [472, 291] width 87 height 13
select select "29"
select select "10"
select select "0"
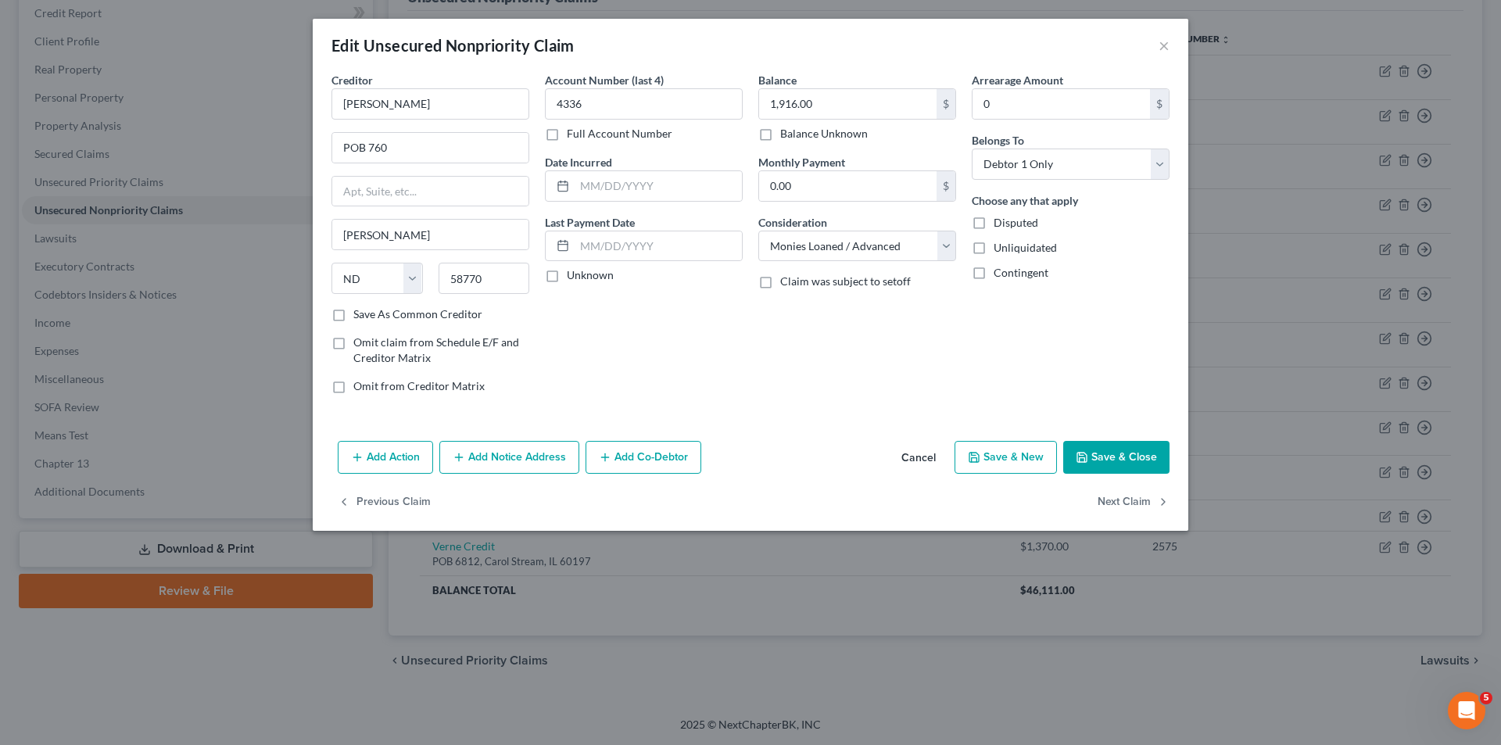
click at [1105, 451] on button "Save & Close" at bounding box center [1116, 457] width 106 height 33
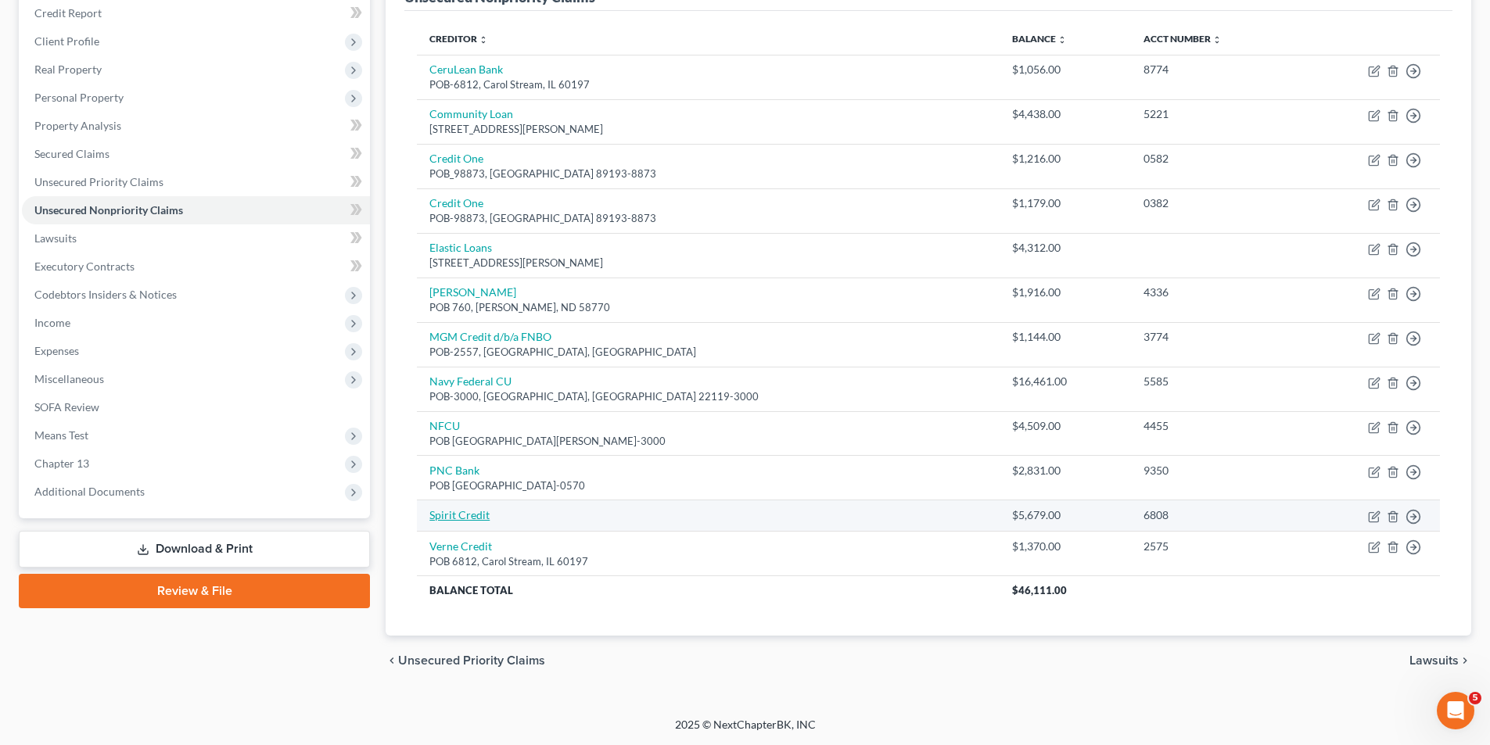
click at [450, 513] on link "Spirit Credit" at bounding box center [459, 514] width 60 height 13
select select "0"
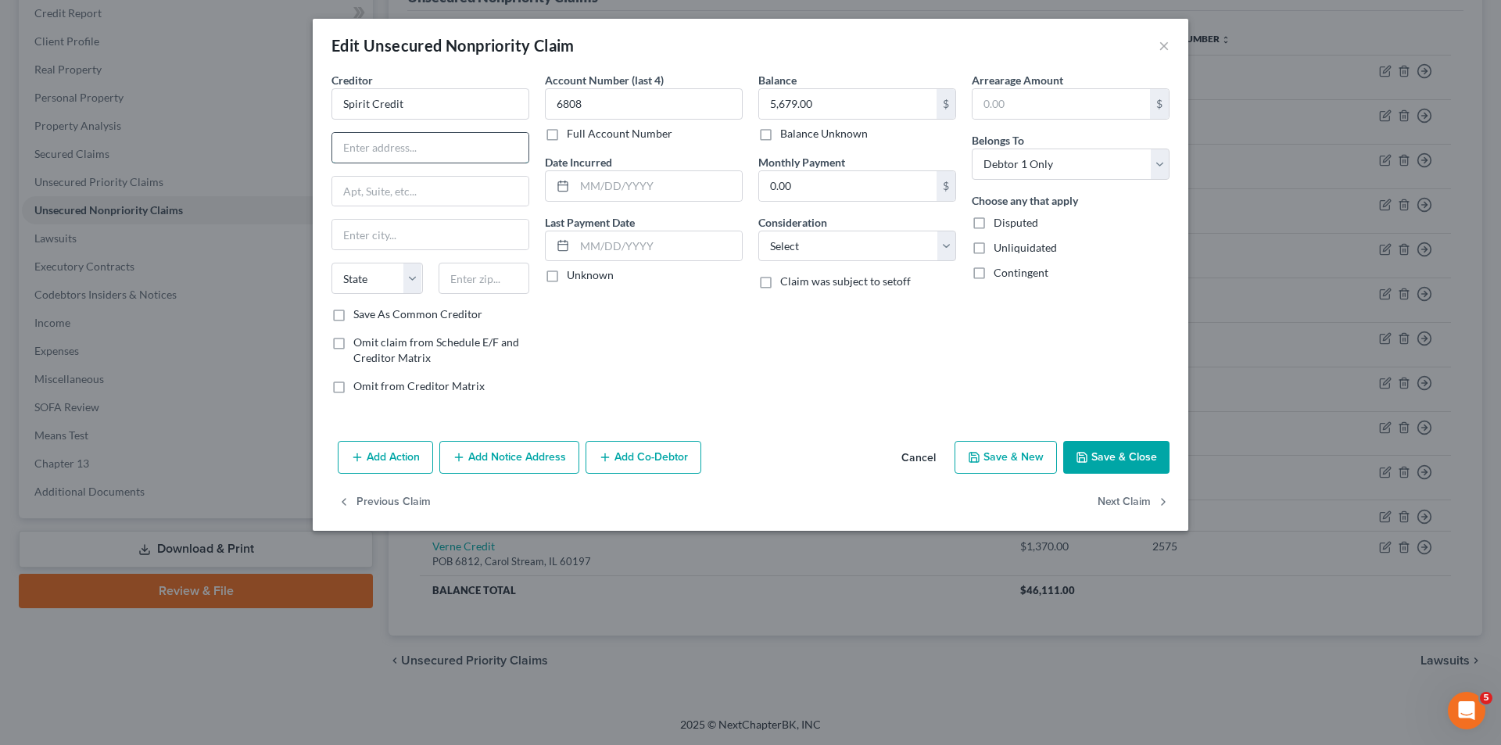
click at [378, 142] on input "text" at bounding box center [430, 148] width 196 height 30
click at [830, 358] on div "Balance 5,679.00 $ Balance Unknown Balance Undetermined 5,679.00 $ Balance Unkn…" at bounding box center [857, 239] width 213 height 335
click at [348, 146] on input "text" at bounding box center [430, 148] width 196 height 30
click at [368, 235] on input "text" at bounding box center [430, 235] width 196 height 30
click at [398, 149] on input "POB 6808" at bounding box center [430, 148] width 196 height 30
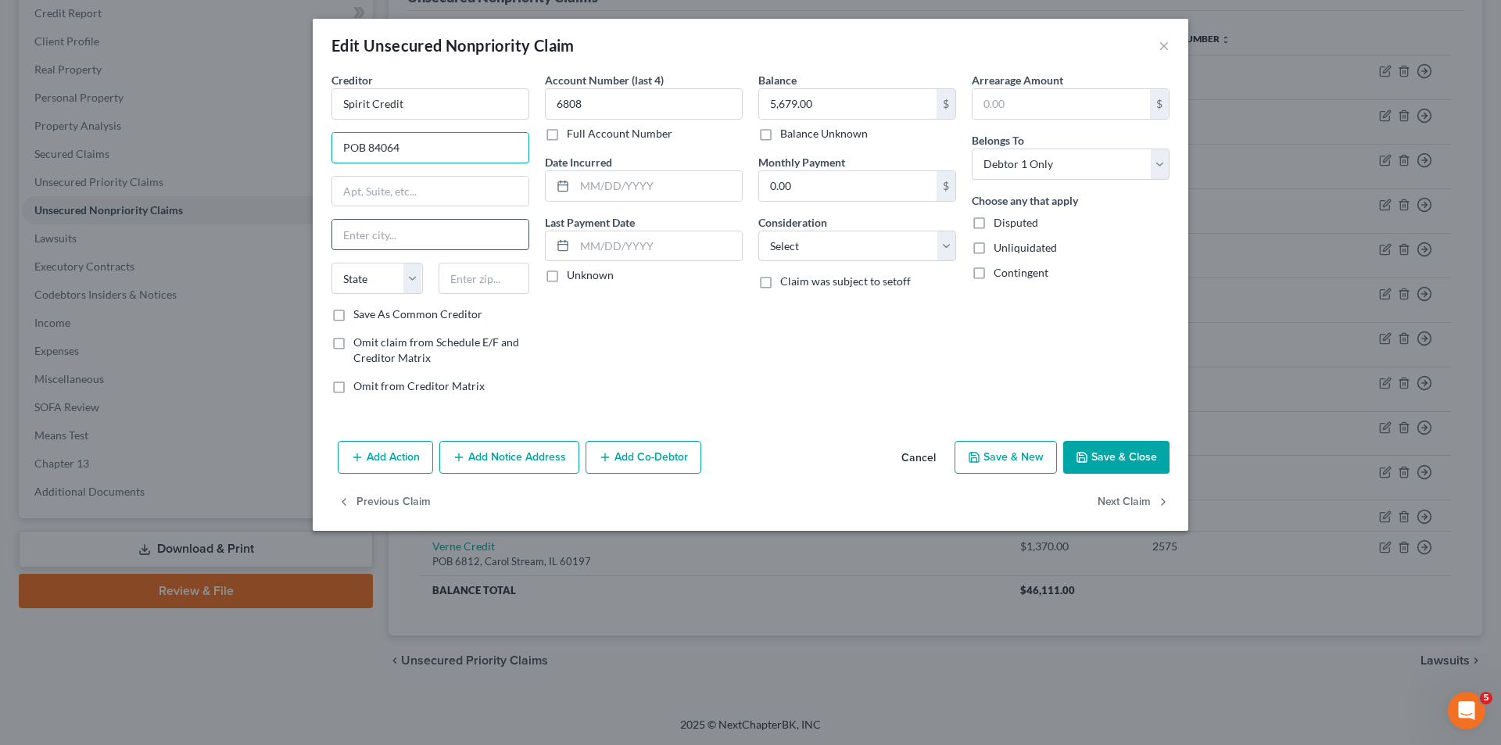
type input "POB 84064"
click at [376, 236] on input "text" at bounding box center [430, 235] width 196 height 30
type input "Columbus"
click at [414, 278] on select "State AL AK AR AZ CA CO CT DE DC FL GA GU HI ID IL IN IA KS KY LA ME MD MA MI M…" at bounding box center [377, 278] width 91 height 31
select select "36"
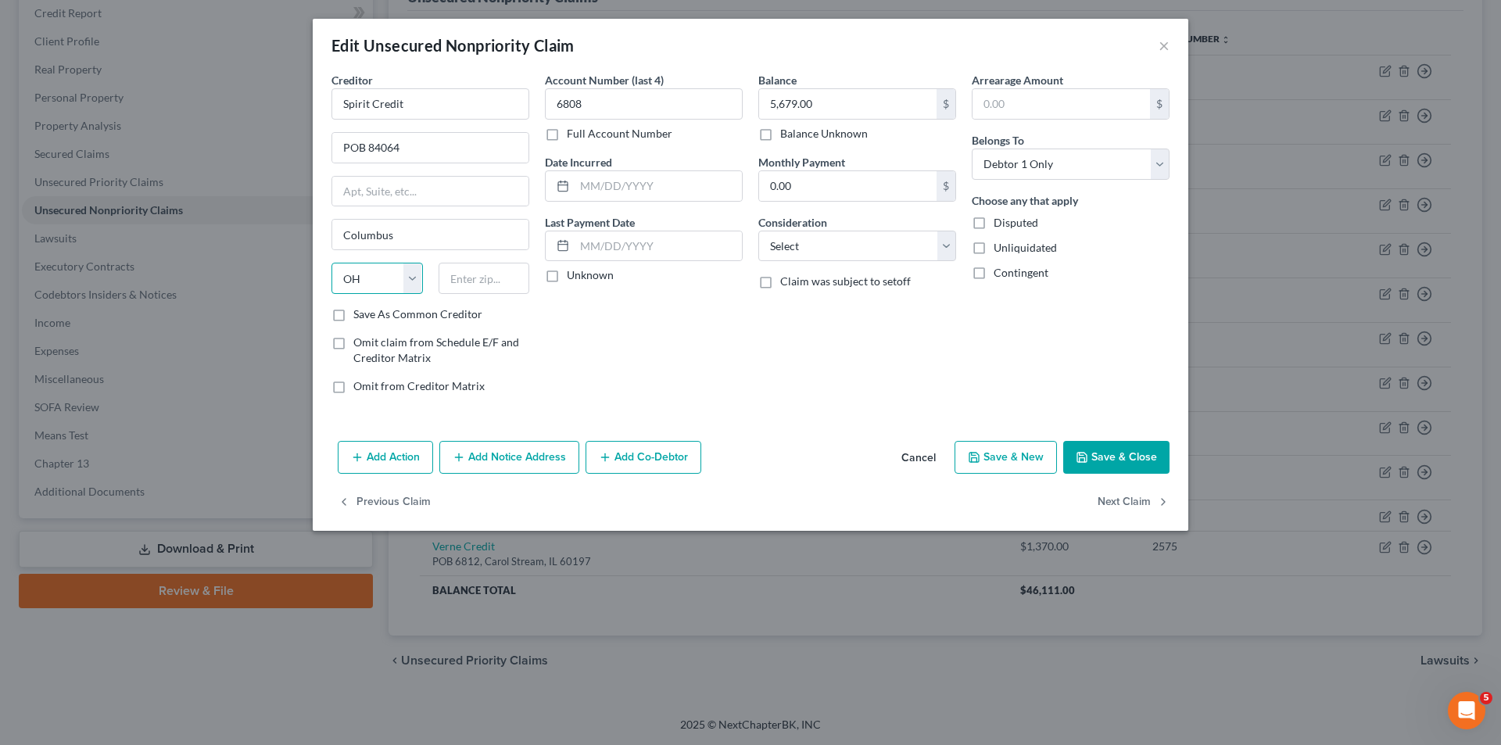
click at [332, 263] on select "State AL AK AR AZ CA CO CT DE DC FL GA GU HI ID IL IN IA KS KY LA ME MD MA MI M…" at bounding box center [377, 278] width 91 height 31
click at [458, 276] on input "text" at bounding box center [484, 278] width 91 height 31
type input "31908-4064"
click at [410, 276] on select "State AL AK AR AZ CA CO CT DE DC FL GA GU HI ID IL IN IA KS KY LA ME MD MA MI M…" at bounding box center [377, 278] width 91 height 31
select select "10"
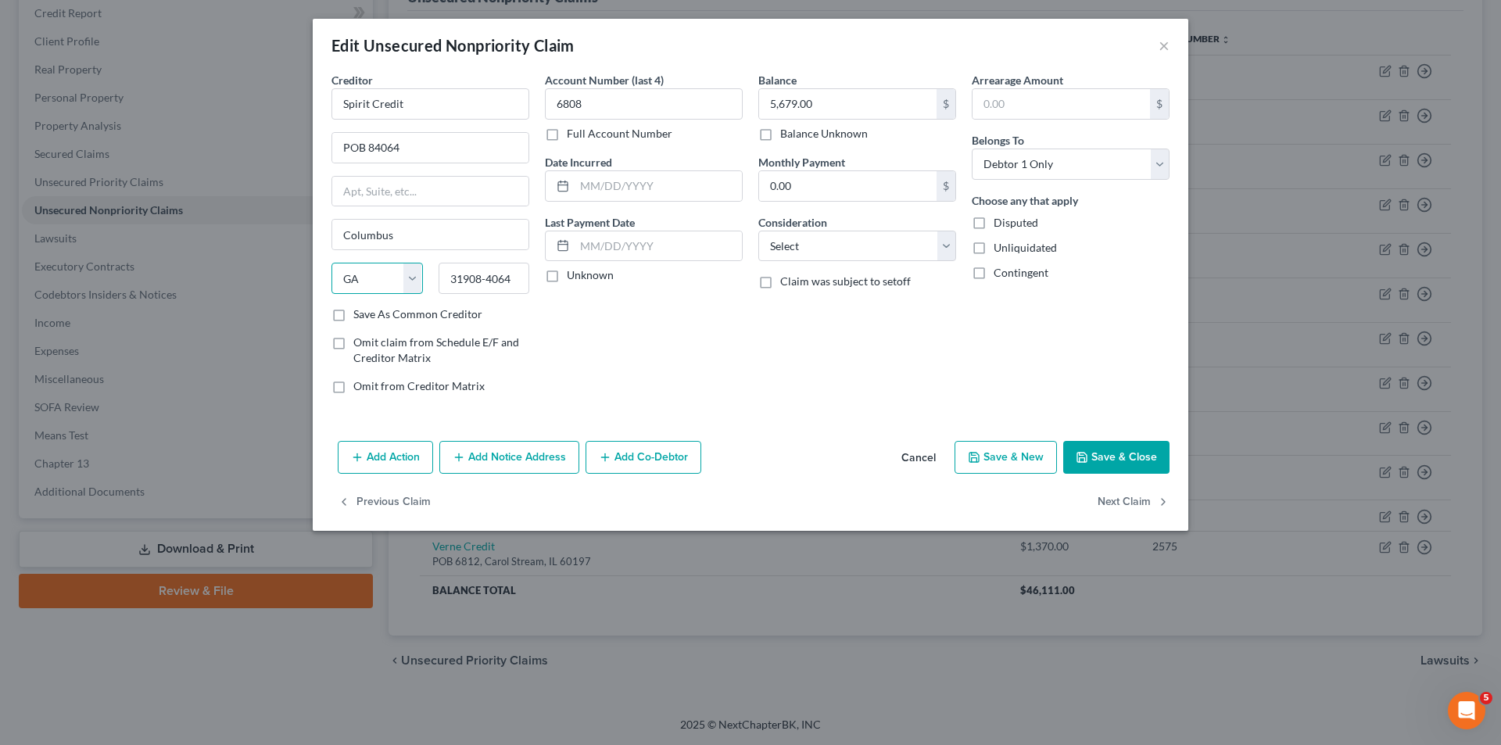
click at [332, 263] on select "State AL AK AR AZ CA CO CT DE DC FL GA GU HI ID IL IN IA KS KY LA ME MD MA MI M…" at bounding box center [377, 278] width 91 height 31
click at [948, 241] on select "Select Cable / Satellite Services Collection Agency Credit Card Debt Debt Couns…" at bounding box center [857, 246] width 198 height 31
select select "2"
click at [758, 231] on select "Select Cable / Satellite Services Collection Agency Credit Card Debt Debt Couns…" at bounding box center [857, 246] width 198 height 31
click at [1121, 461] on button "Save & Close" at bounding box center [1116, 457] width 106 height 33
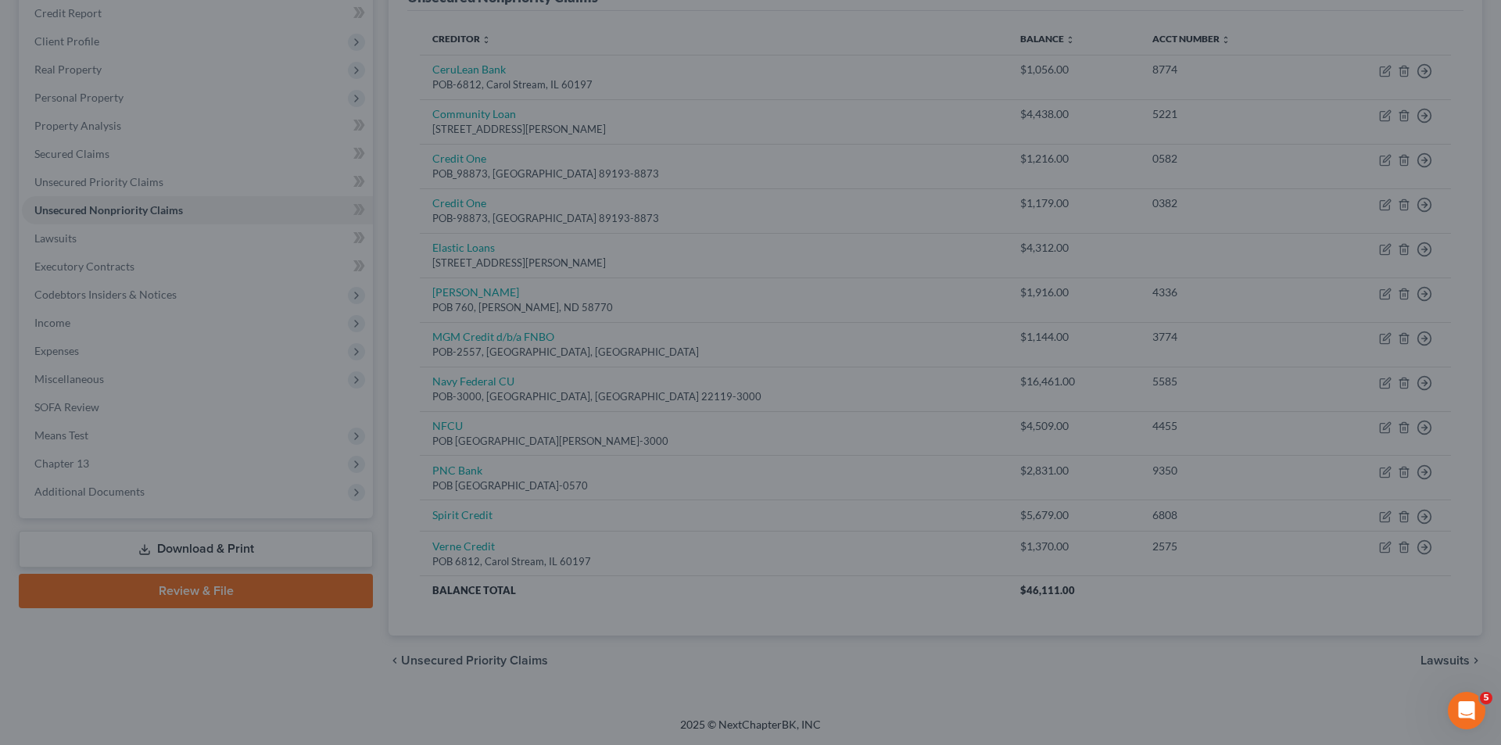
type input "0"
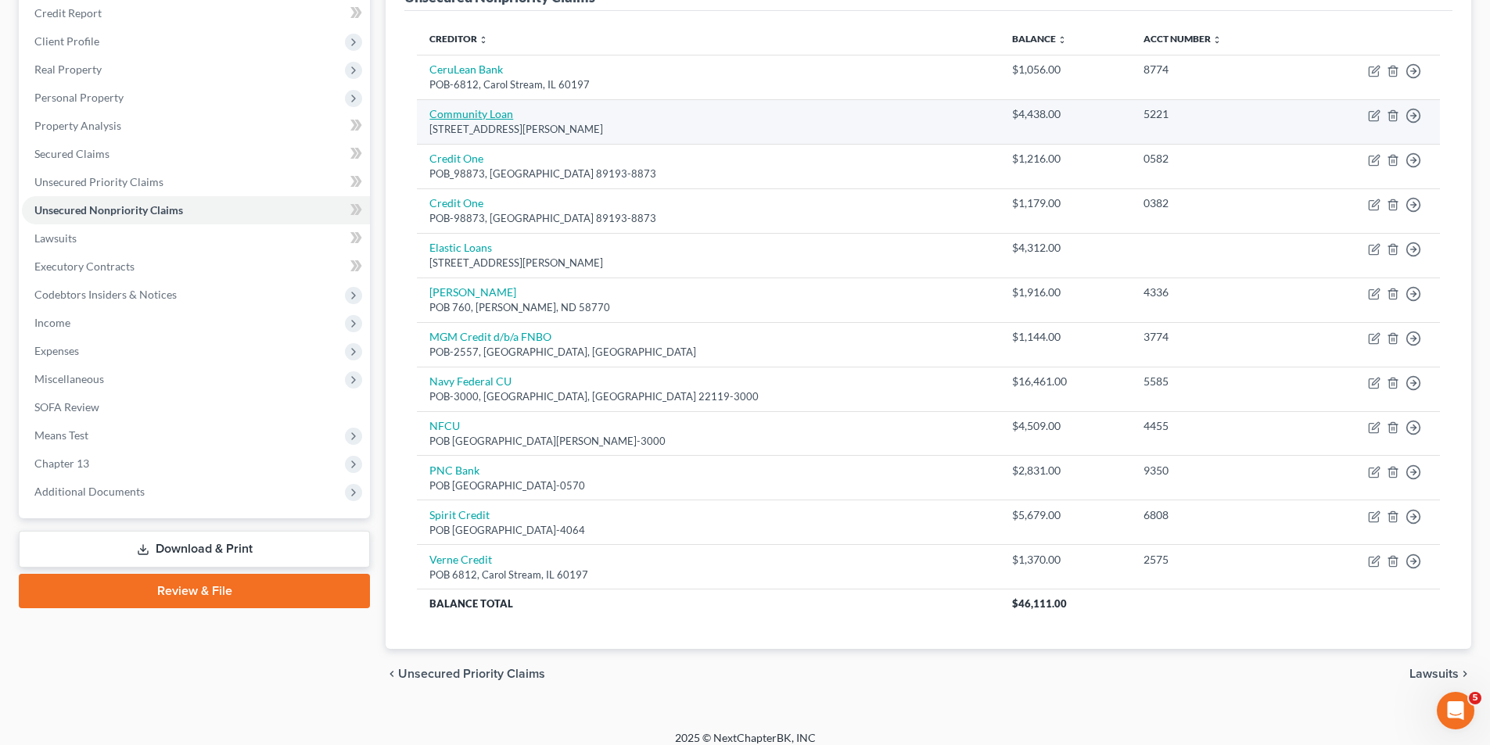
click at [468, 111] on link "Community Loan" at bounding box center [471, 113] width 84 height 13
select select "21"
select select "10"
select select "0"
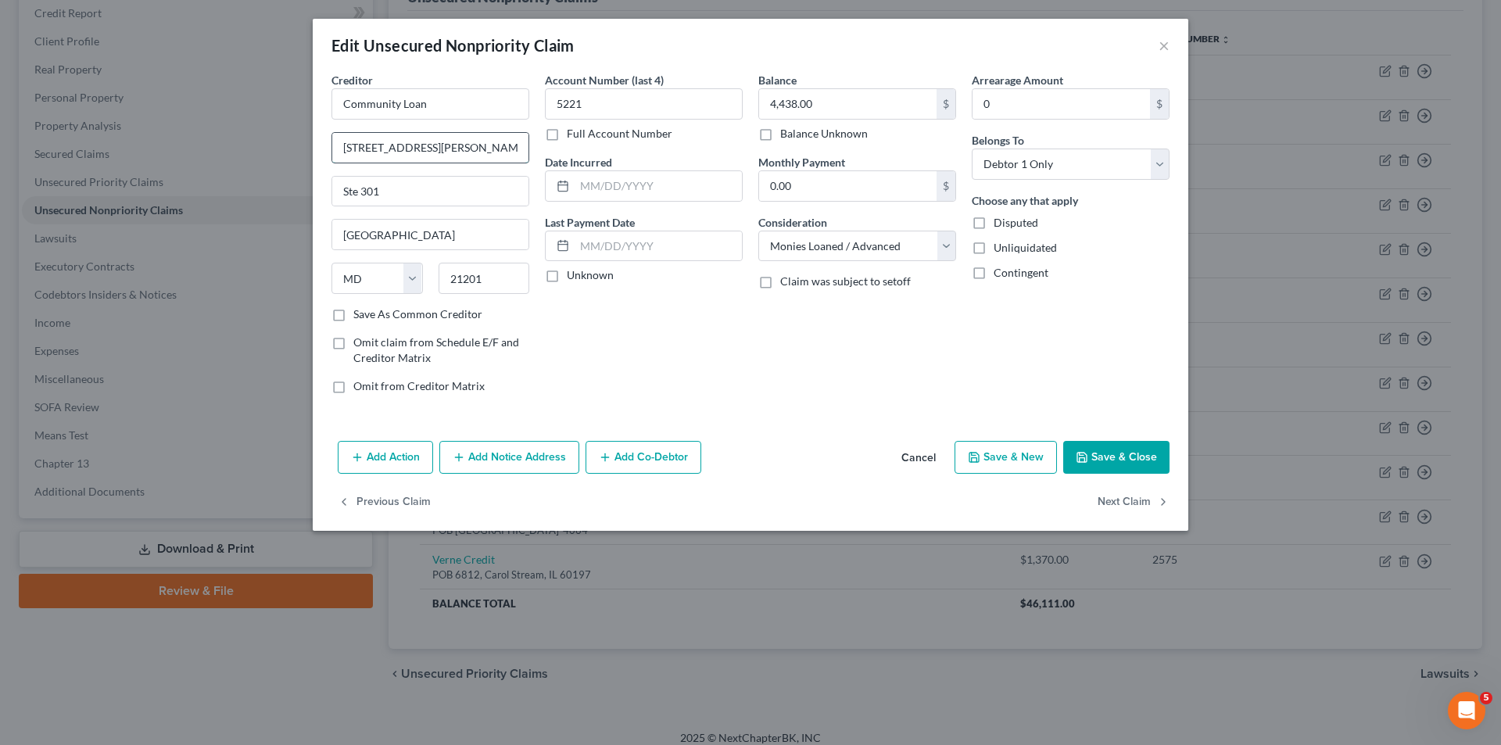
click at [444, 145] on input "875 Hollins Street" at bounding box center [430, 148] width 196 height 30
type input "8"
drag, startPoint x: 444, startPoint y: 145, endPoint x: 611, endPoint y: 497, distance: 389.3
click at [640, 522] on div "Previous Claim Next Claim" at bounding box center [751, 508] width 876 height 45
click at [369, 148] on input "POB" at bounding box center [430, 148] width 196 height 30
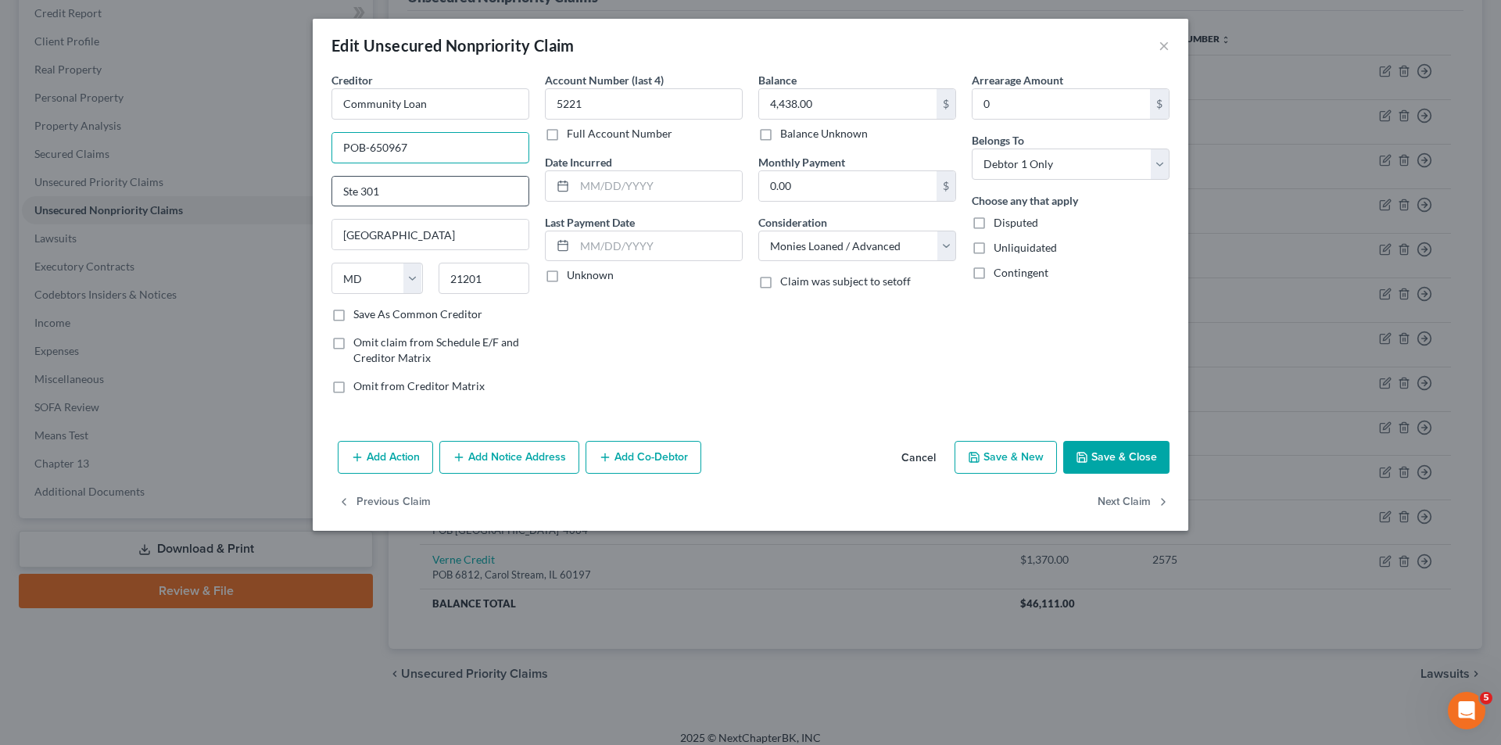
type input "POB-650967"
click at [384, 197] on input "Ste 301" at bounding box center [430, 192] width 196 height 30
type input "S"
click at [405, 243] on input "Baltimore" at bounding box center [430, 235] width 196 height 30
type input "B"
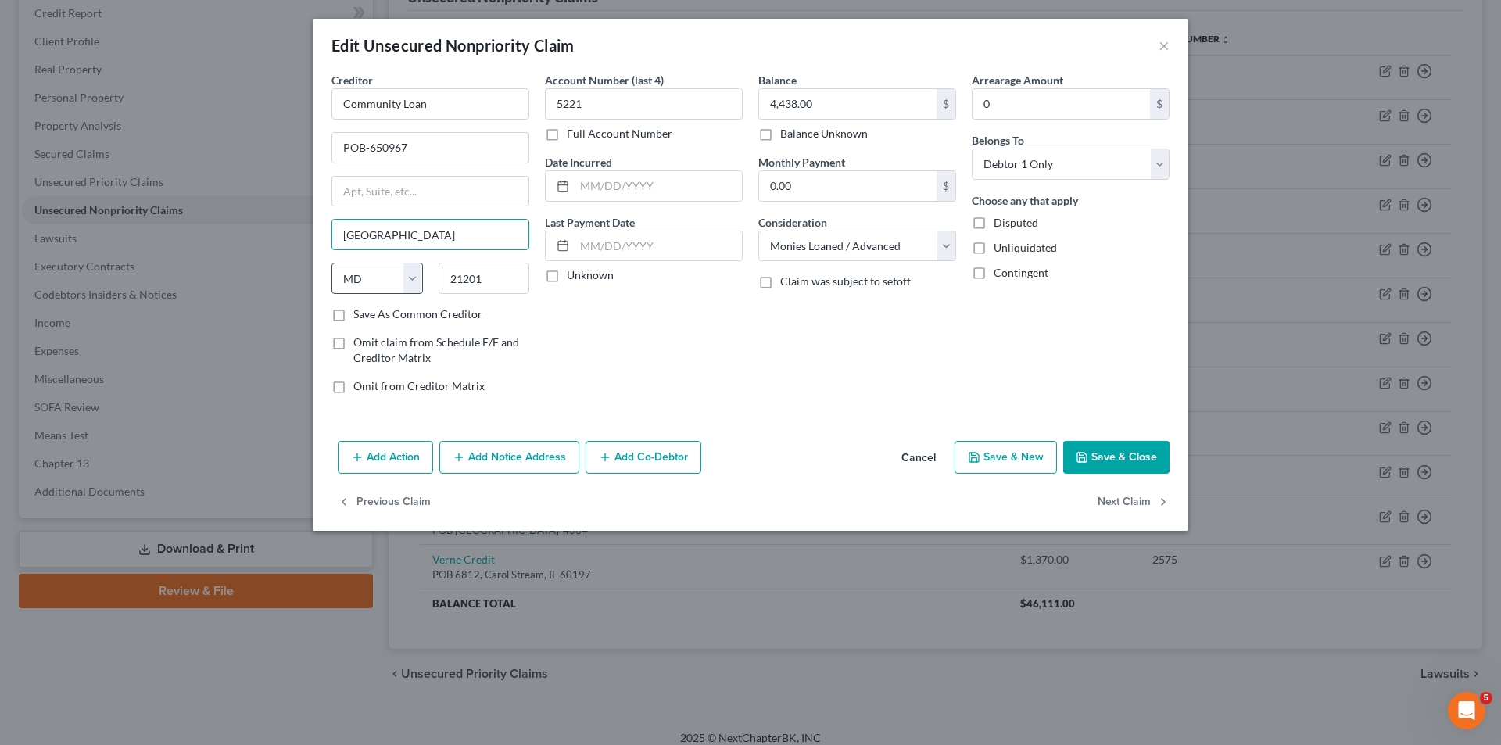
type input "Dallas"
click at [412, 273] on select "State AL AK AR AZ CA CO CT DE DC FL GA GU HI ID IL IN IA KS KY LA ME MD MA MI M…" at bounding box center [377, 278] width 91 height 31
select select "45"
click at [332, 263] on select "State AL AK AR AZ CA CO CT DE DC FL GA GU HI ID IL IN IA KS KY LA ME MD MA MI M…" at bounding box center [377, 278] width 91 height 31
click at [491, 279] on input "21201" at bounding box center [484, 278] width 91 height 31
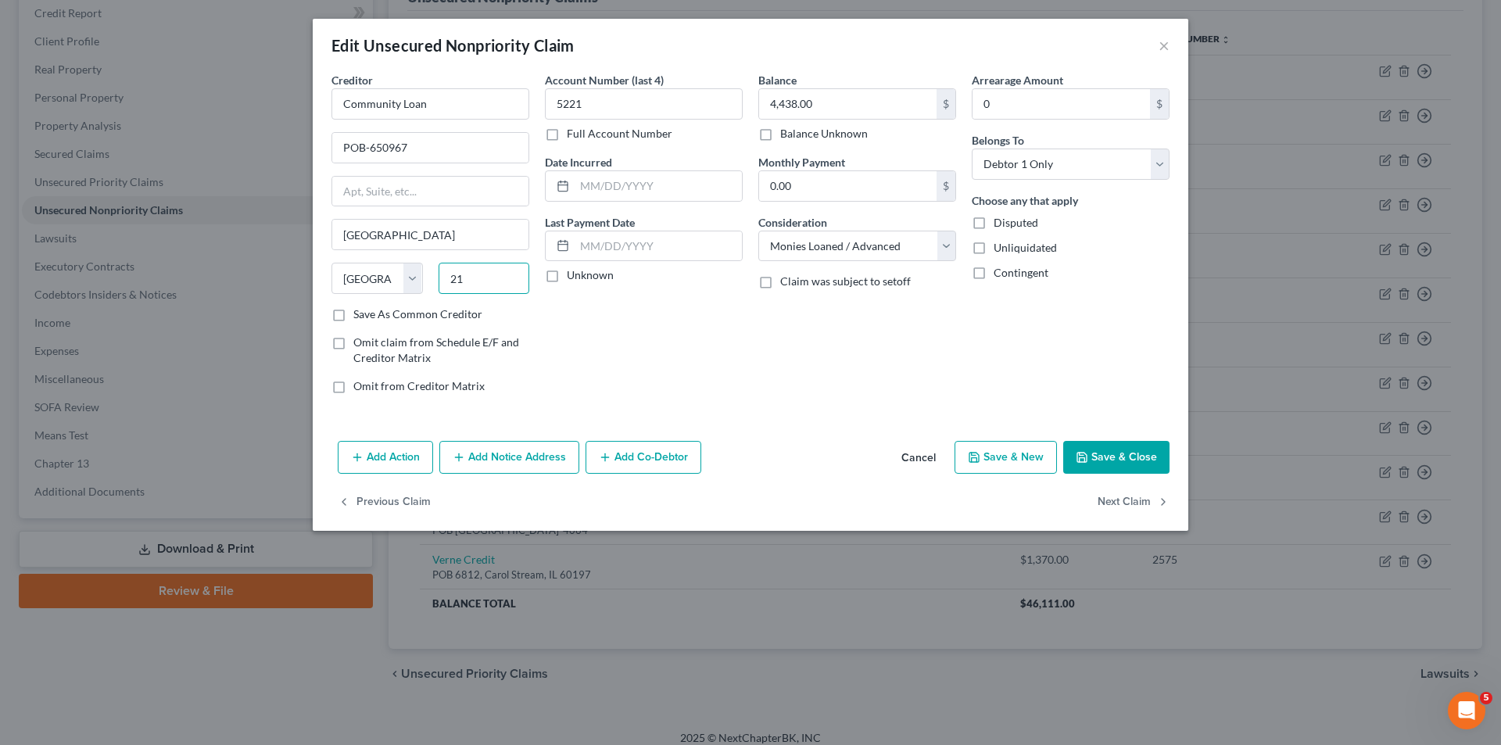
type input "2"
type input "3"
type input "75265"
click at [415, 148] on input "POB-650967" at bounding box center [430, 148] width 196 height 30
type input "POB-650967-0967"
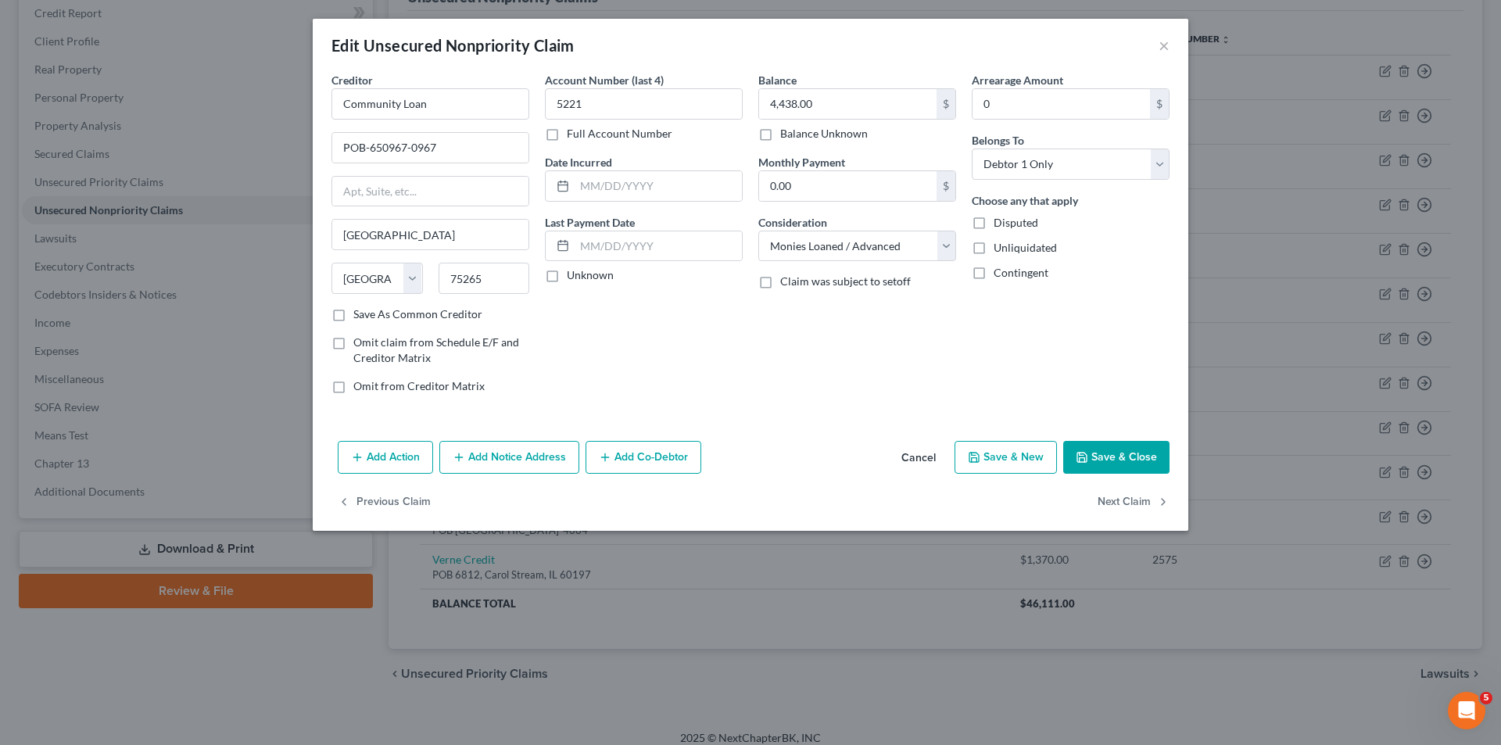
click at [1123, 450] on button "Save & Close" at bounding box center [1116, 457] width 106 height 33
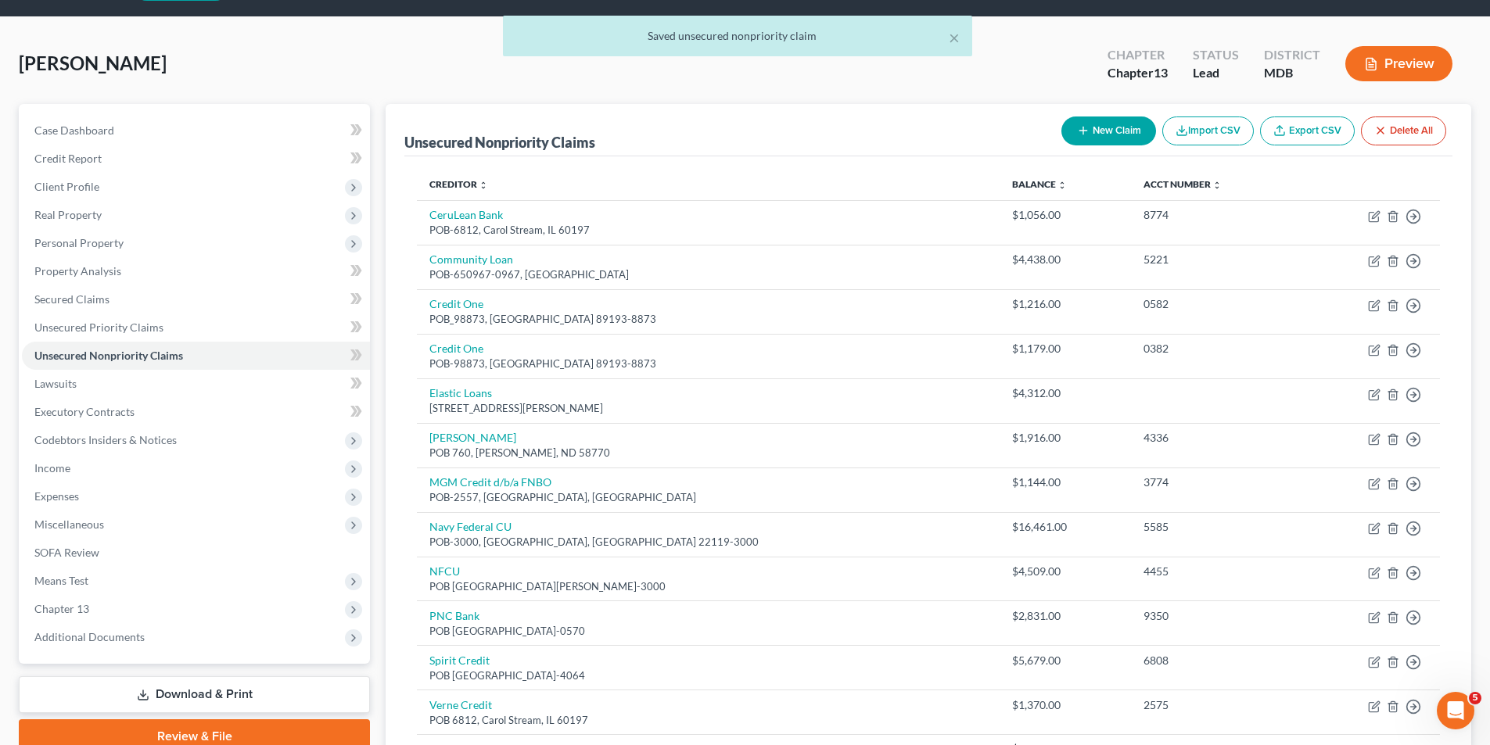
scroll to position [35, 0]
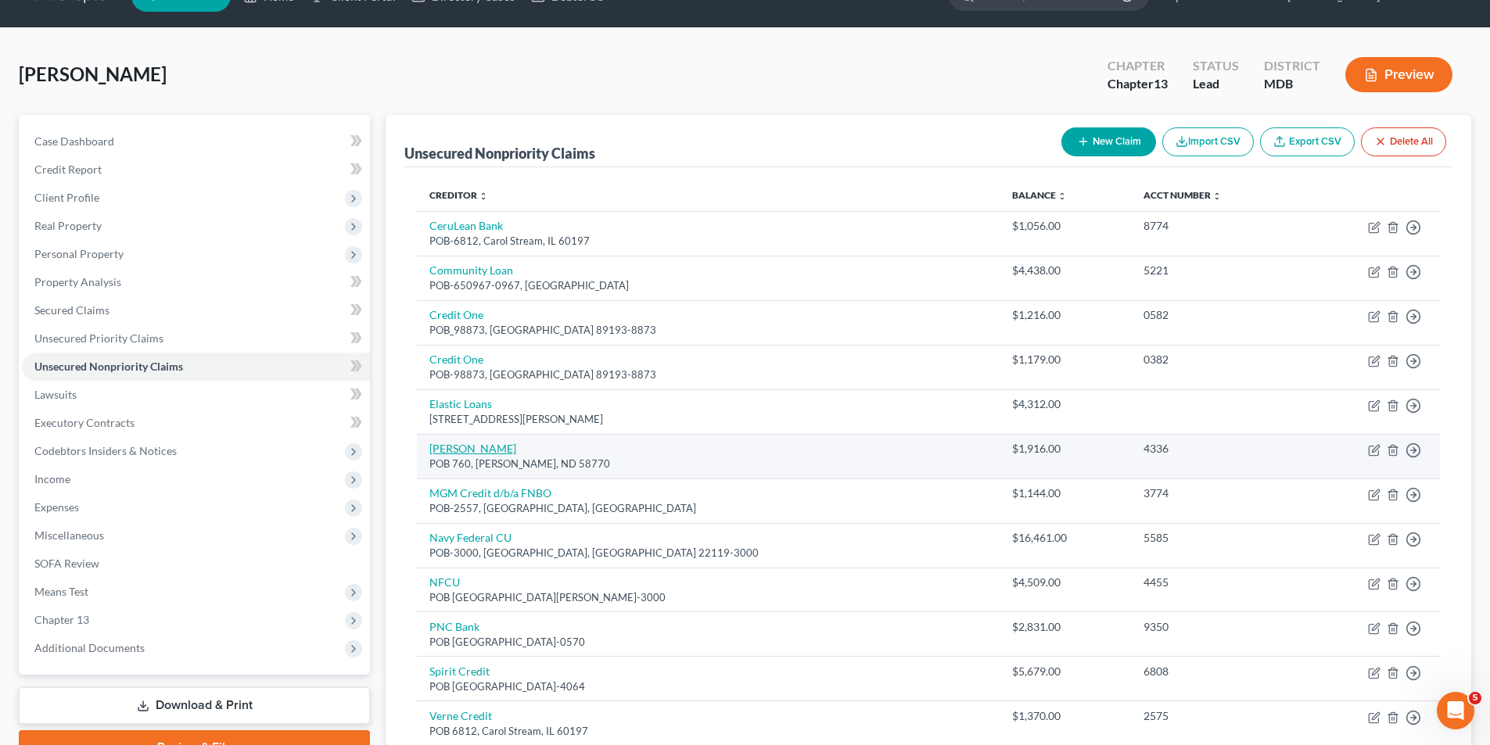
click at [461, 449] on link "Max Lending" at bounding box center [472, 448] width 87 height 13
select select "29"
select select "10"
select select "0"
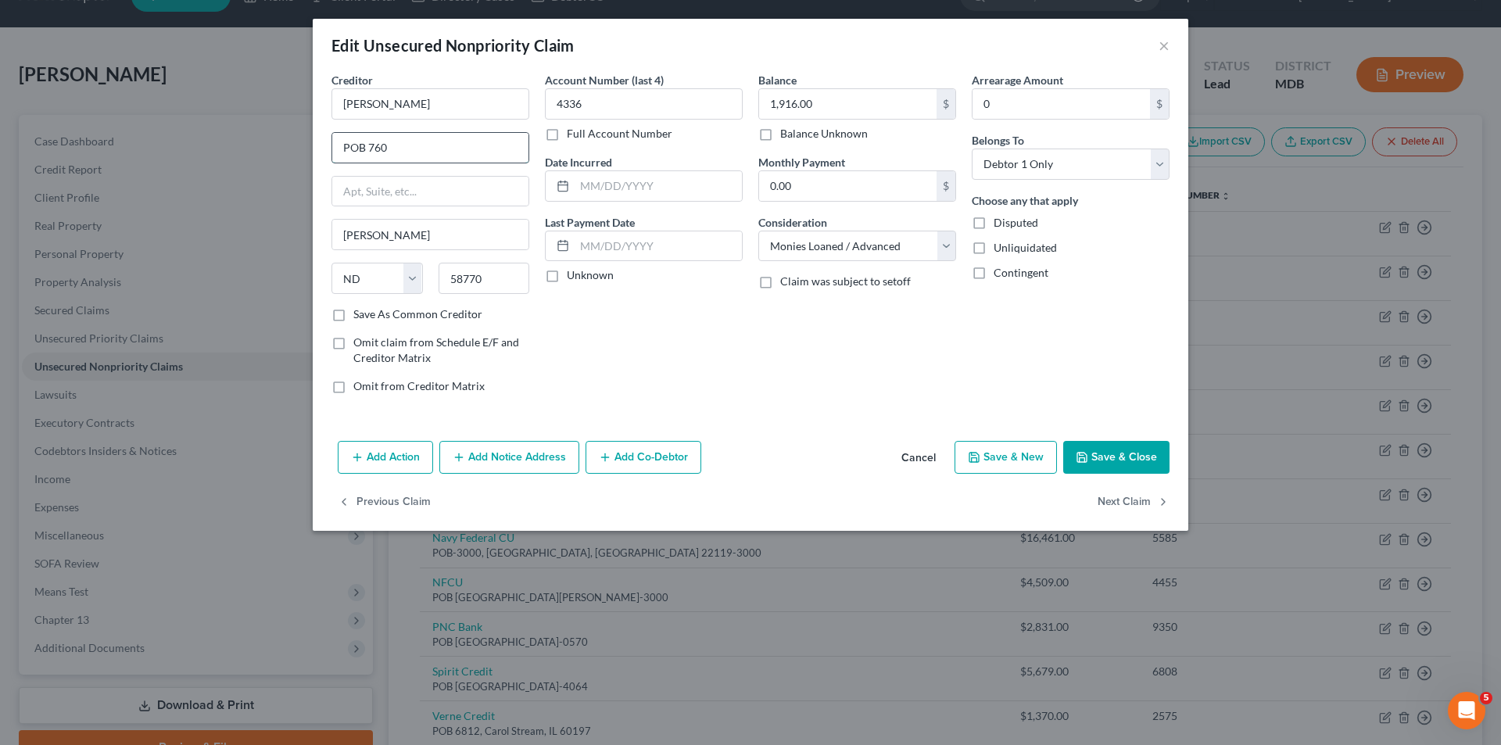
click at [393, 148] on input "POB 760" at bounding box center [430, 148] width 196 height 30
type input "POB 428"
click at [1118, 453] on button "Save & Close" at bounding box center [1116, 457] width 106 height 33
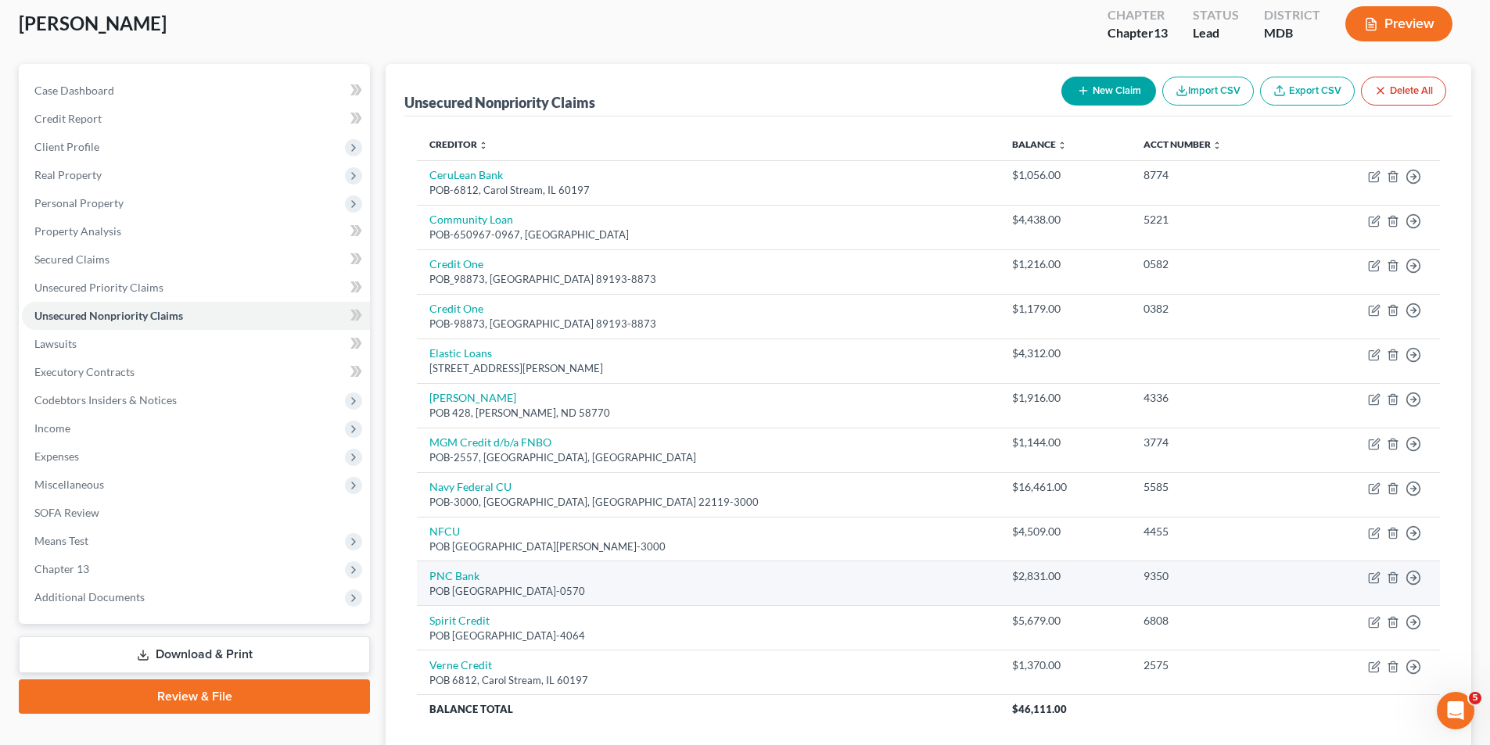
scroll to position [113, 0]
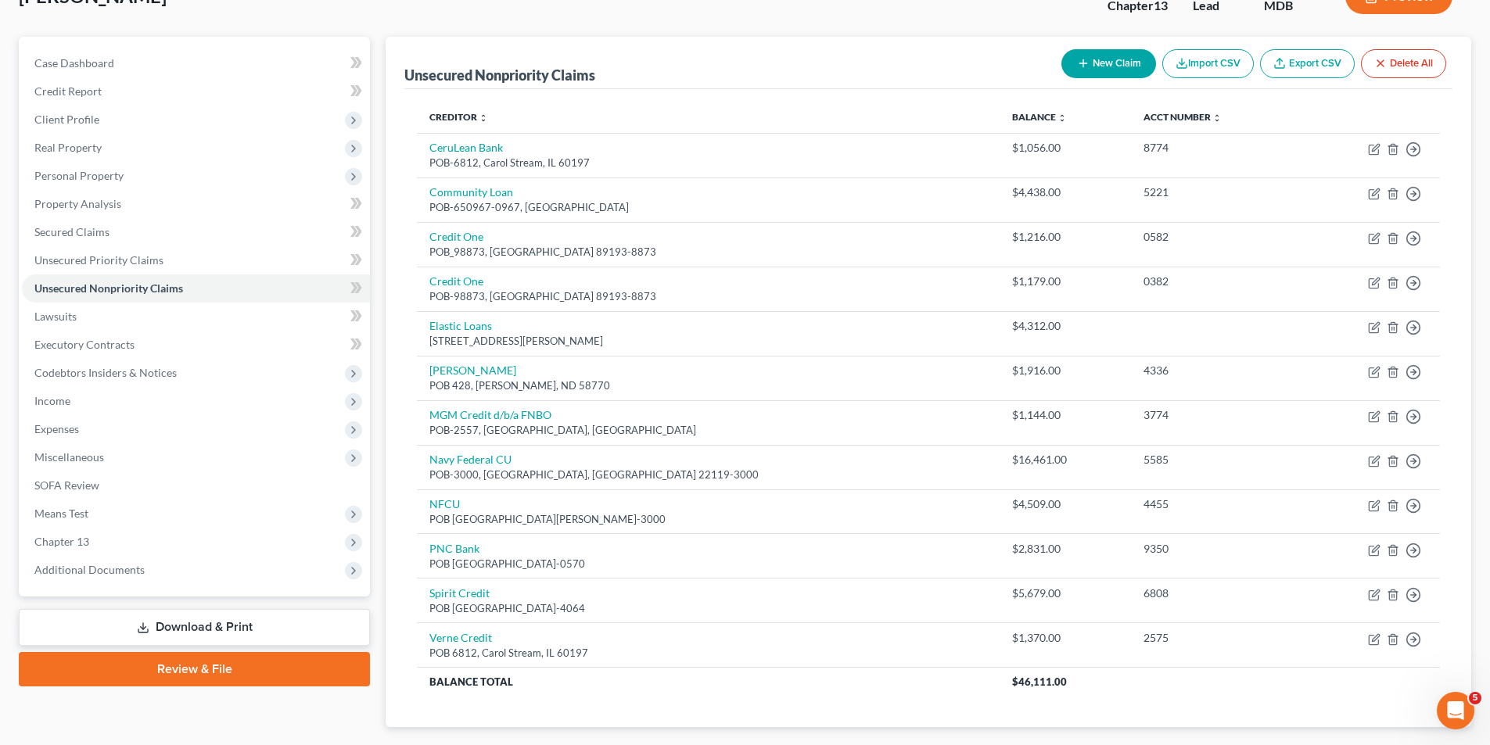
click at [1111, 59] on button "New Claim" at bounding box center [1108, 63] width 95 height 29
select select "0"
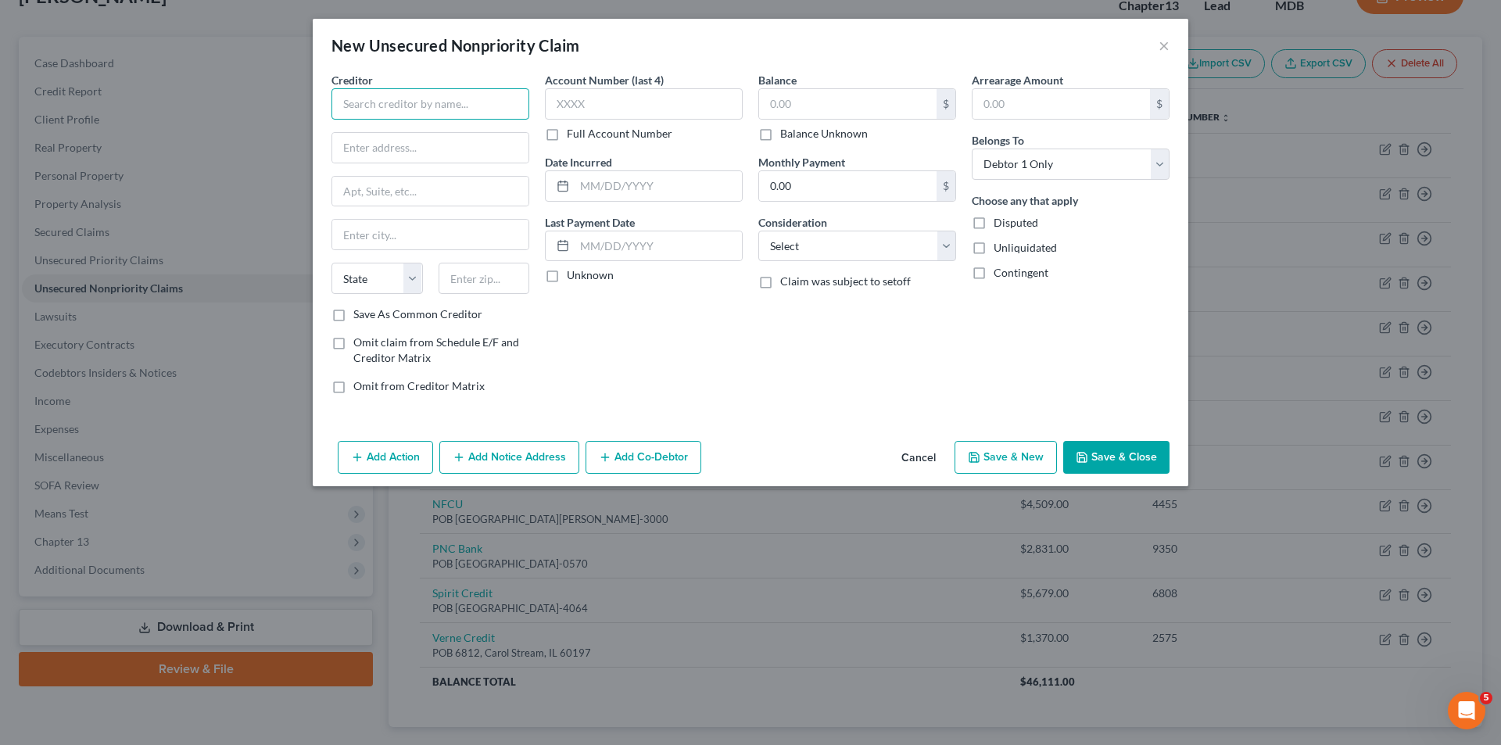
click at [377, 111] on input "text" at bounding box center [431, 103] width 198 height 31
type input "Little Lake Lending"
click at [354, 146] on input "text" at bounding box center [430, 148] width 196 height 30
type input "2770 Mission Rancheria Rd"
click at [368, 240] on input "text" at bounding box center [430, 235] width 196 height 30
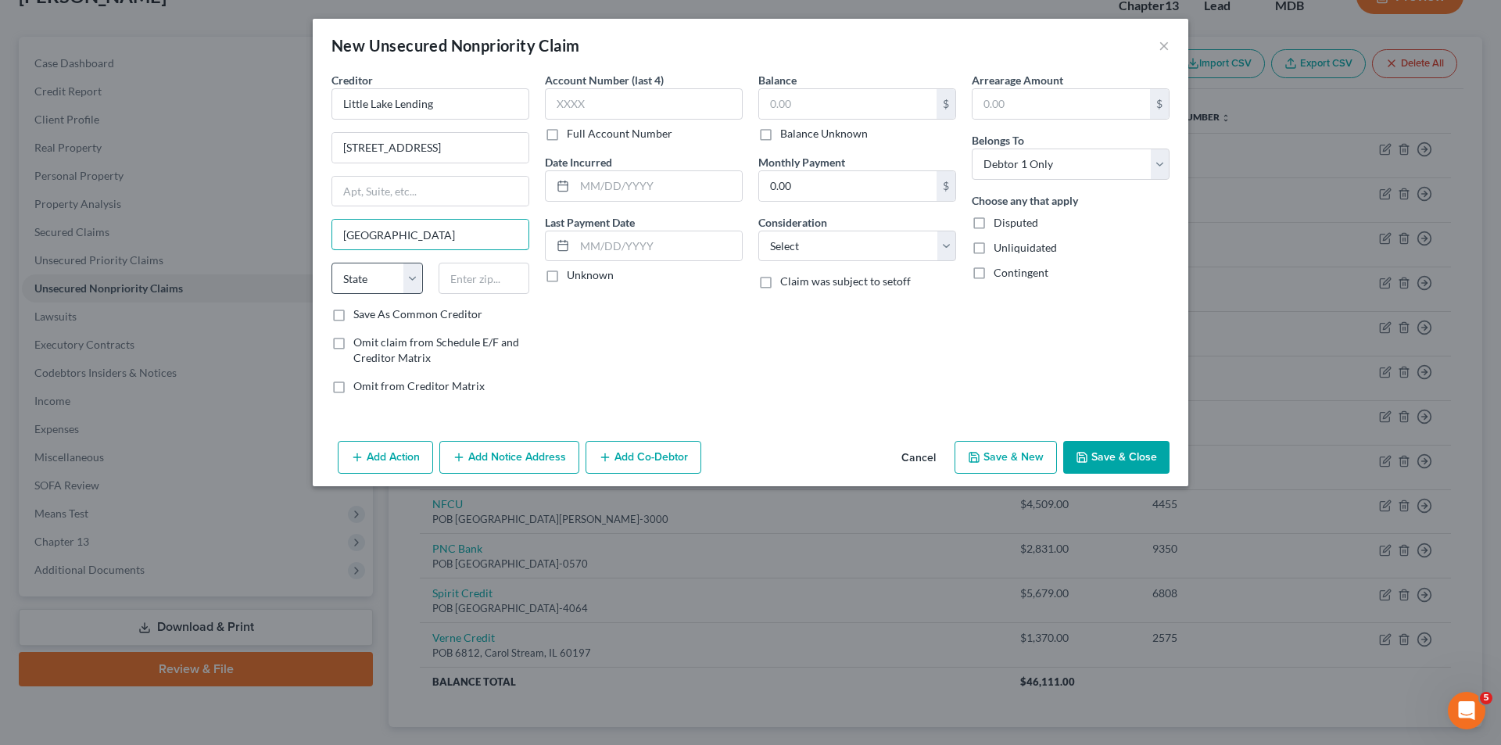
type input "Lake Port"
click at [411, 276] on select "State AL AK AR AZ CA CO CT DE DC FL GA GU HI ID IL IN IA KS KY LA ME MD MA MI M…" at bounding box center [377, 278] width 91 height 31
select select "4"
click at [332, 263] on select "State AL AK AR AZ CA CO CT DE DC FL GA GU HI ID IL IN IA KS KY LA ME MD MA MI M…" at bounding box center [377, 278] width 91 height 31
click at [479, 283] on input "text" at bounding box center [484, 278] width 91 height 31
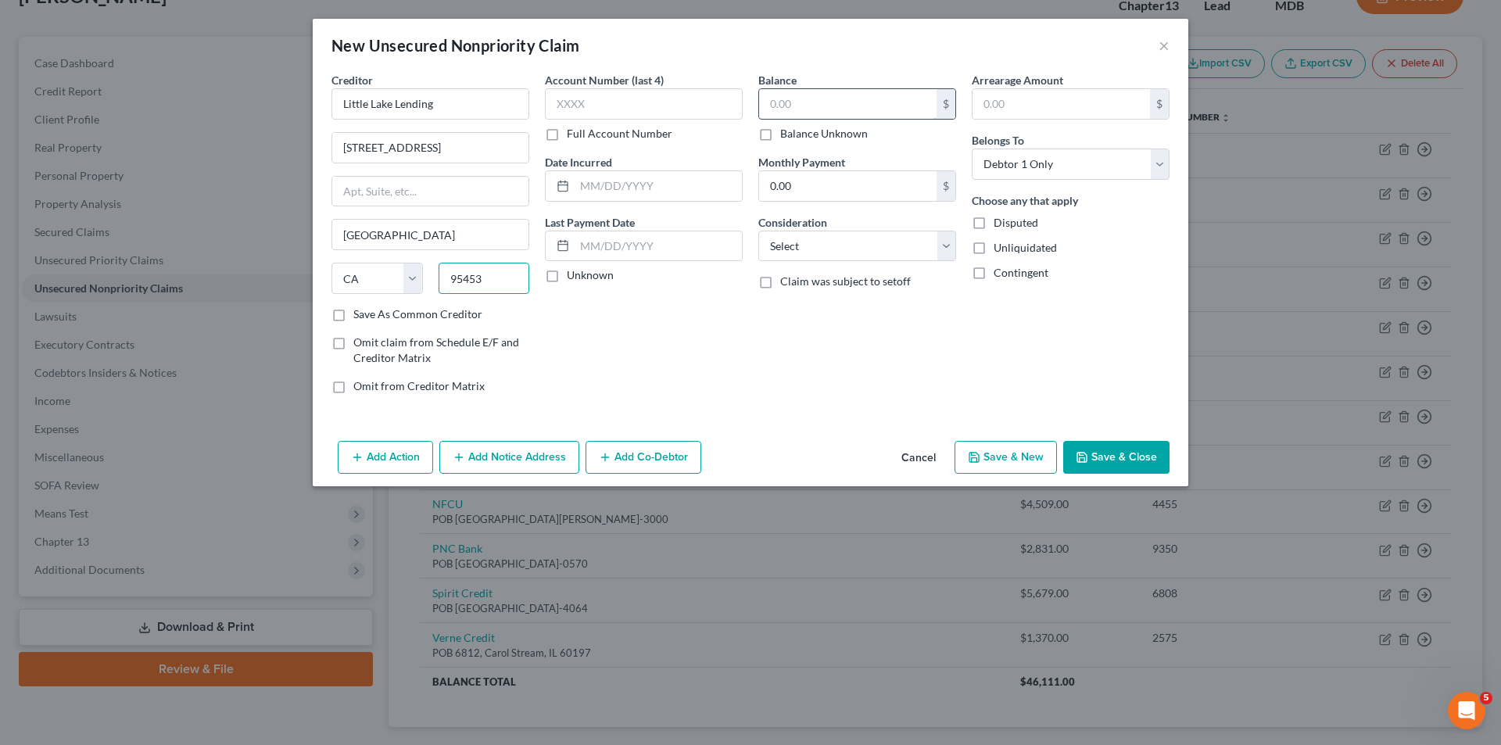
type input "95453"
click at [772, 102] on input "text" at bounding box center [847, 104] width 177 height 30
type input "Lakeport"
type input "1,111.00"
click at [560, 104] on input "text" at bounding box center [644, 103] width 198 height 31
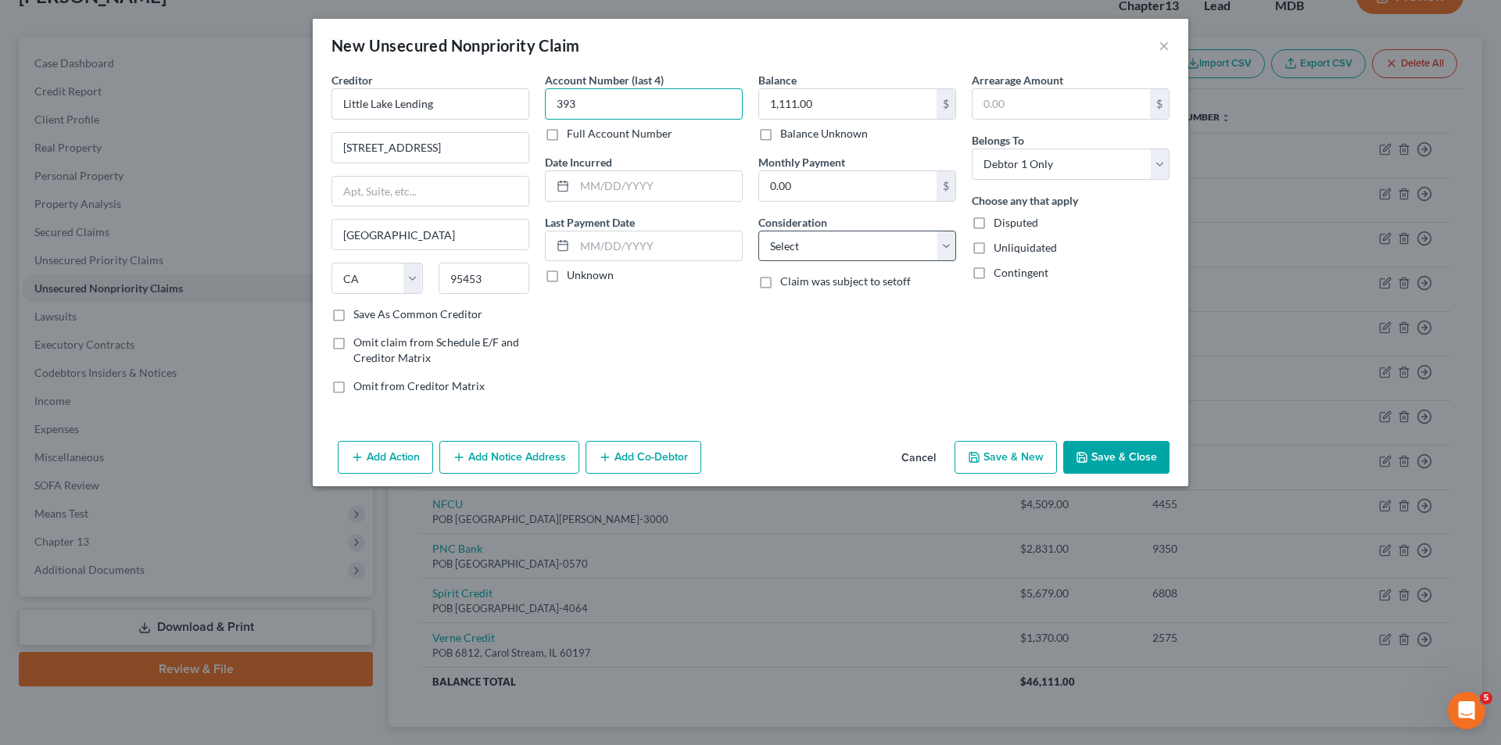
type input "393"
click at [943, 242] on select "Select Cable / Satellite Services Collection Agency Credit Card Debt Debt Couns…" at bounding box center [857, 246] width 198 height 31
select select "1"
click at [758, 231] on select "Select Cable / Satellite Services Collection Agency Credit Card Debt Debt Couns…" at bounding box center [857, 246] width 198 height 31
click at [945, 240] on select "Select Cable / Satellite Services Collection Agency Credit Card Debt Debt Couns…" at bounding box center [857, 246] width 198 height 31
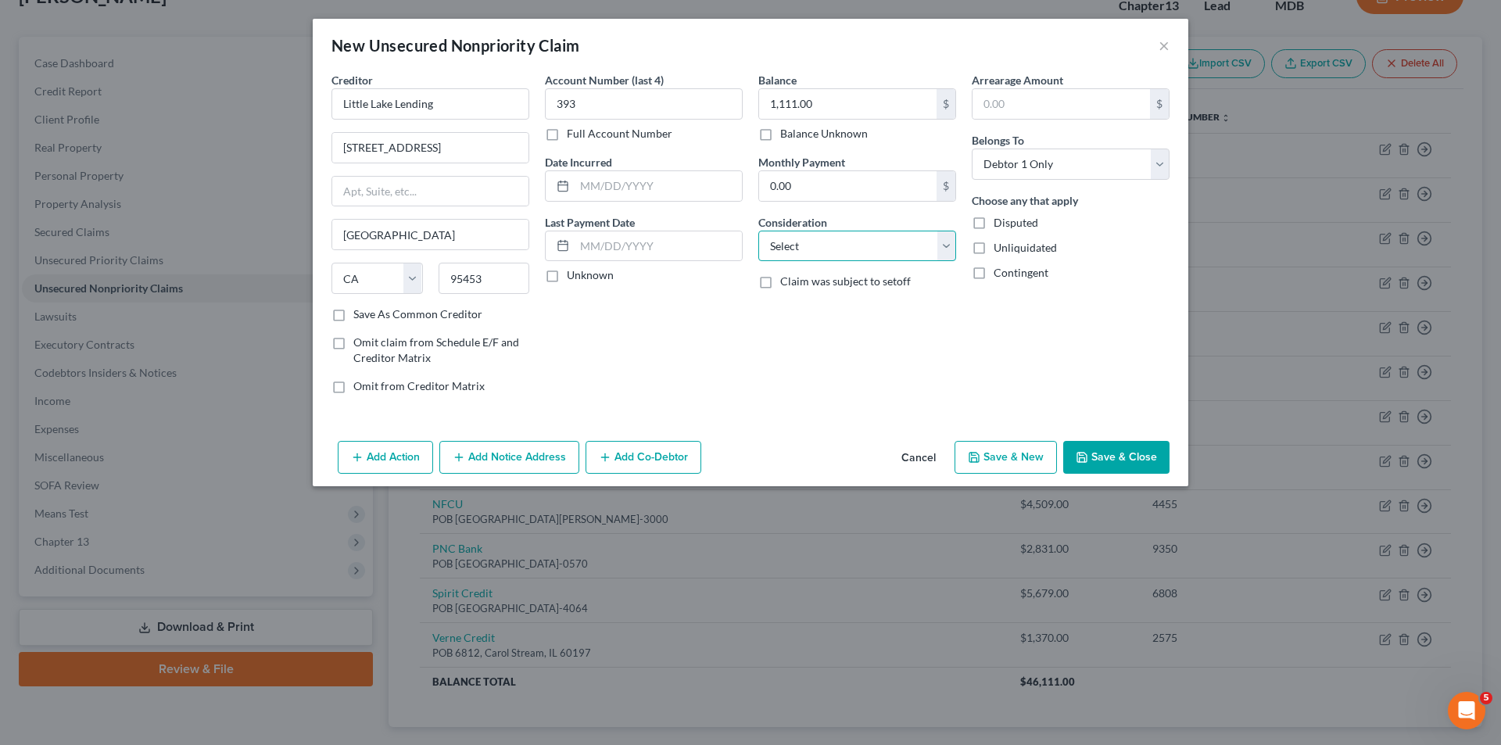
click at [758, 231] on select "Select Cable / Satellite Services Collection Agency Credit Card Debt Debt Couns…" at bounding box center [857, 246] width 198 height 31
click at [948, 243] on select "Select Cable / Satellite Services Collection Agency Credit Card Debt Debt Couns…" at bounding box center [857, 246] width 198 height 31
select select "2"
click at [758, 231] on select "Select Cable / Satellite Services Collection Agency Credit Card Debt Debt Couns…" at bounding box center [857, 246] width 198 height 31
click at [1135, 450] on button "Save & Close" at bounding box center [1116, 457] width 106 height 33
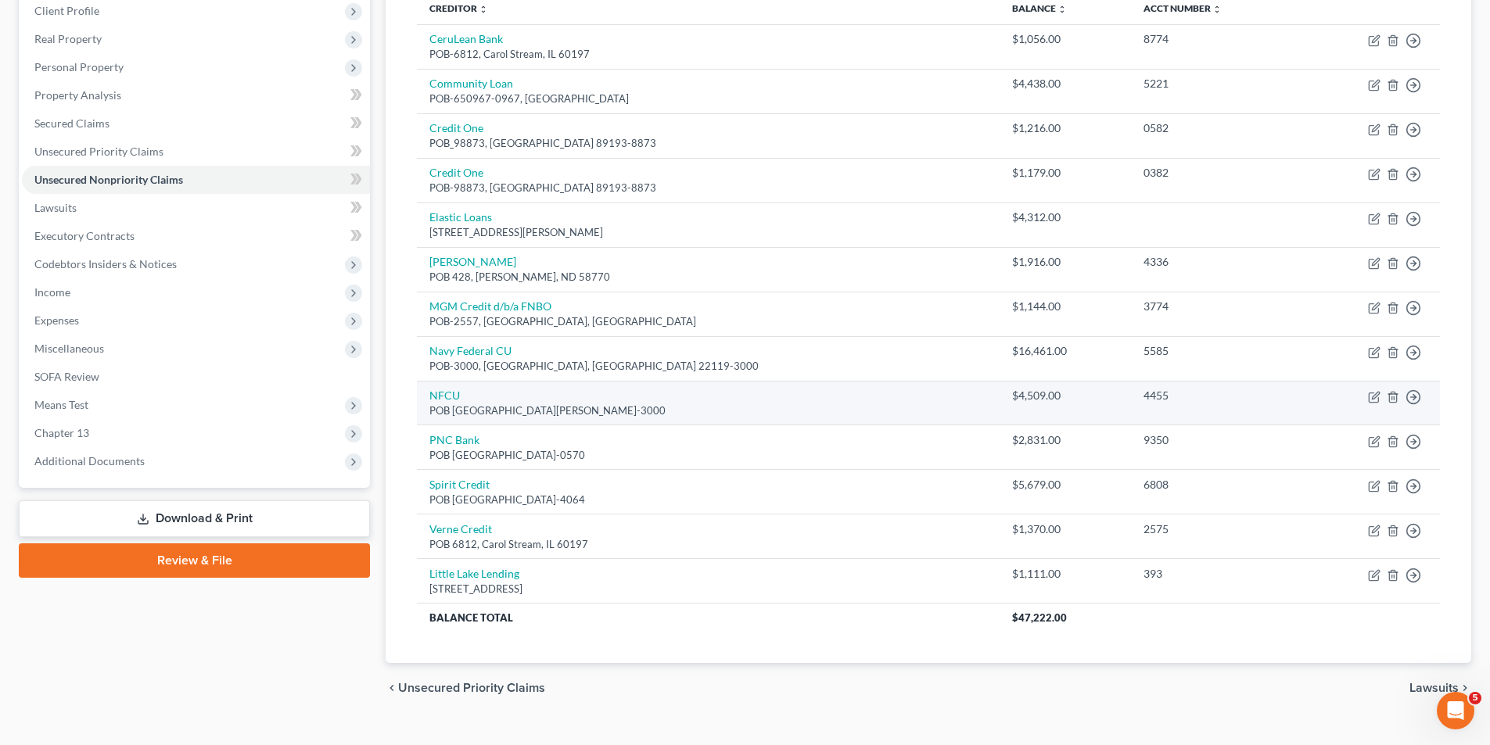
scroll to position [249, 0]
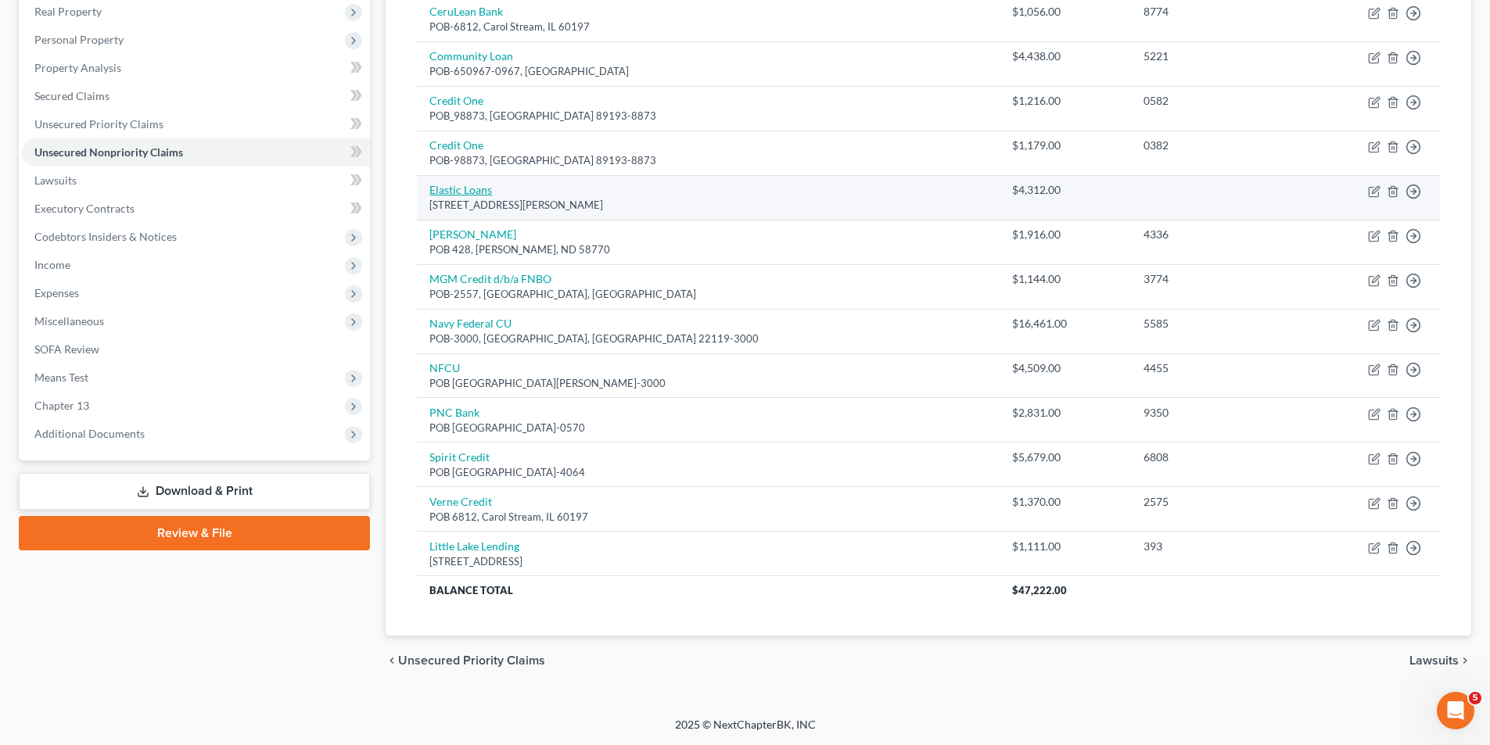
click at [465, 188] on link "Elastic Loans" at bounding box center [460, 189] width 63 height 13
select select "36"
select select "0"
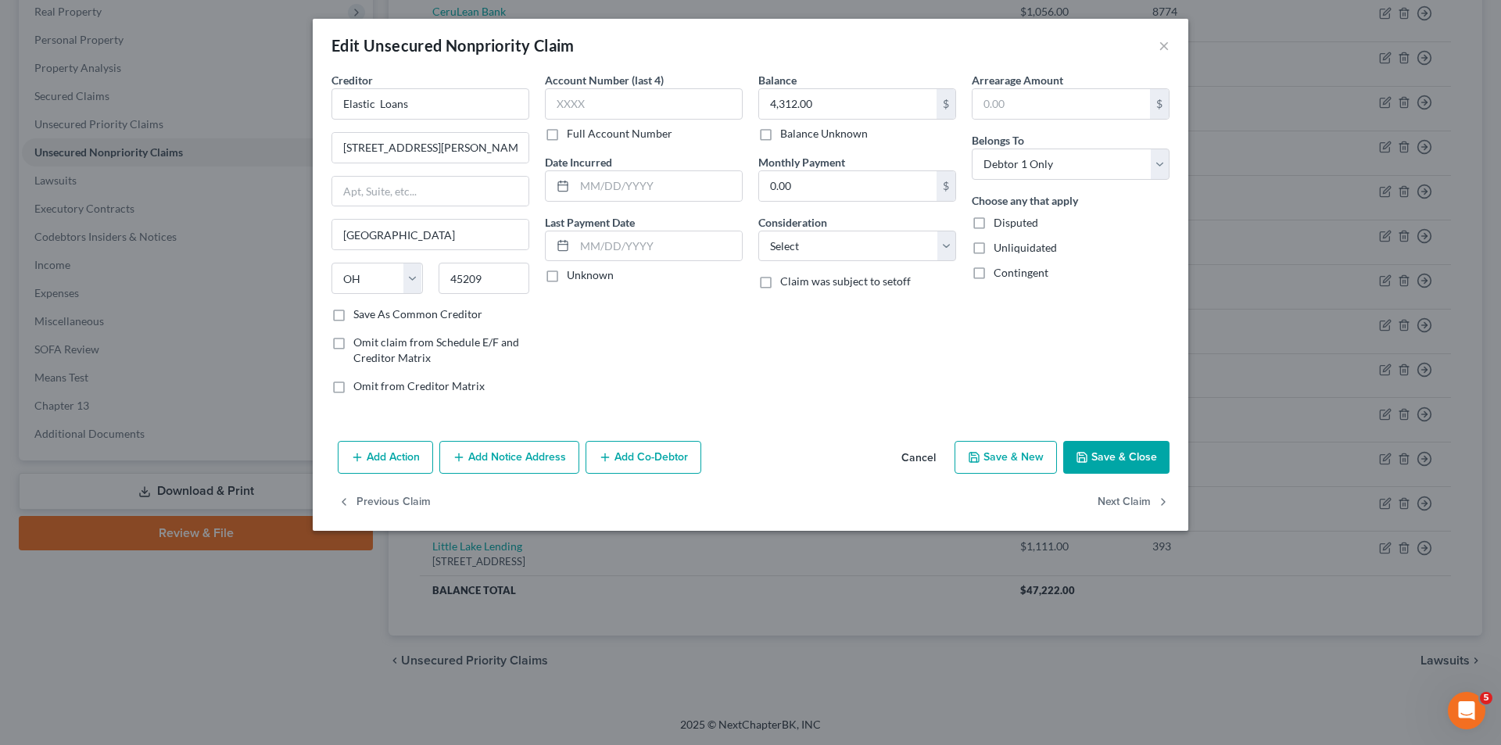
click at [1123, 457] on button "Save & Close" at bounding box center [1116, 457] width 106 height 33
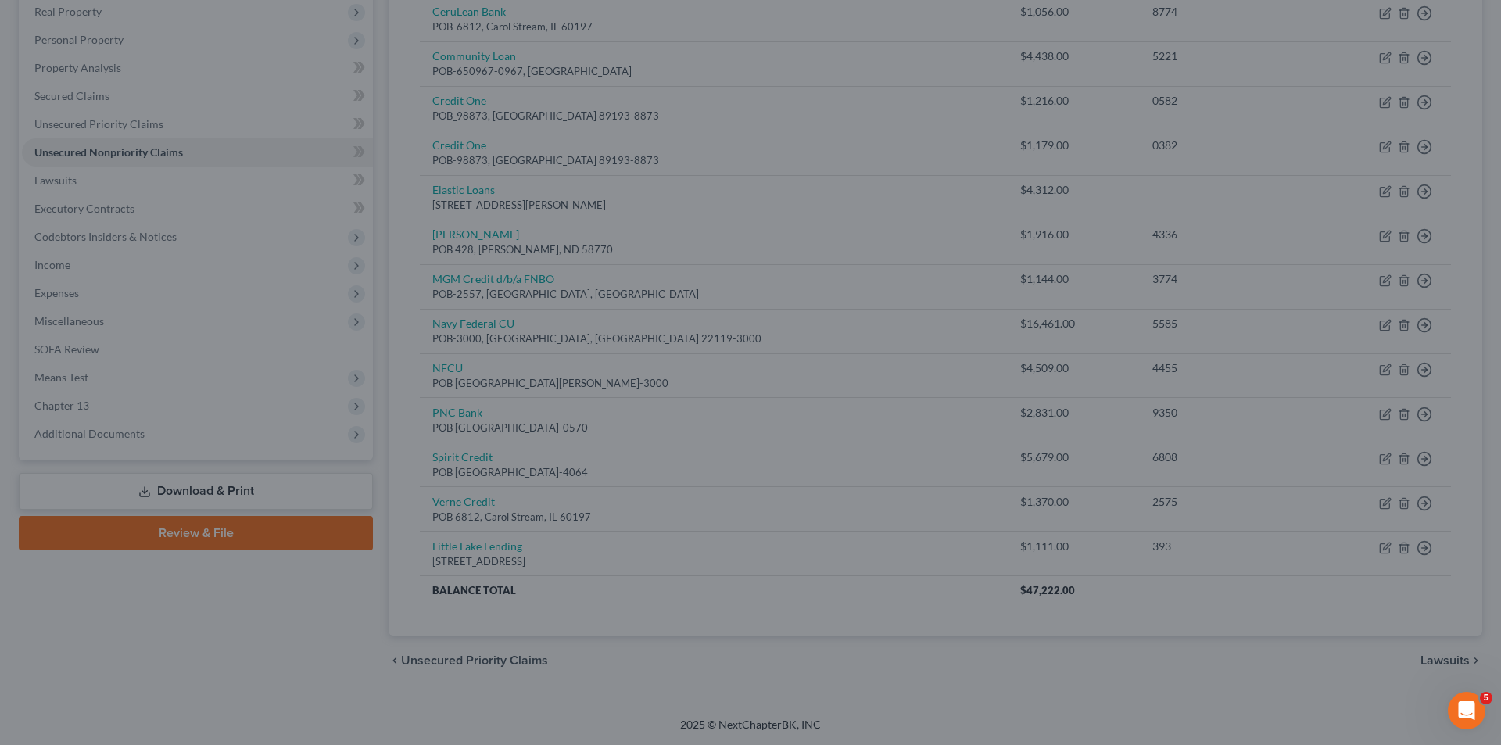
type input "0"
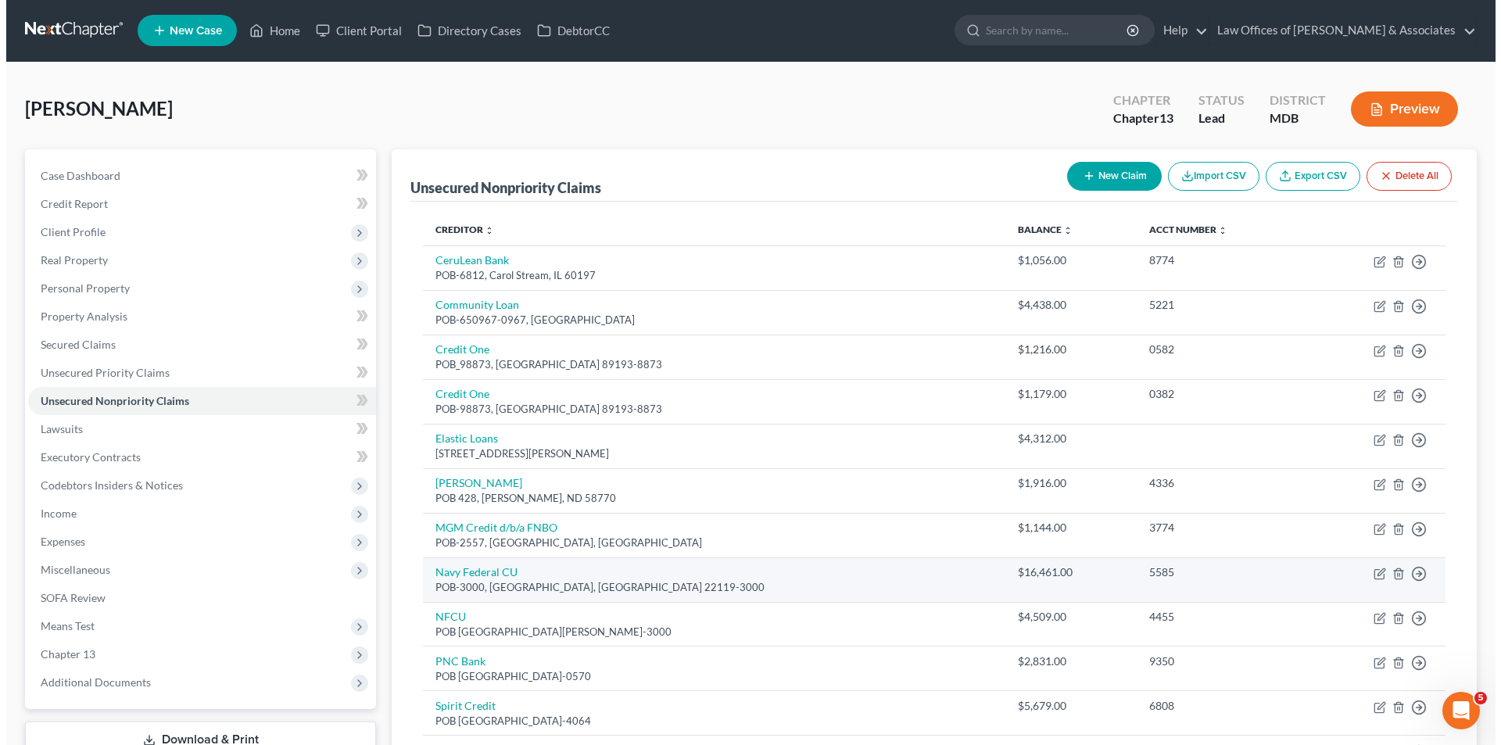
scroll to position [0, 0]
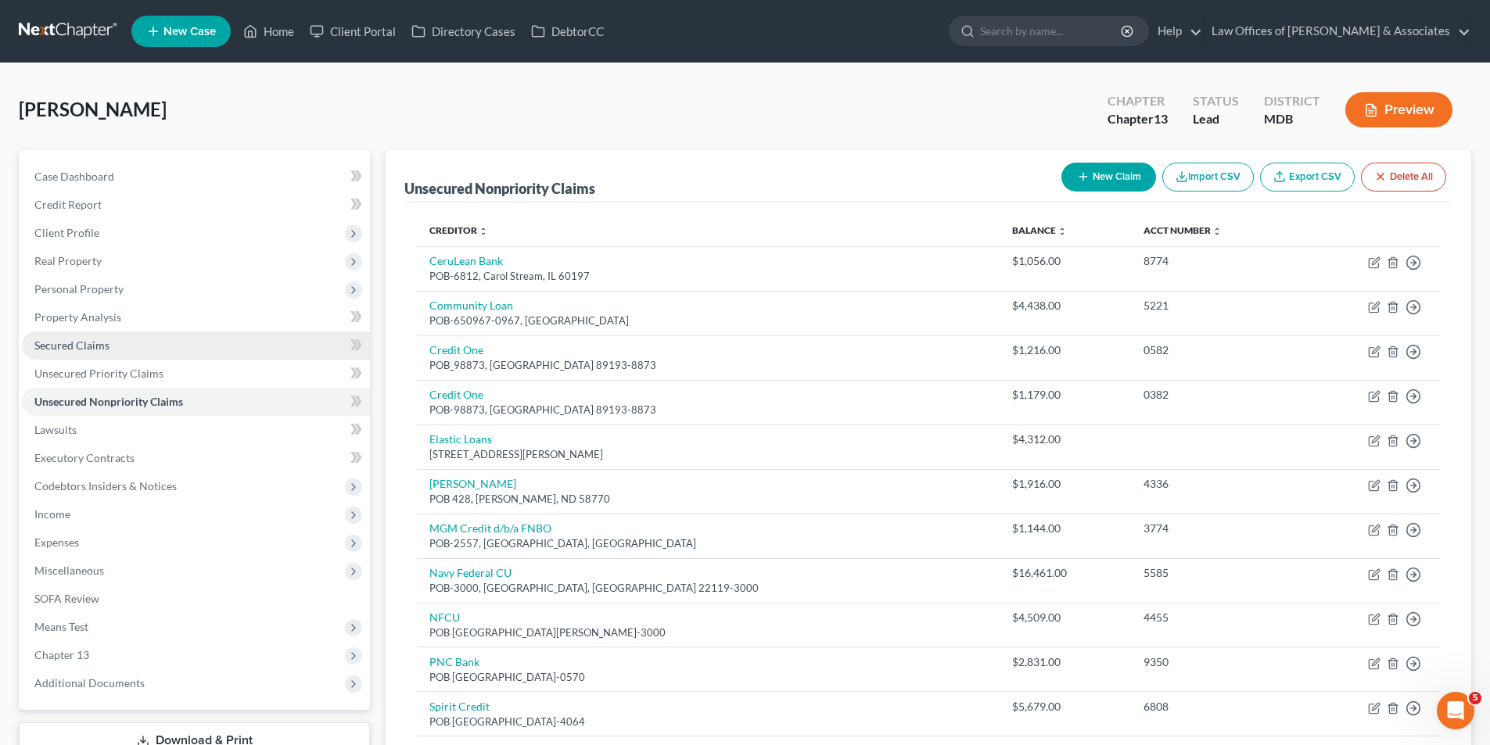
click at [68, 343] on span "Secured Claims" at bounding box center [71, 345] width 75 height 13
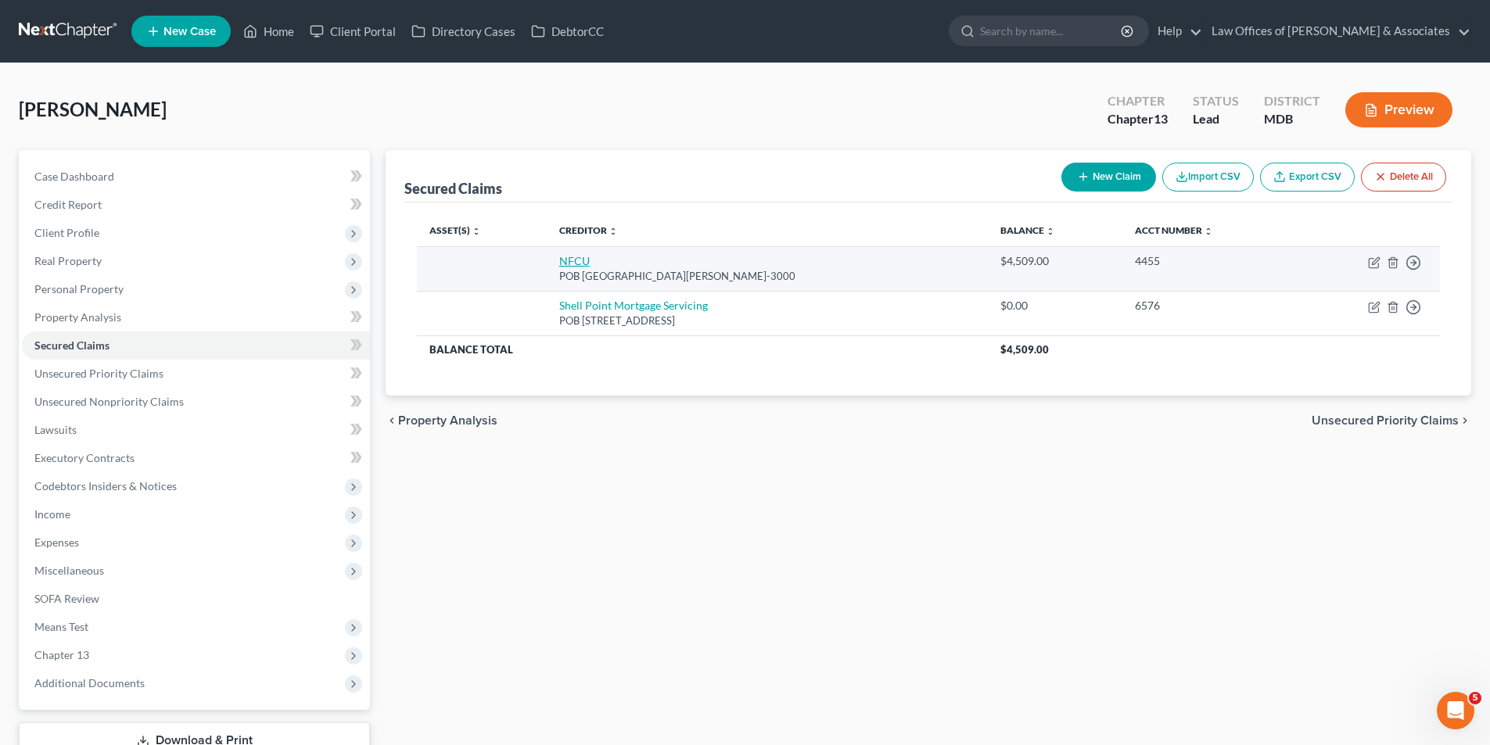
click at [587, 260] on link "NFCU" at bounding box center [574, 260] width 30 height 13
select select "48"
select select "0"
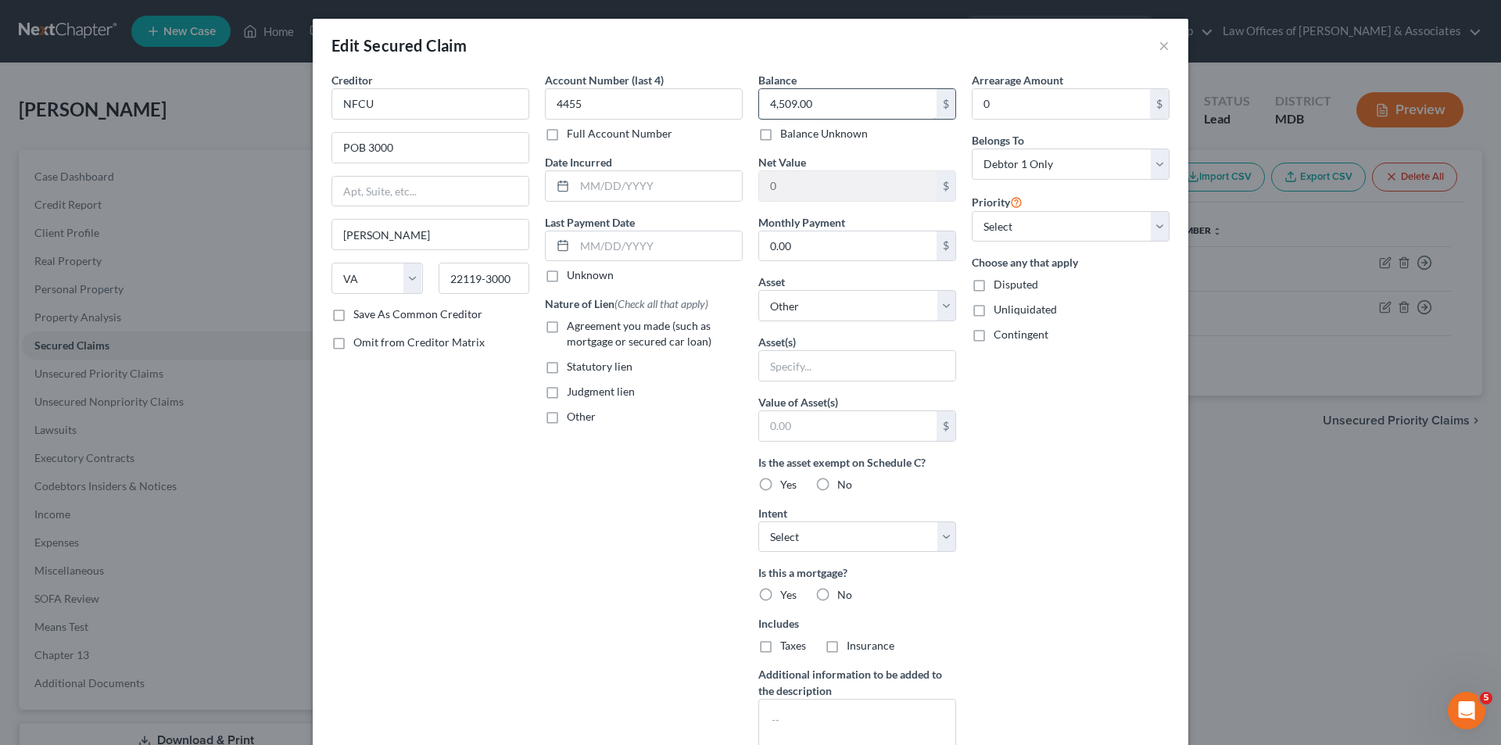
click at [812, 104] on input "4,509.00" at bounding box center [847, 104] width 177 height 30
type input "1,054.00"
click at [1178, 484] on div "Creditor * NFCU POB 3000 Merrifield State AL AK AR AZ CA CO CT DE DC FL GA GU H…" at bounding box center [751, 435] width 876 height 726
click at [941, 534] on select "Select Surrender Redeem Reaffirm Avoid Other" at bounding box center [857, 537] width 198 height 31
select select "4"
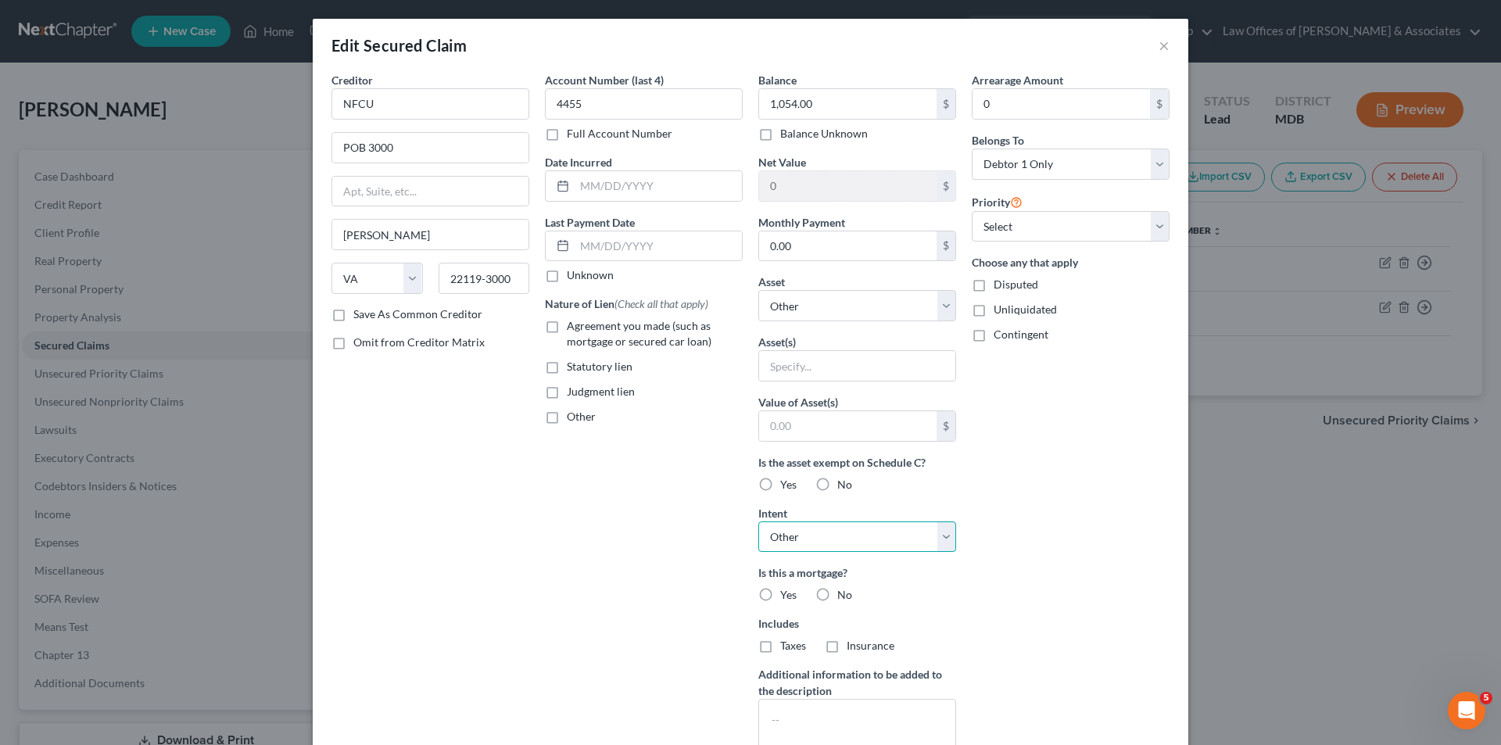
click at [758, 522] on select "Select Surrender Redeem Reaffirm Avoid Other" at bounding box center [857, 537] width 198 height 31
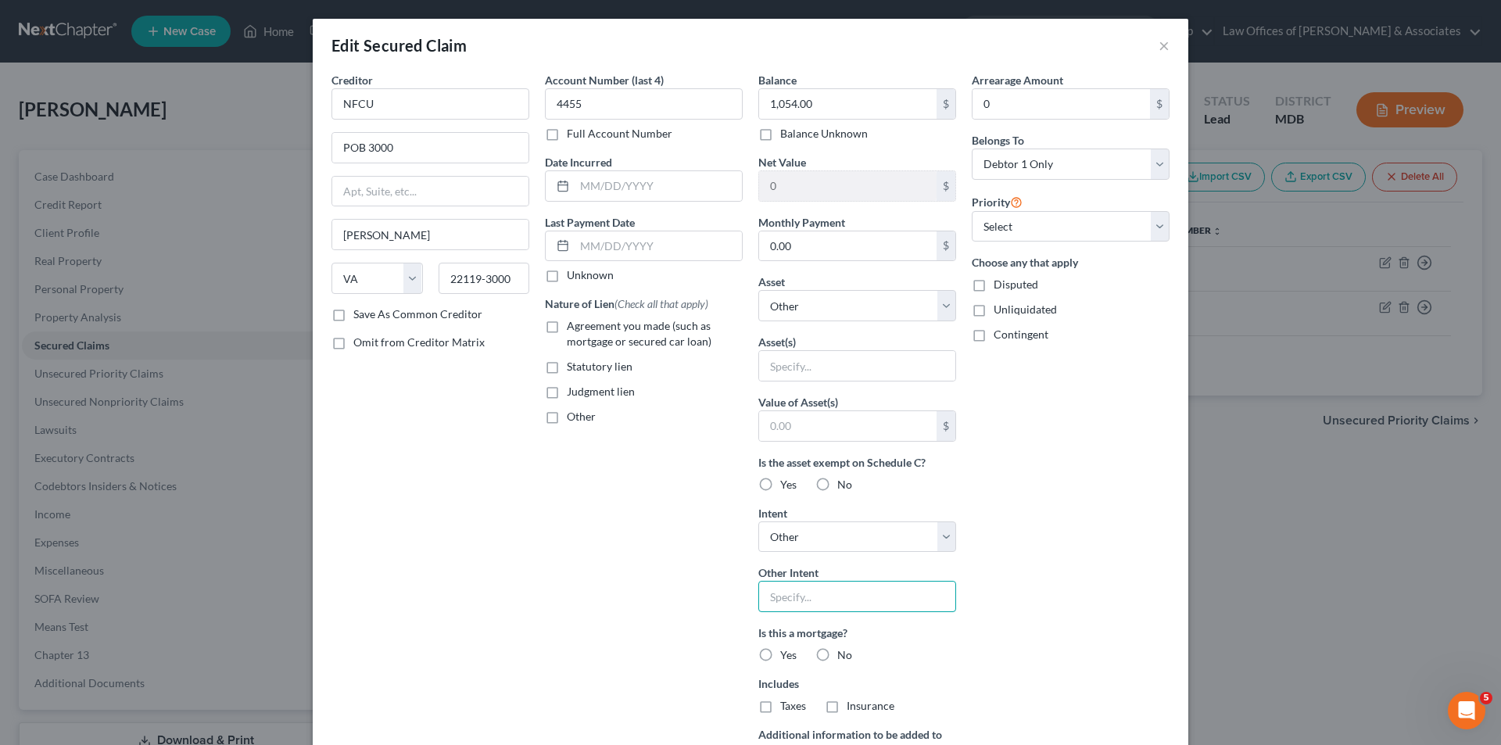
click at [774, 597] on input "text" at bounding box center [857, 596] width 198 height 31
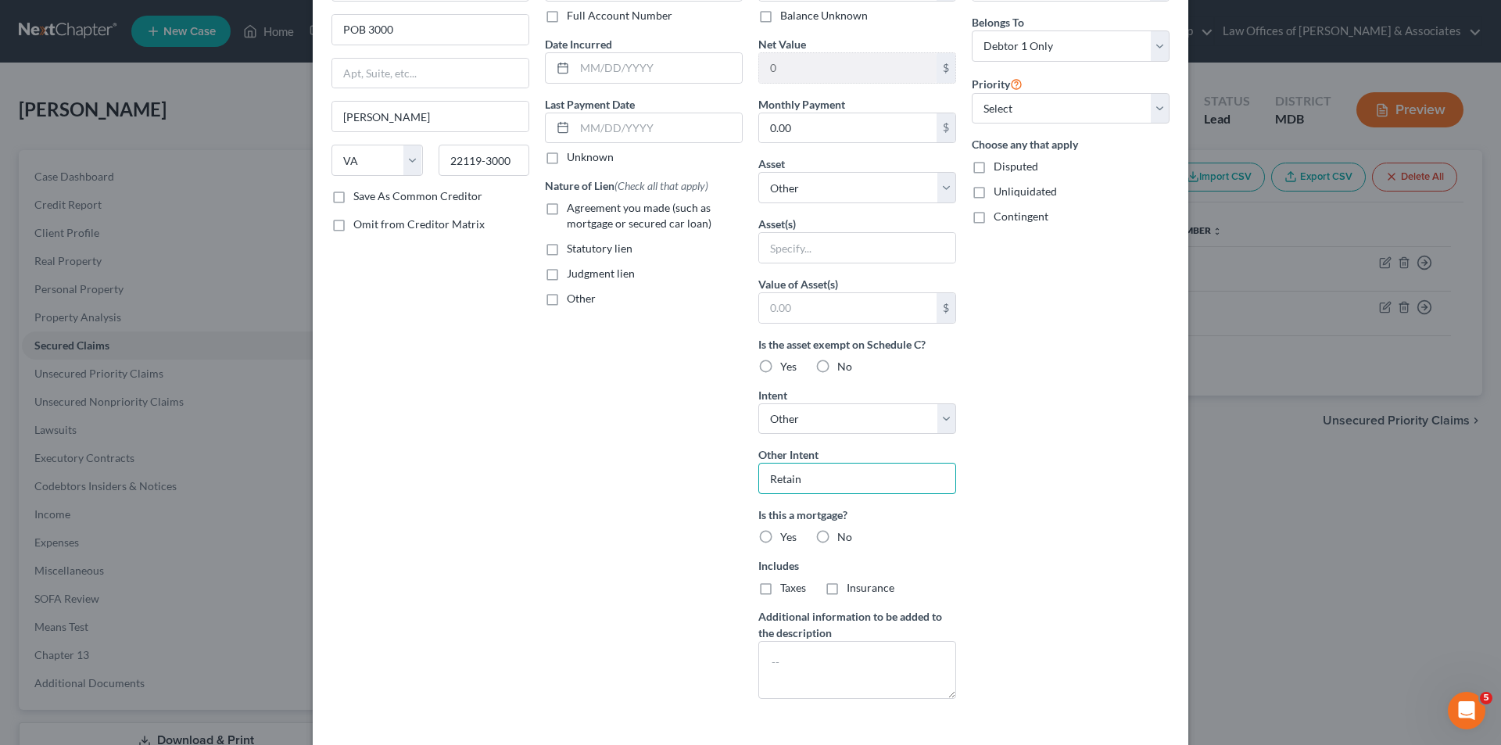
scroll to position [156, 0]
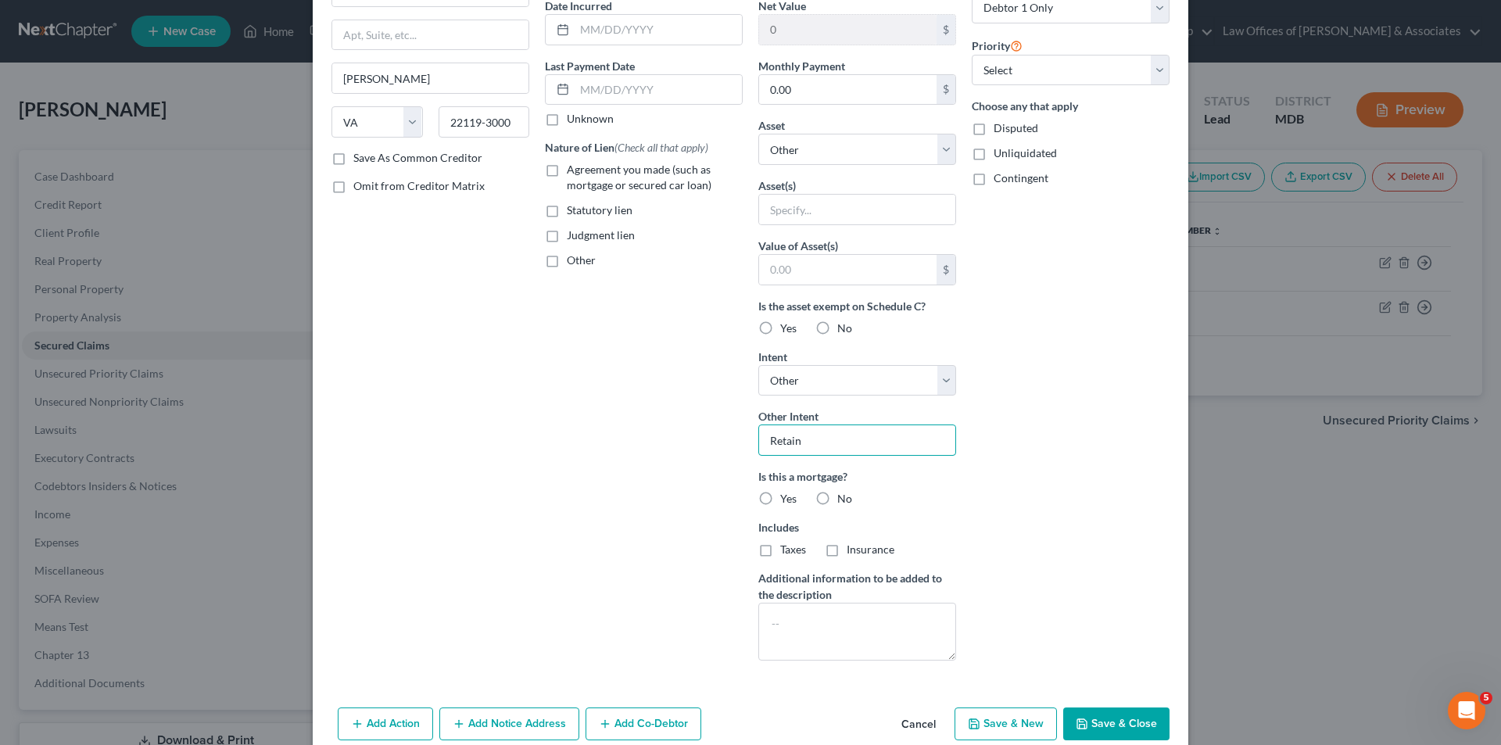
type input "Retain"
click at [837, 497] on label "No" at bounding box center [844, 499] width 15 height 16
click at [844, 497] on input "No" at bounding box center [849, 496] width 10 height 10
radio input "true"
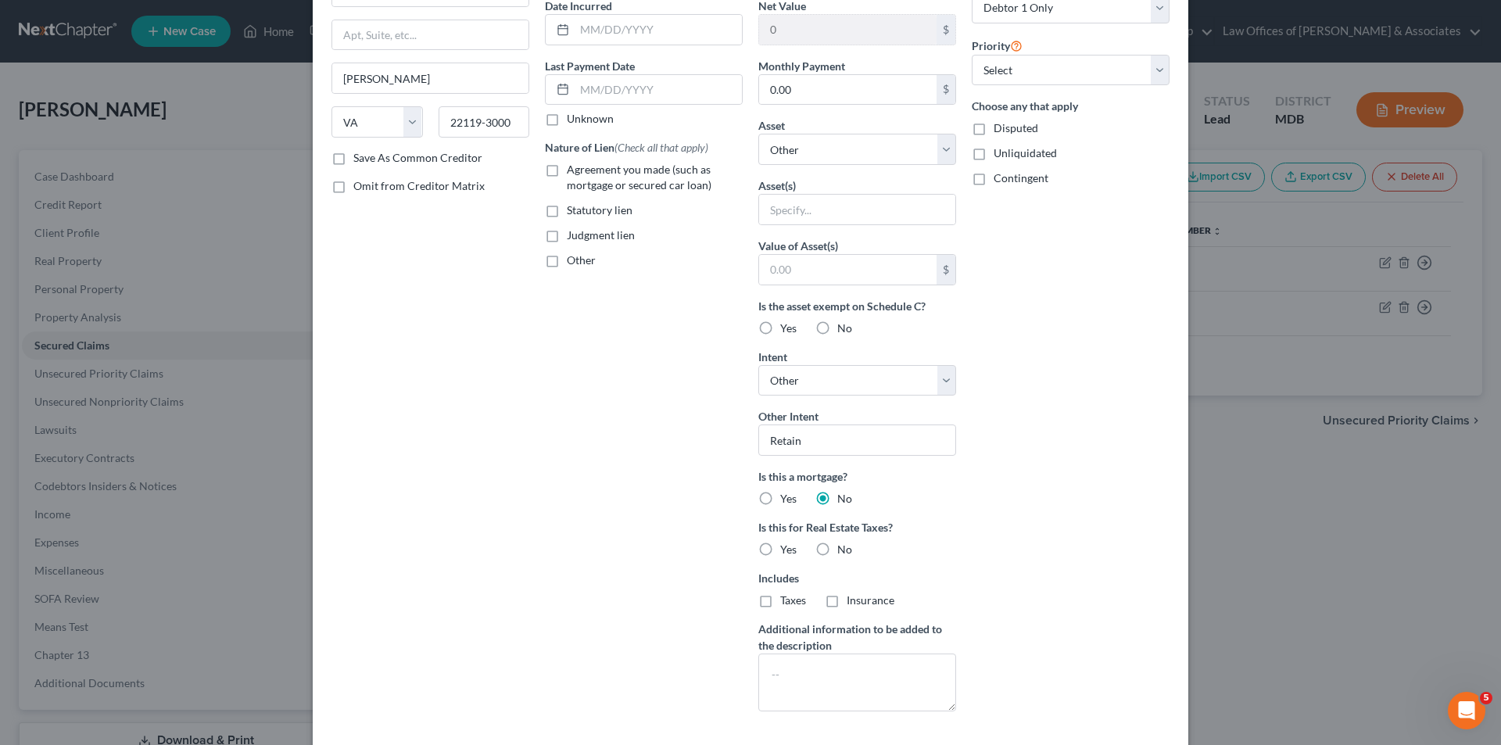
click at [837, 550] on label "No" at bounding box center [844, 550] width 15 height 16
click at [844, 550] on input "No" at bounding box center [849, 547] width 10 height 10
radio input "true"
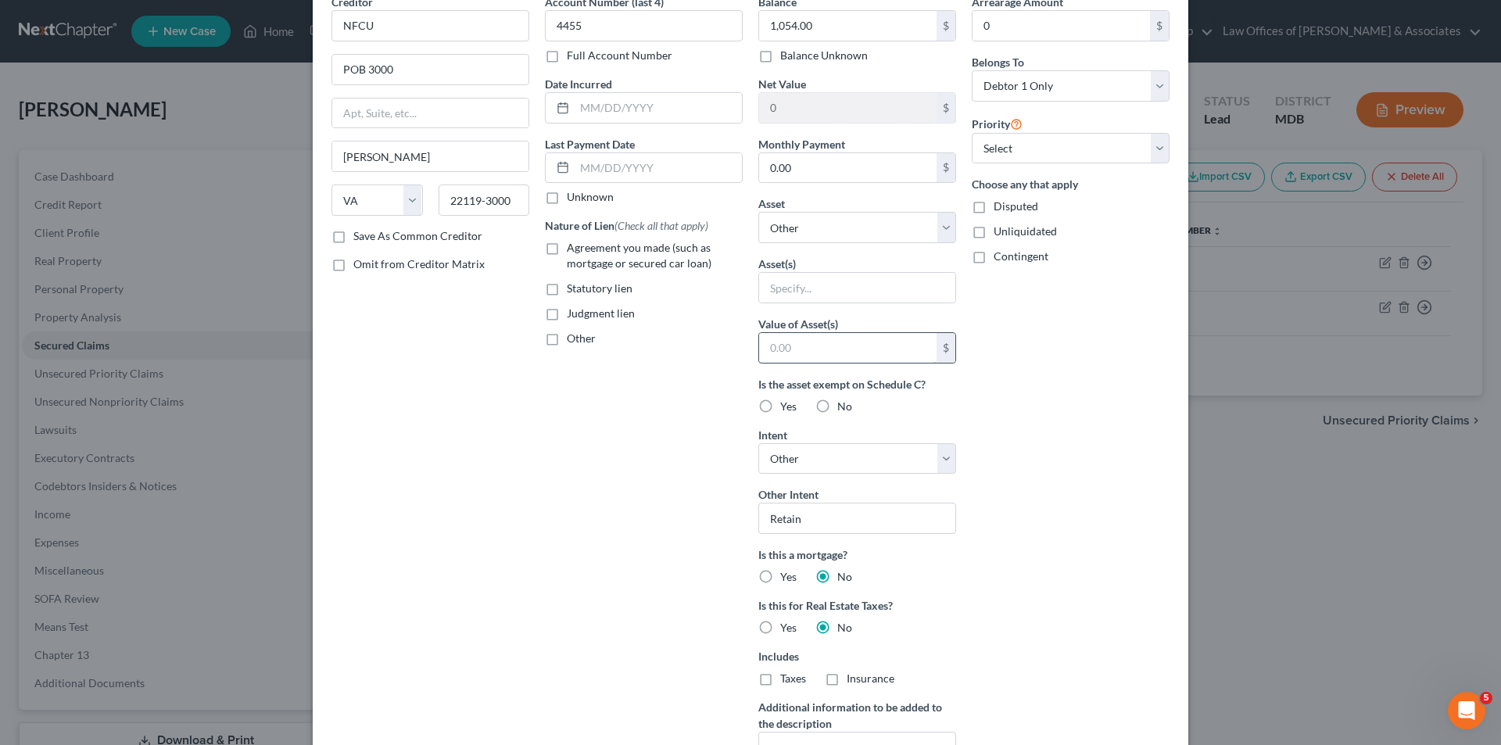
scroll to position [0, 0]
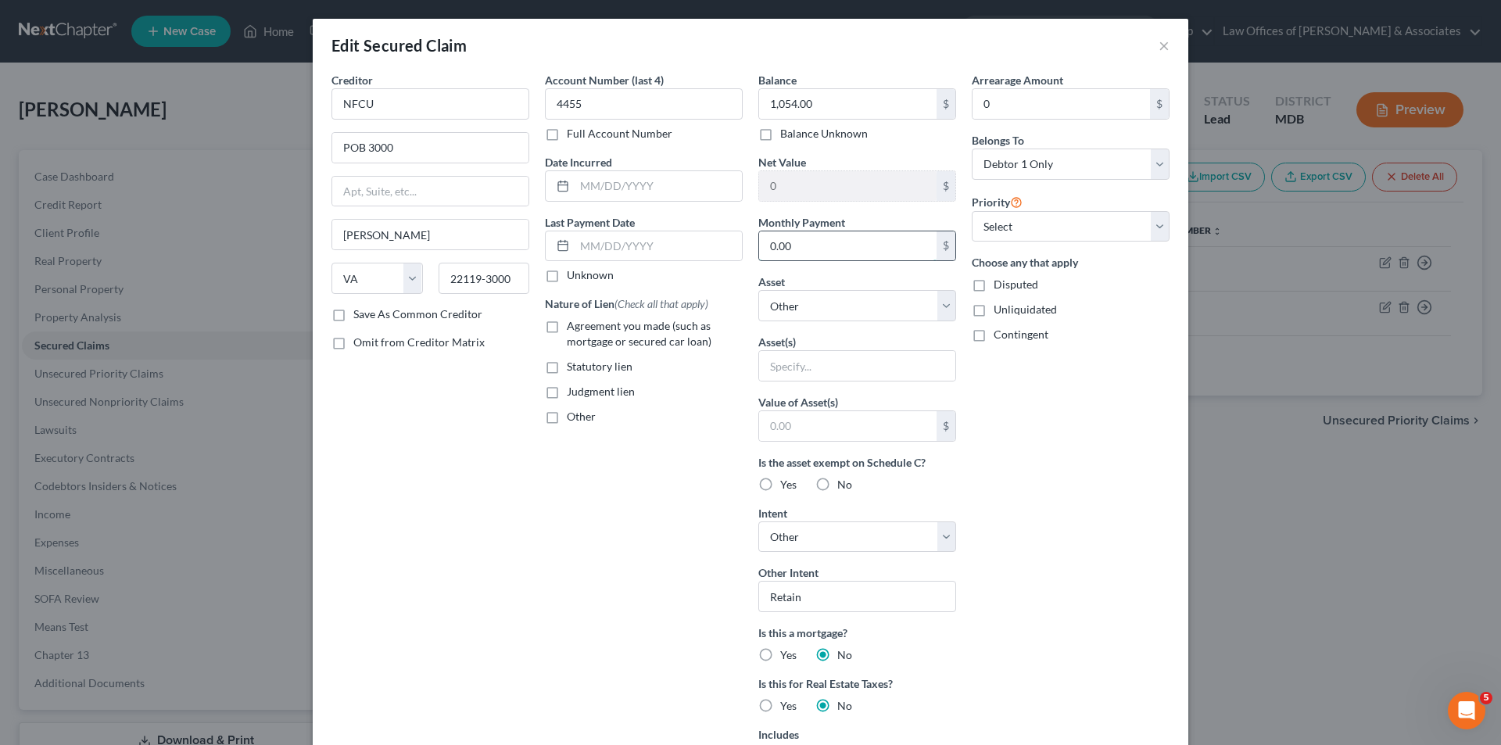
click at [791, 244] on input "0.00" at bounding box center [847, 246] width 177 height 30
click at [805, 306] on select "Select Other Multiple Assets 2415 GreenValleyDrive - $0.0" at bounding box center [857, 305] width 198 height 31
click at [633, 446] on div "Account Number (last 4) 4455 Full Account Number Date Incurred Last Payment Dat…" at bounding box center [643, 476] width 213 height 809
click at [831, 364] on input "text" at bounding box center [857, 366] width 196 height 30
click at [1293, 372] on div "Edit Secured Claim × Creditor * NFCU POB 3000 Merrifield State AL AK AR AZ CA C…" at bounding box center [750, 372] width 1501 height 745
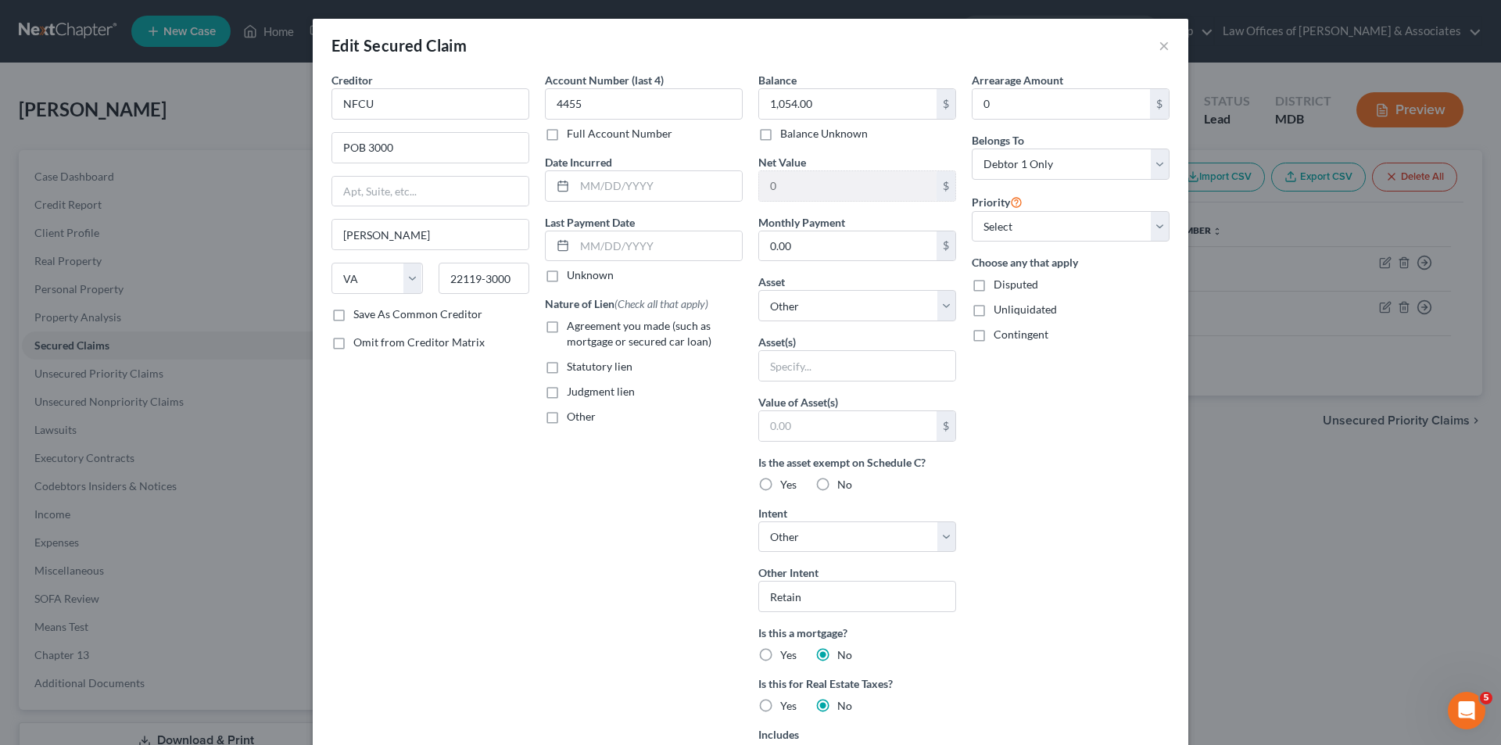
drag, startPoint x: 1168, startPoint y: 52, endPoint x: 1149, endPoint y: 48, distance: 19.0
click at [1158, 50] on div "Edit Secured Claim ×" at bounding box center [751, 45] width 876 height 53
click at [1159, 48] on button "×" at bounding box center [1164, 45] width 11 height 19
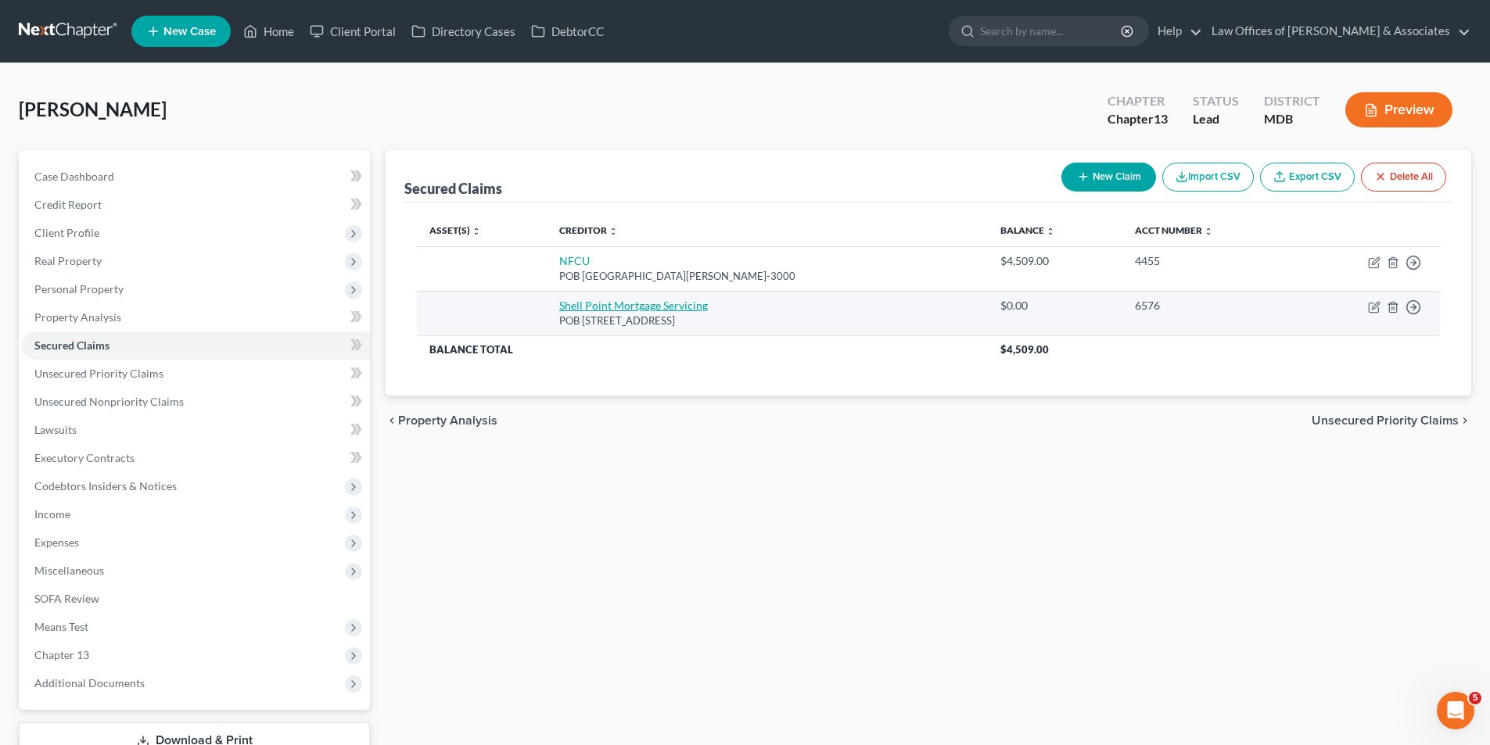
click at [622, 304] on link "Shell Point Mortgage Servicing" at bounding box center [633, 305] width 149 height 13
select select "42"
select select "0"
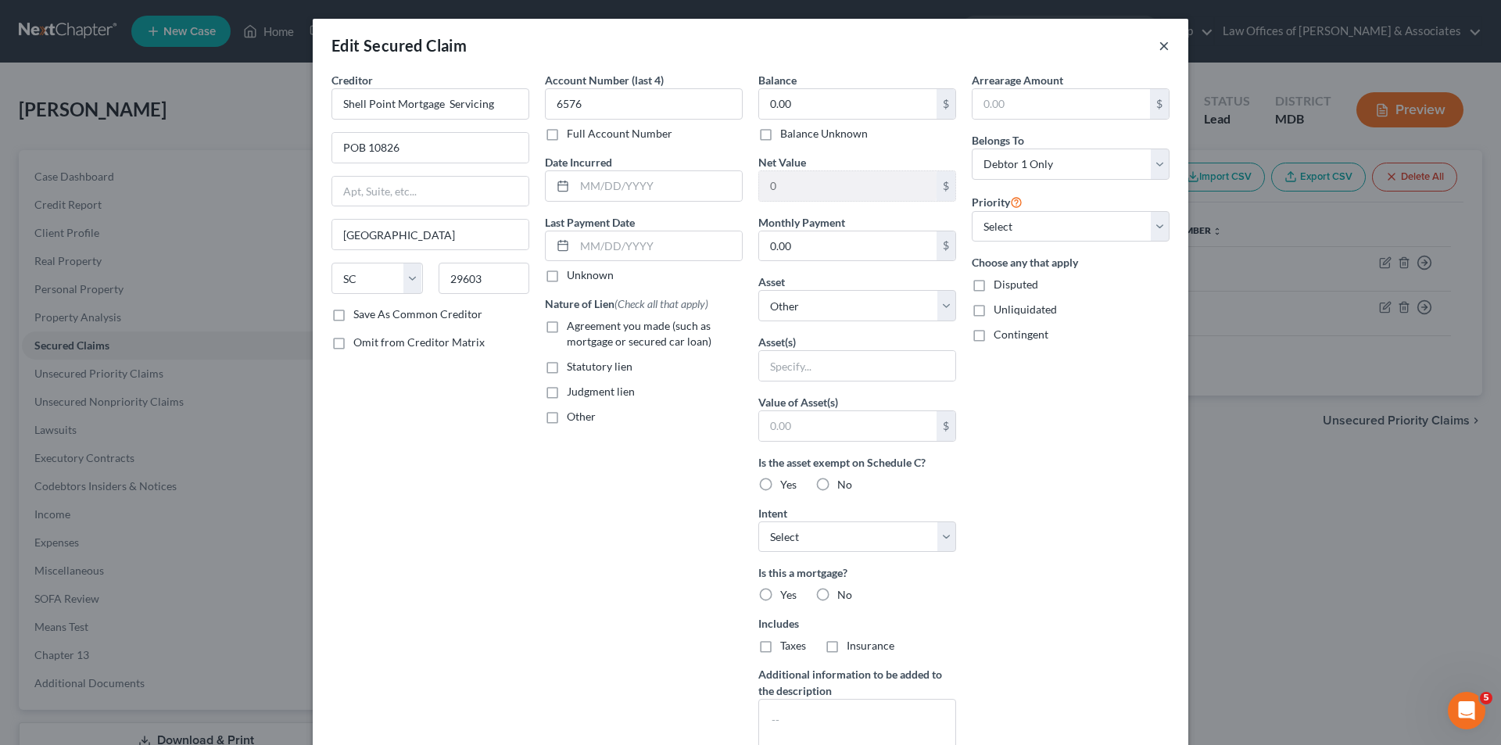
click at [1164, 45] on div "Edit Secured Claim ×" at bounding box center [751, 45] width 876 height 53
click at [1159, 48] on button "×" at bounding box center [1164, 45] width 11 height 19
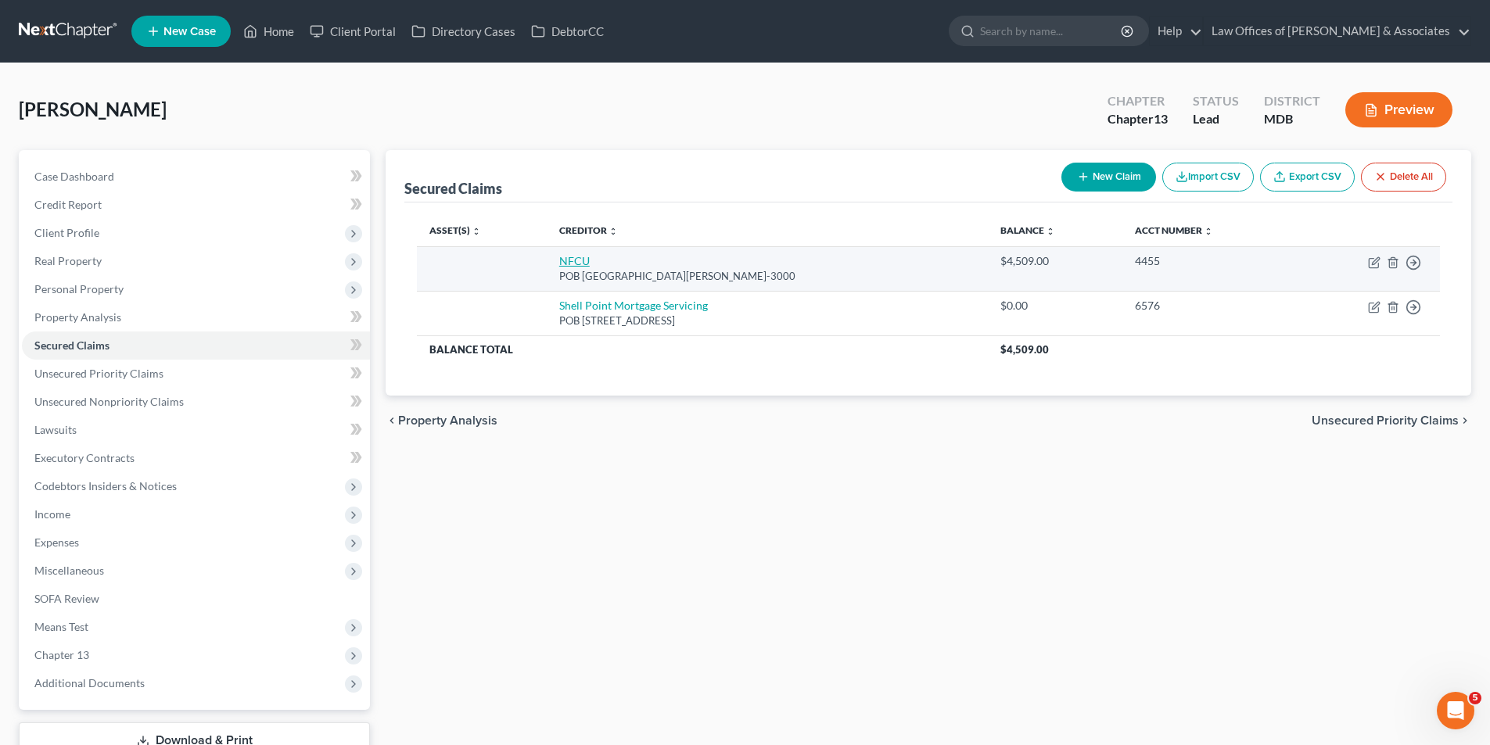
click at [583, 259] on link "NFCU" at bounding box center [574, 260] width 30 height 13
select select "48"
select select "0"
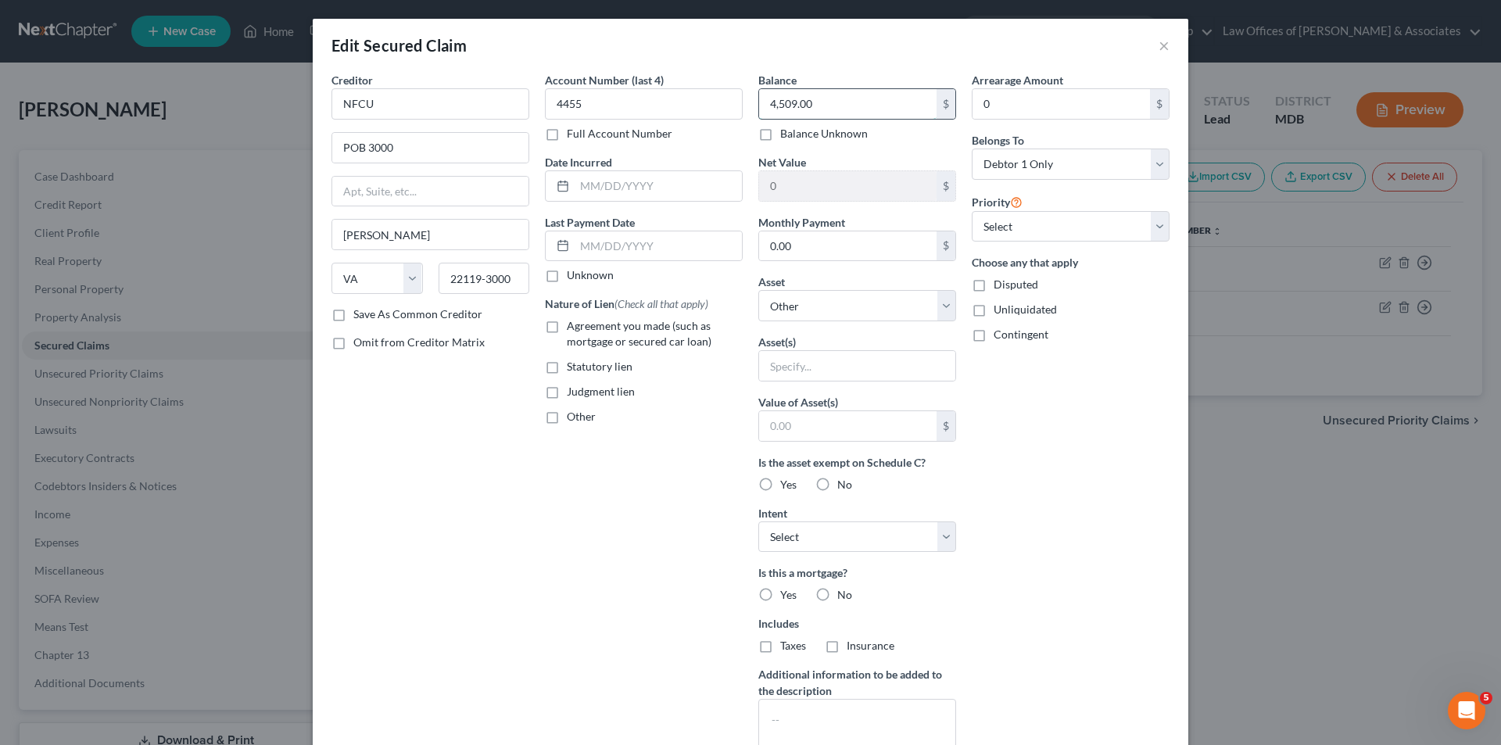
click at [818, 99] on input "4,509.00" at bounding box center [847, 104] width 177 height 30
type input "1"
type input "1,054"
click at [804, 369] on input "text" at bounding box center [857, 366] width 196 height 30
type input "auto"
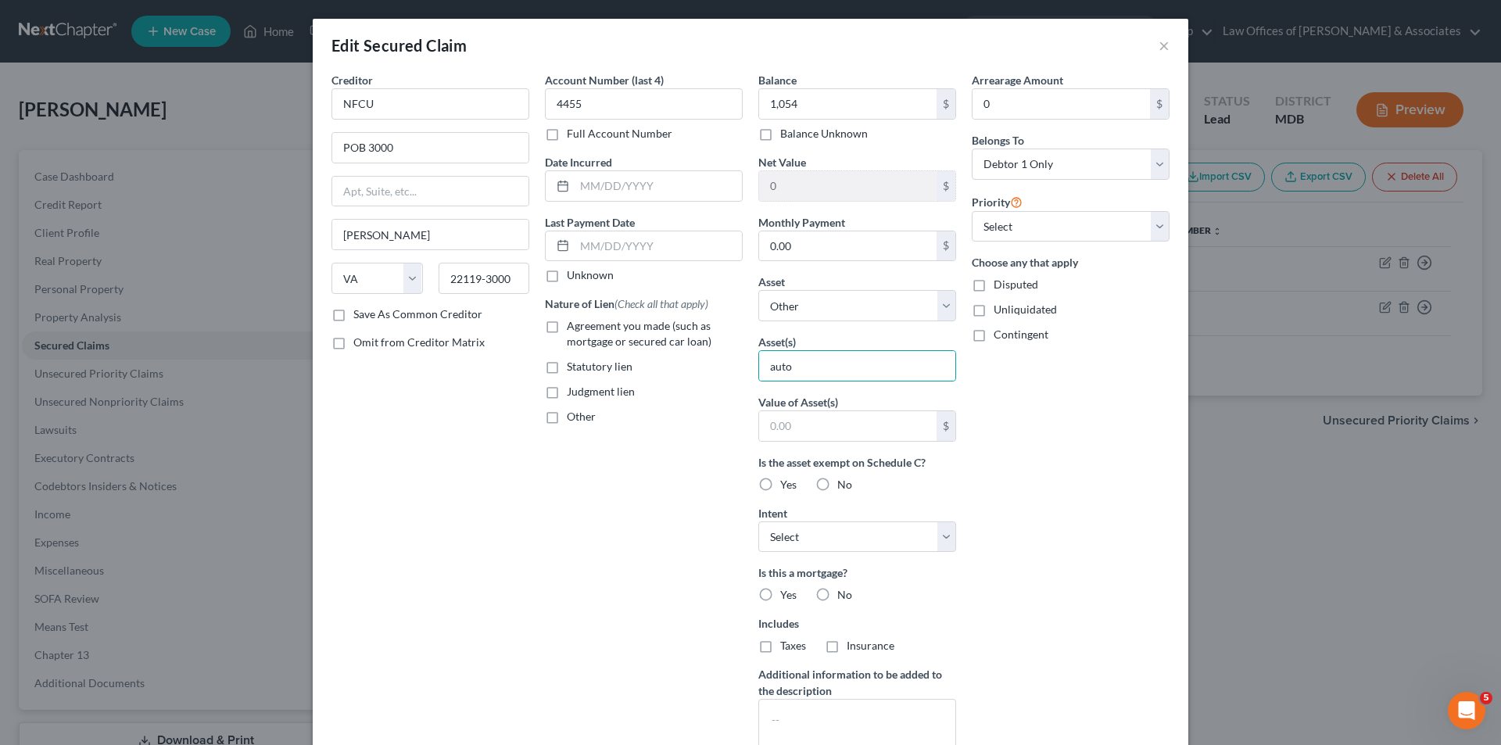
click at [837, 597] on label "No" at bounding box center [844, 595] width 15 height 16
click at [844, 597] on input "No" at bounding box center [849, 592] width 10 height 10
radio input "true"
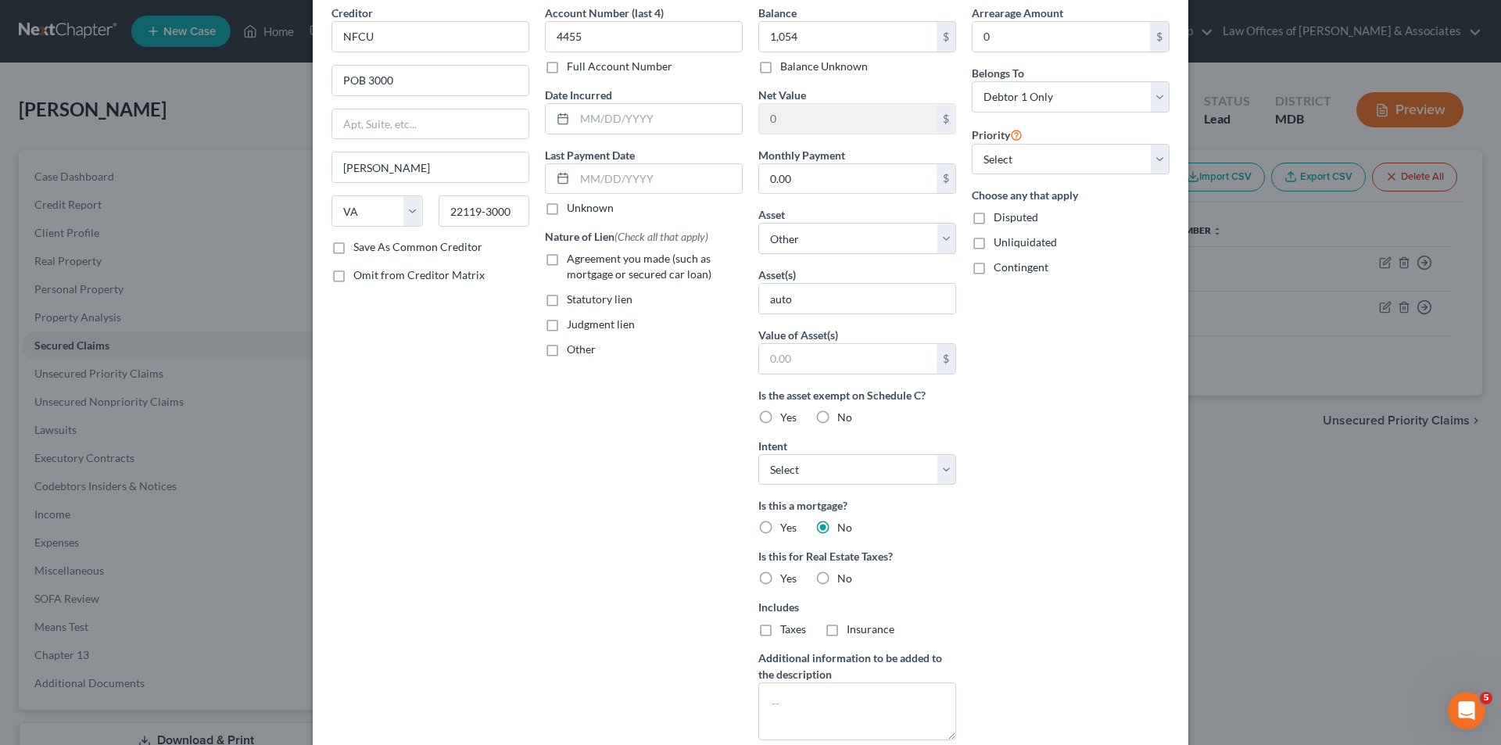
scroll to position [219, 0]
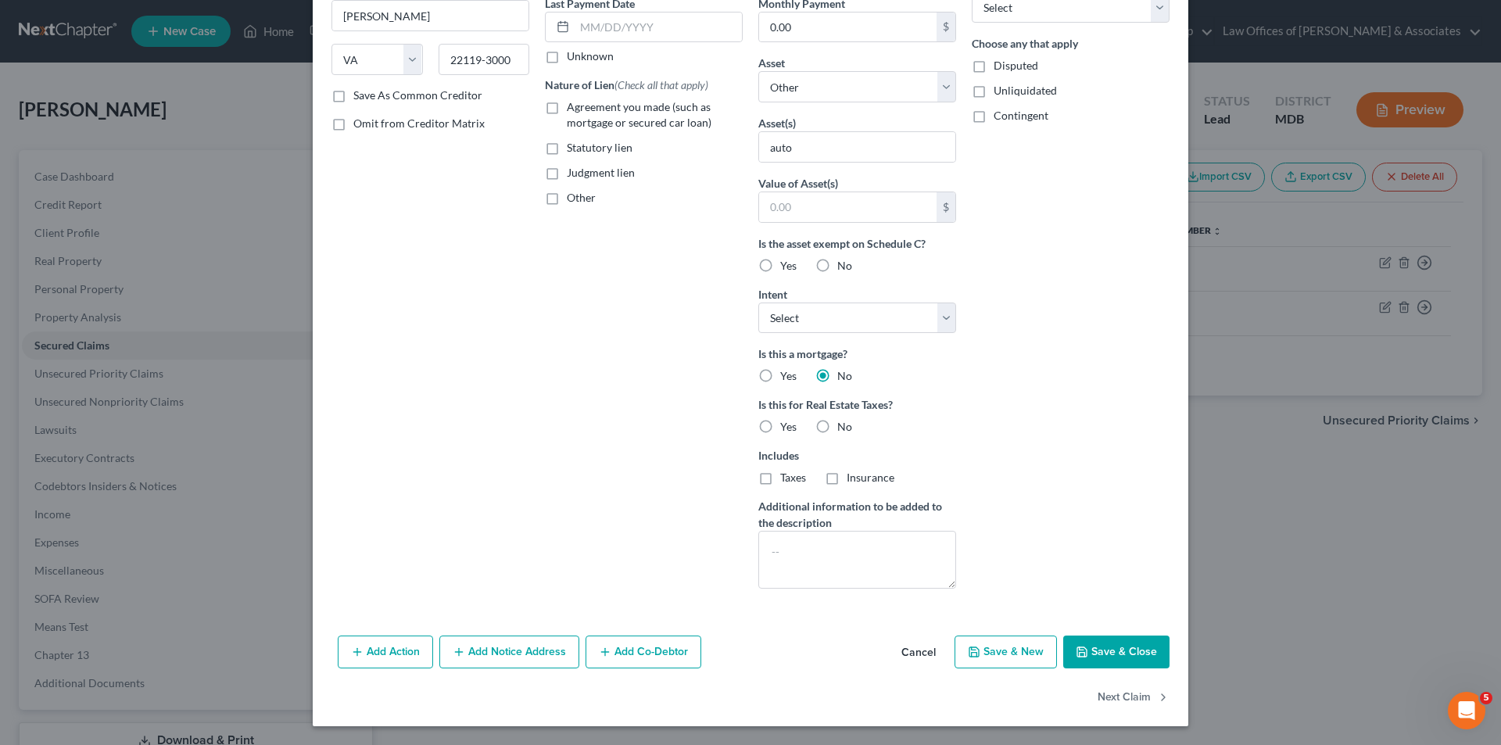
click at [1110, 657] on button "Save & Close" at bounding box center [1116, 652] width 106 height 33
select select
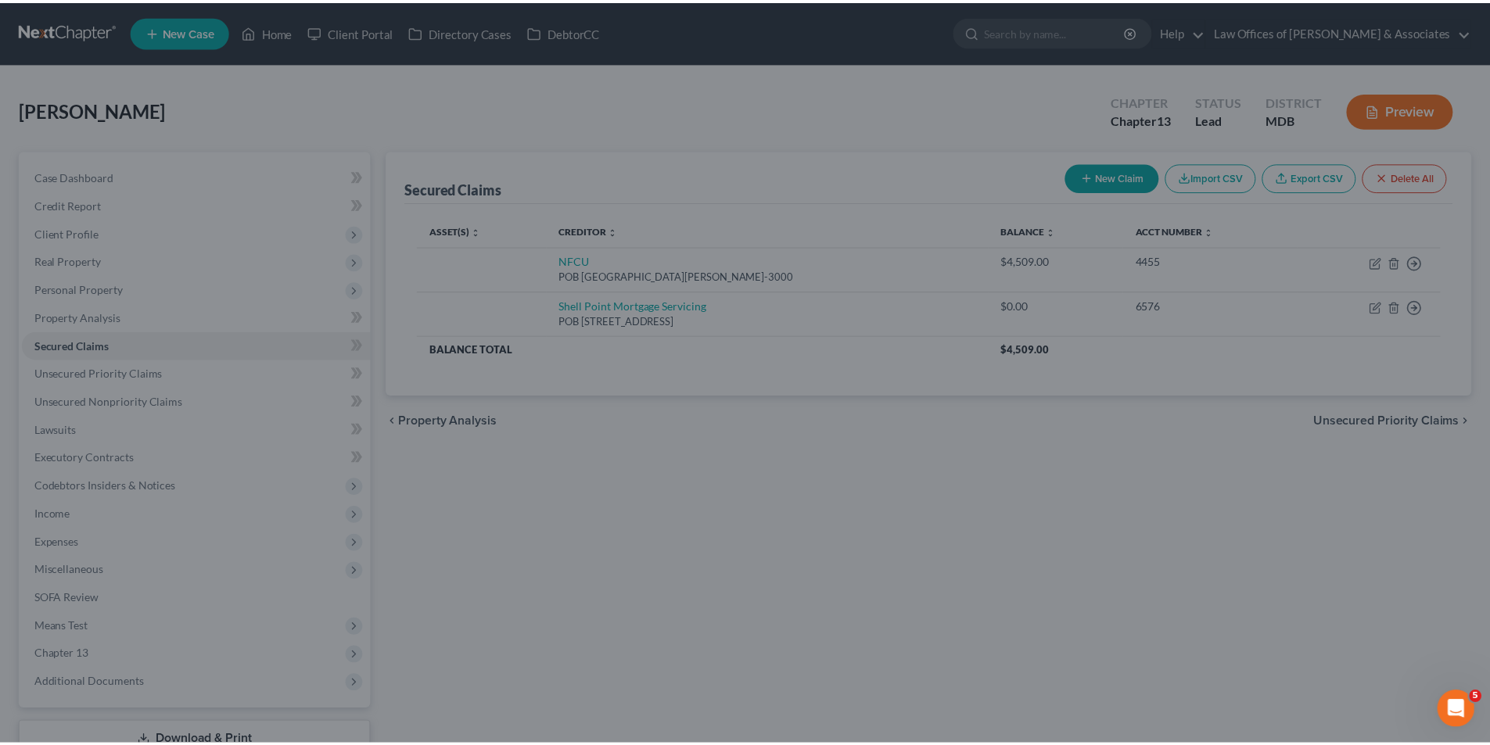
scroll to position [48, 0]
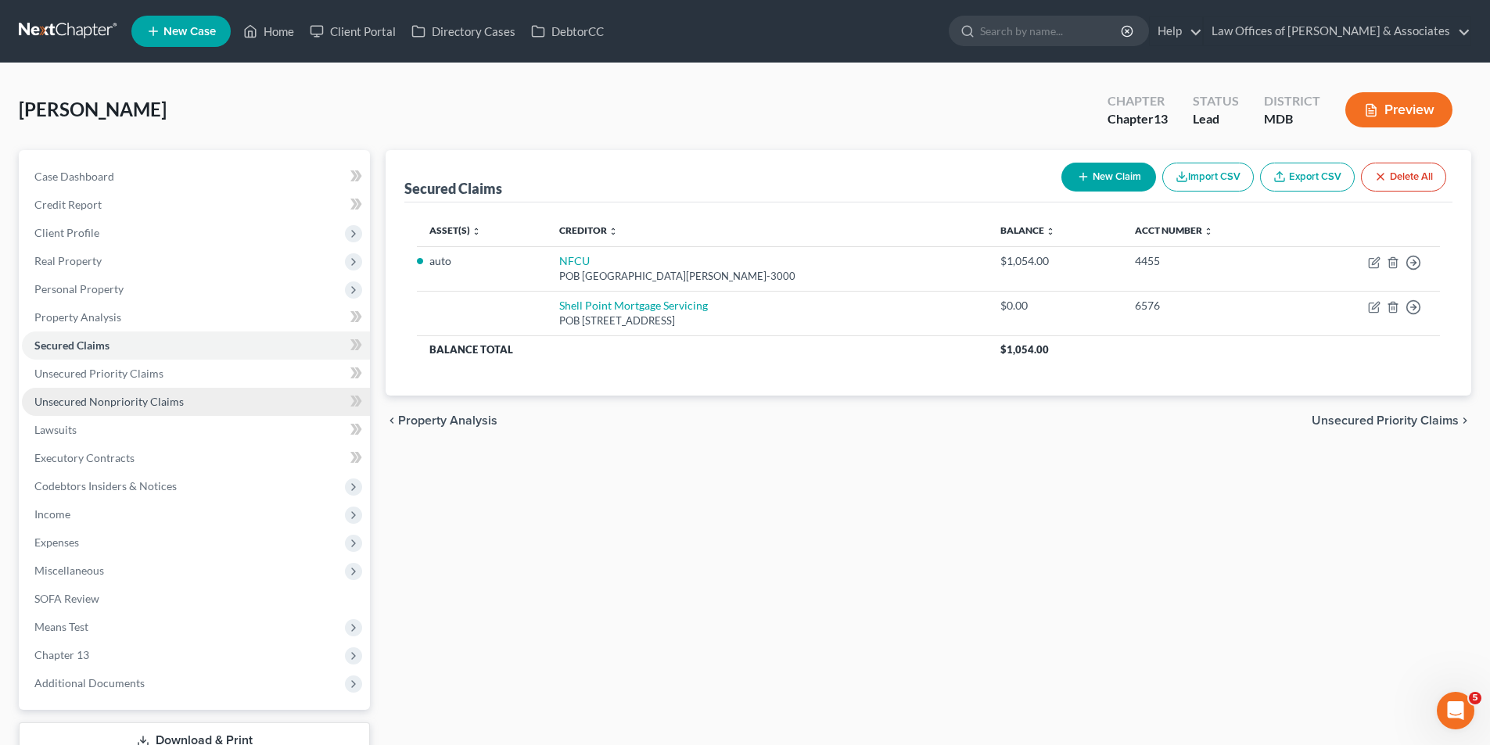
click at [66, 400] on span "Unsecured Nonpriority Claims" at bounding box center [108, 401] width 149 height 13
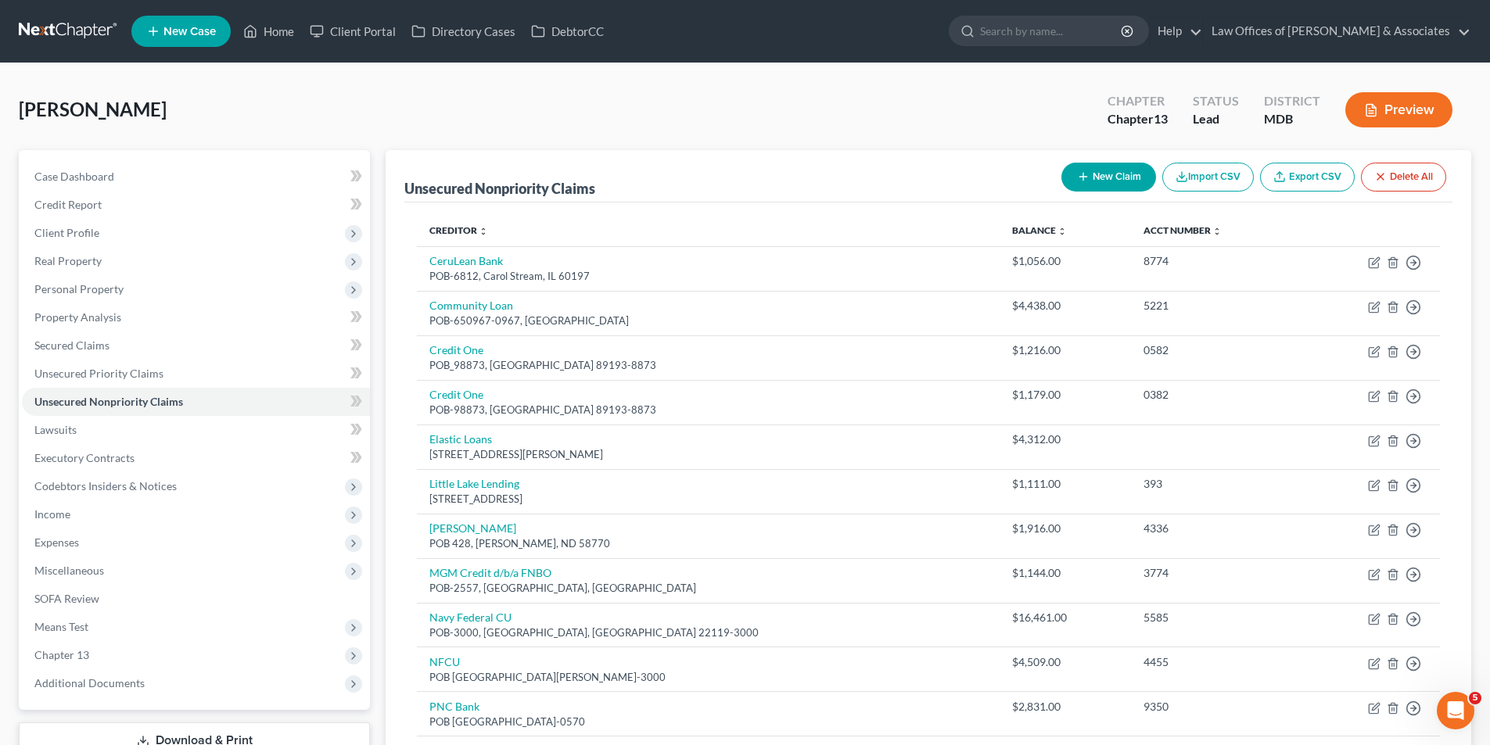
click at [1312, 174] on link "Export CSV" at bounding box center [1307, 177] width 95 height 29
click at [1208, 174] on button "Import CSV" at bounding box center [1207, 177] width 91 height 29
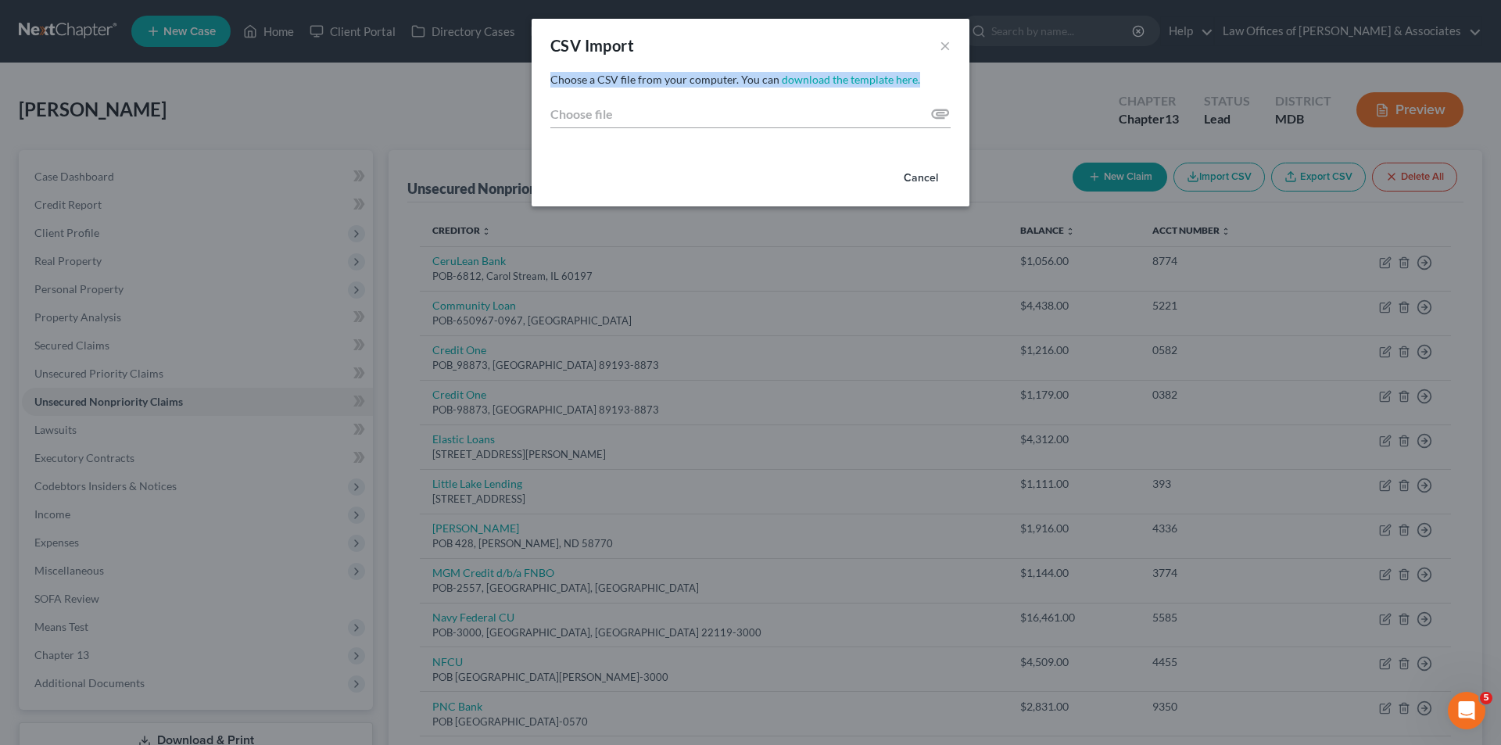
click at [457, 91] on div "CSV Import × Choose a CSV file from your computer. You can download the templat…" at bounding box center [750, 372] width 1501 height 745
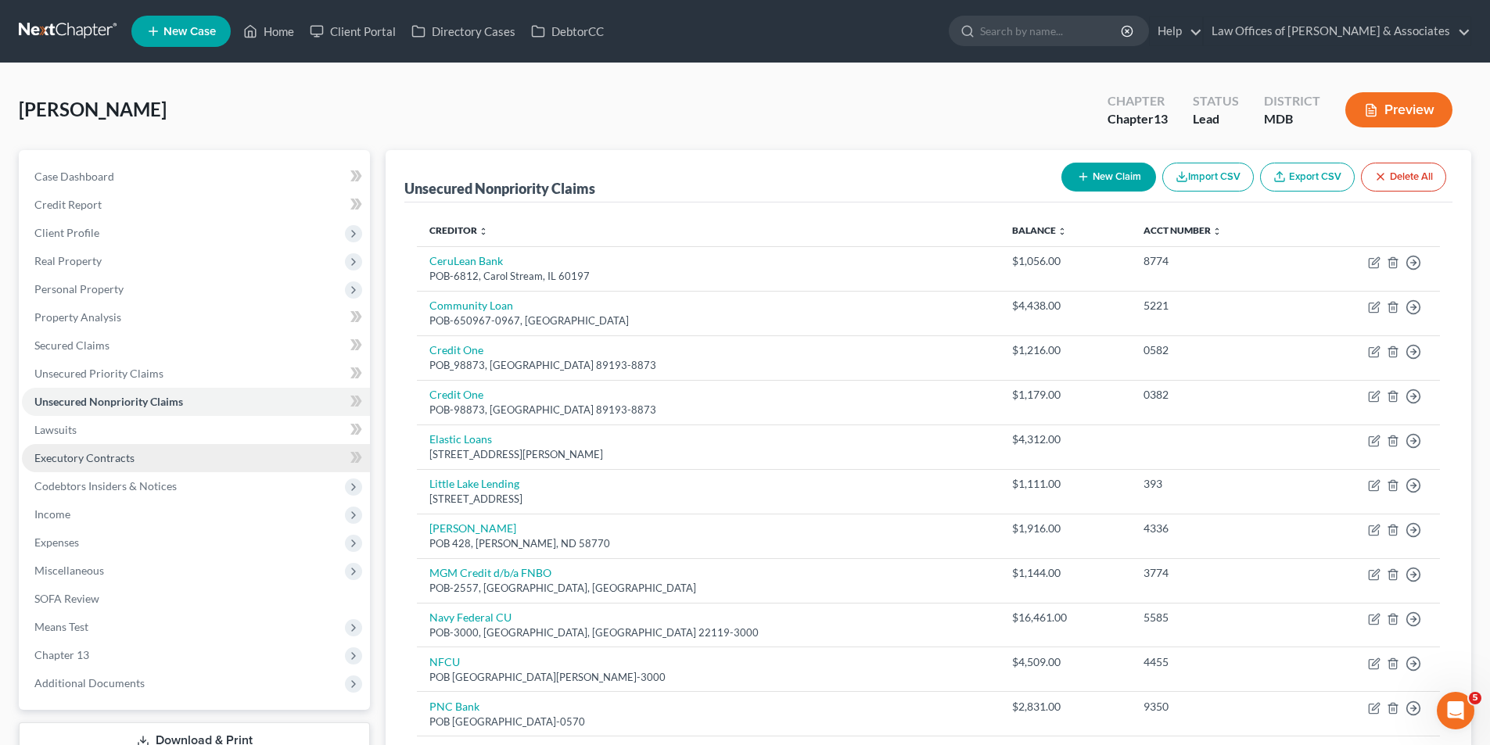
click at [61, 457] on span "Executory Contracts" at bounding box center [84, 457] width 100 height 13
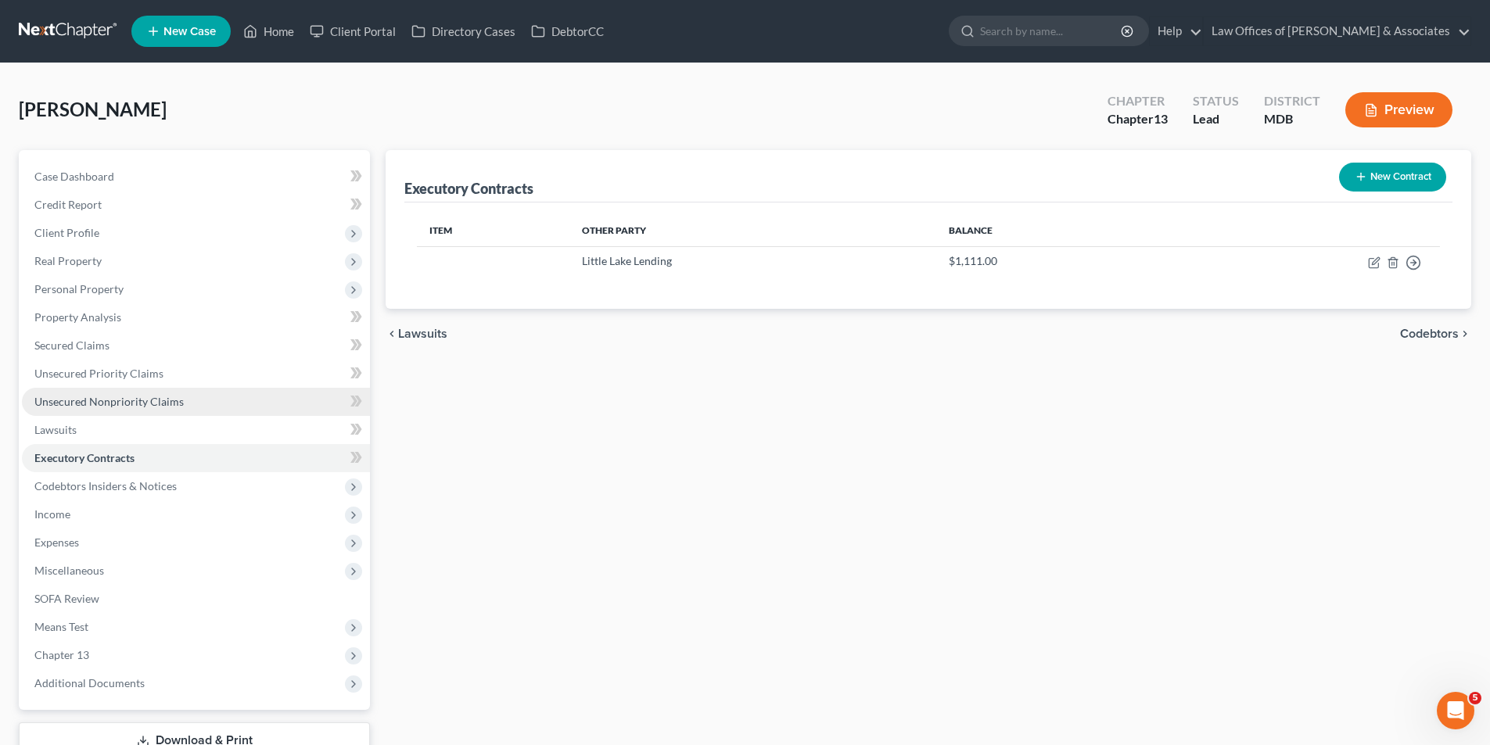
click at [64, 401] on span "Unsecured Nonpriority Claims" at bounding box center [108, 401] width 149 height 13
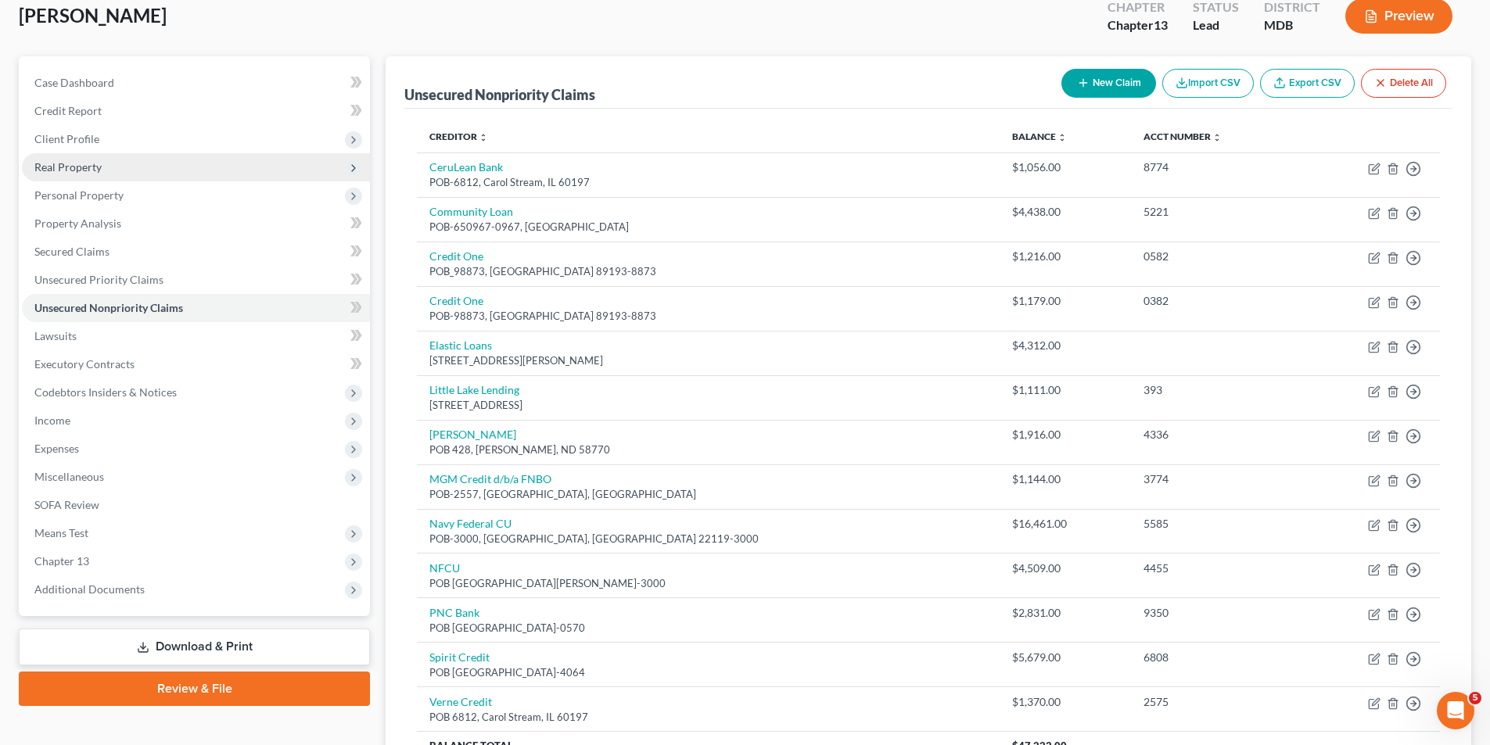
scroll to position [93, 0]
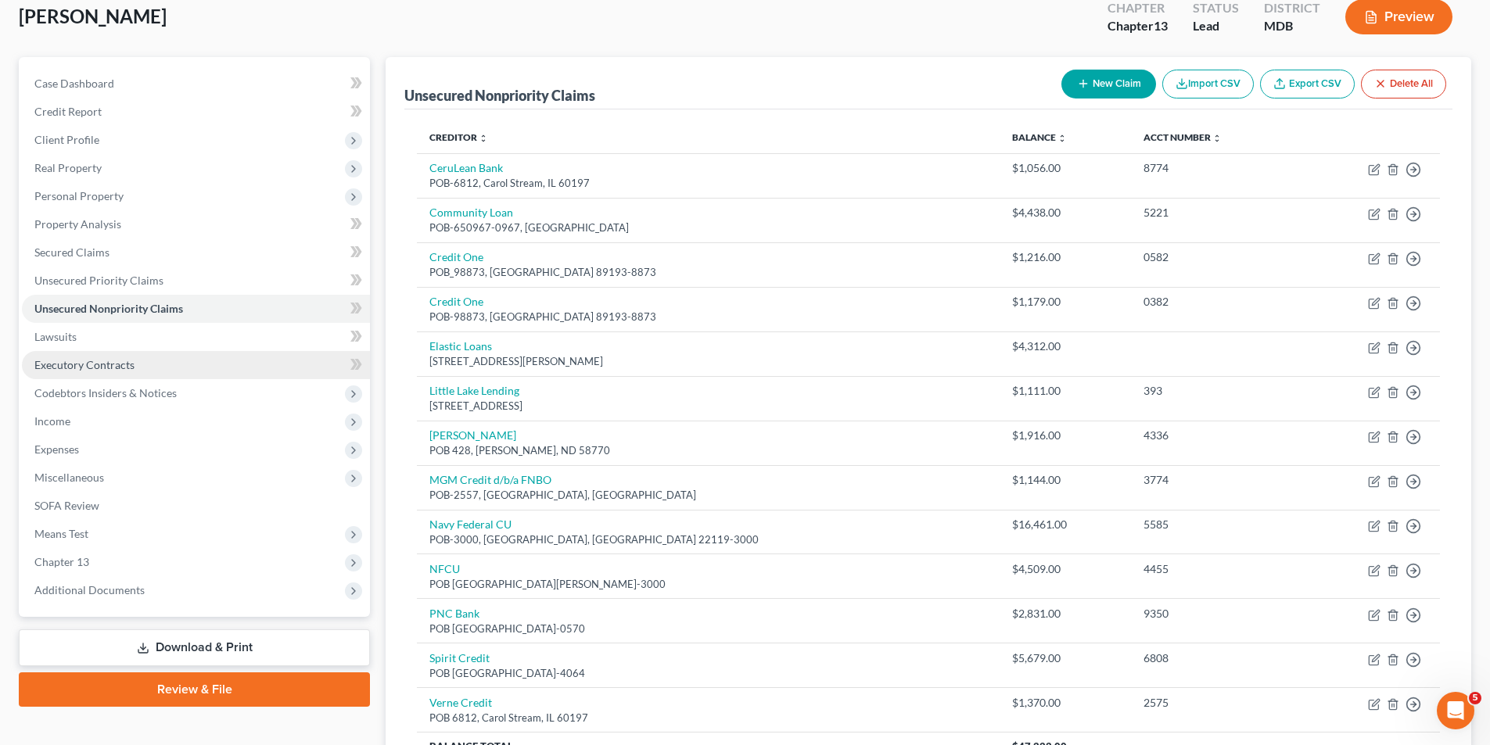
click at [81, 362] on span "Executory Contracts" at bounding box center [84, 364] width 100 height 13
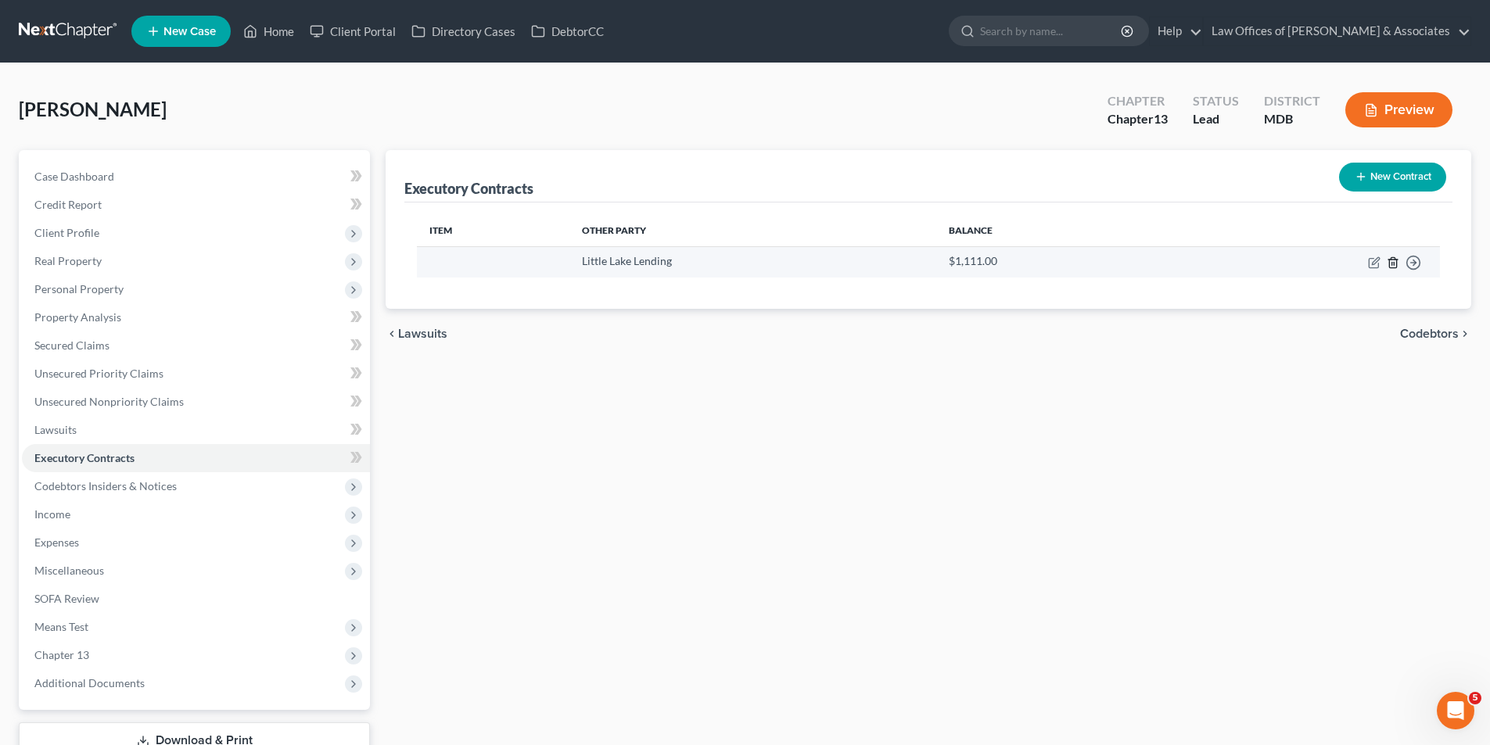
click at [1393, 259] on icon "button" at bounding box center [1392, 262] width 13 height 13
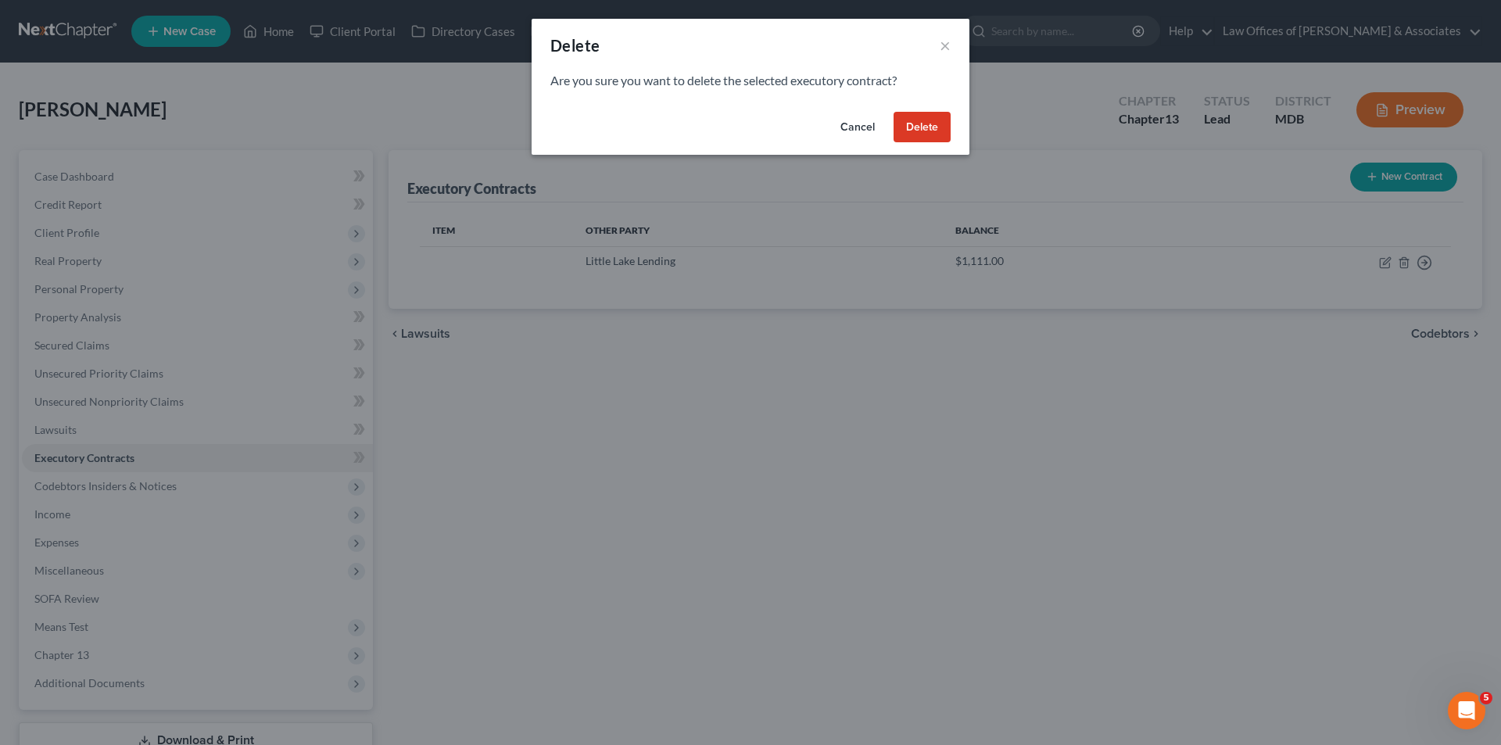
click at [923, 119] on button "Delete" at bounding box center [922, 127] width 57 height 31
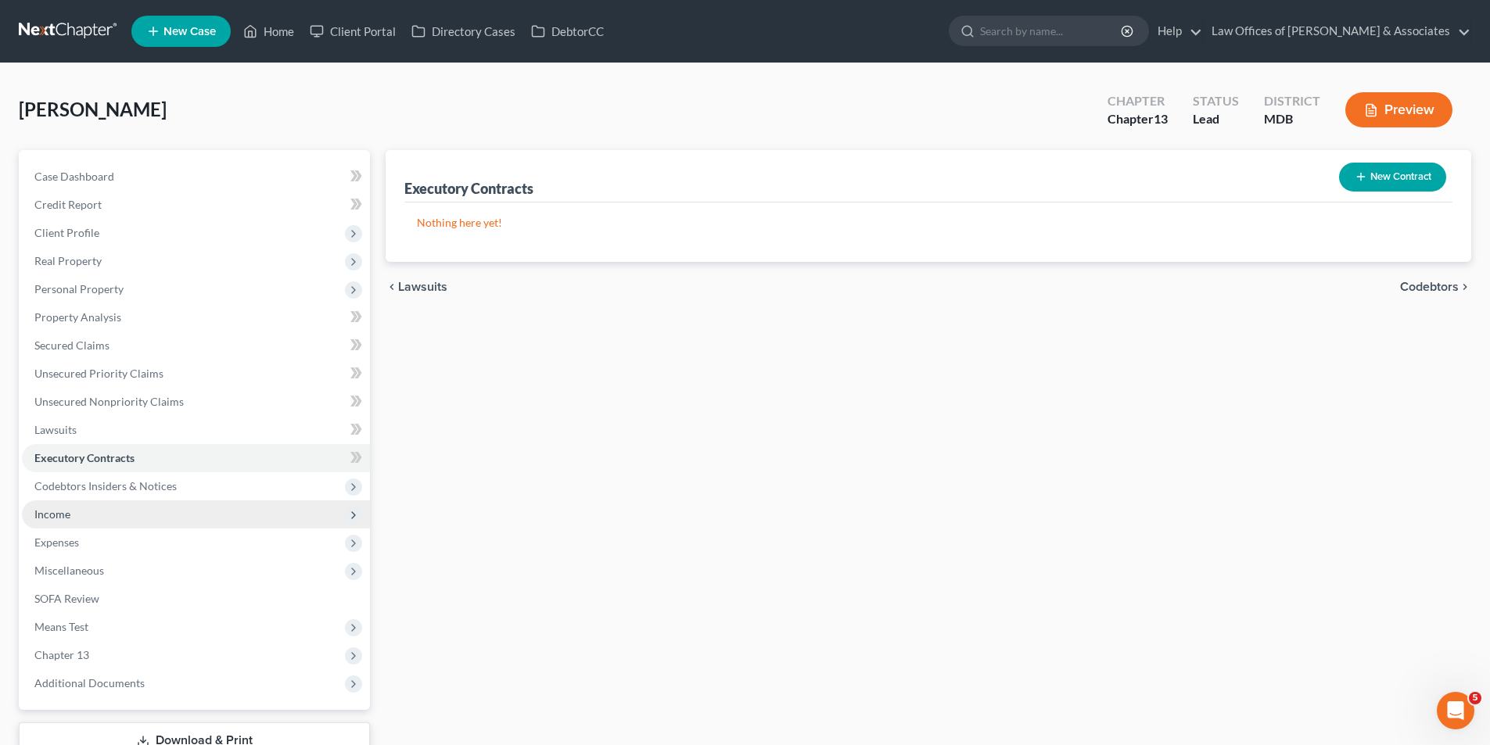
click at [65, 511] on span "Income" at bounding box center [52, 513] width 36 height 13
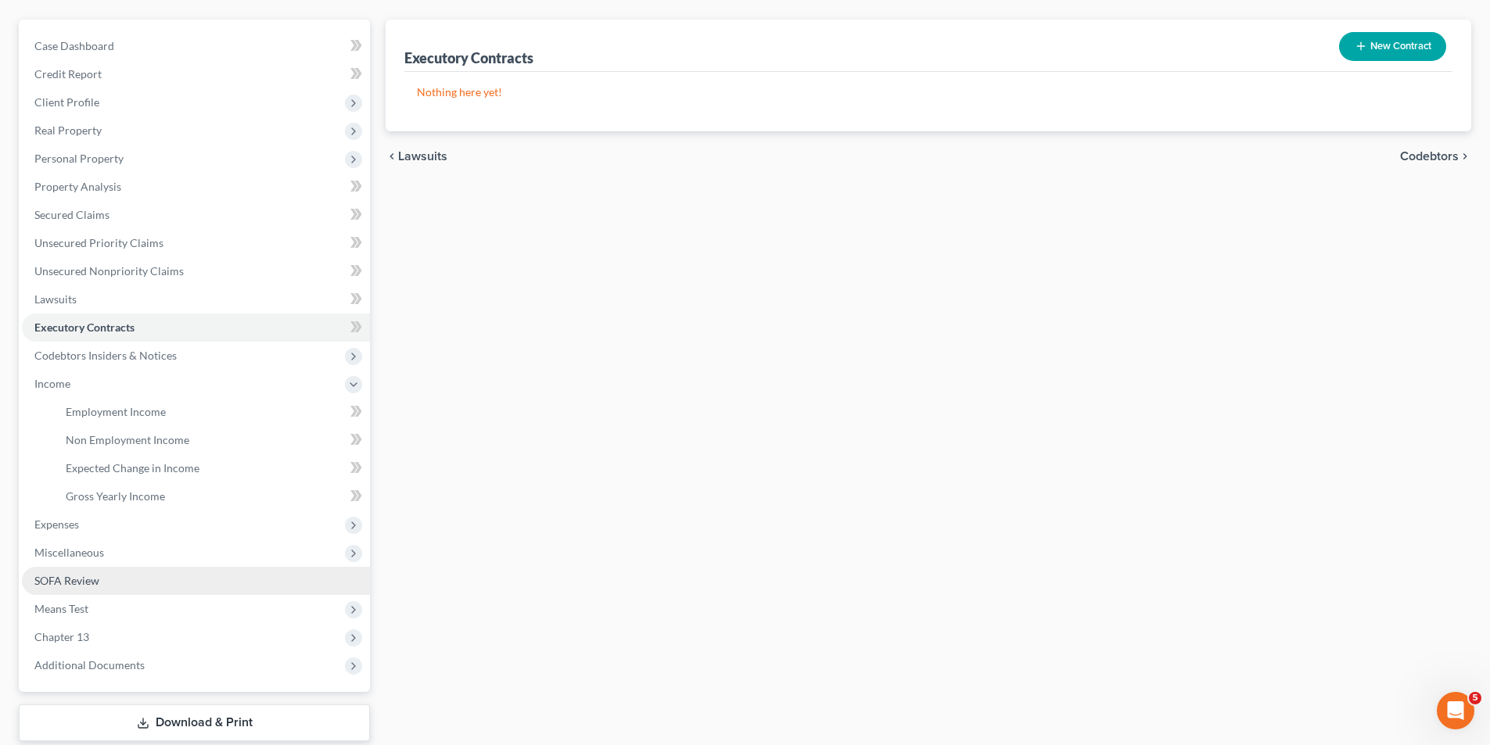
scroll to position [156, 0]
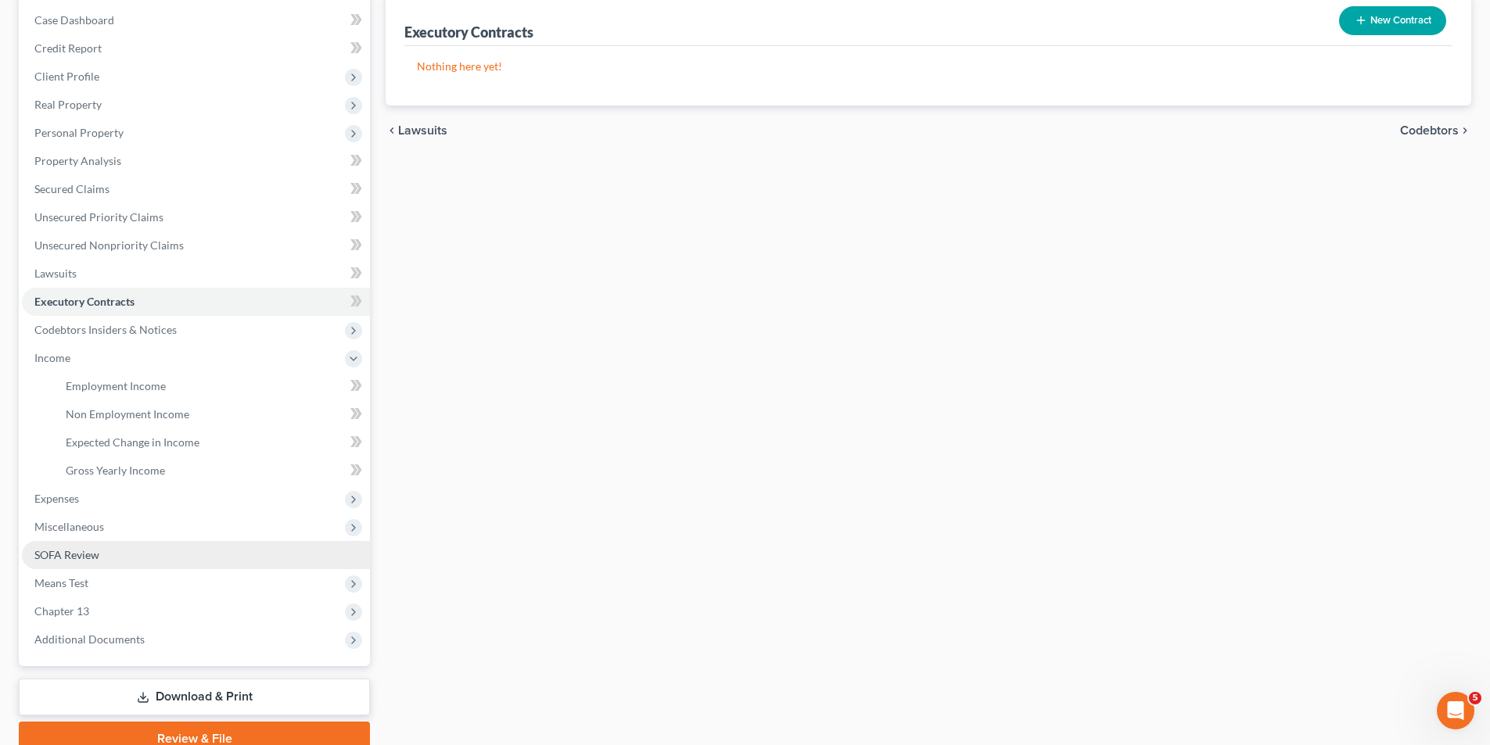
click at [75, 555] on span "SOFA Review" at bounding box center [66, 554] width 65 height 13
